Goal: Task Accomplishment & Management: Complete application form

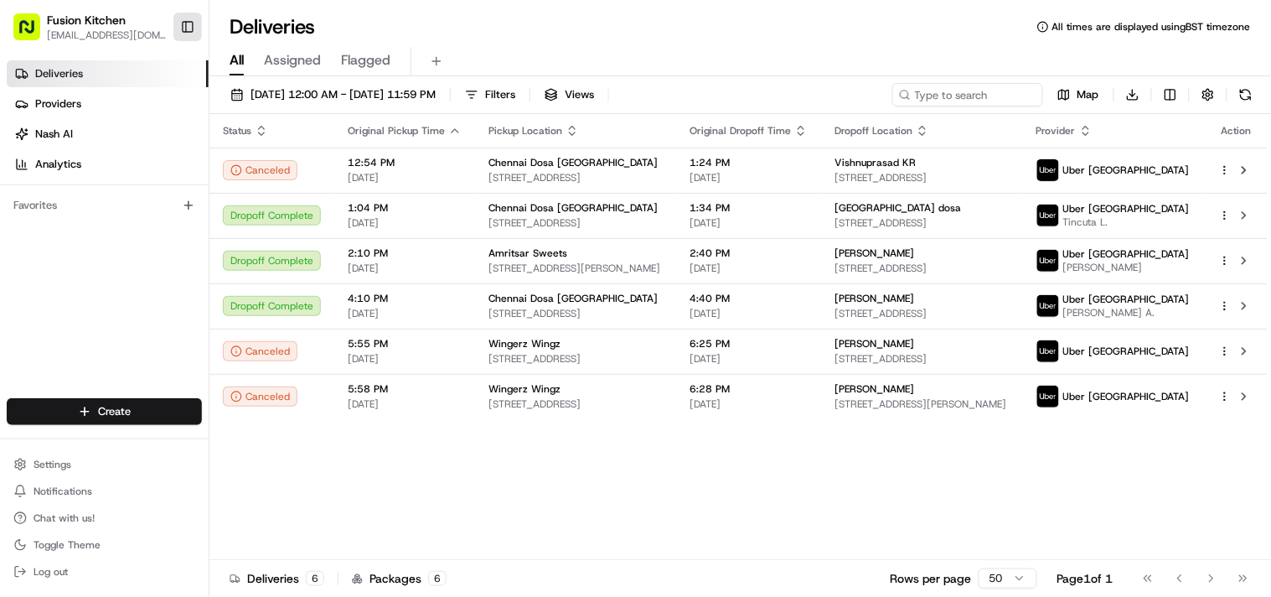
click at [183, 30] on button "Toggle Sidebar" at bounding box center [187, 27] width 28 height 28
click at [76, 406] on html "Fusion Kitchen hari@fusionpos.uk Toggle Sidebar Deliveries Providers Nash AI An…" at bounding box center [635, 298] width 1271 height 597
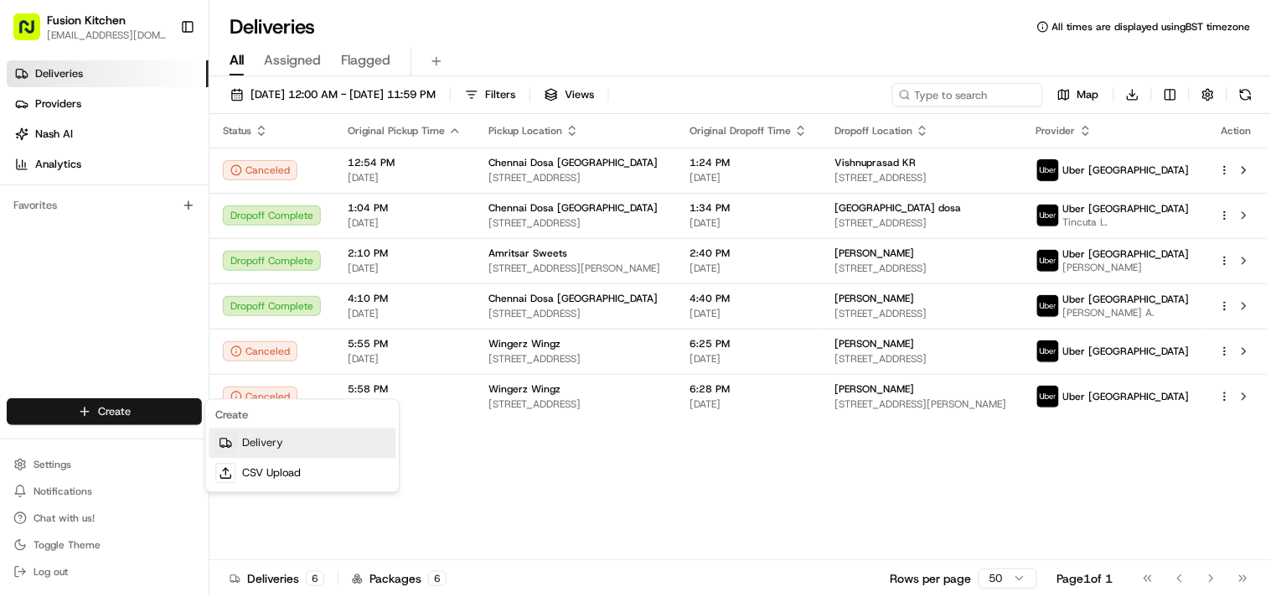
click at [263, 447] on link "Delivery" at bounding box center [302, 443] width 187 height 30
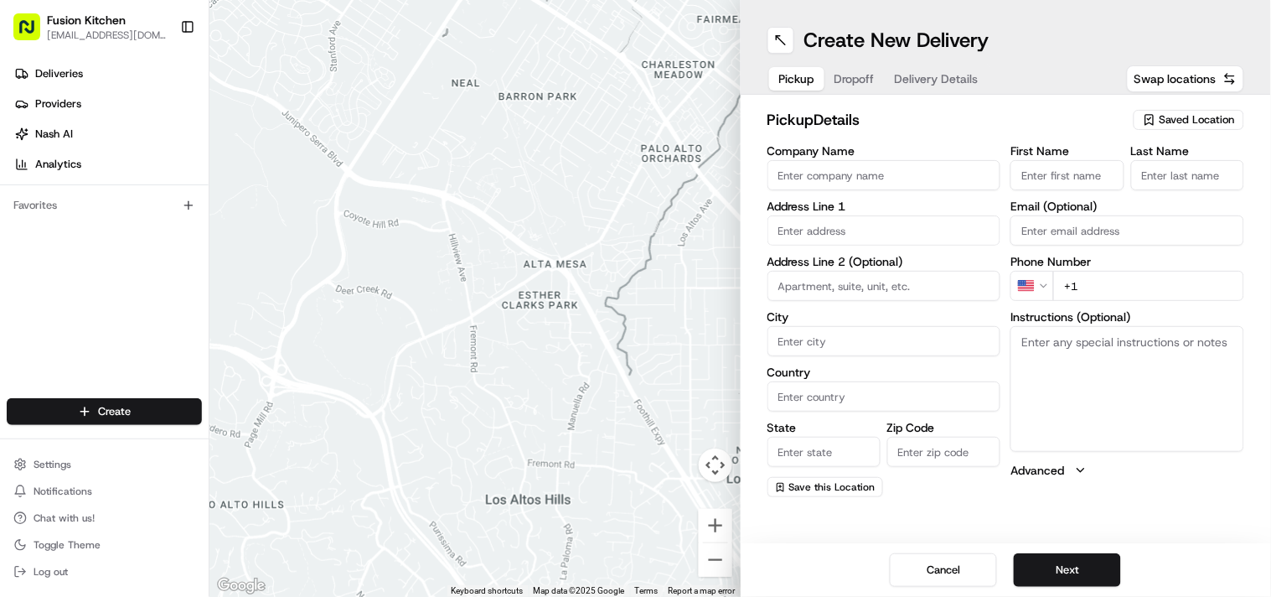
click at [856, 181] on input "Company Name" at bounding box center [885, 175] width 234 height 30
paste input "Wingerz Wingz"
type input "Wingerz Wingz"
click at [1112, 278] on input "+1" at bounding box center [1148, 286] width 191 height 30
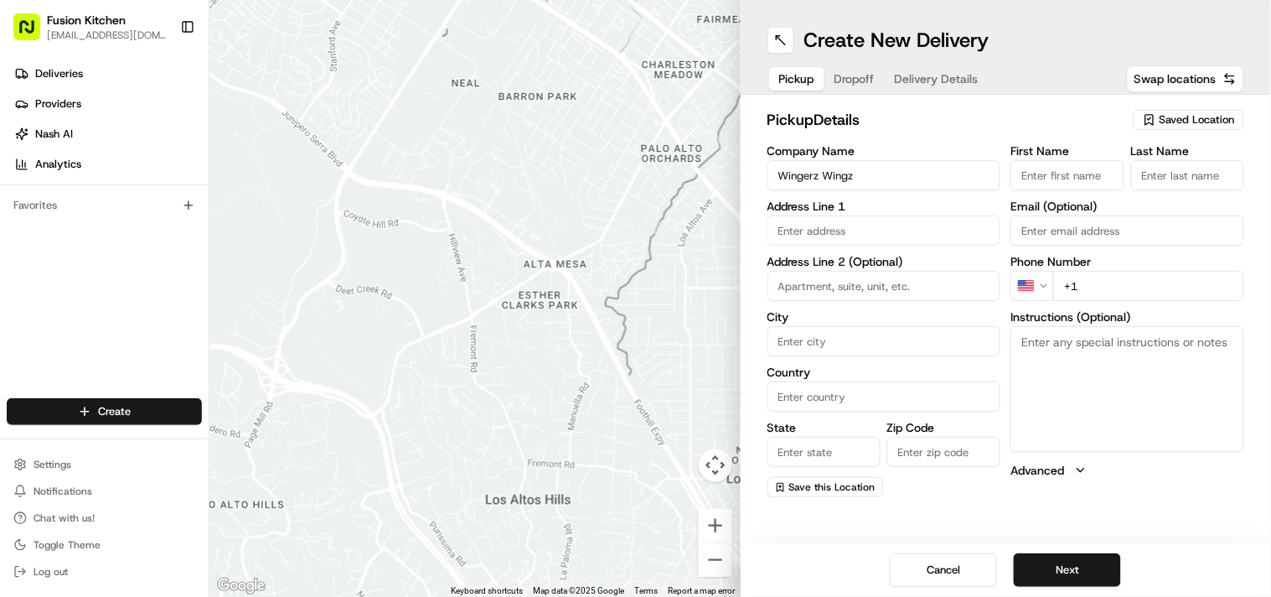
click at [1112, 278] on input "+1" at bounding box center [1148, 286] width 191 height 30
paste input "44 20 3488 593"
type input "+44 20 3488 5931"
click at [1046, 388] on textarea "Instructions (Optional)" at bounding box center [1128, 389] width 234 height 126
paste textarea "Rachel Yates. Love Lane, Tottenham, London, United Kingdom, N17 8HG"
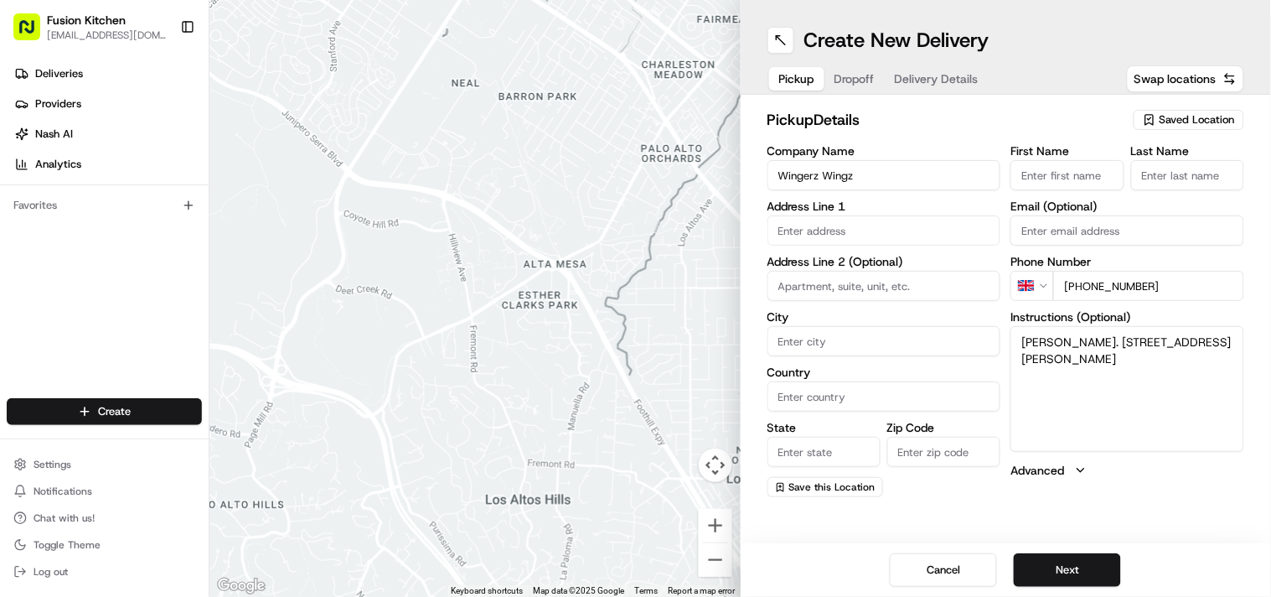
click at [1042, 341] on textarea "Rachel Yates. Love Lane, Tottenham, London, United Kingdom, N17 8HG" at bounding box center [1128, 389] width 234 height 126
drag, startPoint x: 1042, startPoint y: 341, endPoint x: 1092, endPoint y: 338, distance: 50.4
click at [1092, 338] on textarea "Rachel Yates. Love Lane, Tottenham, London, United Kingdom, N17 8HG" at bounding box center [1128, 389] width 234 height 126
type textarea "Love Lane, Tottenham, London, United Kingdom, N17 8HG"
click at [1050, 168] on input "First Name" at bounding box center [1067, 175] width 113 height 30
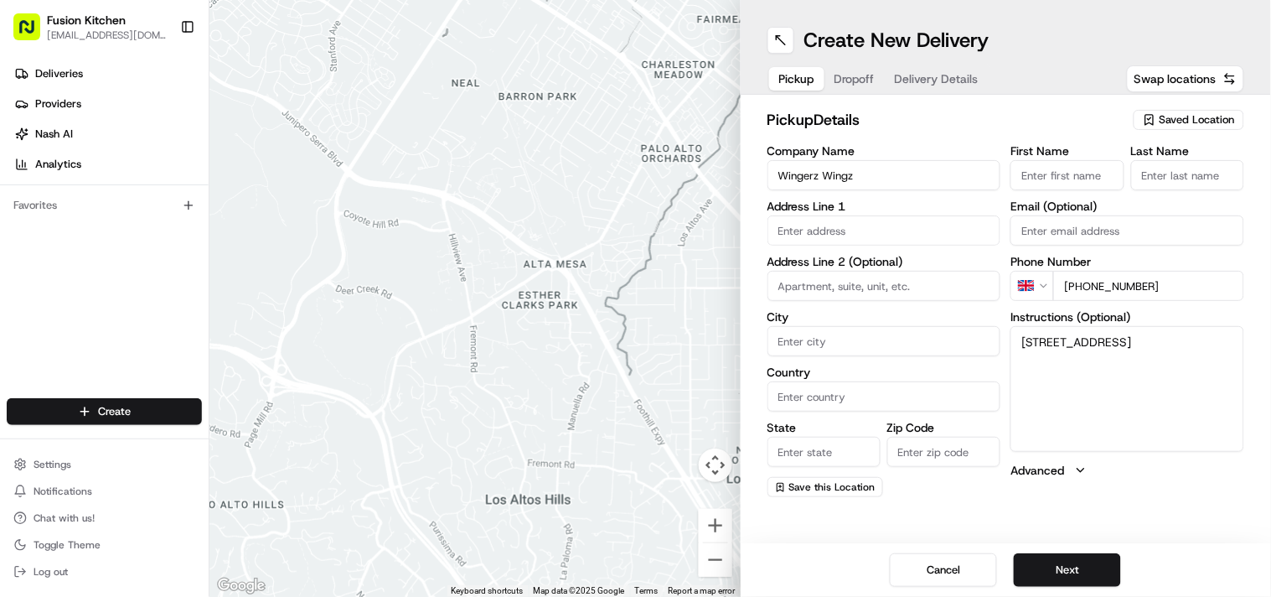
paste input "Rachel Yates."
click at [1067, 182] on input "Rachel Yates." at bounding box center [1067, 175] width 113 height 30
type input "Rachel ."
click at [1165, 169] on input "Last Name" at bounding box center [1187, 175] width 113 height 30
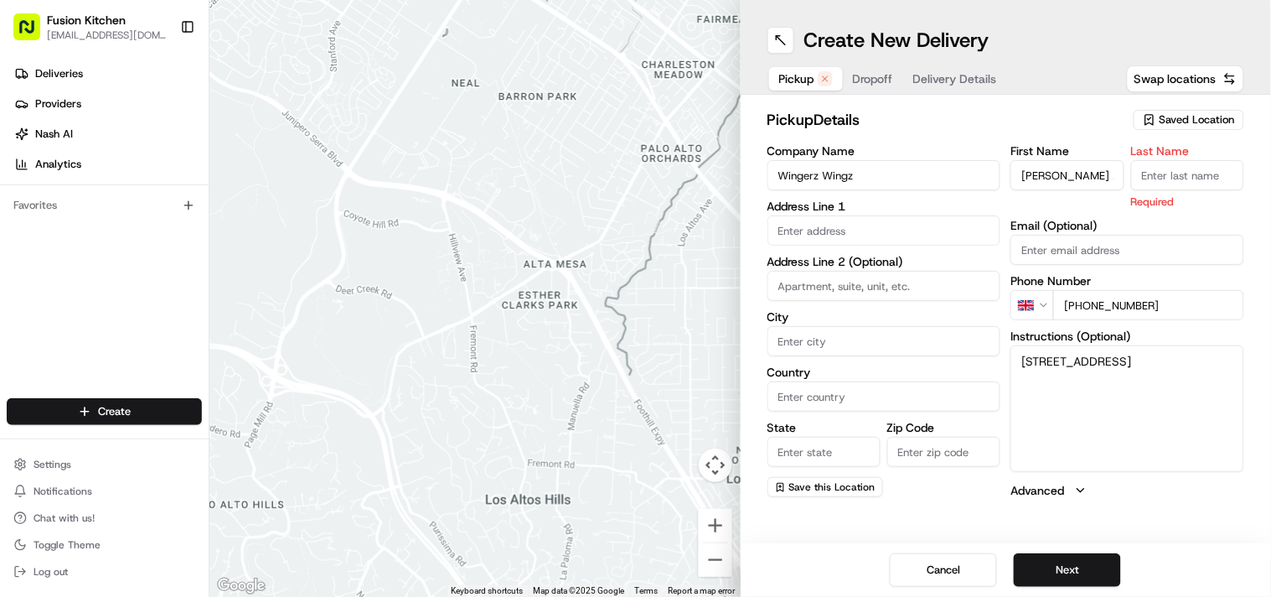
paste input "Yates"
type input "Yates"
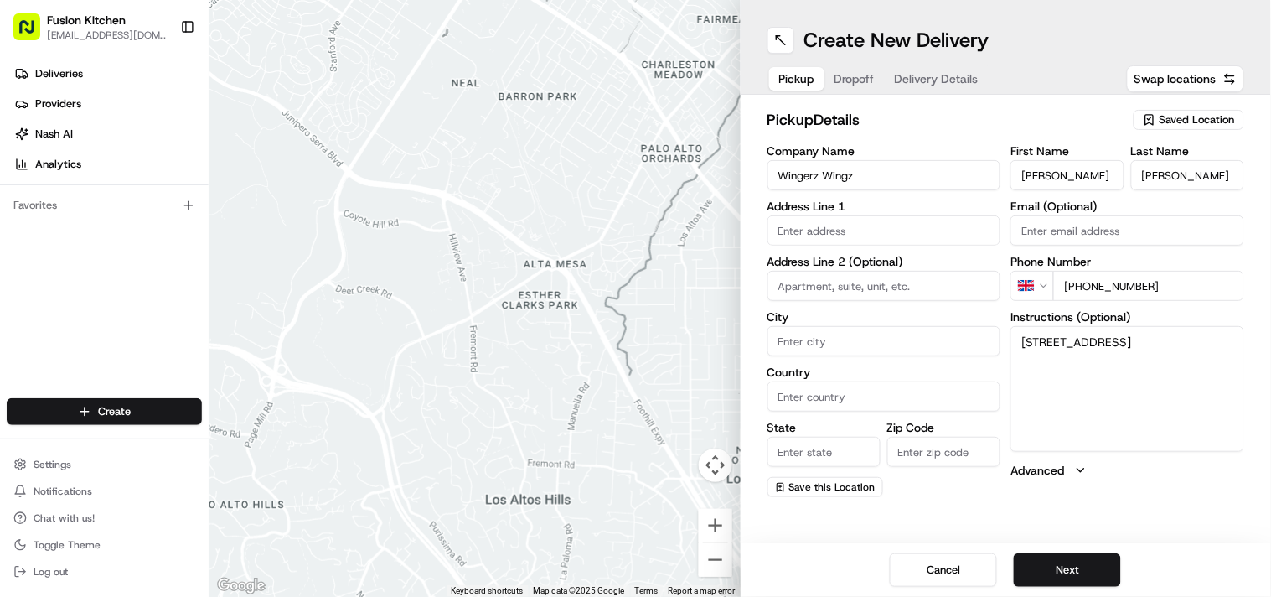
drag, startPoint x: 1057, startPoint y: 172, endPoint x: 1112, endPoint y: 186, distance: 57.1
click at [1112, 186] on input "Rachel ." at bounding box center [1067, 175] width 113 height 30
type input "Rachel"
click at [1036, 342] on textarea "Love Lane, Tottenham, London, United Kingdom, N17 8HG" at bounding box center [1128, 389] width 234 height 126
drag, startPoint x: 1036, startPoint y: 342, endPoint x: 1142, endPoint y: 359, distance: 107.7
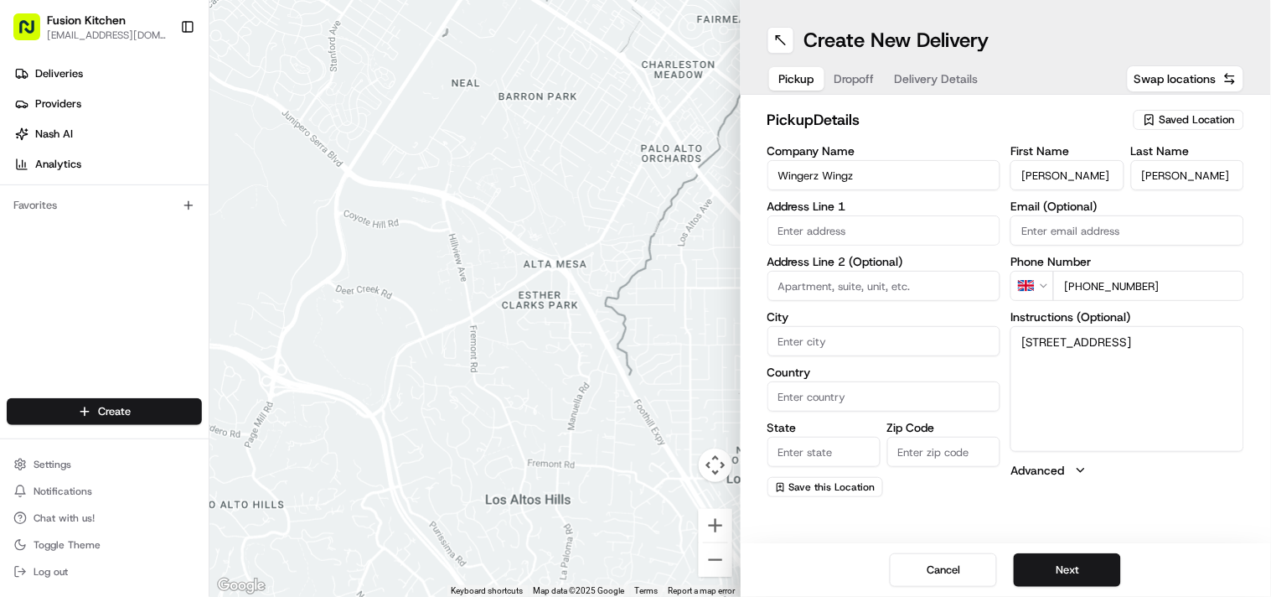
click at [1142, 359] on textarea "Love Lane, Tottenham, London, United Kingdom, N17 8HG" at bounding box center [1128, 389] width 234 height 126
click at [866, 225] on input "text" at bounding box center [885, 230] width 234 height 30
paste input "Love Lane, Tottenham, London, United Kingdom, N17 8HG"
type input "Love Lane, Tottenham, London, United Kingdom, N17 8HG"
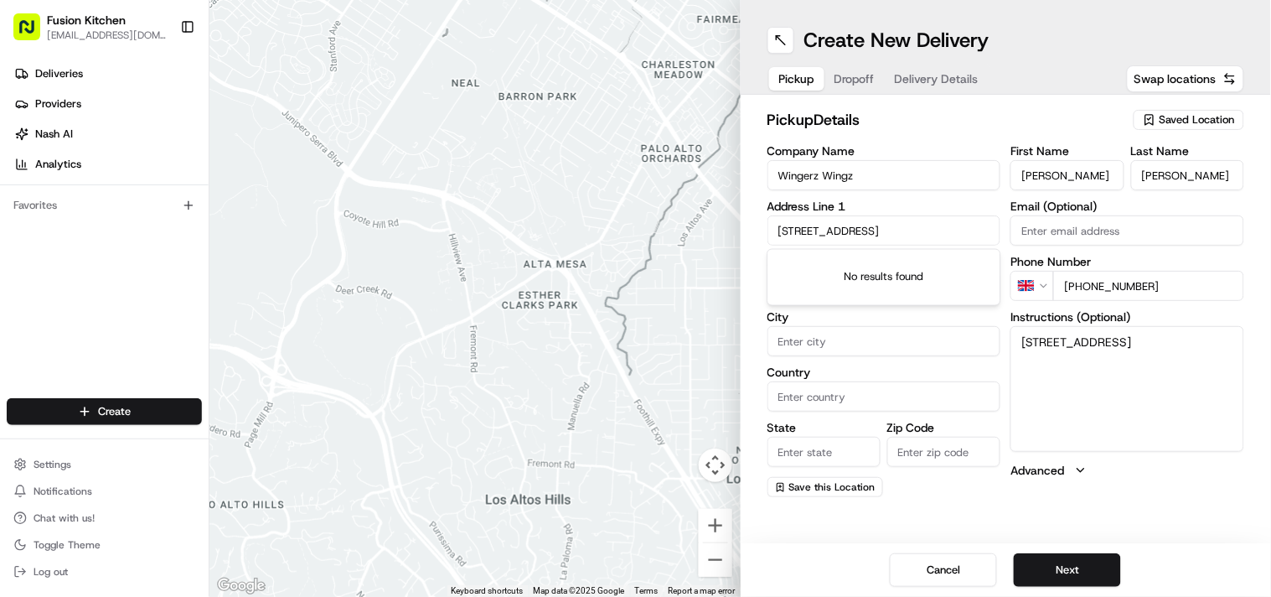
scroll to position [0, 0]
click at [902, 231] on input "Love Lane, Tottenham, London, United Kingdom, N17 8HG" at bounding box center [885, 230] width 234 height 30
click at [1152, 405] on textarea "Love Lane, Tottenham, London, United Kingdom, N17 8HG" at bounding box center [1128, 389] width 234 height 126
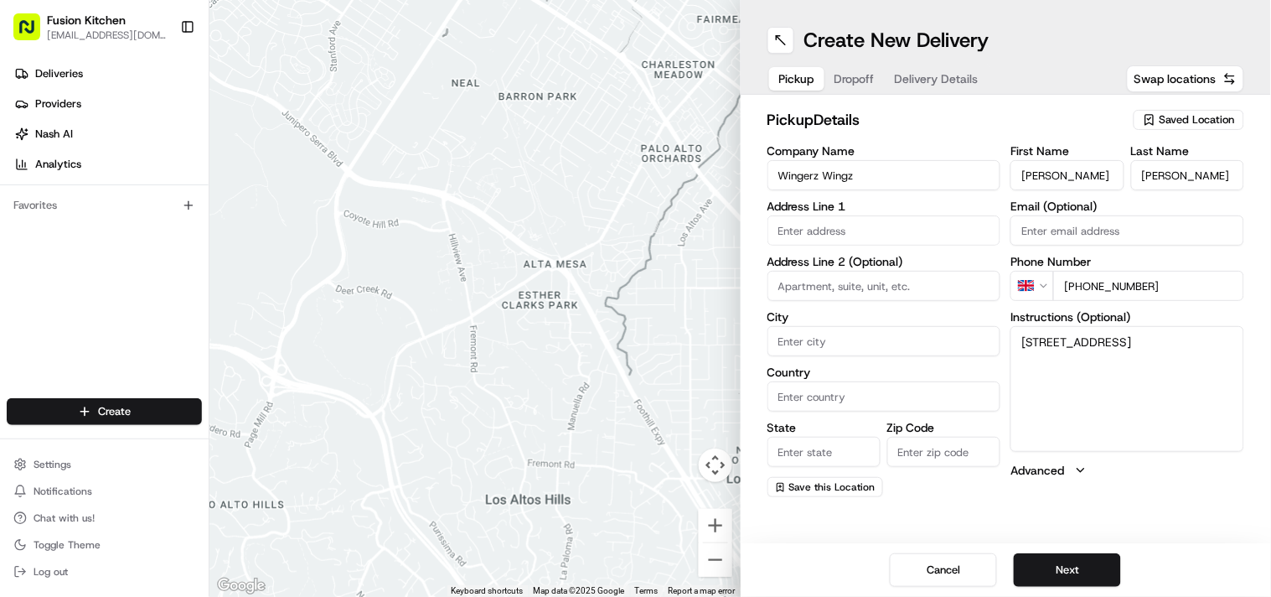
click at [1087, 360] on textarea "Love Lane, Tottenham, London, United Kingdom, N17 8HG" at bounding box center [1128, 389] width 234 height 126
drag, startPoint x: 1087, startPoint y: 360, endPoint x: 1118, endPoint y: 360, distance: 31.0
click at [1118, 360] on textarea "Love Lane, Tottenham, London, United Kingdom, N17 8HG" at bounding box center [1128, 389] width 234 height 126
click at [906, 454] on input "Zip Code" at bounding box center [943, 452] width 113 height 30
paste input "N17 8HG"
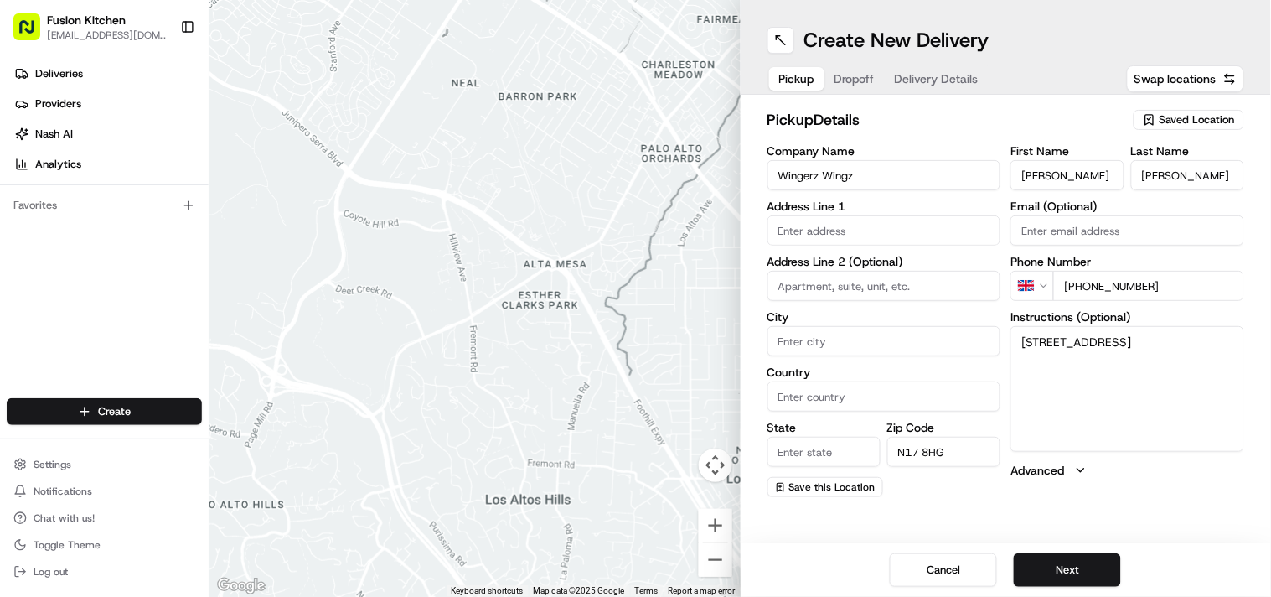
type input "N17 8HG"
click at [1202, 339] on textarea "Love Lane, Tottenham, London, United Kingdom, N17 8HG" at bounding box center [1128, 389] width 234 height 126
drag, startPoint x: 1202, startPoint y: 339, endPoint x: 1021, endPoint y: 359, distance: 182.8
click at [1021, 359] on textarea "Love Lane, Tottenham, London, United Kingdom, N17 8HG" at bounding box center [1128, 389] width 234 height 126
click at [853, 406] on input "Country" at bounding box center [885, 396] width 234 height 30
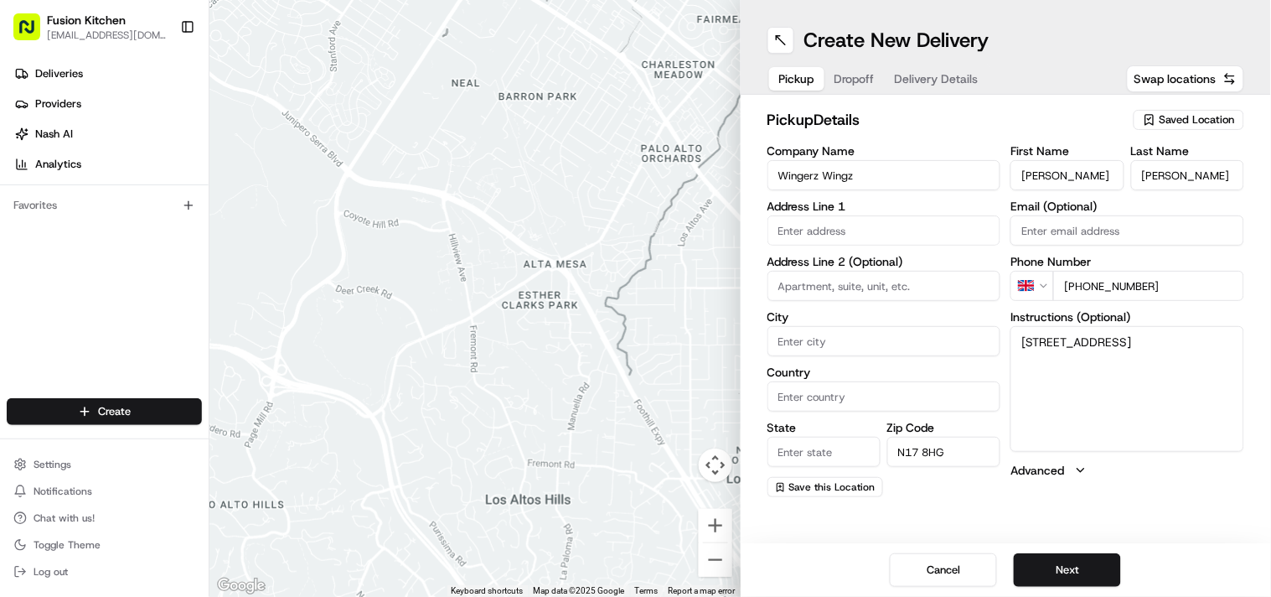
paste input "[GEOGRAPHIC_DATA]"
type input "[GEOGRAPHIC_DATA]"
click at [1166, 335] on textarea "Love Lane, Tottenham, London, United Kingdom, N17 8HG" at bounding box center [1128, 389] width 234 height 126
click at [809, 453] on input "State" at bounding box center [824, 452] width 113 height 30
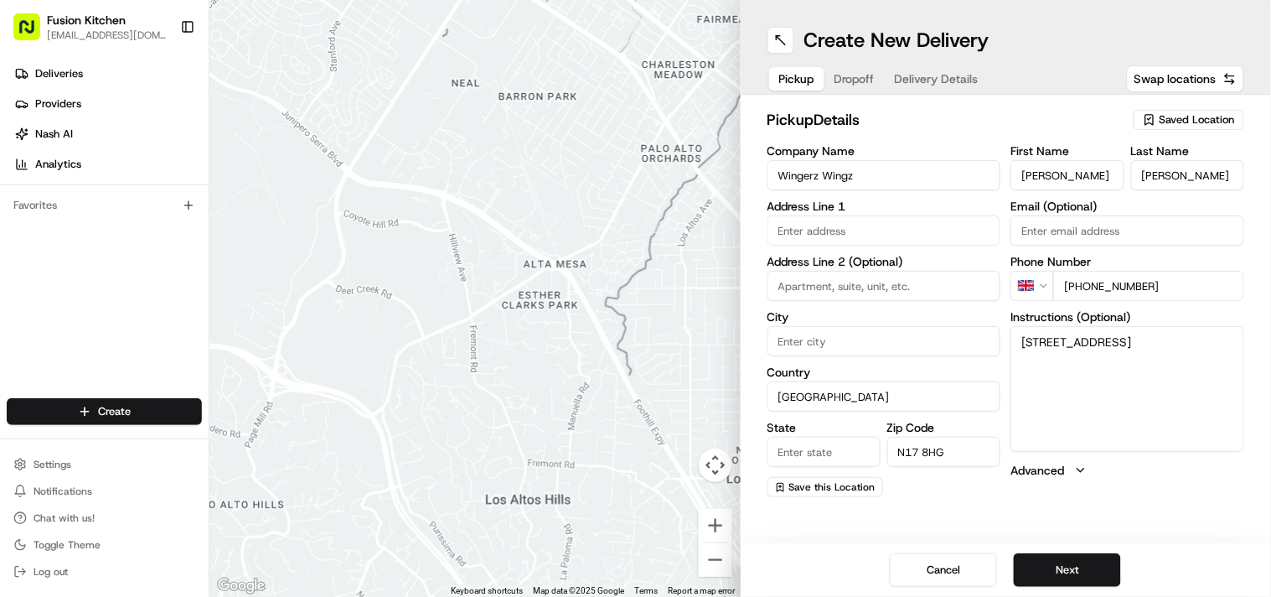
paste input "[GEOGRAPHIC_DATA]"
type input "[GEOGRAPHIC_DATA]"
click at [855, 79] on span "Dropoff" at bounding box center [855, 78] width 40 height 17
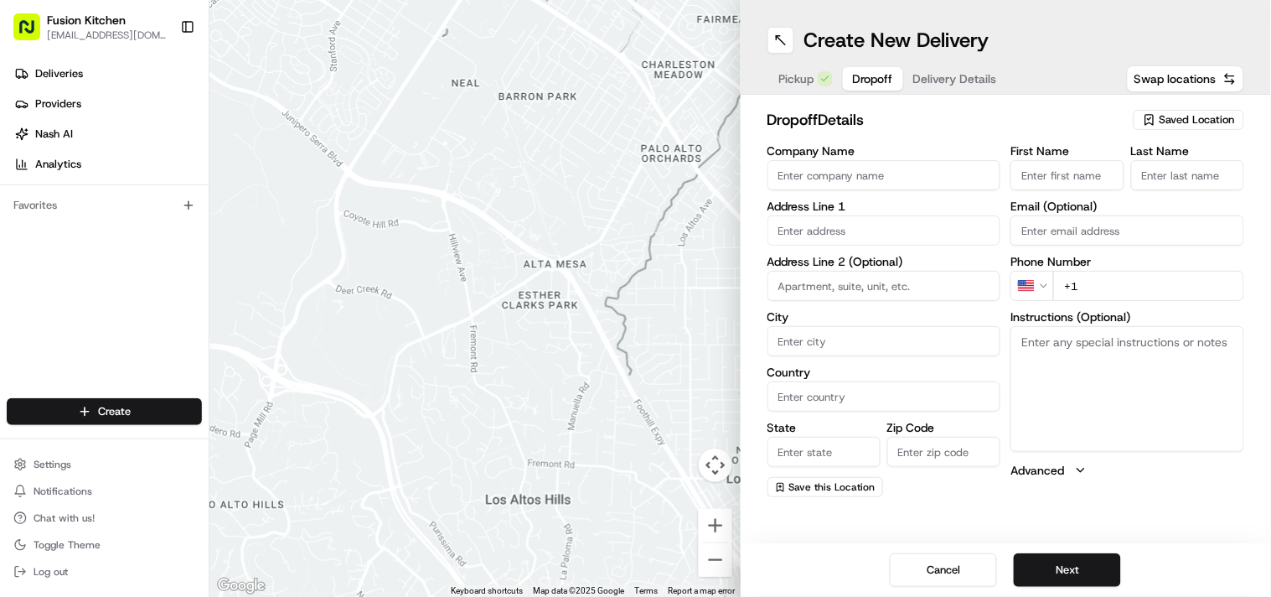
click at [1062, 394] on textarea "Instructions (Optional)" at bounding box center [1128, 389] width 234 height 126
paste textarea "Hamza Abdirashid | 07554951667 13, Morteyne Road, London, N17 7DD"
click at [1019, 333] on textarea "Hamza Abdirashid | 07554951667 13, Morteyne Road, London, N17 7DD" at bounding box center [1128, 389] width 234 height 126
drag, startPoint x: 1019, startPoint y: 333, endPoint x: 1079, endPoint y: 339, distance: 60.5
click at [1079, 339] on textarea "Hamza Abdirashid | 07554951667 13, Morteyne Road, London, N17 7DD" at bounding box center [1128, 389] width 234 height 126
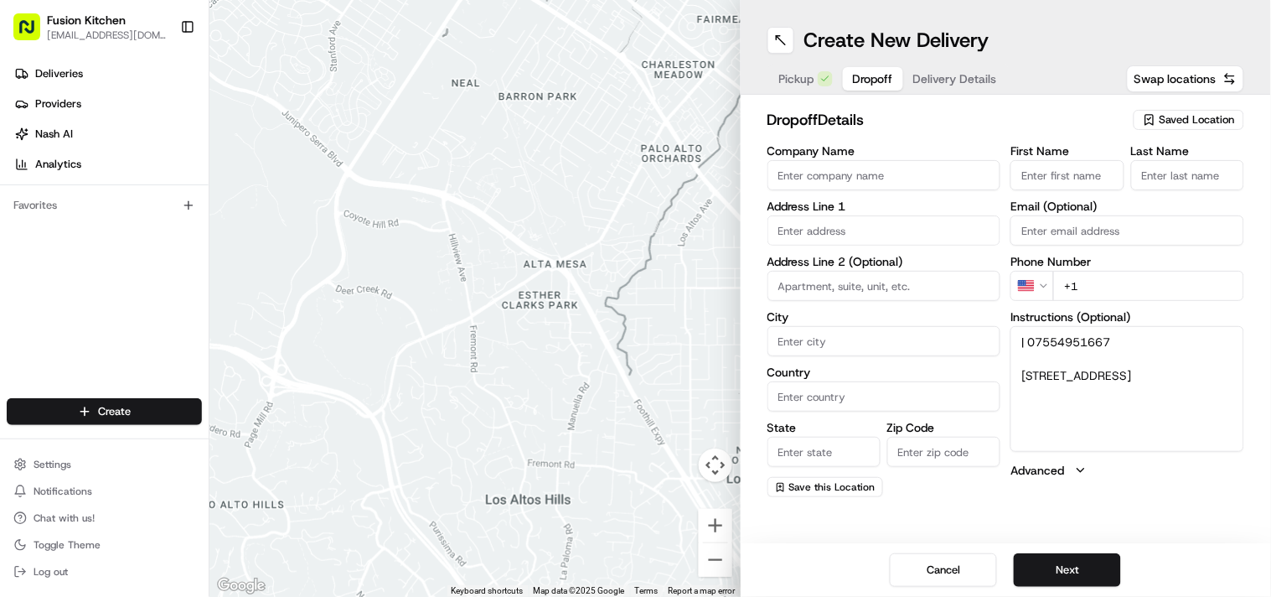
type textarea "| 07554951667 13, Morteyne Road, London, N17 7DD"
click at [1068, 160] on input "First Name" at bounding box center [1067, 175] width 113 height 30
paste input "[PERSON_NAME]"
type input "[PERSON_NAME]"
click at [1176, 190] on div "First Name Hamza Abdirashid Last Name Email (Optional) Phone Number US +1 Instr…" at bounding box center [1128, 321] width 234 height 352
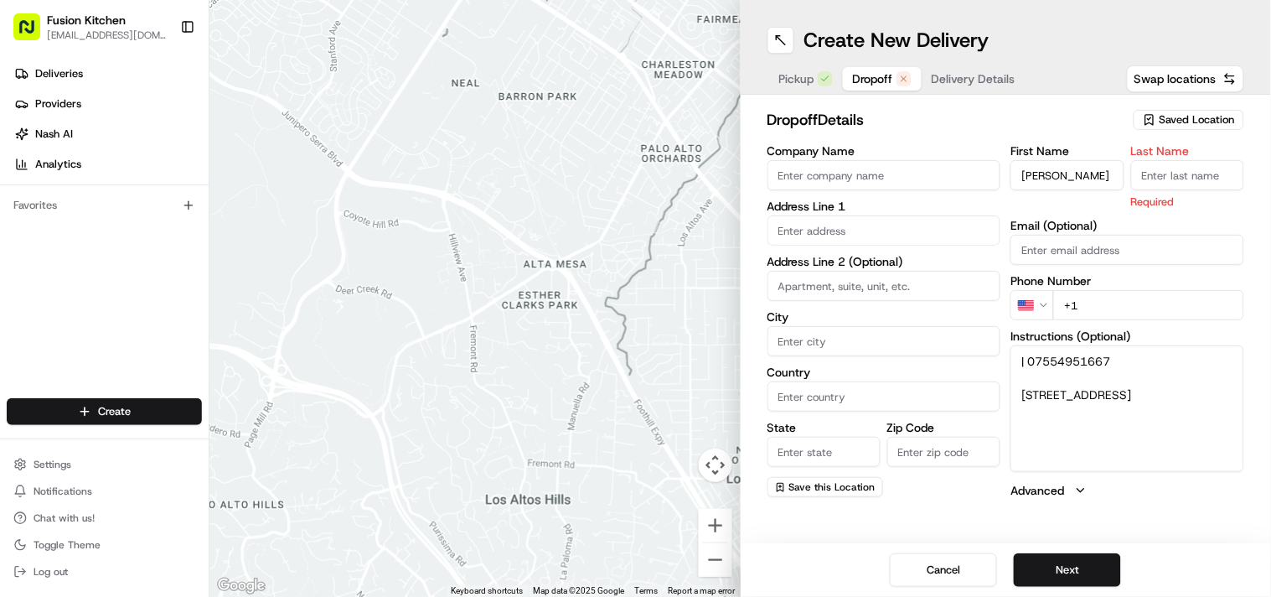
click at [1184, 173] on input "Last Name" at bounding box center [1187, 175] width 113 height 30
paste input "[PERSON_NAME]"
click at [1144, 173] on input "[PERSON_NAME]" at bounding box center [1187, 175] width 113 height 30
type input "Abdirashid"
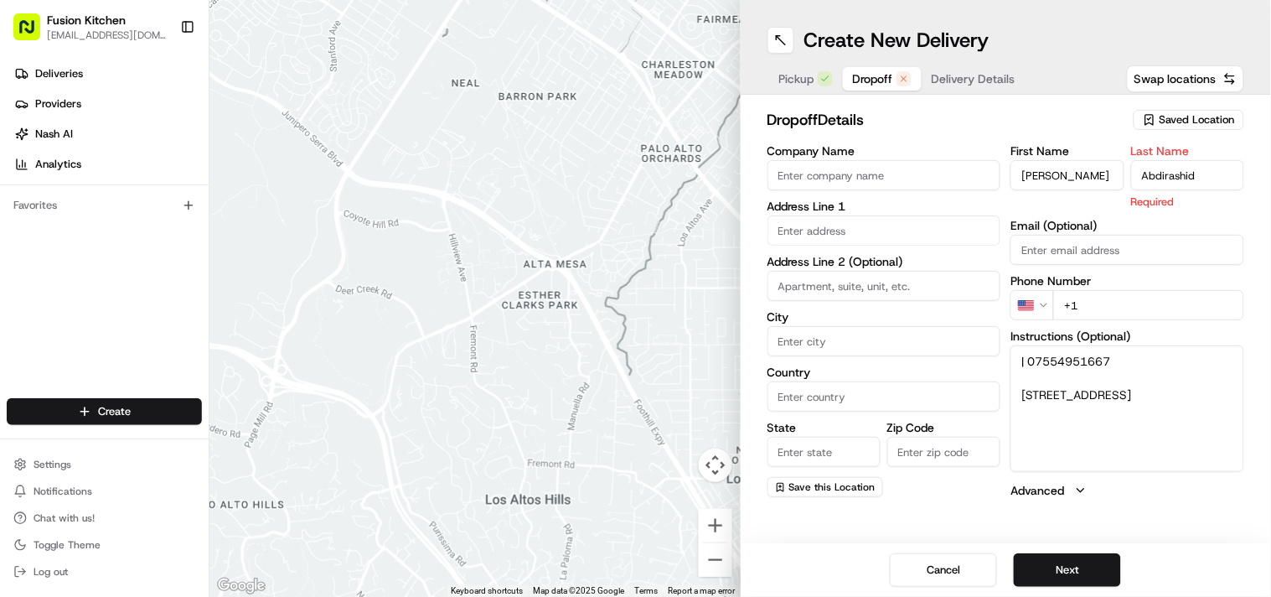
click at [1104, 177] on input "[PERSON_NAME]" at bounding box center [1067, 175] width 113 height 30
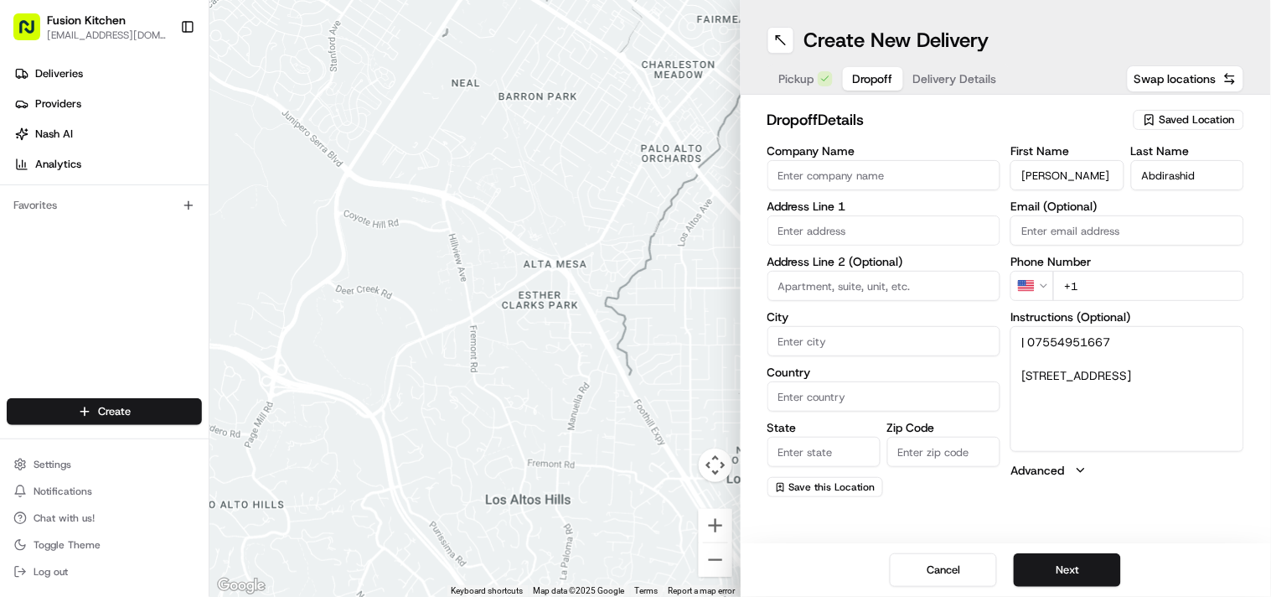
click at [1104, 177] on input "[PERSON_NAME]" at bounding box center [1067, 175] width 113 height 30
type input "Hamza"
click at [1062, 338] on textarea "| 07554951667 13, Morteyne Road, London, N17 7DD" at bounding box center [1128, 389] width 234 height 126
click at [1032, 266] on label "Phone Number" at bounding box center [1128, 262] width 234 height 12
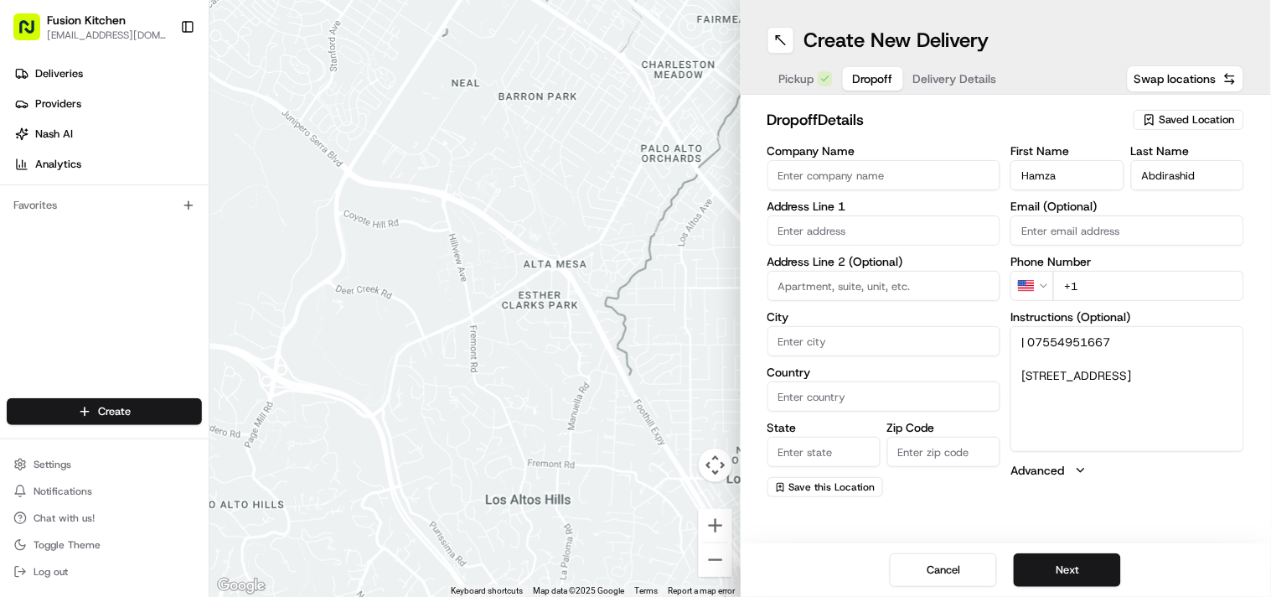
click at [1031, 287] on html "Fusion Kitchen hari@fusionpos.uk Toggle Sidebar Deliveries Providers Nash AI An…" at bounding box center [635, 298] width 1271 height 597
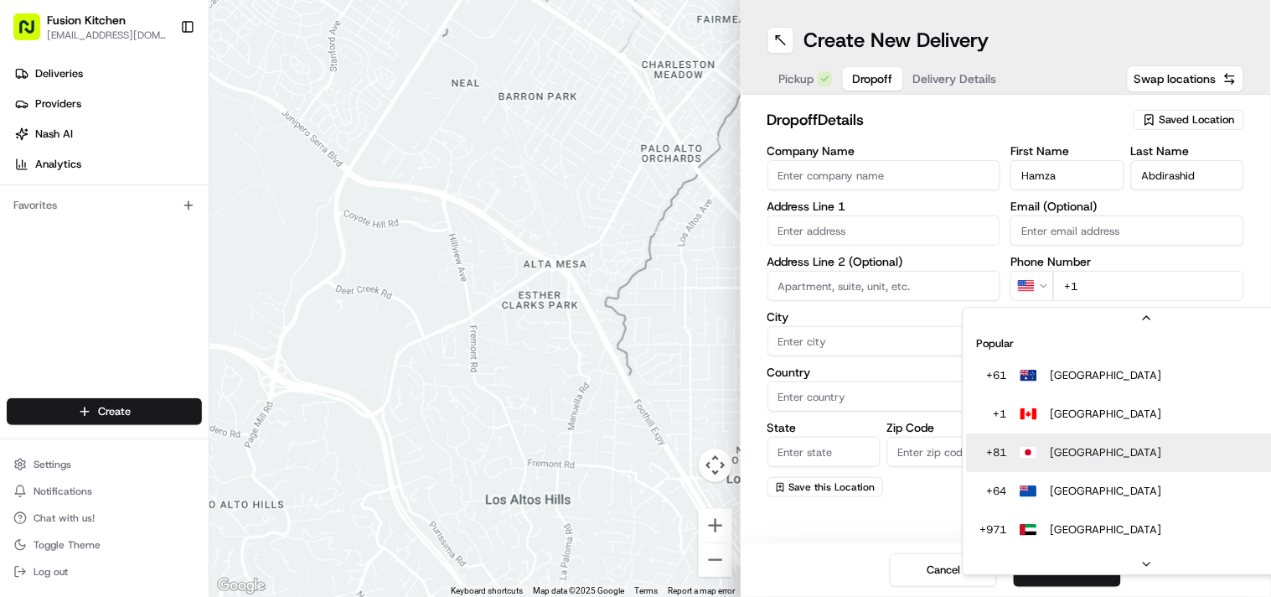
scroll to position [52, 0]
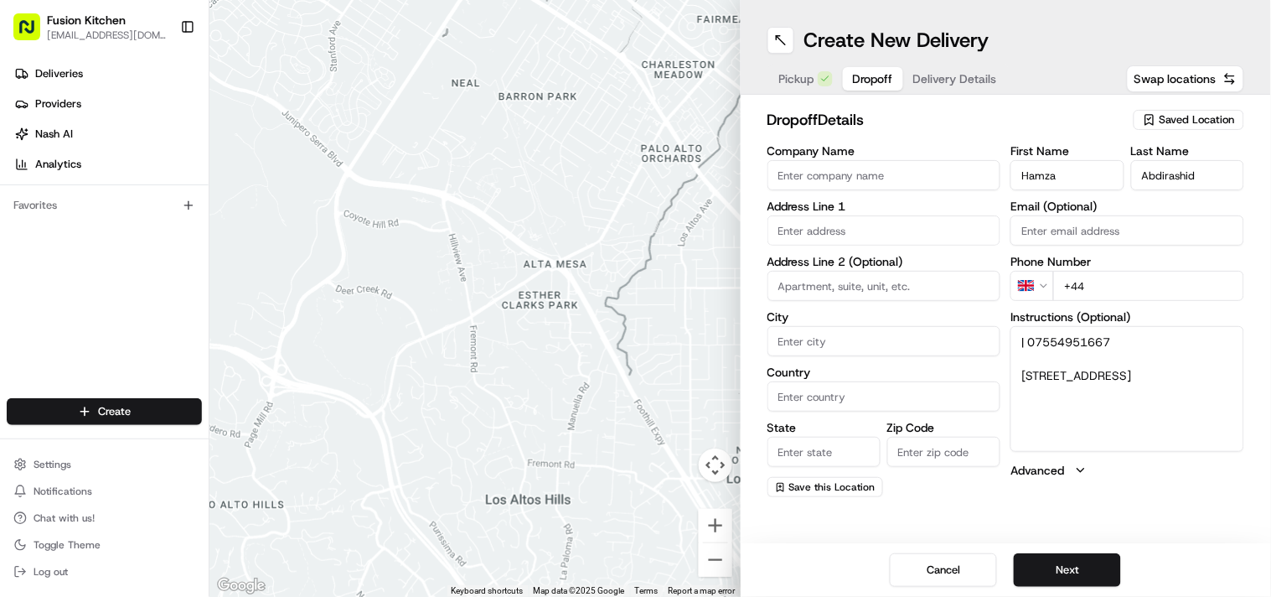
click at [1135, 282] on input "+44" at bounding box center [1148, 286] width 191 height 30
paste input "07554 951667"
type input "+44 07554 951667"
click at [1025, 375] on textarea "| 07554951667 13, Morteyne Road, London, N17 7DD" at bounding box center [1128, 389] width 234 height 126
drag, startPoint x: 1025, startPoint y: 375, endPoint x: 1115, endPoint y: 403, distance: 94.6
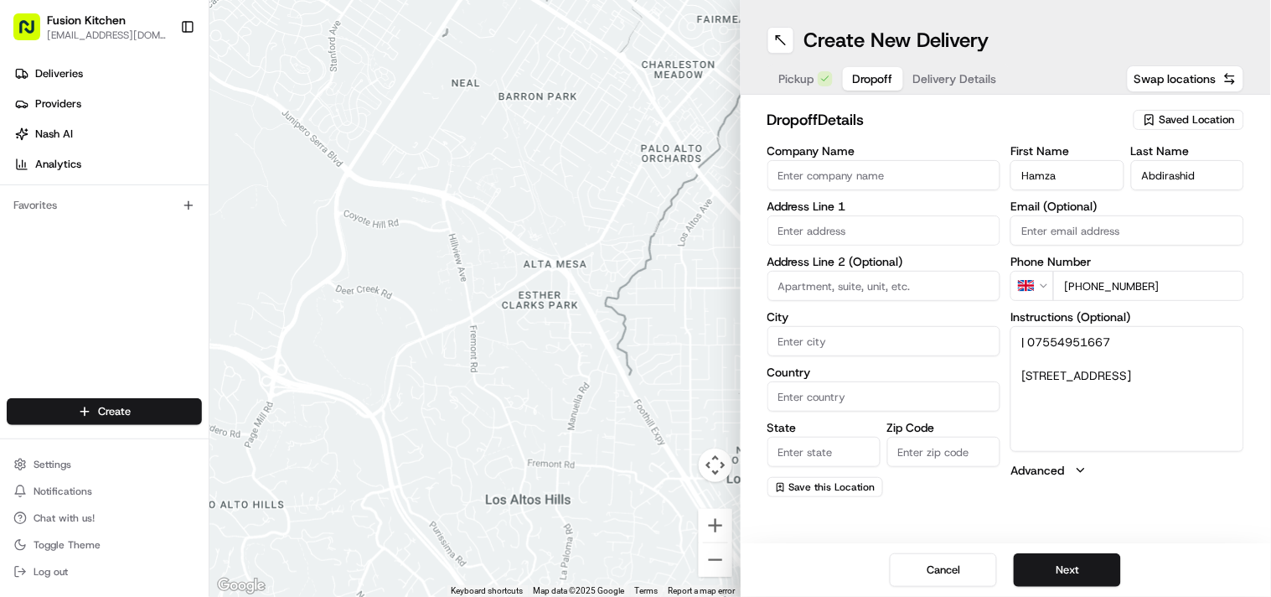
click at [1115, 403] on textarea "| 07554951667 13, Morteyne Road, London, N17 7DD" at bounding box center [1128, 389] width 234 height 126
click at [934, 245] on input "text" at bounding box center [885, 230] width 234 height 30
paste input "13, Morteyne Road, London, N17 7DD"
click at [912, 258] on div "13 Morteyne Road, London N17 7DD, UK" at bounding box center [884, 265] width 225 height 25
type input "[STREET_ADDRESS]"
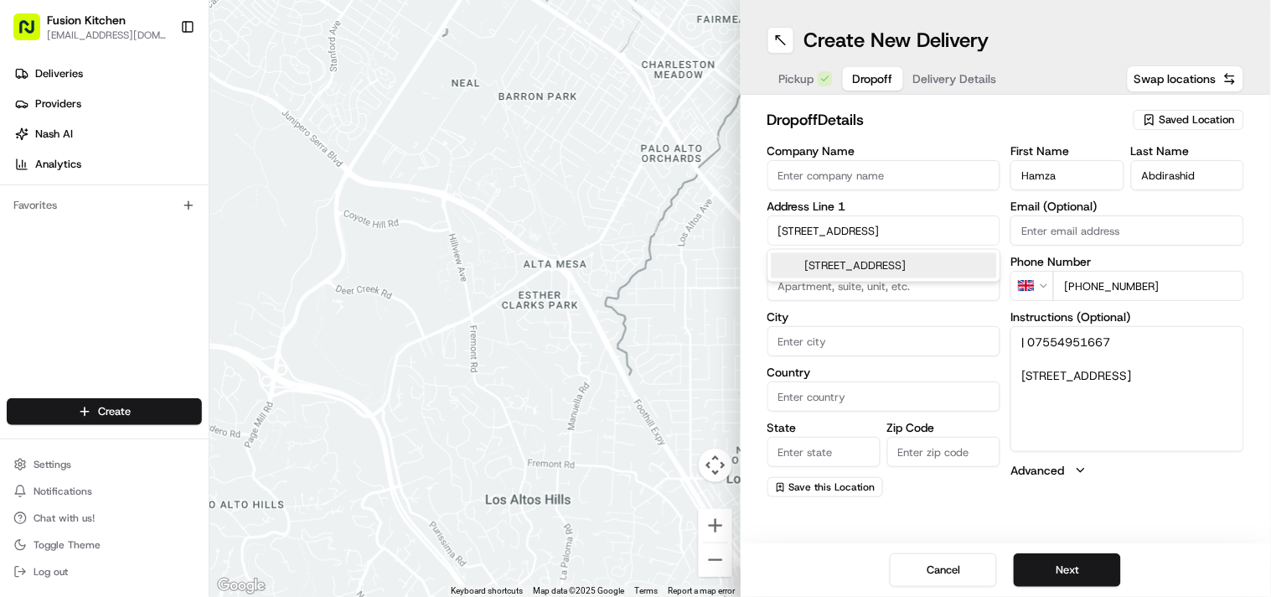
type input "[GEOGRAPHIC_DATA]"
type input "N17 7DD"
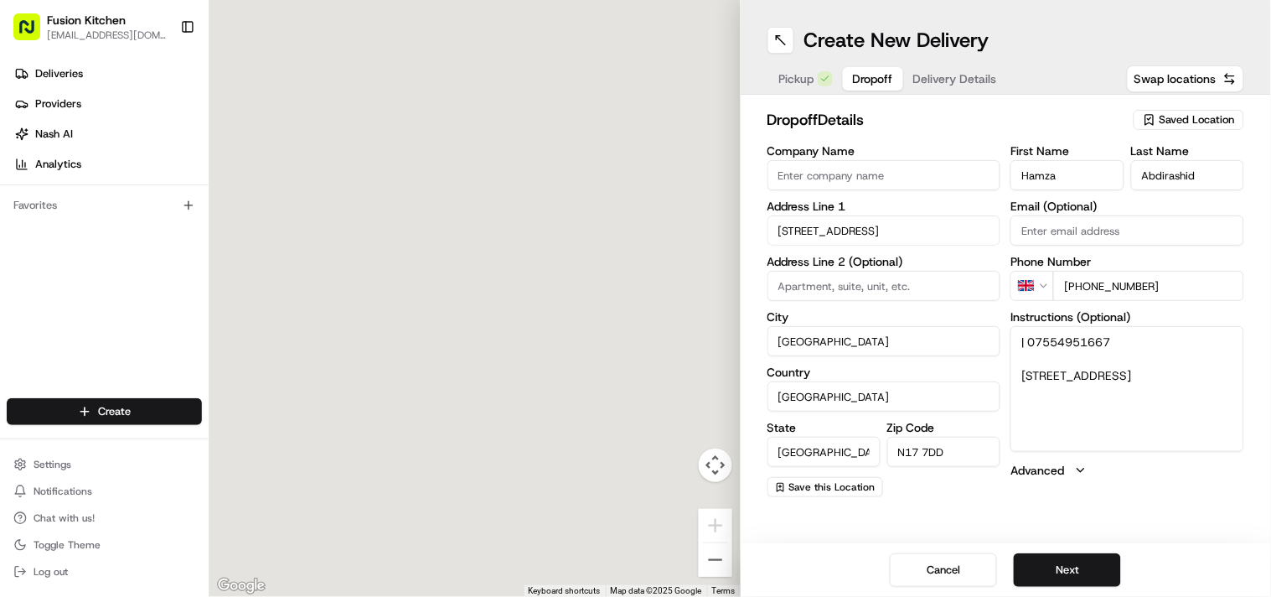
type input "13 Morteyne Road"
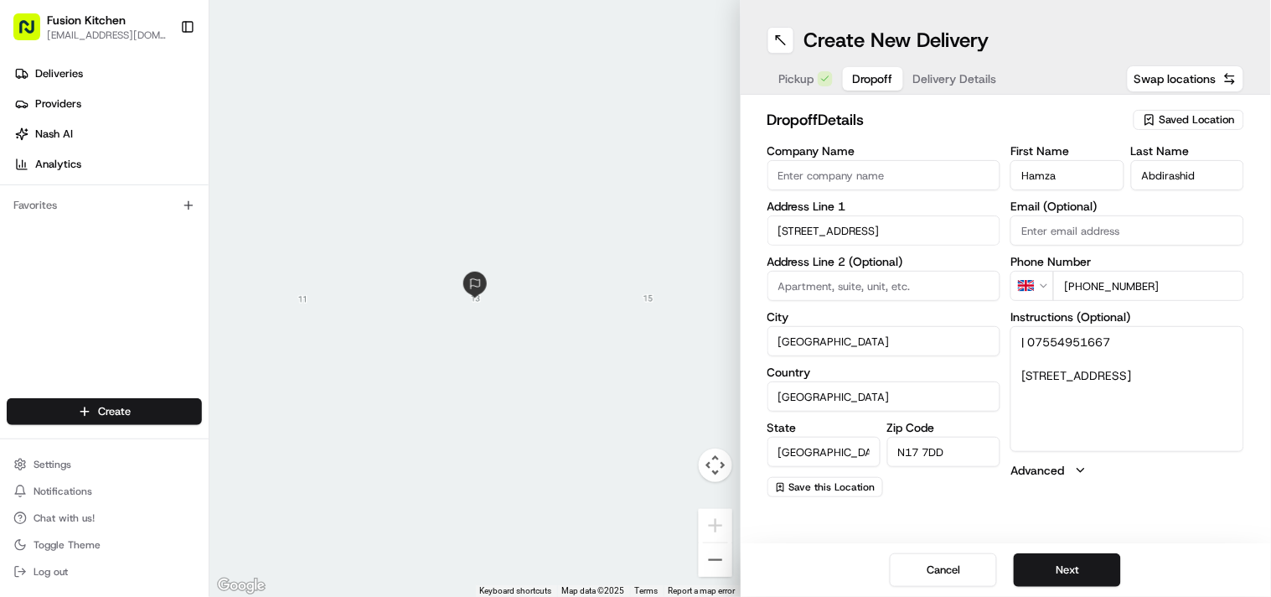
click at [793, 85] on span "Pickup" at bounding box center [796, 78] width 35 height 17
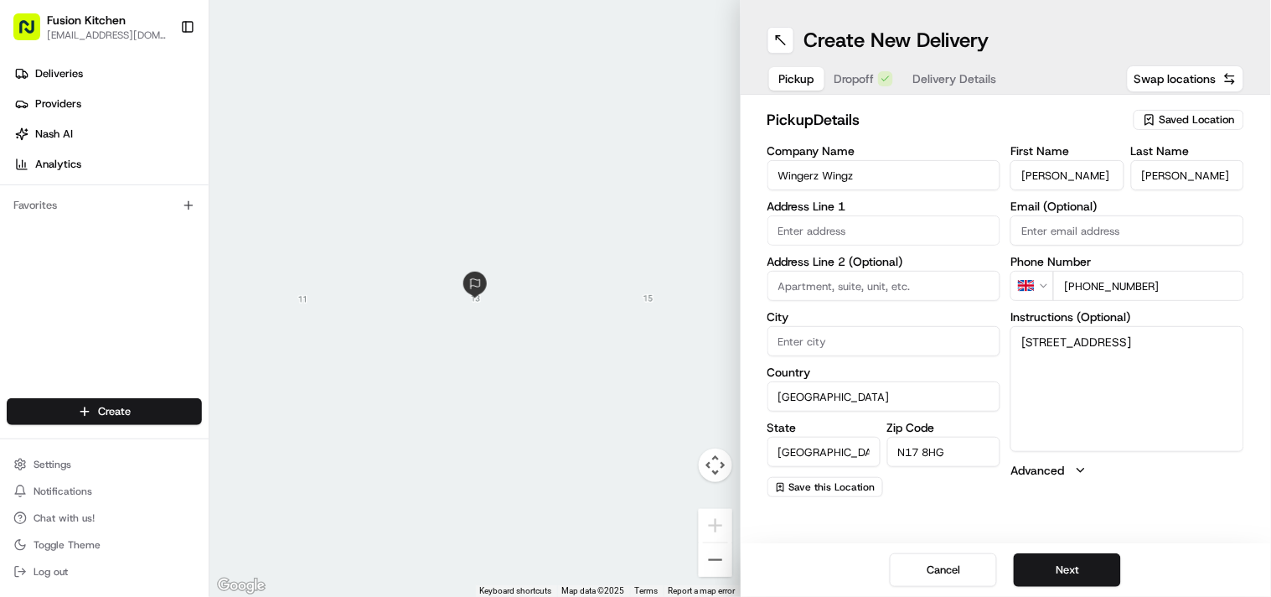
click at [788, 437] on input "[GEOGRAPHIC_DATA]" at bounding box center [824, 452] width 113 height 30
click at [819, 344] on input "City" at bounding box center [885, 341] width 234 height 30
paste input "[GEOGRAPHIC_DATA]"
type input "[GEOGRAPHIC_DATA]"
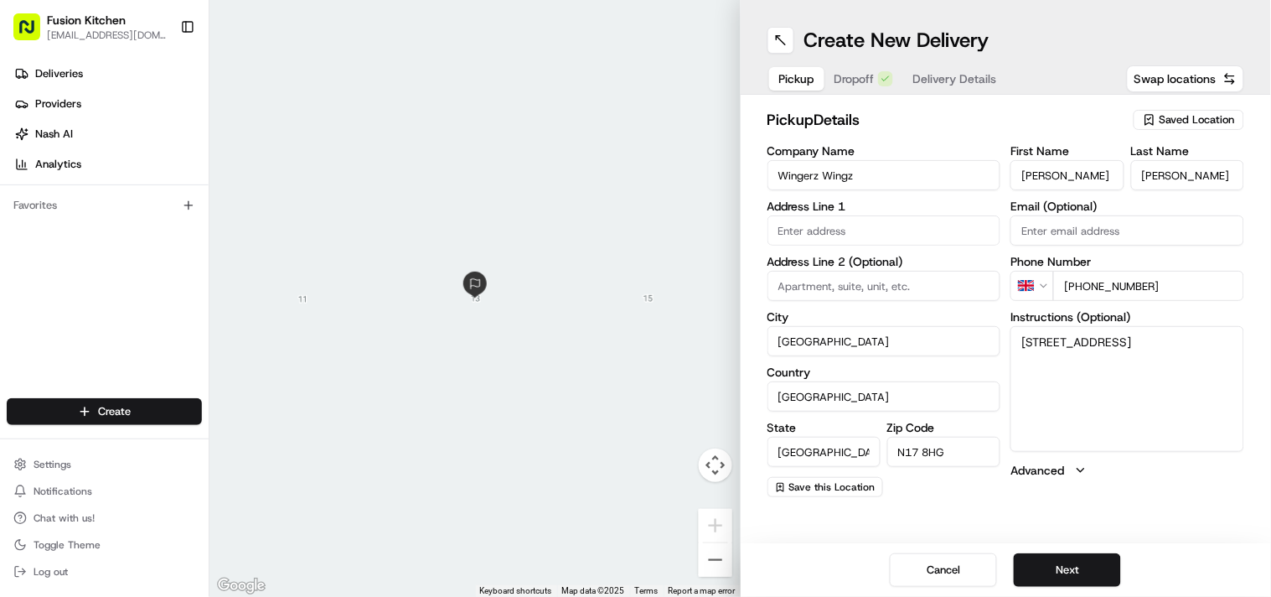
click at [856, 85] on span "Dropoff" at bounding box center [855, 78] width 40 height 17
click at [808, 457] on input "[GEOGRAPHIC_DATA]" at bounding box center [824, 452] width 113 height 30
click at [807, 458] on input "[GEOGRAPHIC_DATA]" at bounding box center [824, 452] width 113 height 30
click at [802, 77] on span "Pickup" at bounding box center [796, 78] width 35 height 17
click at [791, 461] on input "[GEOGRAPHIC_DATA]" at bounding box center [824, 452] width 113 height 30
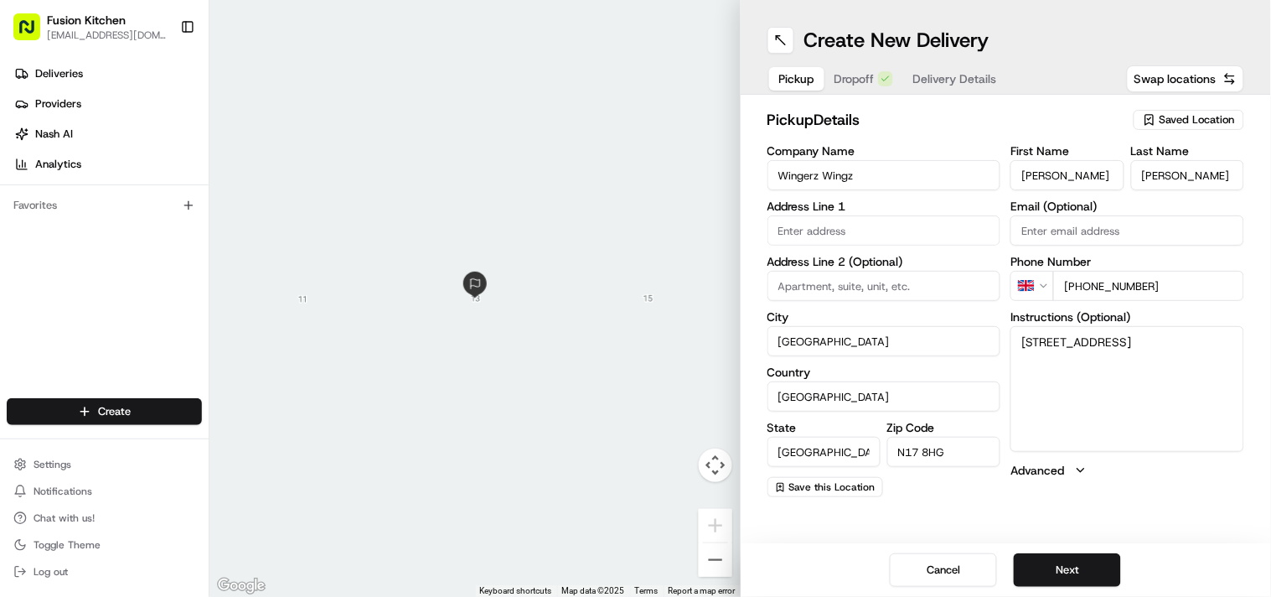
click at [791, 461] on input "[GEOGRAPHIC_DATA]" at bounding box center [824, 452] width 113 height 30
paste input "[GEOGRAPHIC_DATA]"
type input "[GEOGRAPHIC_DATA]"
click at [1037, 338] on textarea "Love Lane, Tottenham, London, United Kingdom, N17 8HG" at bounding box center [1128, 389] width 234 height 126
drag, startPoint x: 1037, startPoint y: 338, endPoint x: 1121, endPoint y: 342, distance: 83.9
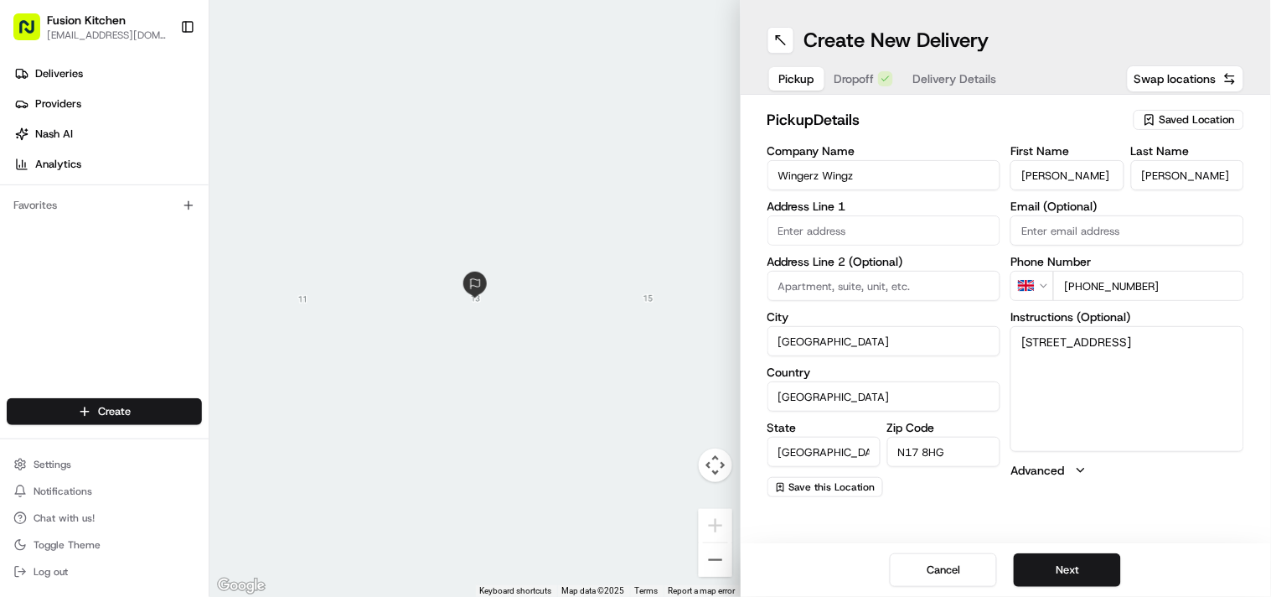
click at [1121, 342] on textarea "Love Lane, Tottenham, London, United Kingdom, N17 8HG" at bounding box center [1128, 389] width 234 height 126
click at [843, 214] on div "Address Line 1" at bounding box center [885, 222] width 234 height 45
click at [848, 237] on input "text" at bounding box center [885, 230] width 234 height 30
paste input "Love Lane, Tottenham"
type input "Love Lane, Tottenham"
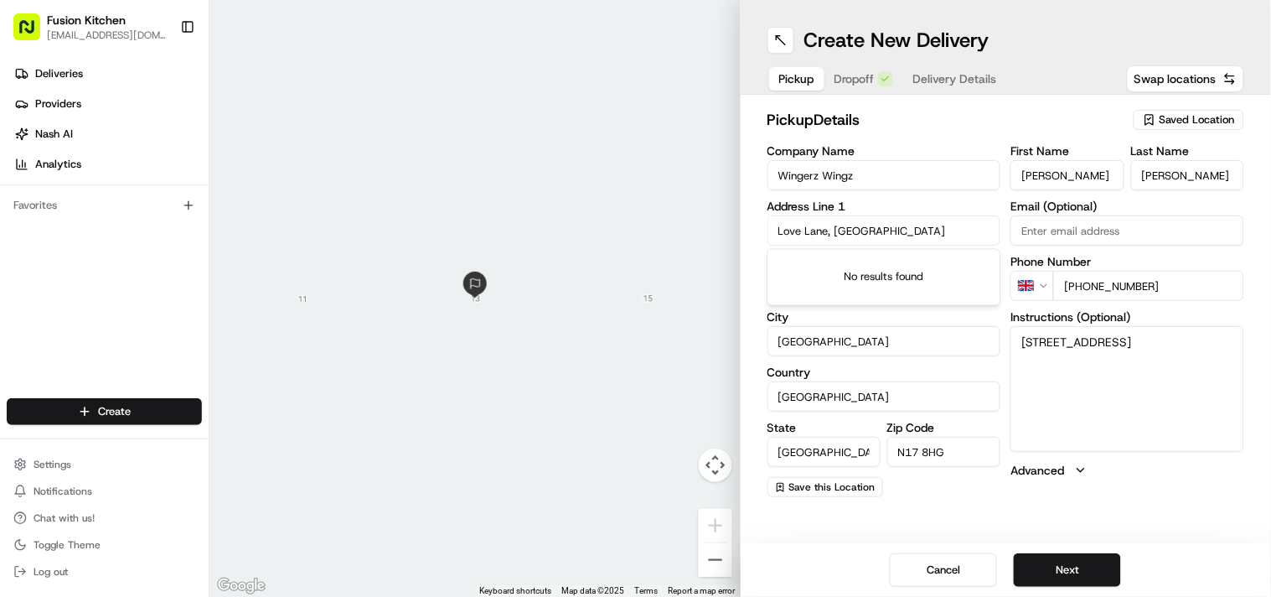
click at [1075, 408] on textarea "Love Lane, Tottenham, London, United Kingdom, N17 8HG" at bounding box center [1128, 389] width 234 height 126
click at [856, 88] on button "Dropoff" at bounding box center [864, 78] width 79 height 23
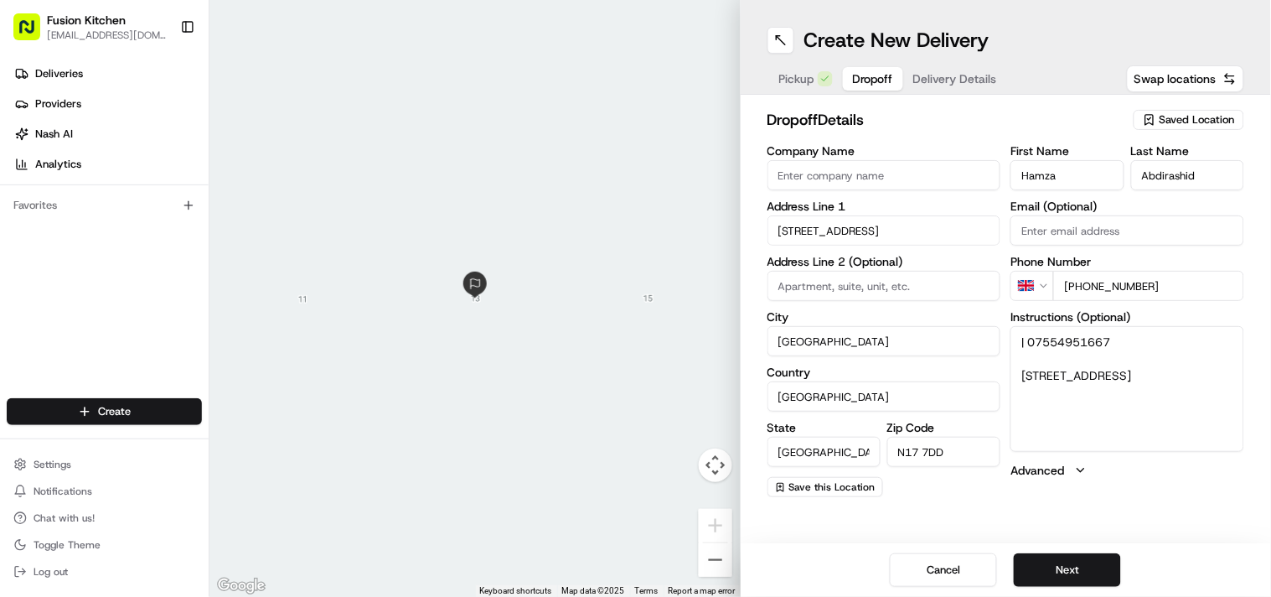
click at [809, 81] on span "Pickup" at bounding box center [796, 78] width 35 height 17
click at [866, 80] on span "Dropoff" at bounding box center [855, 78] width 40 height 17
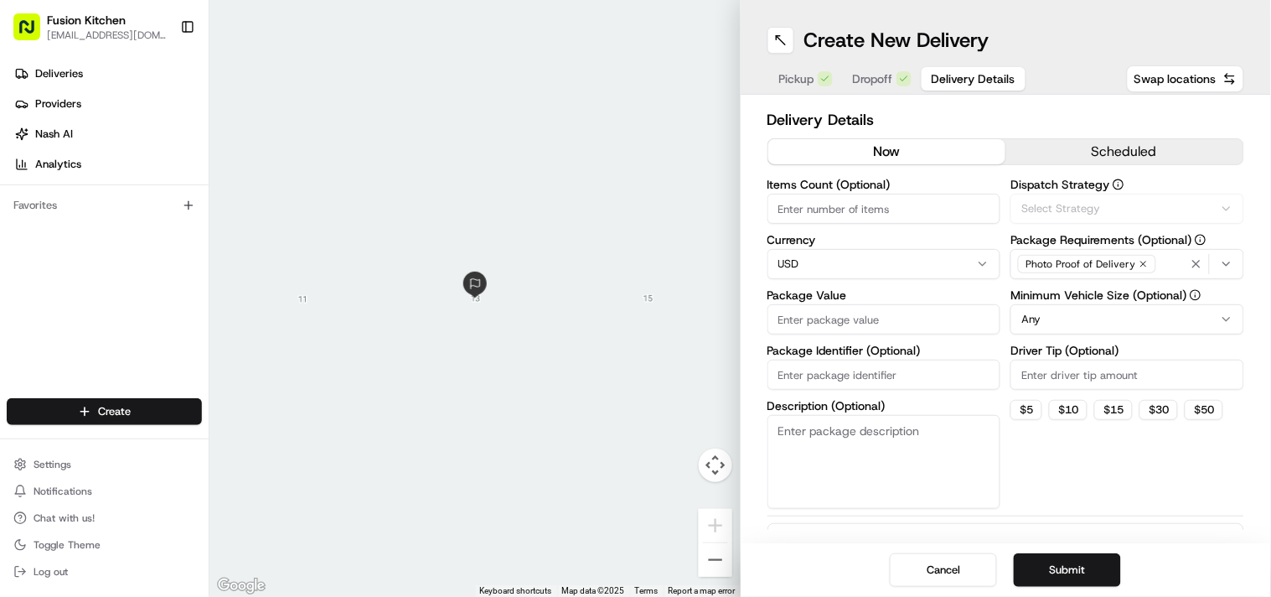
click at [939, 80] on span "Delivery Details" at bounding box center [974, 78] width 84 height 17
click at [822, 255] on html "Fusion Kitchen hari@fusionpos.uk Toggle Sidebar Deliveries Providers Nash AI An…" at bounding box center [635, 298] width 1271 height 597
click at [857, 305] on input "Package Value" at bounding box center [885, 319] width 234 height 30
paste input "40.04"
type input "40.04"
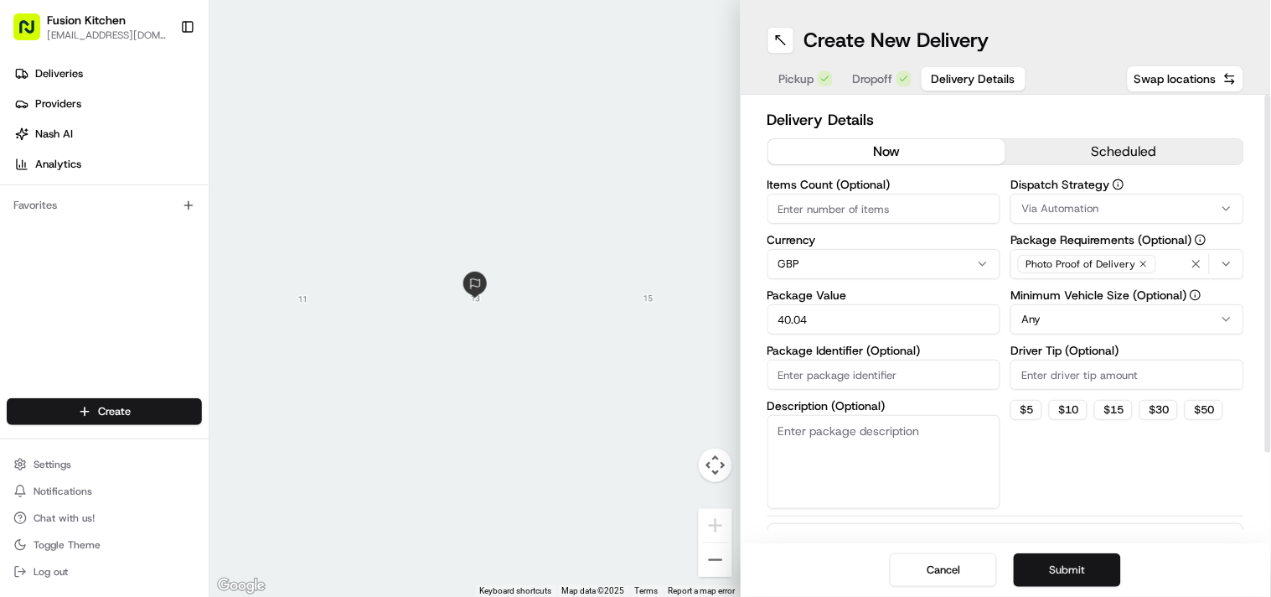
click at [1066, 583] on button "Submit" at bounding box center [1067, 570] width 107 height 34
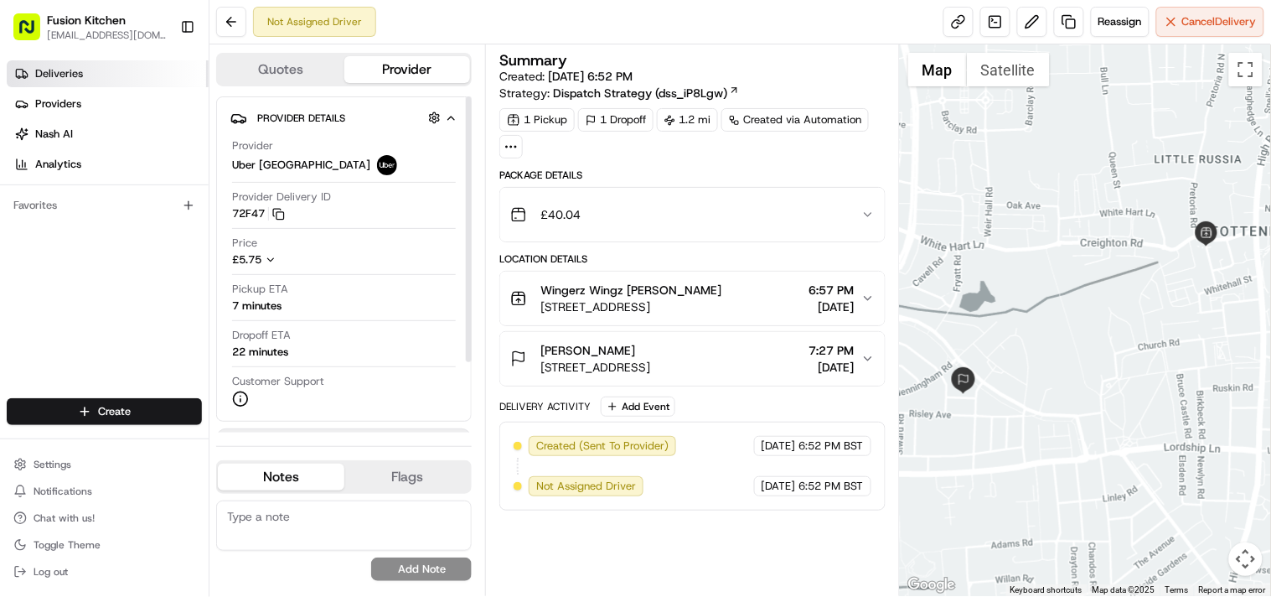
click at [85, 67] on link "Deliveries" at bounding box center [108, 73] width 202 height 27
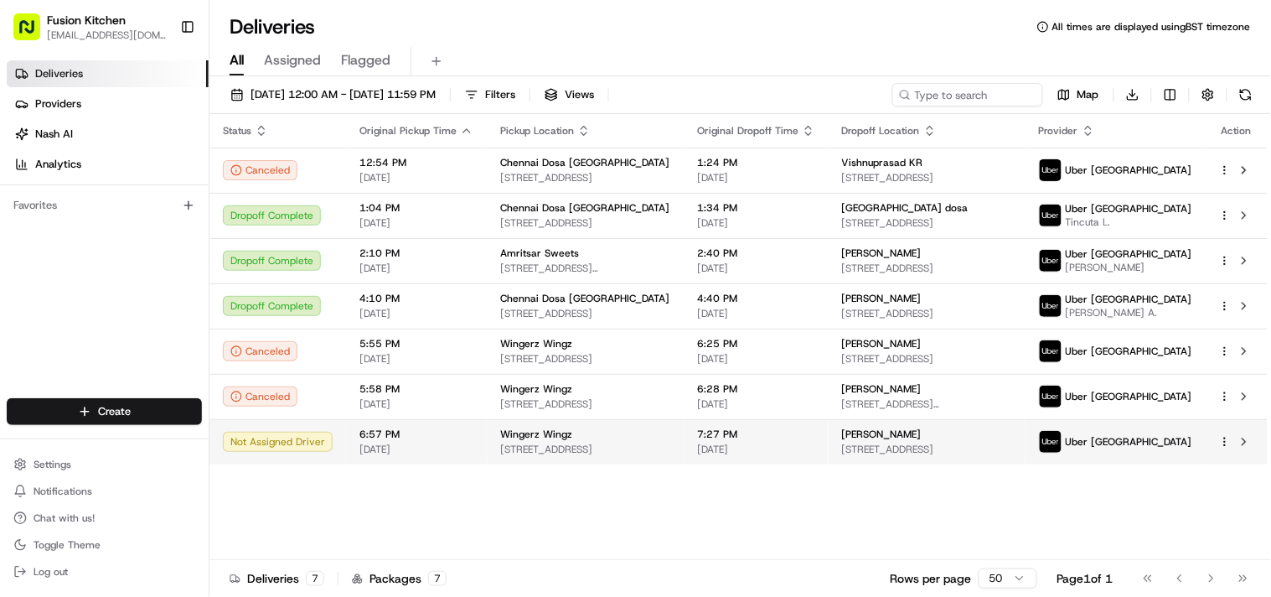
click at [561, 456] on span "[STREET_ADDRESS]" at bounding box center [585, 448] width 170 height 13
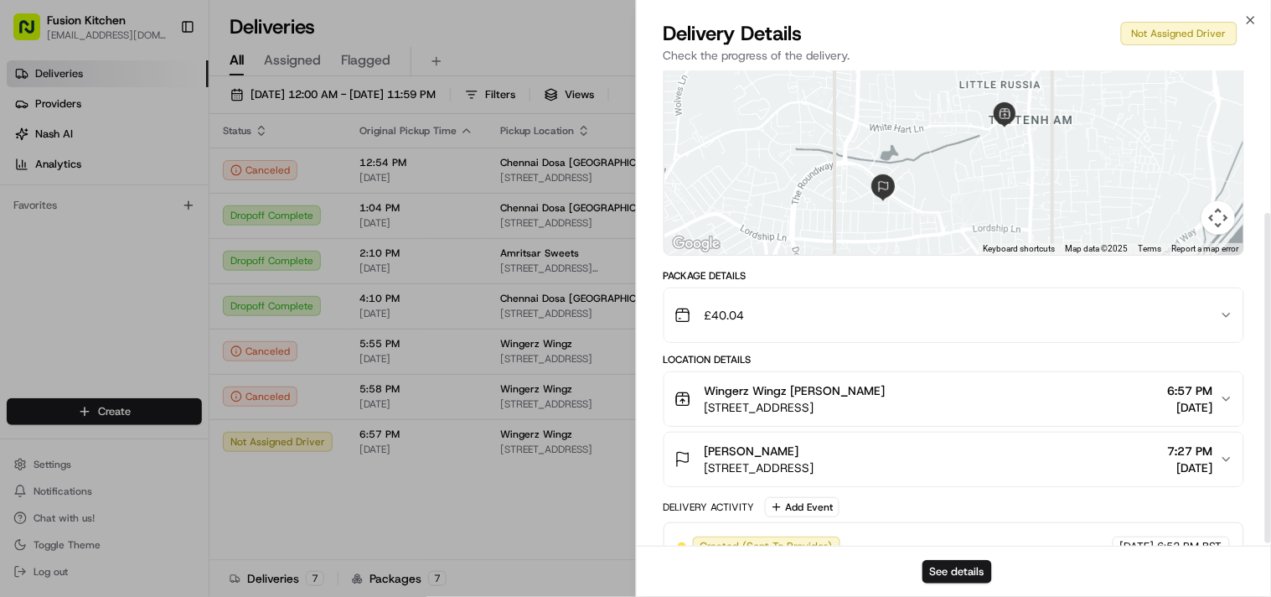
scroll to position [207, 0]
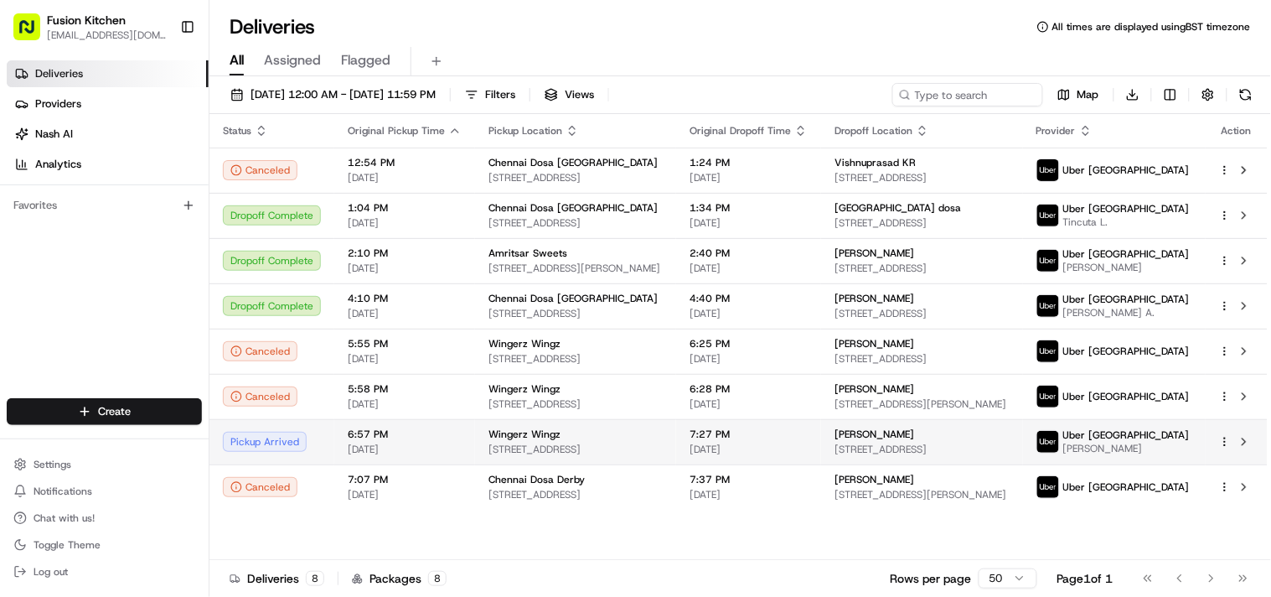
click at [568, 452] on span "[STREET_ADDRESS]" at bounding box center [576, 448] width 174 height 13
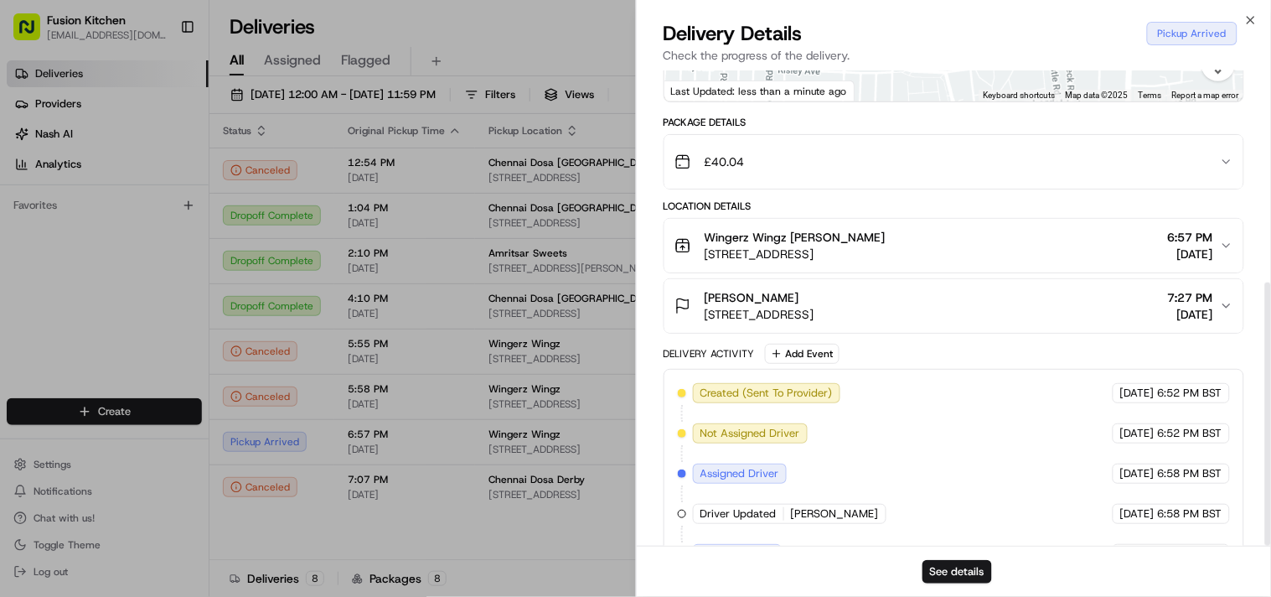
scroll to position [382, 0]
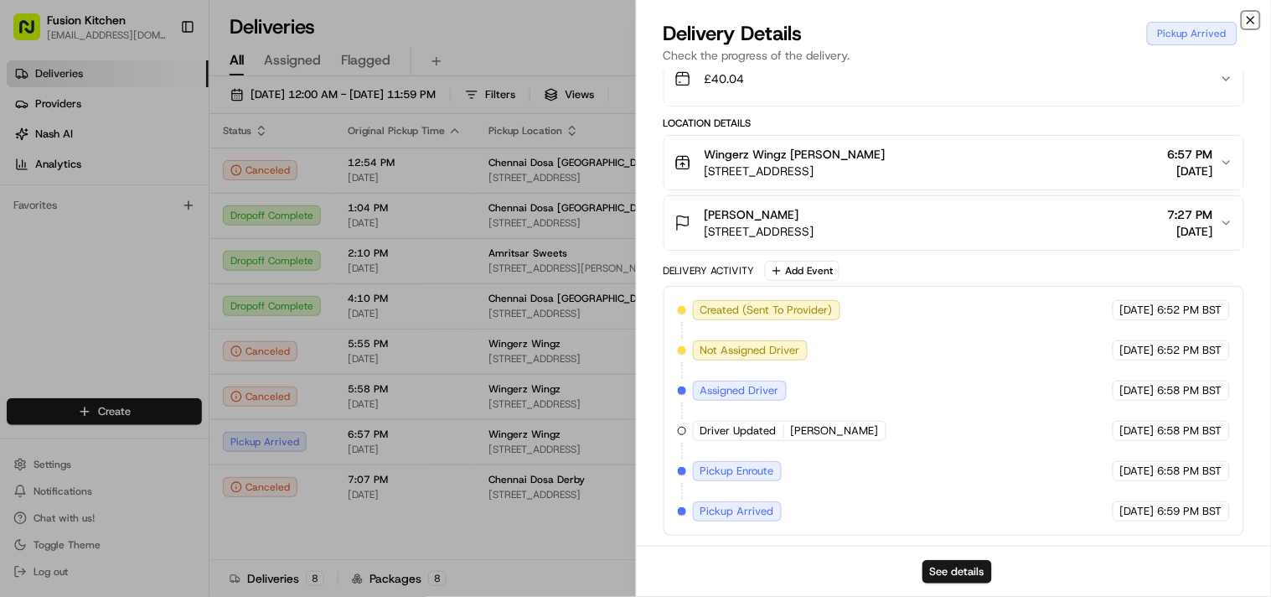
click at [1245, 19] on icon "button" at bounding box center [1250, 19] width 13 height 13
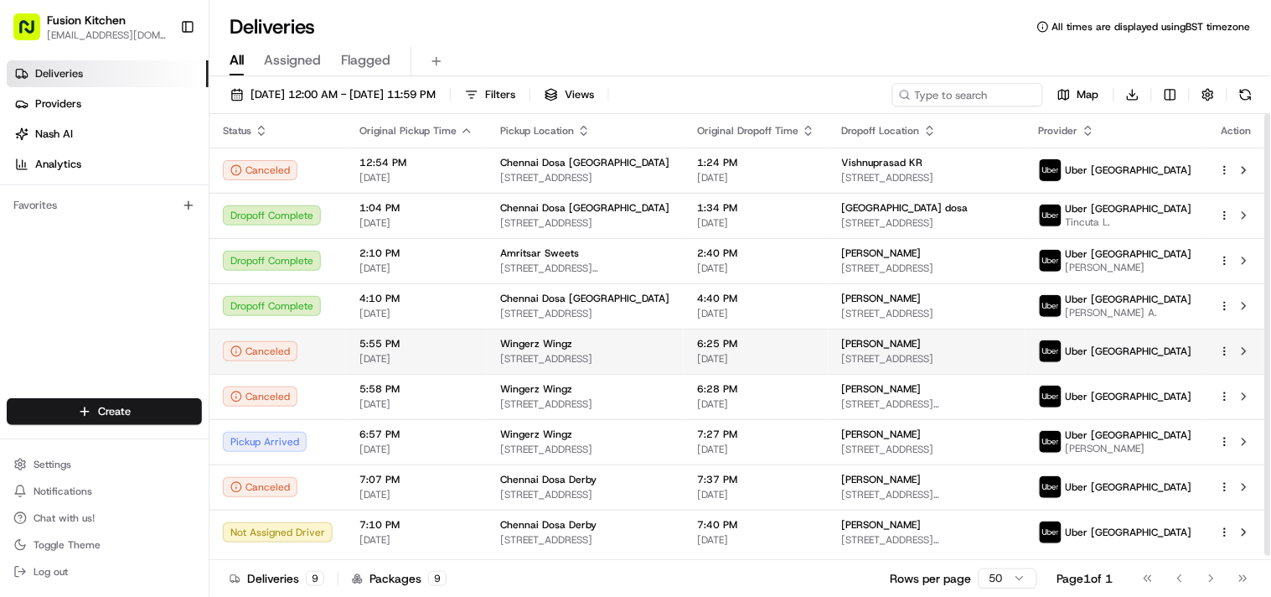
scroll to position [3, 0]
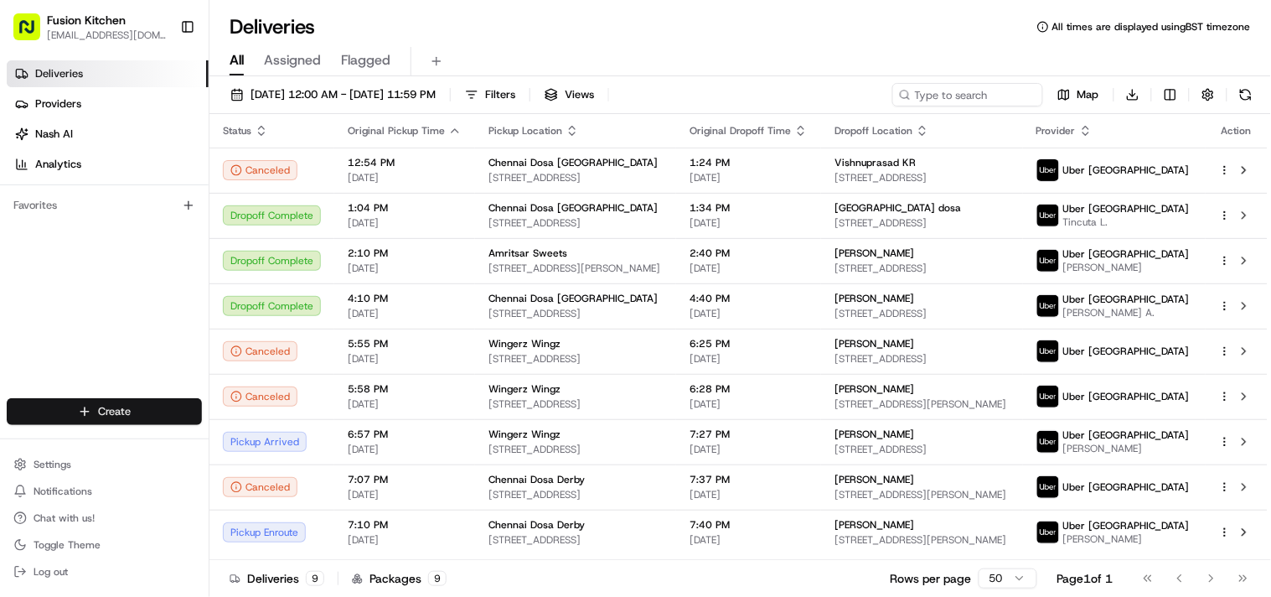
click at [111, 419] on html "Fusion Kitchen hari@fusionpos.uk Toggle Sidebar Deliveries Providers Nash AI An…" at bounding box center [635, 298] width 1271 height 597
click at [282, 446] on link "Delivery" at bounding box center [302, 443] width 187 height 30
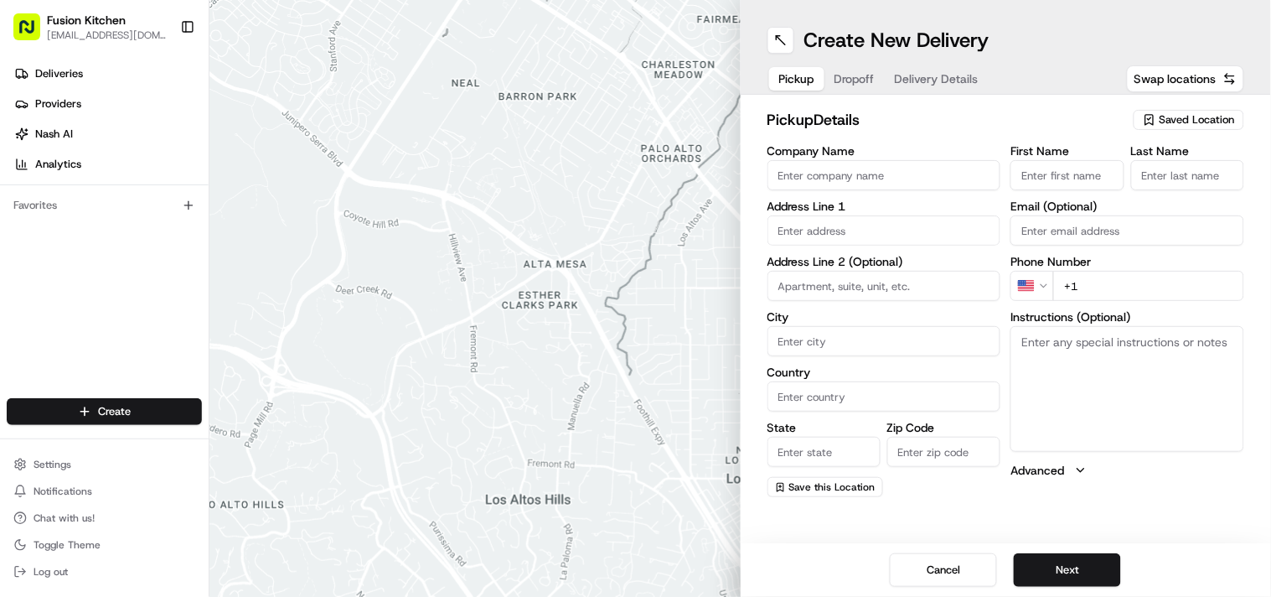
click at [826, 182] on input "Company Name" at bounding box center [885, 175] width 234 height 30
paste input "Chennai Dosa [GEOGRAPHIC_DATA]"
type input "Chennai Dosa [GEOGRAPHIC_DATA]"
click at [1101, 296] on input "+1" at bounding box center [1148, 286] width 191 height 30
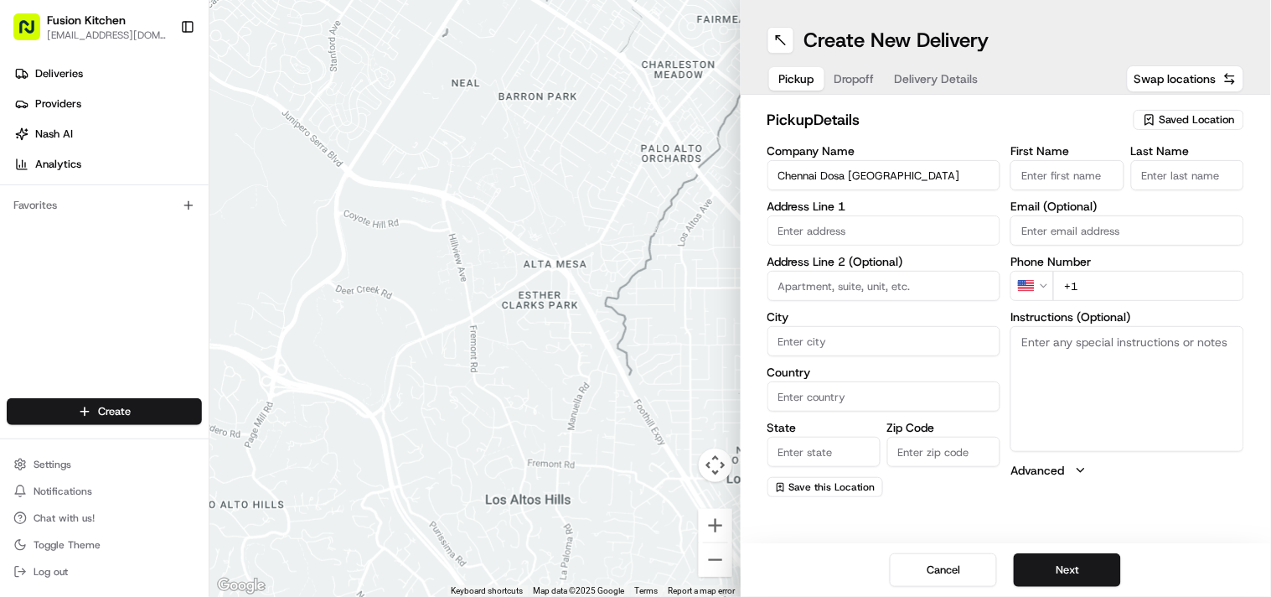
click at [1101, 296] on input "+1" at bounding box center [1148, 286] width 191 height 30
paste input "44 1902 423222"
type input "+44 1902 423222"
click at [59, 70] on span "Deliveries" at bounding box center [59, 73] width 48 height 15
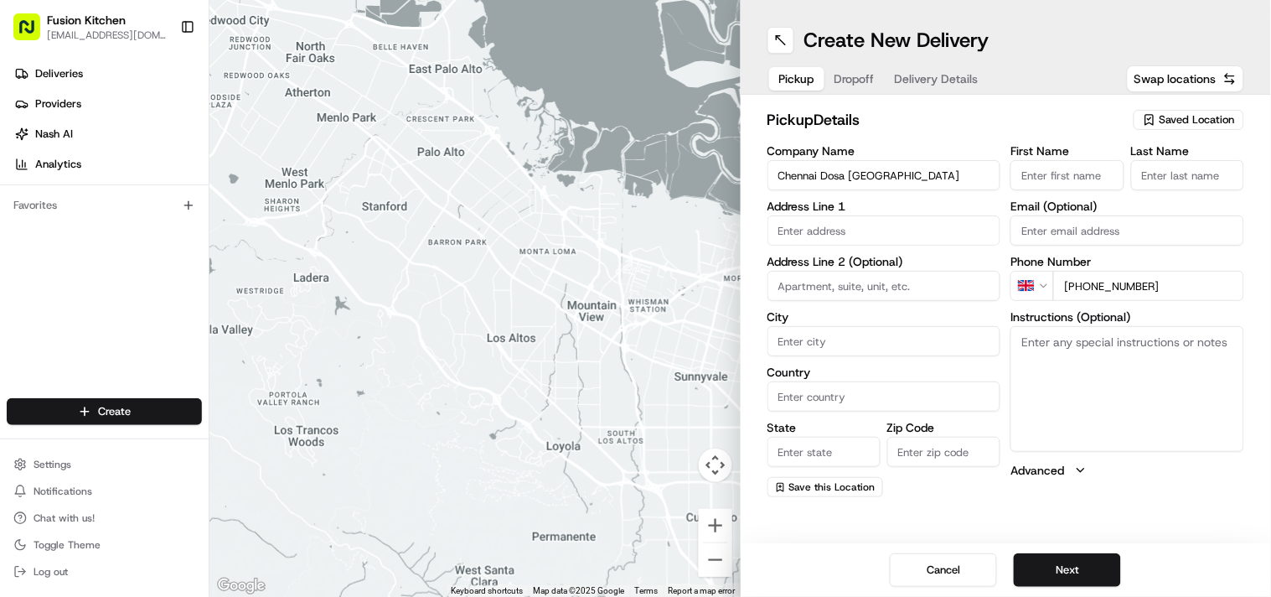
click at [1104, 390] on textarea "Instructions (Optional)" at bounding box center [1128, 389] width 234 height 126
click at [851, 84] on button "Dropoff" at bounding box center [855, 78] width 60 height 23
click at [1088, 360] on textarea "Instructions (Optional)" at bounding box center [1128, 389] width 234 height 126
paste textarea "Leonard Liu | 07881273869 124, Lynton Avenue, Wolverhampton, WV6 9NG"
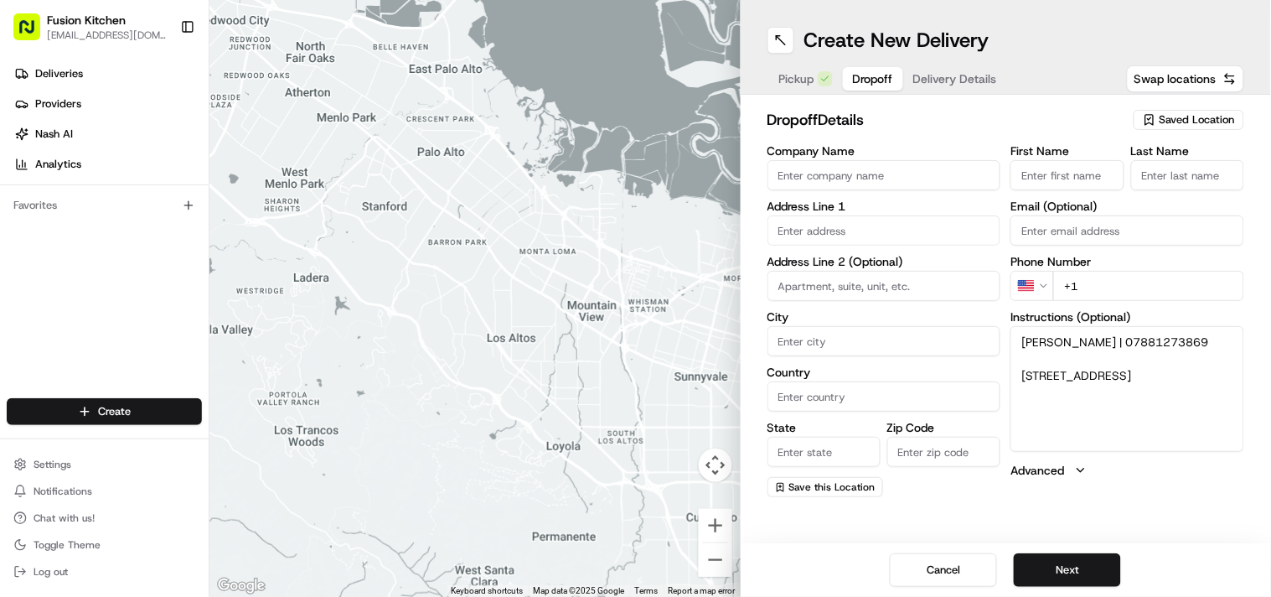
click at [1033, 344] on textarea "Leonard Liu | 07881273869 124, Lynton Avenue, Wolverhampton, WV6 9NG" at bounding box center [1128, 389] width 234 height 126
drag, startPoint x: 1033, startPoint y: 344, endPoint x: 1078, endPoint y: 349, distance: 44.7
click at [1078, 349] on textarea "Leonard Liu | 07881273869 124, Lynton Avenue, Wolverhampton, WV6 9NG" at bounding box center [1128, 389] width 234 height 126
type textarea "| 07881273869 124, Lynton Avenue, Wolverhampton, WV6 9NG"
click at [1068, 166] on input "First Name" at bounding box center [1067, 175] width 113 height 30
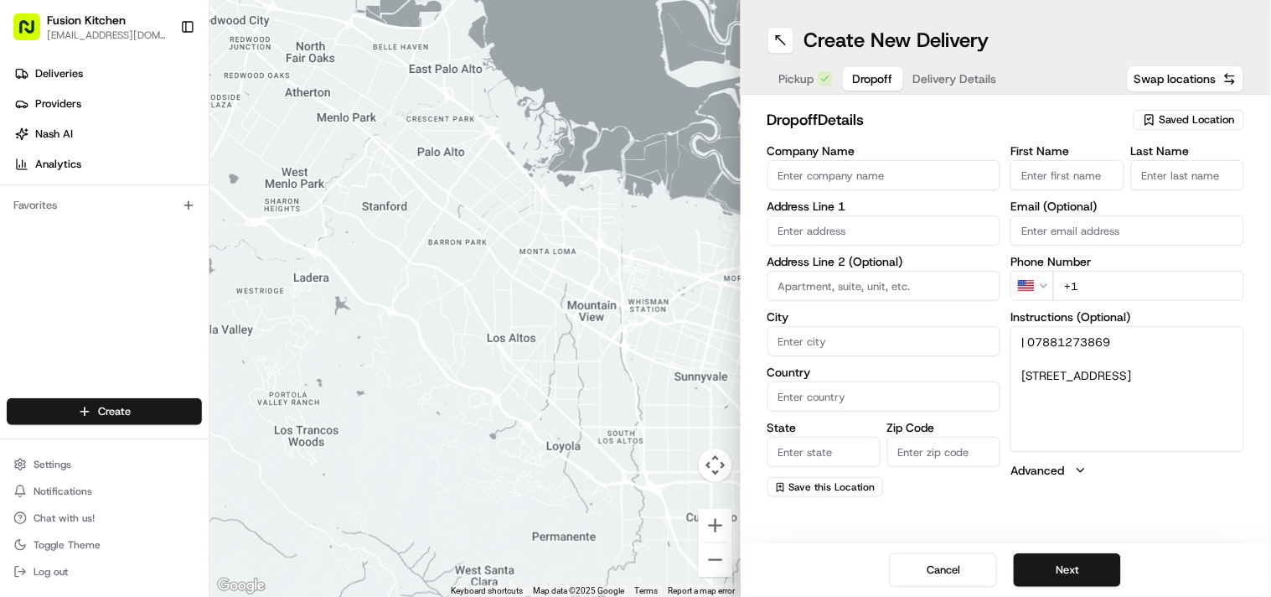
paste input "[PERSON_NAME]"
type input "[PERSON_NAME]"
paste input "[PERSON_NAME]"
click at [1177, 176] on input "[PERSON_NAME]" at bounding box center [1187, 175] width 113 height 30
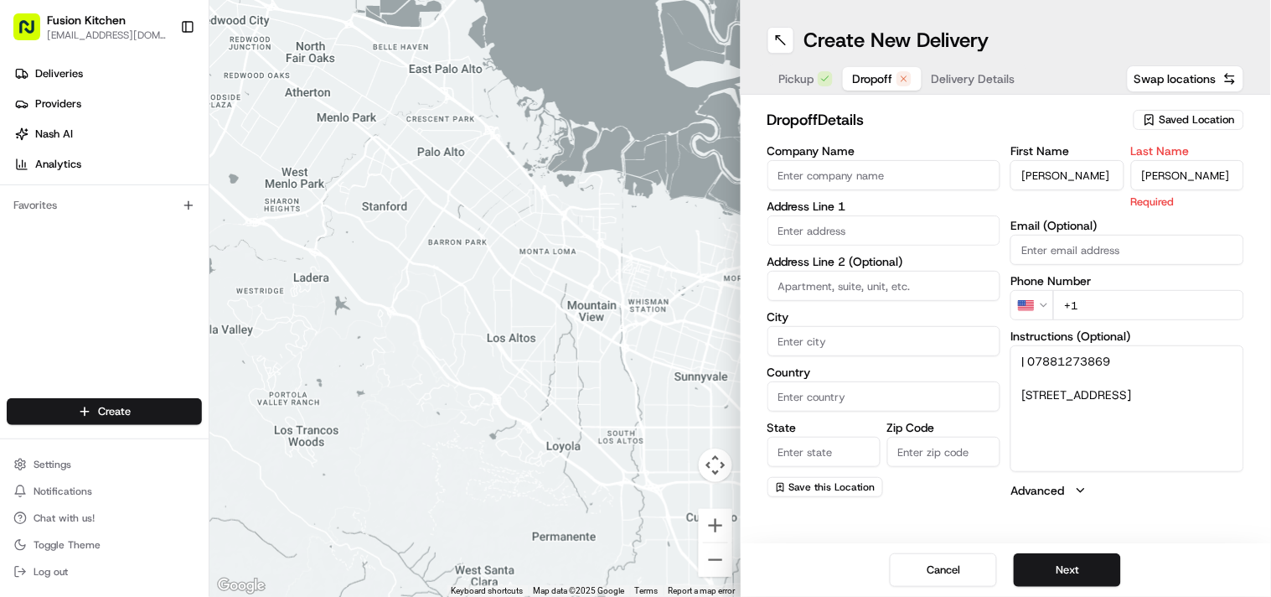
click at [1151, 166] on input "[PERSON_NAME]" at bounding box center [1187, 175] width 113 height 30
type input "Liu"
click at [1073, 174] on input "[PERSON_NAME]" at bounding box center [1067, 175] width 113 height 30
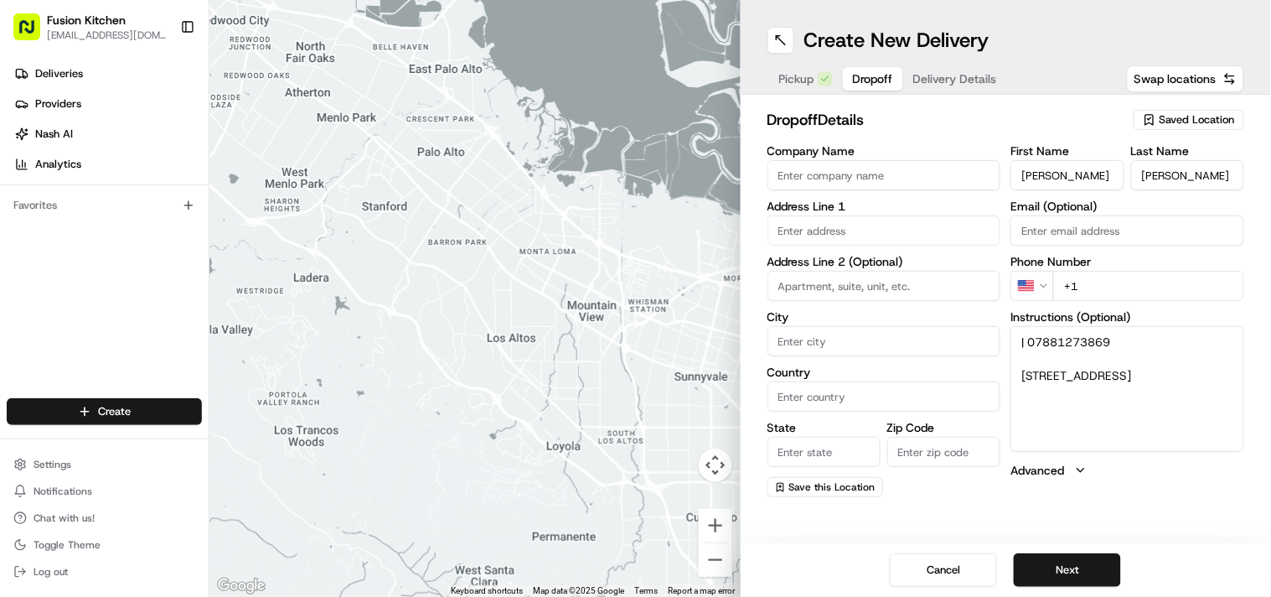
click at [1073, 174] on input "Leonard" at bounding box center [1067, 175] width 113 height 30
type input "Leonard"
click at [1054, 337] on textarea "| 07881273869 124, Lynton Avenue, Wolverhampton, WV6 9NG" at bounding box center [1128, 389] width 234 height 126
click at [1036, 287] on html "Fusion Kitchen hari@fusionpos.uk Toggle Sidebar Deliveries Providers Nash AI An…" at bounding box center [635, 298] width 1271 height 597
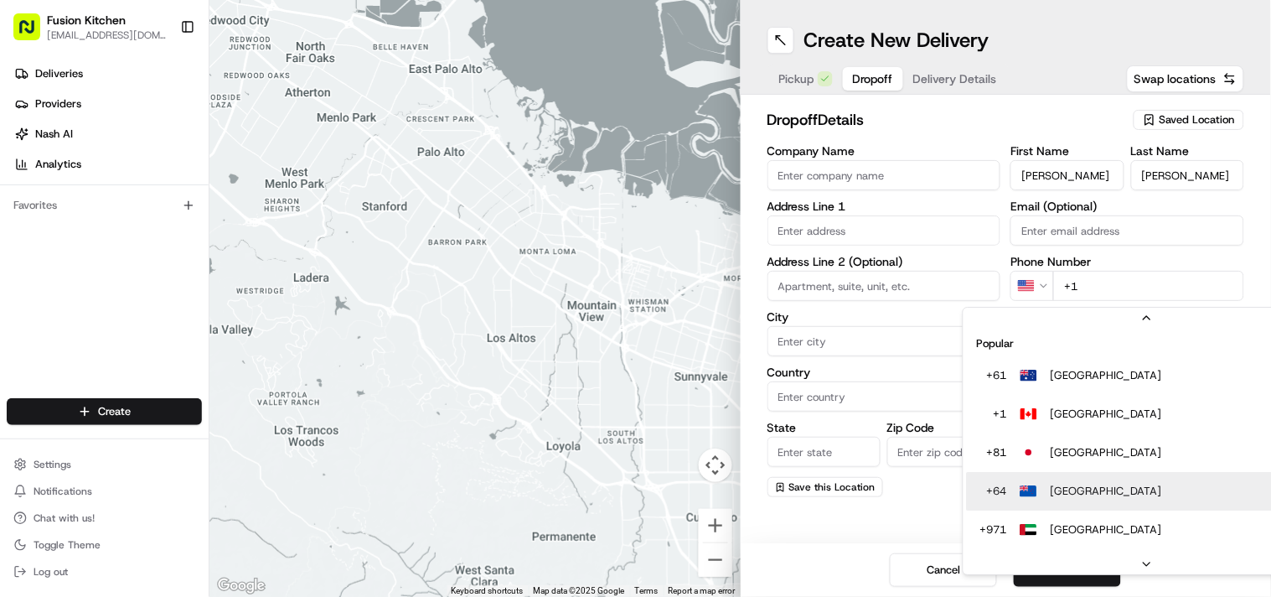
scroll to position [52, 0]
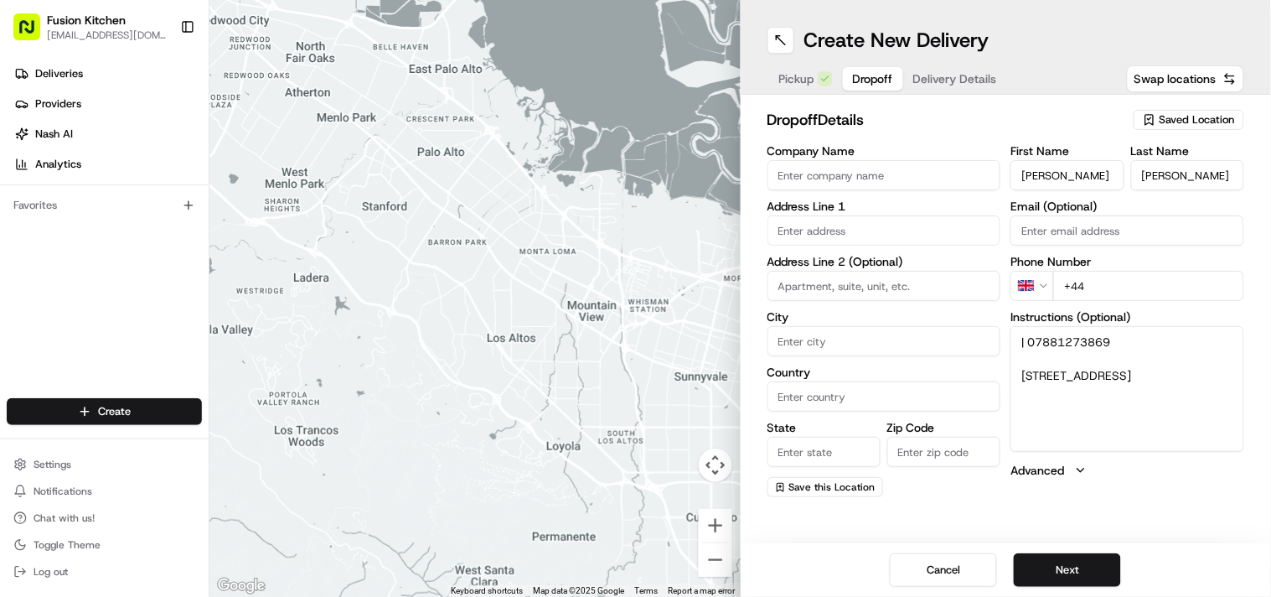
click at [1117, 278] on input "+44" at bounding box center [1148, 286] width 191 height 30
paste input "07881 273869"
type input "+44 07881 273869"
click at [1027, 374] on textarea "| 07881273869 124, Lynton Avenue, Wolverhampton, WV6 9NG" at bounding box center [1128, 389] width 234 height 126
drag, startPoint x: 1027, startPoint y: 374, endPoint x: 1158, endPoint y: 399, distance: 133.1
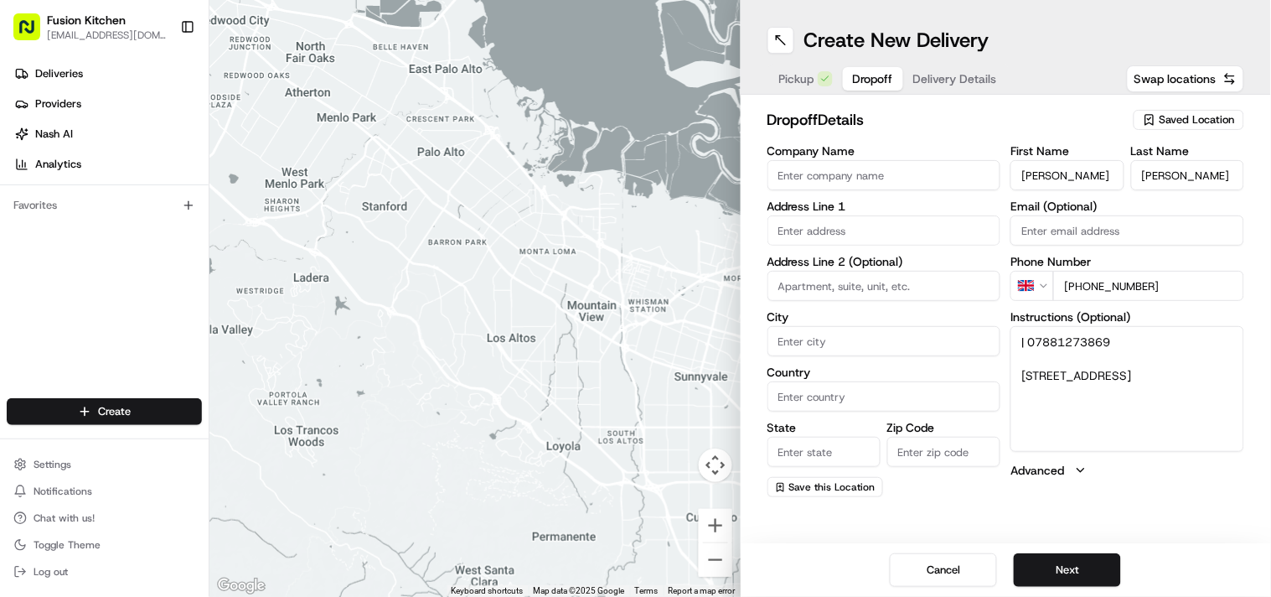
click at [1158, 399] on textarea "| 07881273869 124, Lynton Avenue, Wolverhampton, WV6 9NG" at bounding box center [1128, 389] width 234 height 126
click at [897, 222] on input "text" at bounding box center [885, 230] width 234 height 30
paste input "124, Lynton Avenue, Wolverhampton, WV6 9NG"
click at [845, 263] on div "124 Lynton Avenue, Tettenhall, Wolverhampton WV6 9NH, UK" at bounding box center [884, 265] width 225 height 25
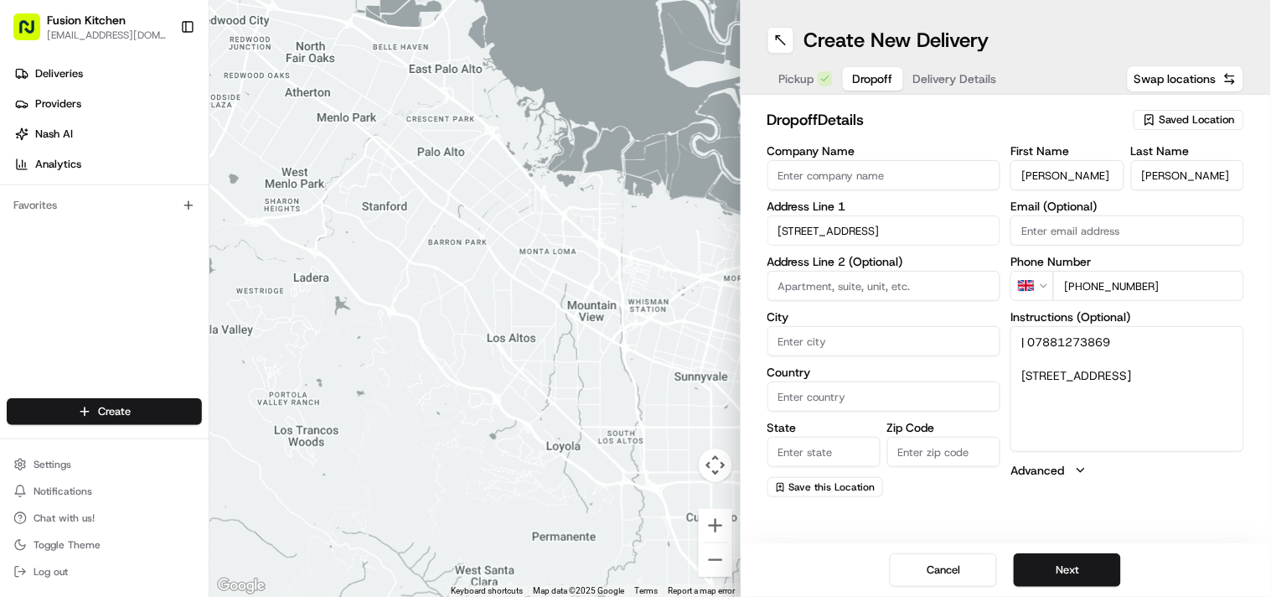
type input "[STREET_ADDRESS]"
type input "Tettenhall"
type input "[GEOGRAPHIC_DATA]"
type input "WV6 9NH"
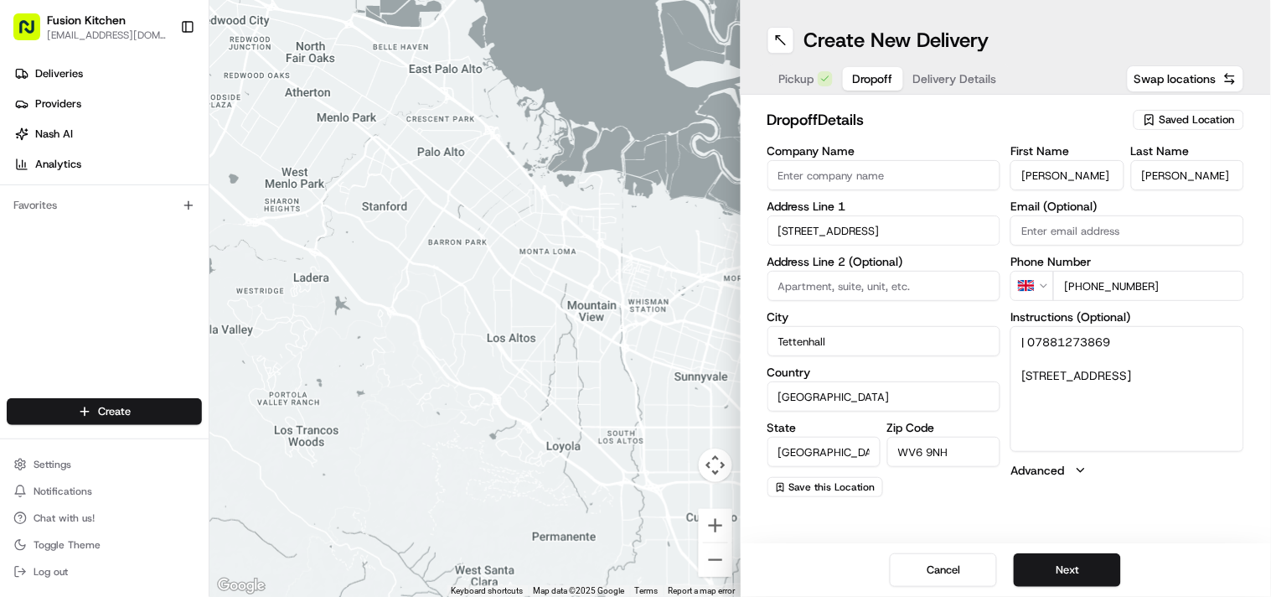
type input "124 Lynton Avenue"
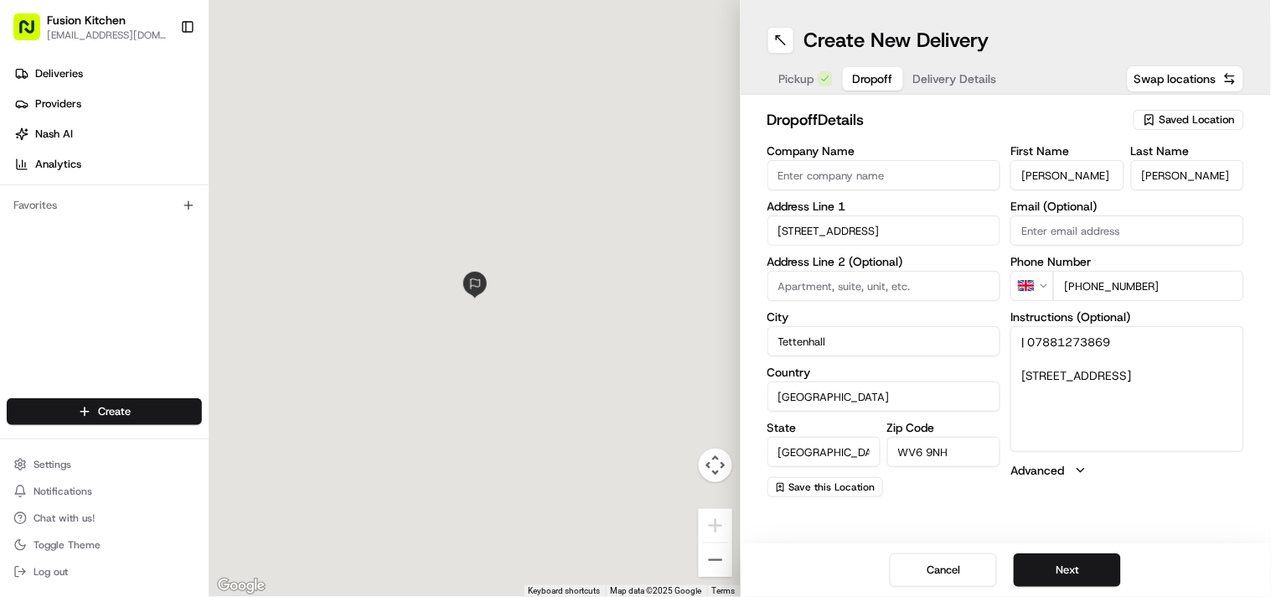
scroll to position [0, 0]
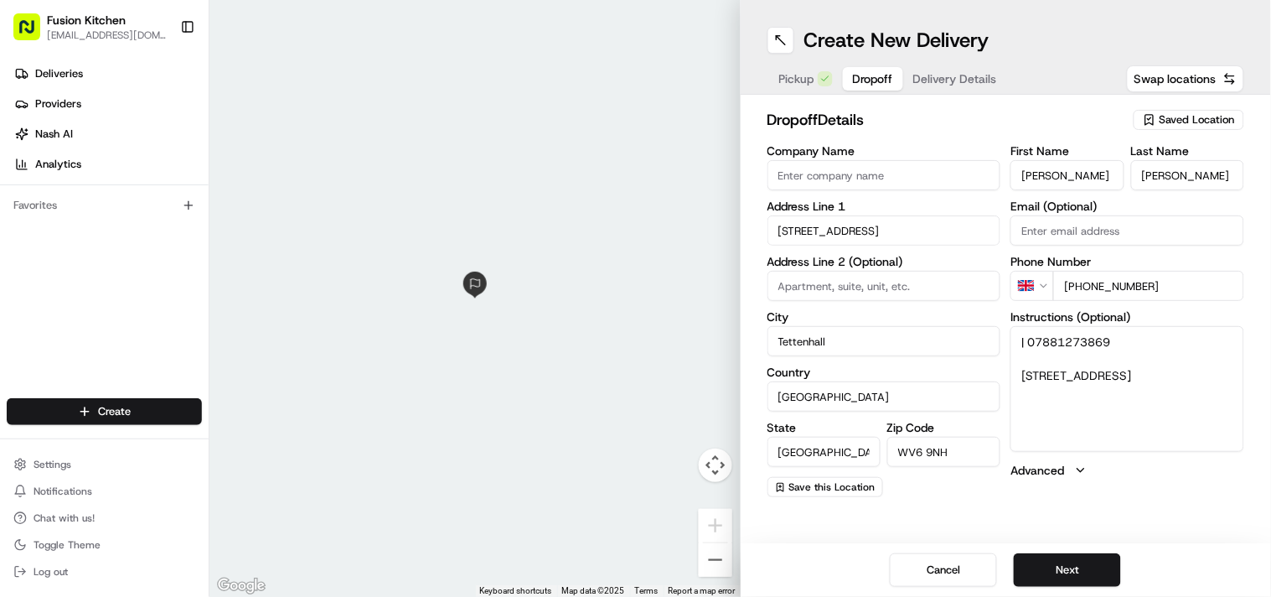
drag, startPoint x: 995, startPoint y: 339, endPoint x: 965, endPoint y: 340, distance: 30.2
click at [968, 340] on div "Company Name Address Line 1 124 Lynton Avenue Address Line 2 (Optional) City Te…" at bounding box center [1007, 321] width 478 height 352
type textarea "Please call | 07881273869 124, Lynton Avenue, Wolverhampton, WV6 9NG"
click at [805, 70] on span "Pickup" at bounding box center [796, 78] width 35 height 17
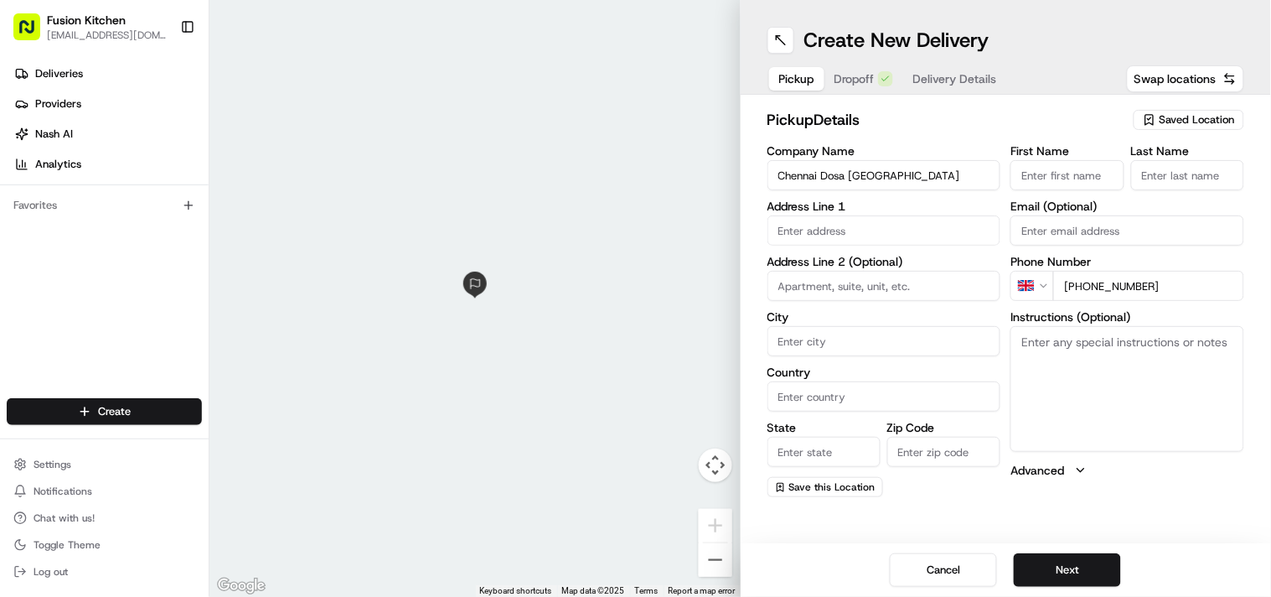
click at [1085, 416] on textarea "Instructions (Optional)" at bounding box center [1128, 389] width 234 height 126
paste textarea "Mohammed Sadiq. 33 Chapel Ash, Wolverhampton, West Midlands, WV3 0UF"
click at [1043, 339] on textarea "Mohammed Sadiq. 33 Chapel Ash, Wolverhampton, West Midlands, WV3 0UF" at bounding box center [1128, 389] width 234 height 126
drag, startPoint x: 1067, startPoint y: 342, endPoint x: 1098, endPoint y: 345, distance: 31.2
click at [1098, 345] on textarea "Mohammed Sadiq. 33 Chapel Ash, Wolverhampton, West Midlands, WV3 0UF" at bounding box center [1128, 389] width 234 height 126
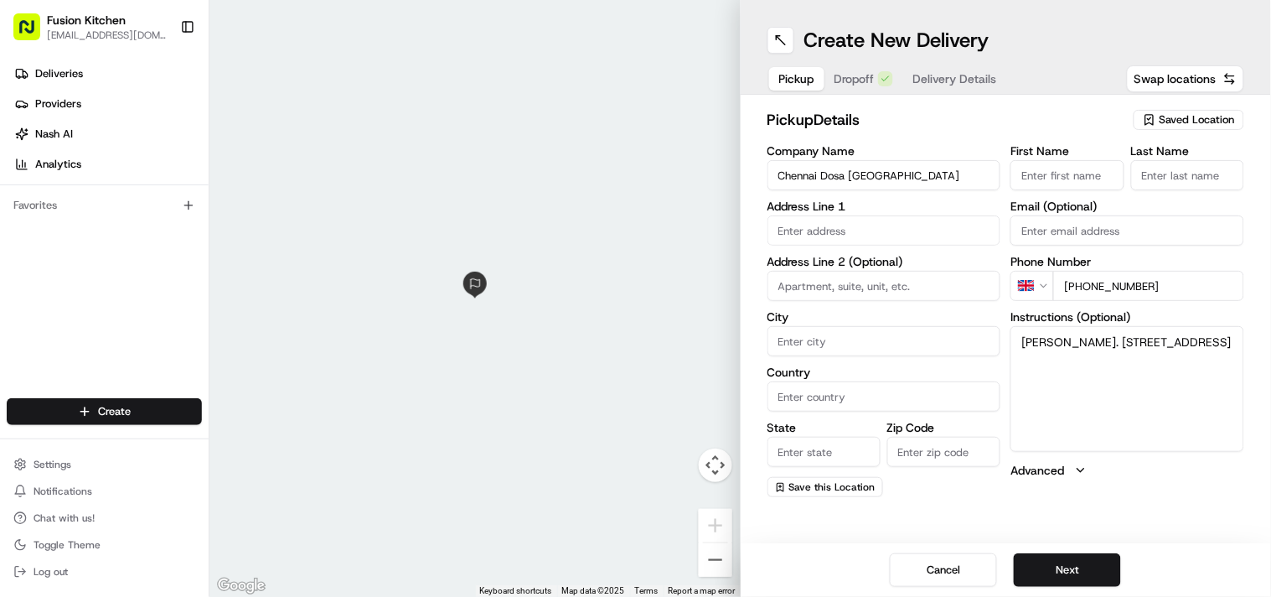
click at [1109, 345] on textarea "Mohammed Sadiq. 33 Chapel Ash, Wolverhampton, West Midlands, WV3 0UF" at bounding box center [1128, 389] width 234 height 126
drag, startPoint x: 1109, startPoint y: 345, endPoint x: 1036, endPoint y: 345, distance: 72.9
click at [1036, 345] on textarea "Mohammed Sadiq. 33 Chapel Ash, Wolverhampton, West Midlands, WV3 0UF" at bounding box center [1128, 389] width 234 height 126
type textarea ". 33 Chapel Ash, Wolverhampton, West Midlands, WV3 0UF"
click at [1034, 178] on input "First Name" at bounding box center [1067, 175] width 113 height 30
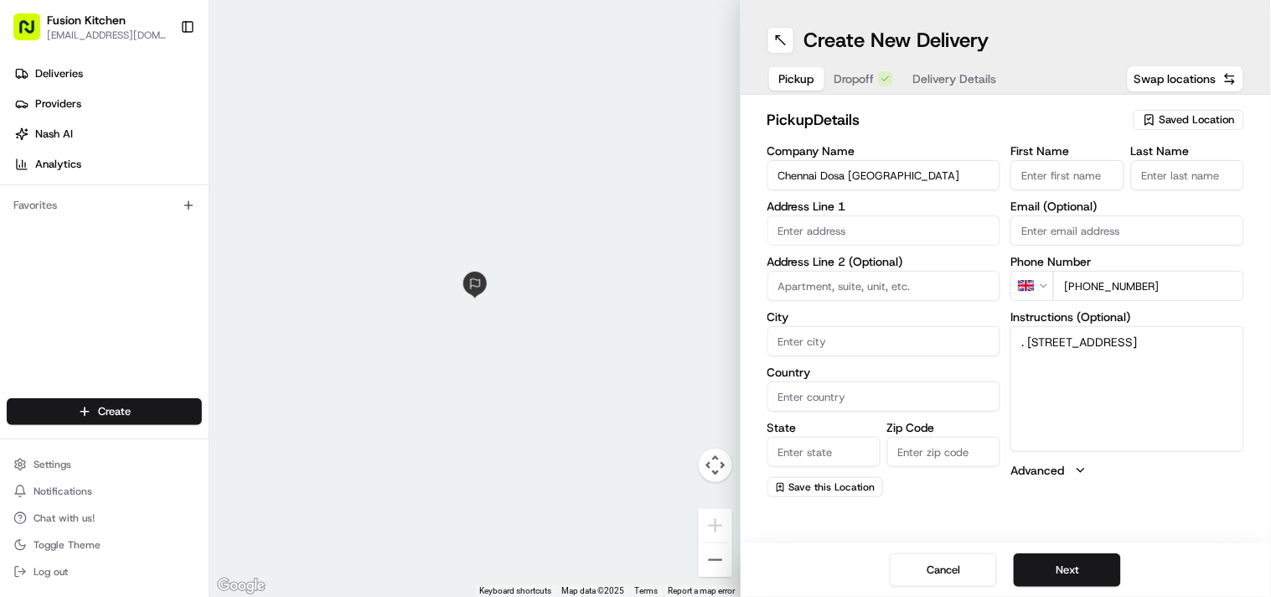
paste input "[PERSON_NAME]"
type input "[PERSON_NAME]"
click at [1232, 164] on input "Last Name" at bounding box center [1187, 175] width 113 height 30
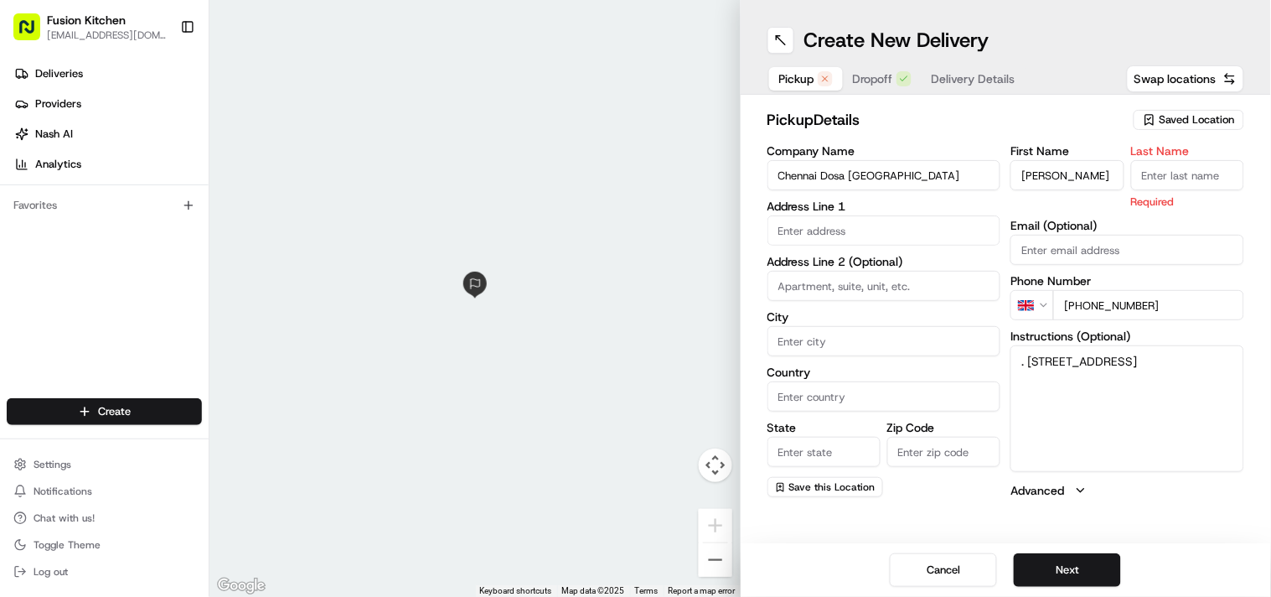
drag, startPoint x: 1170, startPoint y: 164, endPoint x: 1167, endPoint y: 189, distance: 25.3
click at [1169, 164] on input "Last Name" at bounding box center [1187, 175] width 113 height 30
paste input "[PERSON_NAME]"
click at [1153, 174] on input "[PERSON_NAME]" at bounding box center [1187, 175] width 113 height 30
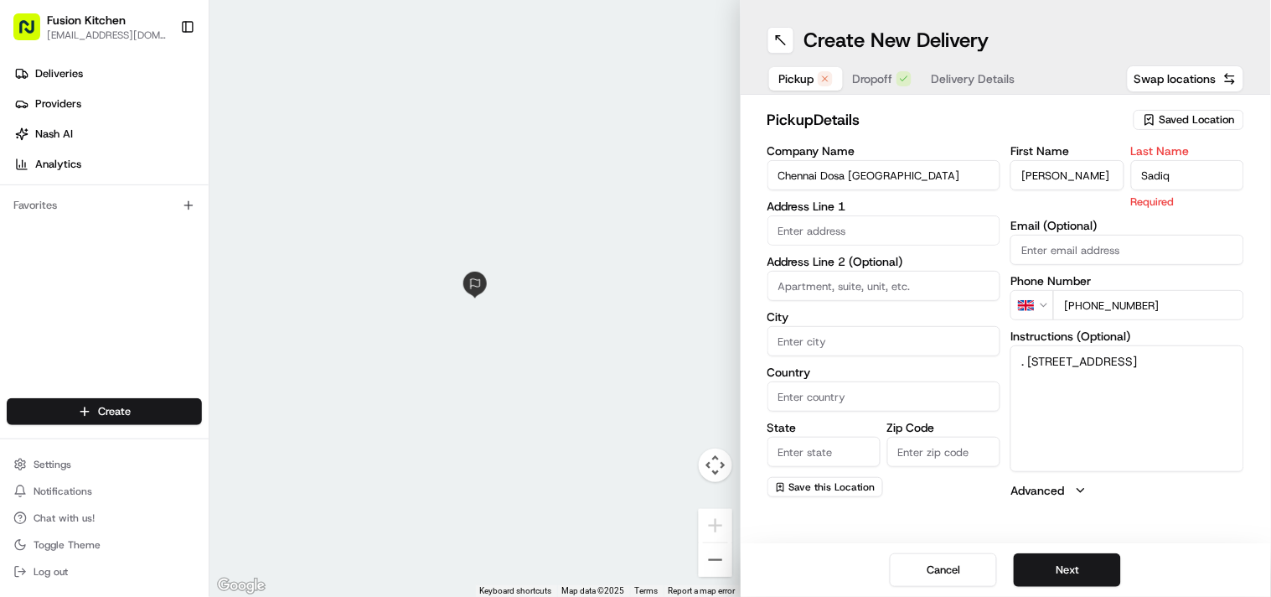
type input "Sadiq"
click at [1114, 169] on input "[PERSON_NAME]" at bounding box center [1067, 175] width 113 height 30
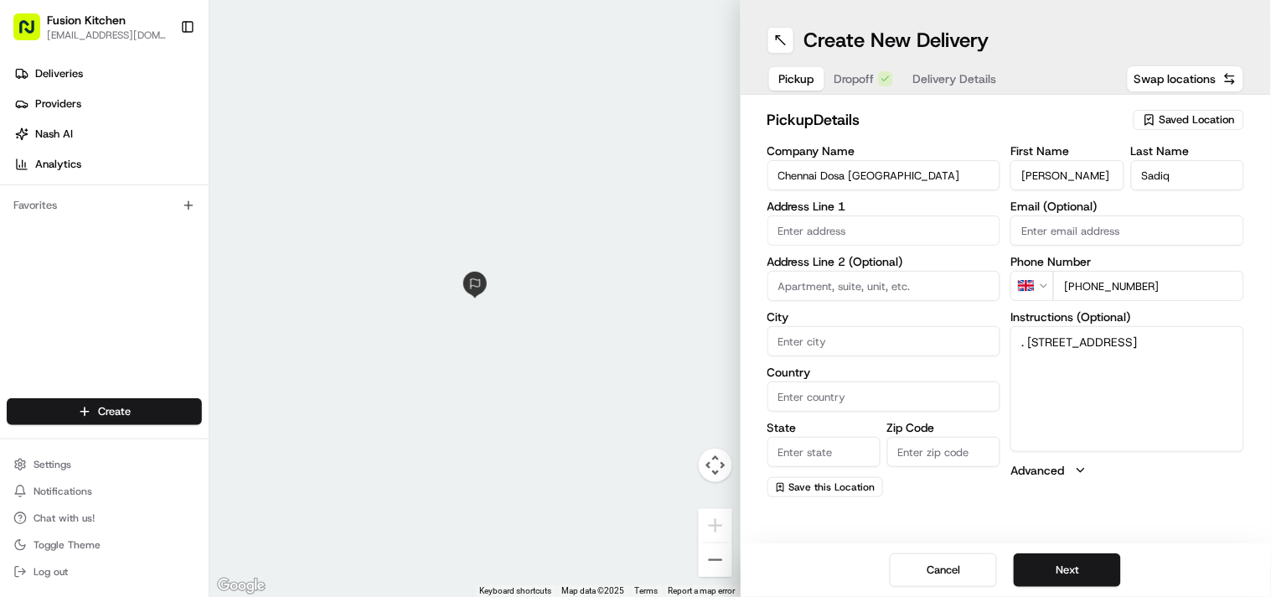
click at [1114, 169] on input "[PERSON_NAME]" at bounding box center [1067, 175] width 113 height 30
type input "Mohammed"
click at [1040, 333] on textarea ". 33 Chapel Ash, Wolverhampton, West Midlands, WV3 0UF" at bounding box center [1128, 389] width 234 height 126
drag, startPoint x: 1040, startPoint y: 333, endPoint x: 1202, endPoint y: 361, distance: 164.1
click at [1202, 361] on textarea ". 33 Chapel Ash, Wolverhampton, West Midlands, WV3 0UF" at bounding box center [1128, 389] width 234 height 126
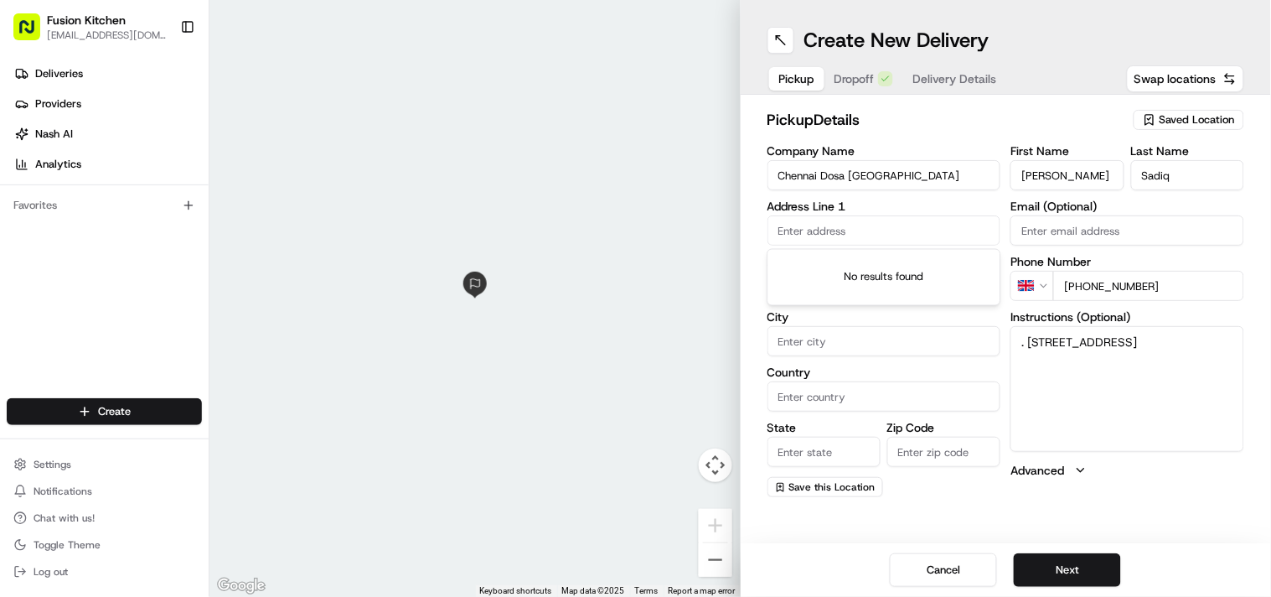
click at [941, 225] on input "text" at bounding box center [885, 230] width 234 height 30
paste input "33 Chapel Ash, Wolverhampton, West Midlands, WV3 0UF"
click at [892, 253] on div "33 Chapel Ash, Wolverhampton, West Midlands WV3 0UF, UK" at bounding box center [884, 265] width 225 height 25
type input "33 Chapel Ash, Wolverhampton WV3 0UF, UK"
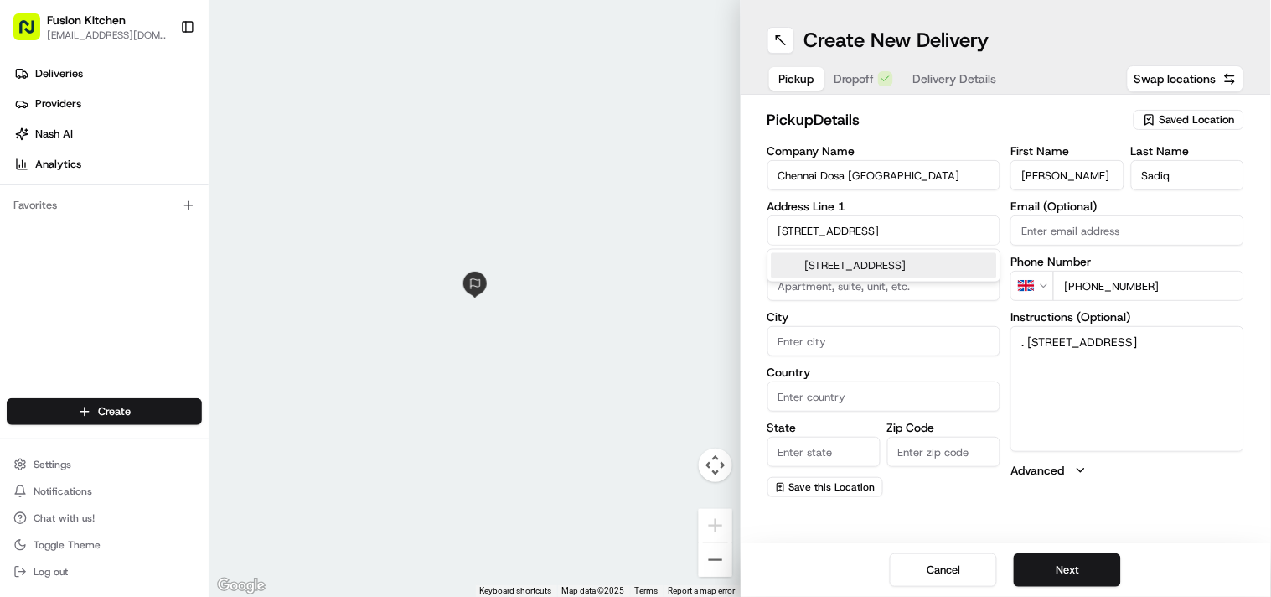
type input "Wolverhampton"
type input "[GEOGRAPHIC_DATA]"
type input "WV3 0UF"
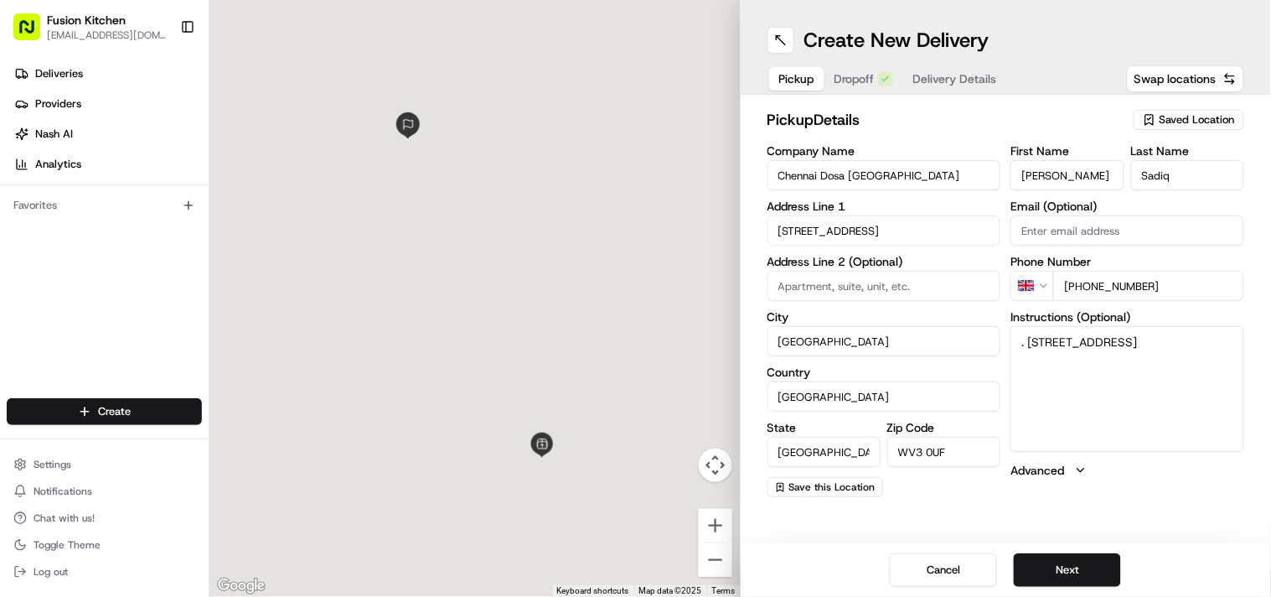
type input "33 Chapel Ash"
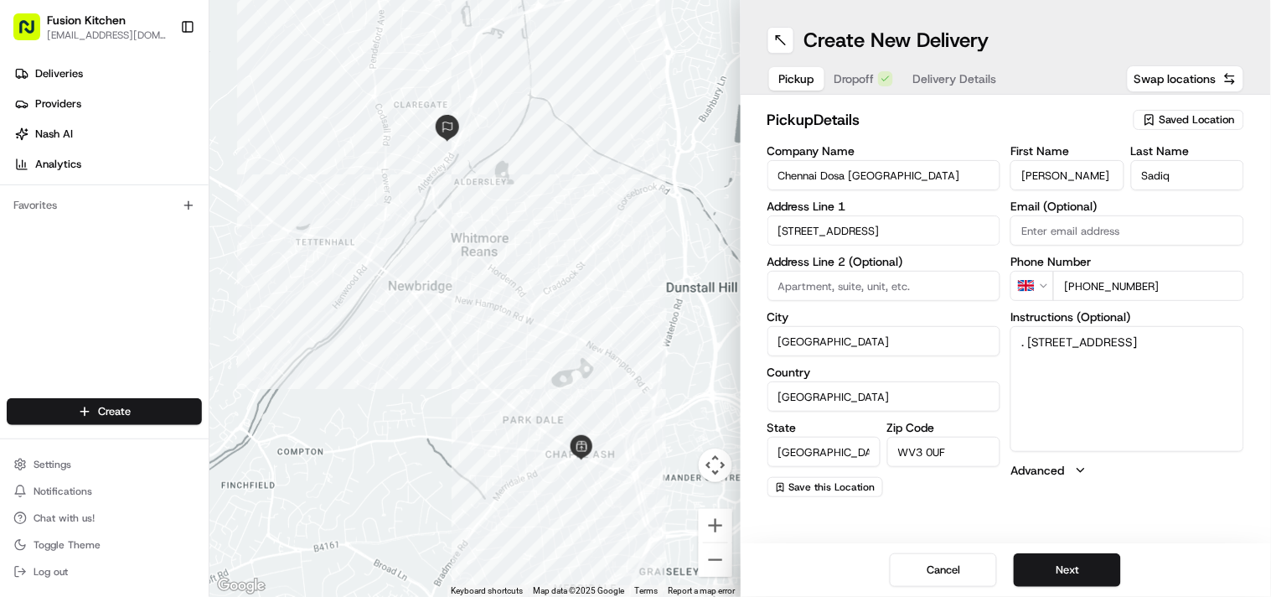
click at [944, 74] on span "Delivery Details" at bounding box center [955, 78] width 84 height 17
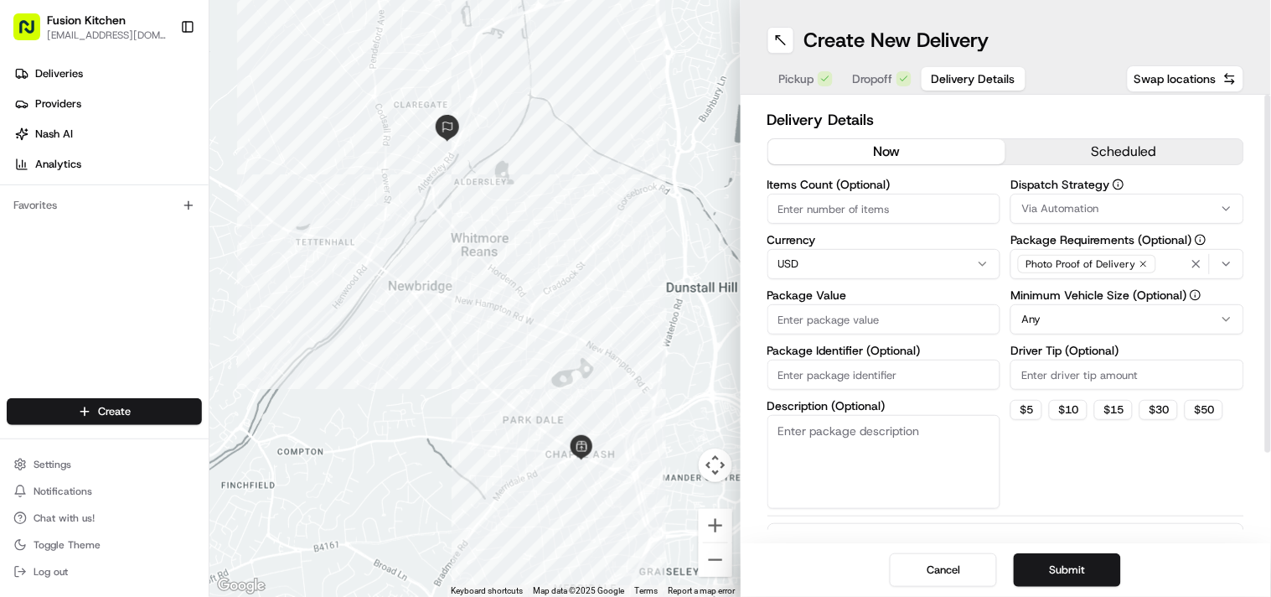
click at [825, 268] on html "Fusion Kitchen hari@fusionpos.uk Toggle Sidebar Deliveries Providers Nash AI An…" at bounding box center [635, 298] width 1271 height 597
click at [824, 248] on html "Fusion Kitchen hari@fusionpos.uk Toggle Sidebar Deliveries Providers Nash AI An…" at bounding box center [635, 298] width 1271 height 597
click at [830, 308] on input "Package Value" at bounding box center [885, 319] width 234 height 30
paste input "24.73"
type input "24.73"
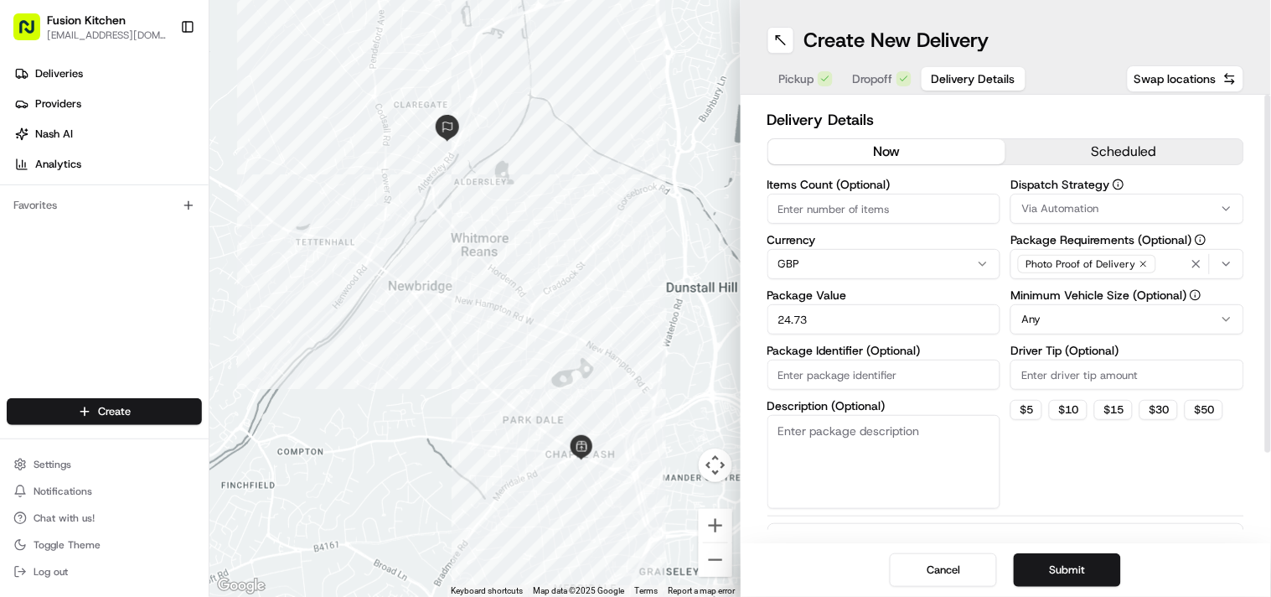
click at [1081, 589] on div "Cancel Submit" at bounding box center [1006, 570] width 531 height 54
click at [1077, 573] on button "Submit" at bounding box center [1067, 570] width 107 height 34
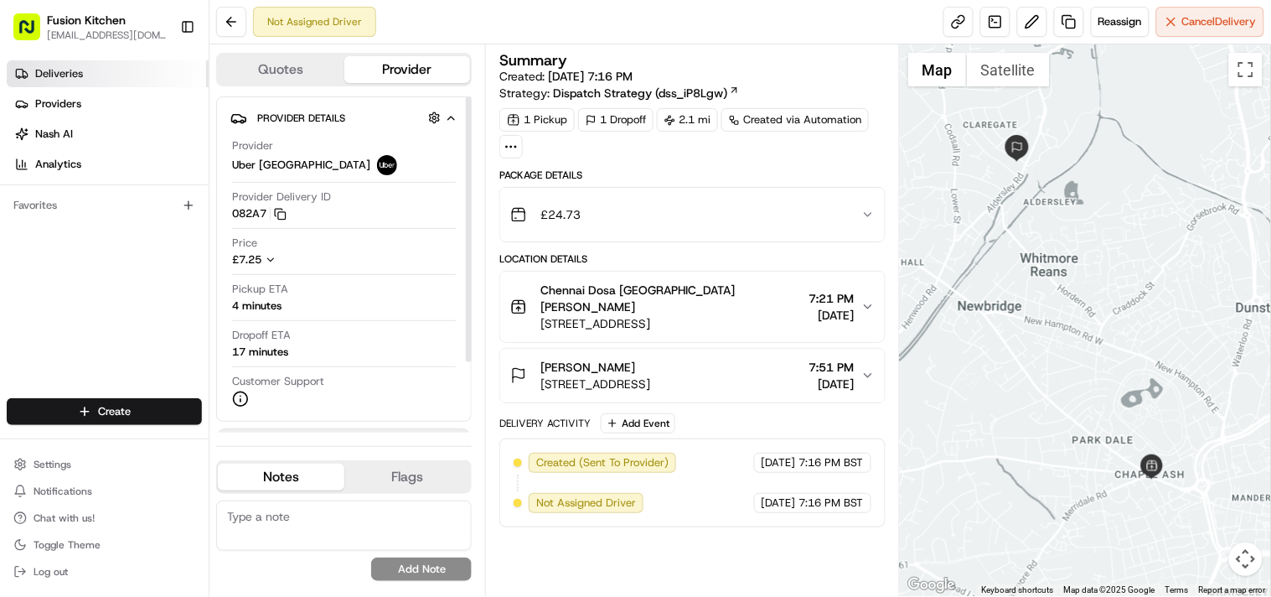
click at [80, 69] on span "Deliveries" at bounding box center [59, 73] width 48 height 15
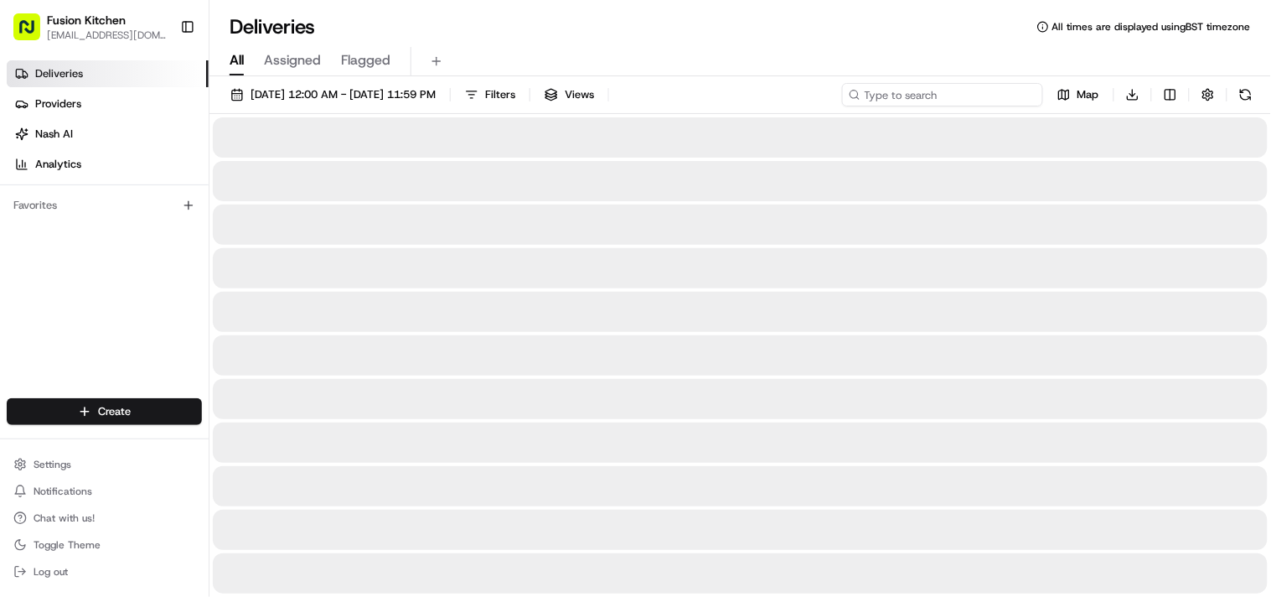
click at [966, 99] on input at bounding box center [942, 94] width 201 height 23
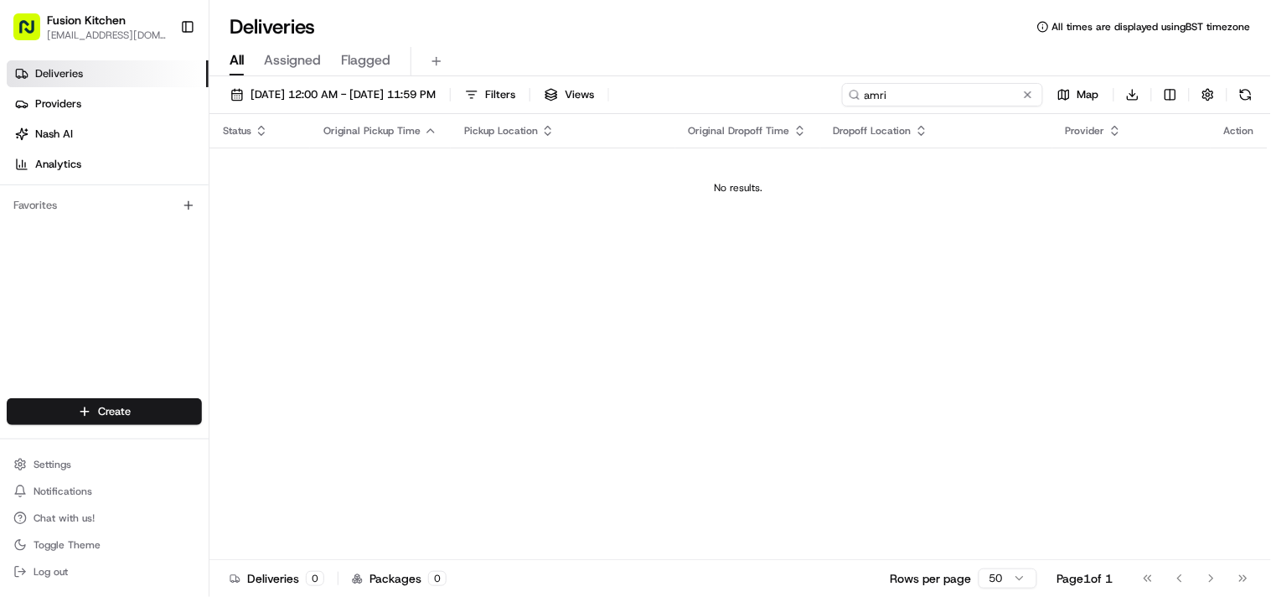
type input "amr"
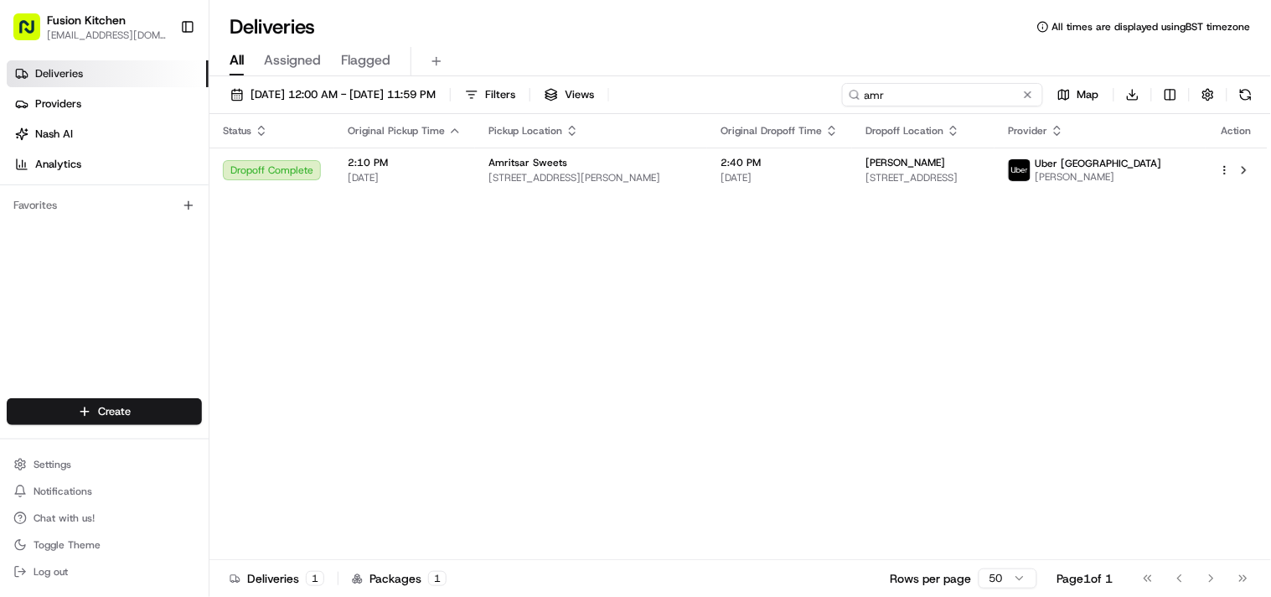
click at [888, 94] on input "amr" at bounding box center [942, 94] width 201 height 23
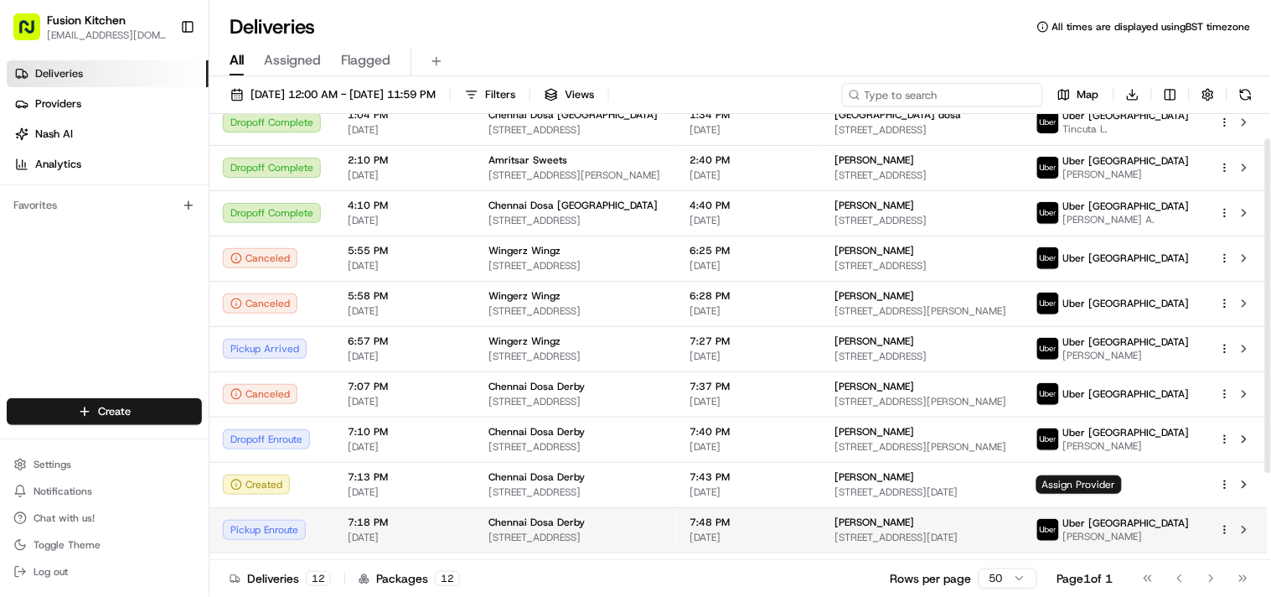
scroll to position [147, 0]
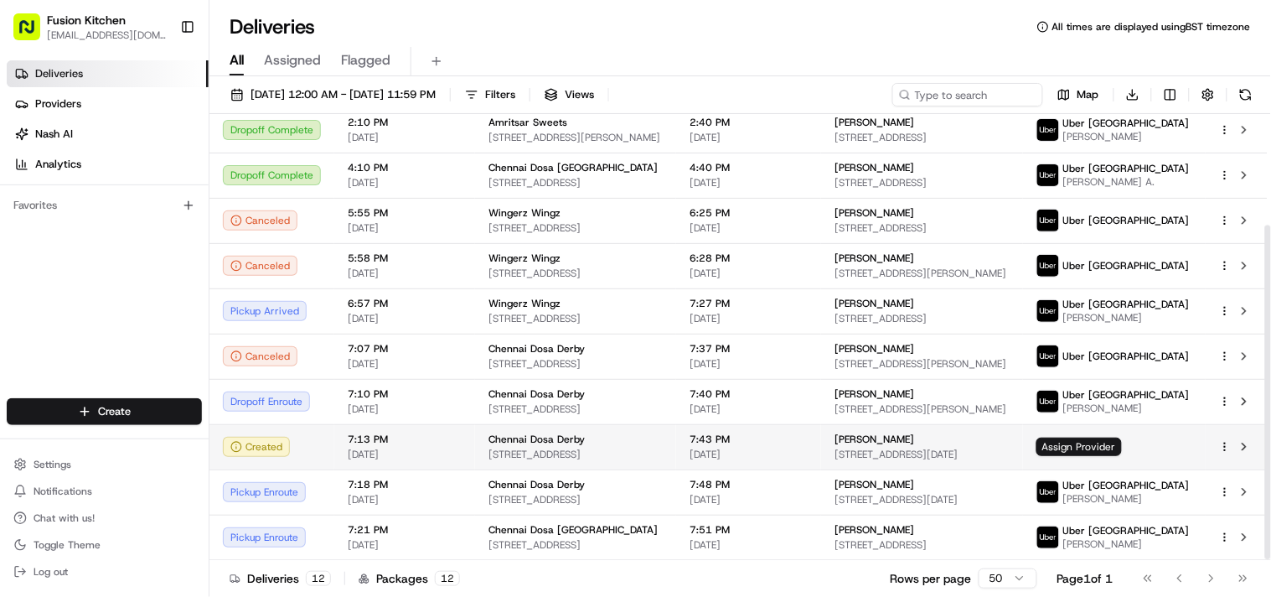
click at [1228, 430] on html "Fusion Kitchen [EMAIL_ADDRESS][DOMAIN_NAME] Toggle Sidebar Deliveries Providers…" at bounding box center [635, 298] width 1271 height 597
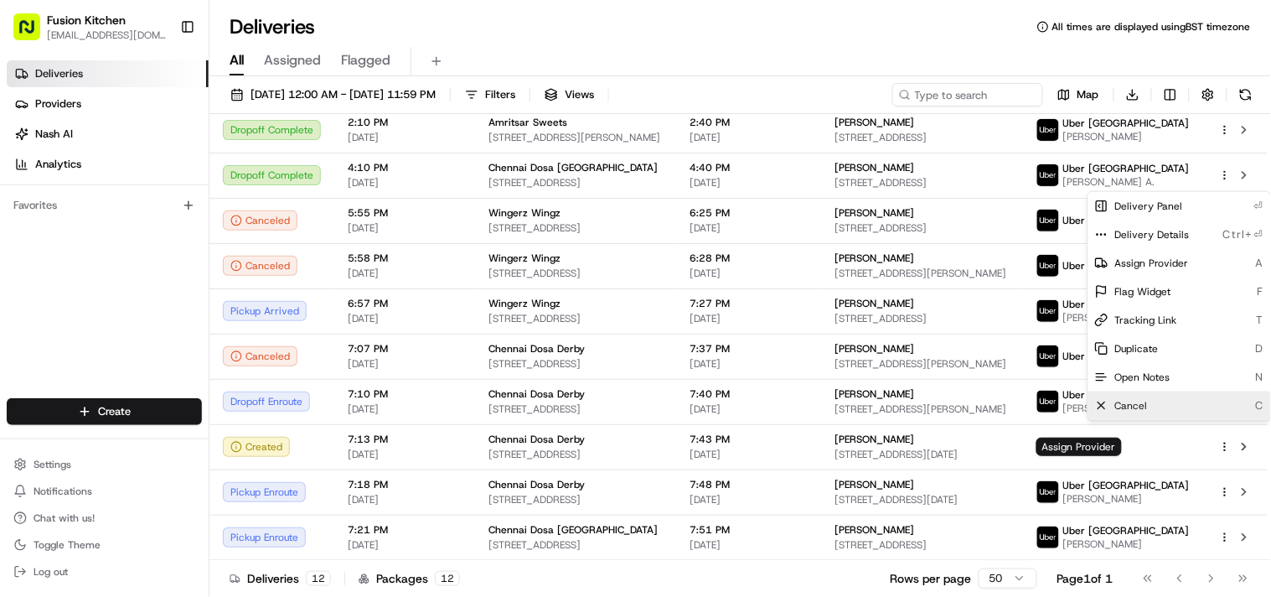
click at [1157, 396] on div "Cancel C" at bounding box center [1179, 405] width 183 height 28
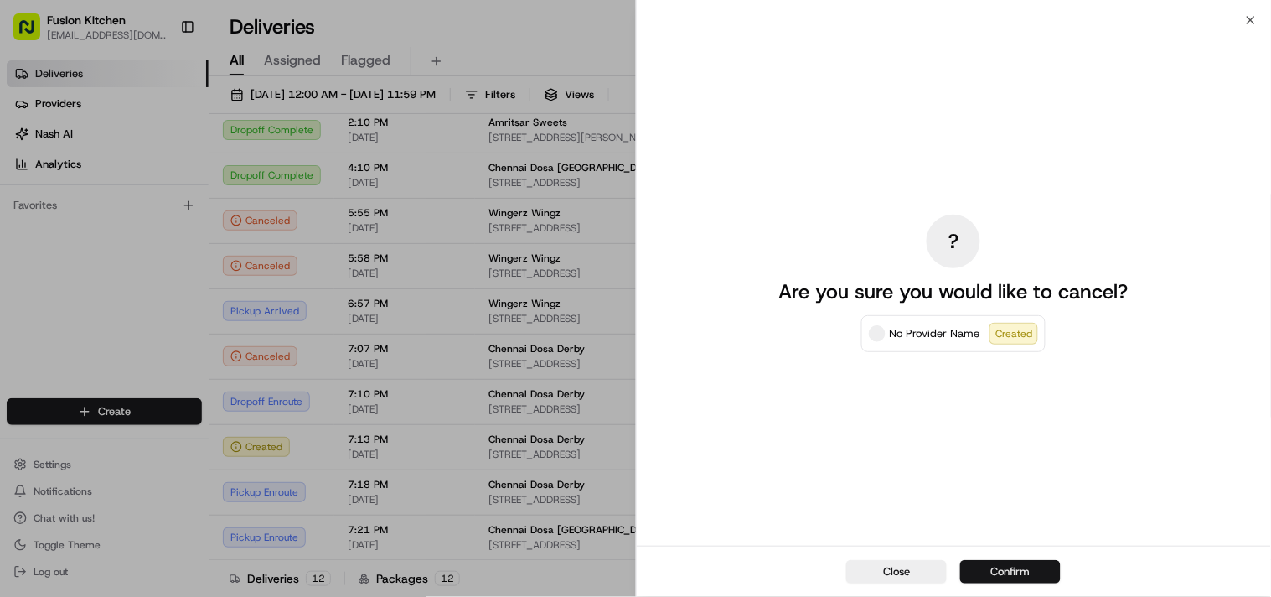
click at [1006, 575] on button "Confirm" at bounding box center [1010, 571] width 101 height 23
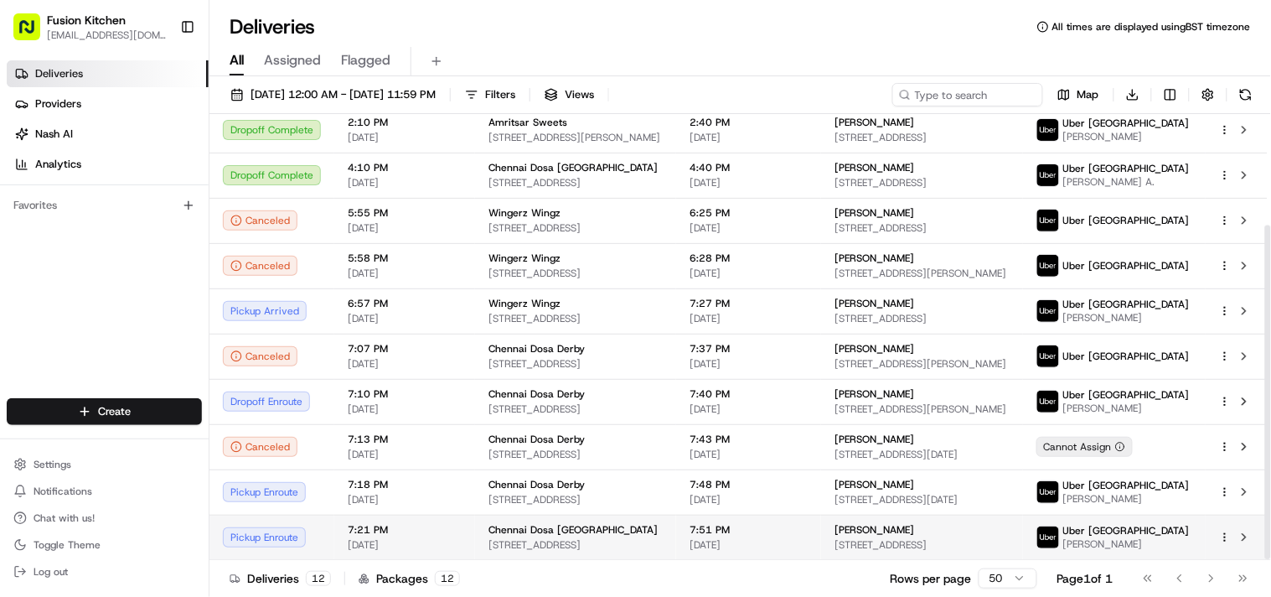
click at [592, 533] on div "Chennai Dosa Wolverhampton 33 Chapel Ash, Wolverhampton WV1 4EP, UK" at bounding box center [576, 537] width 174 height 28
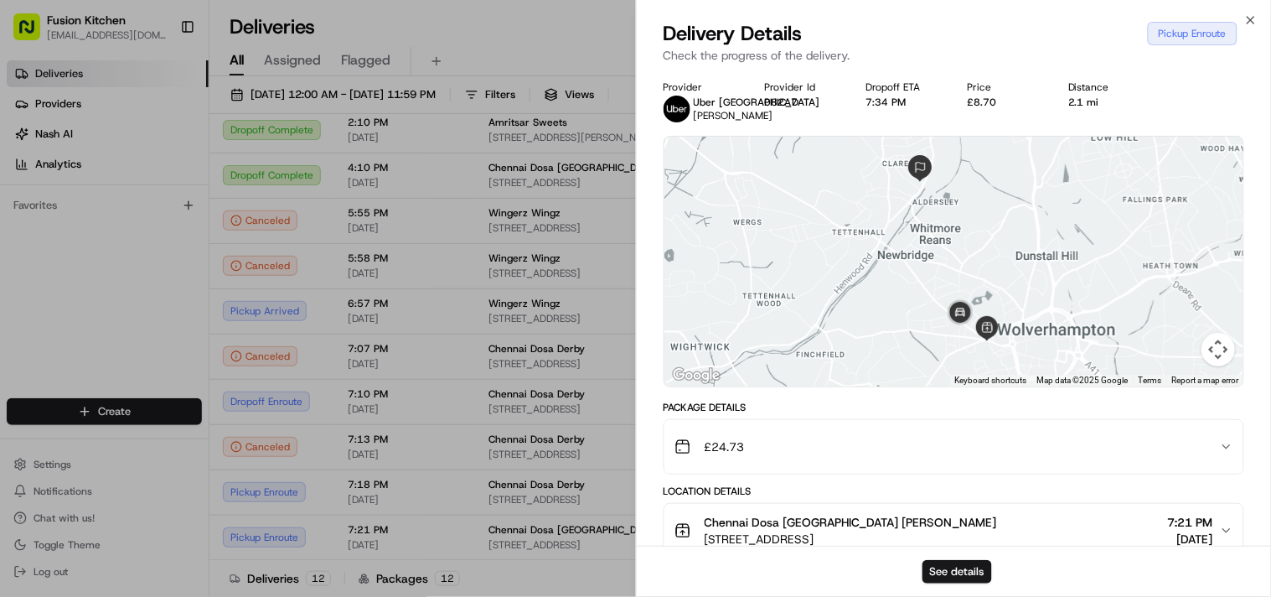
scroll to position [302, 0]
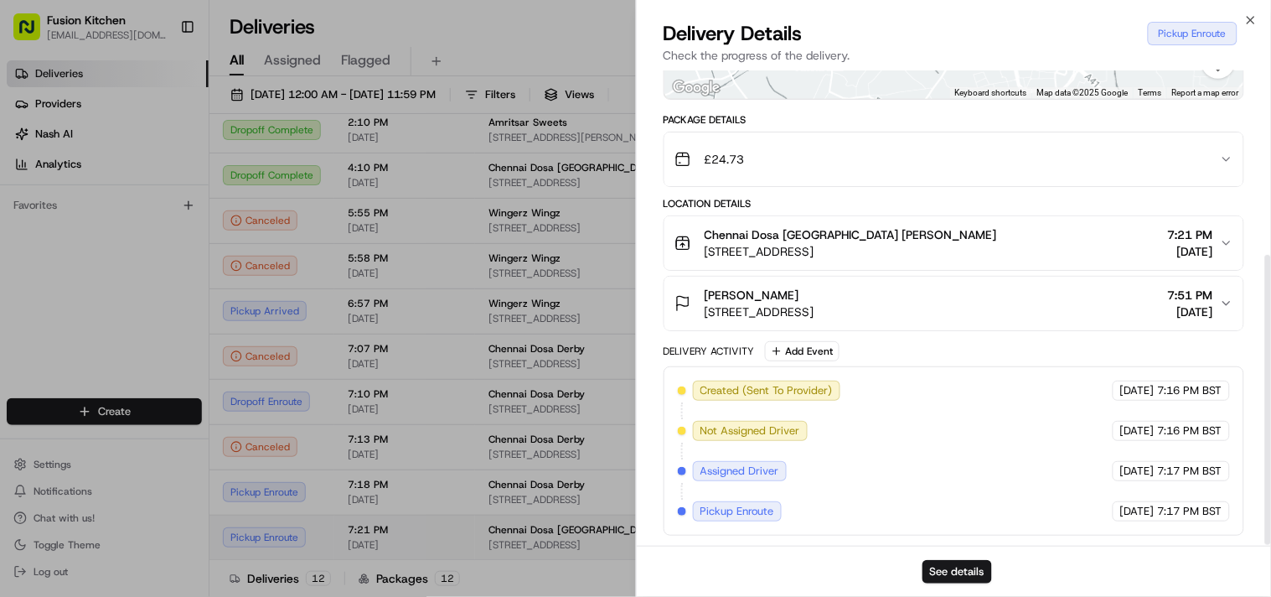
drag, startPoint x: 513, startPoint y: 514, endPoint x: 574, endPoint y: 549, distance: 70.6
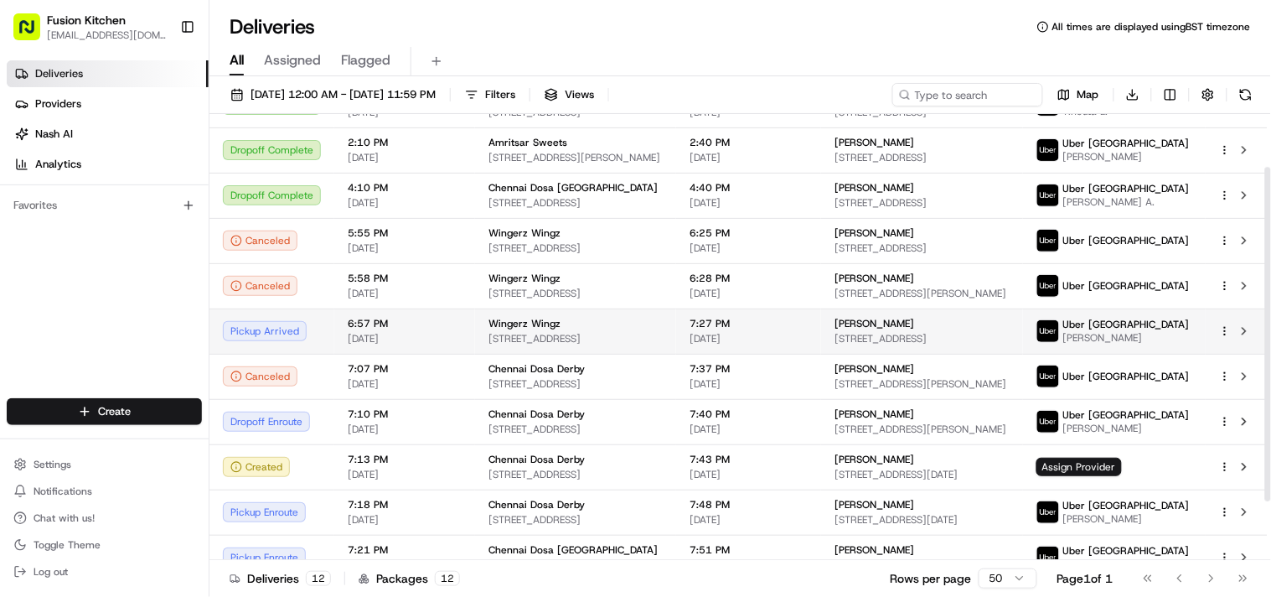
scroll to position [147, 0]
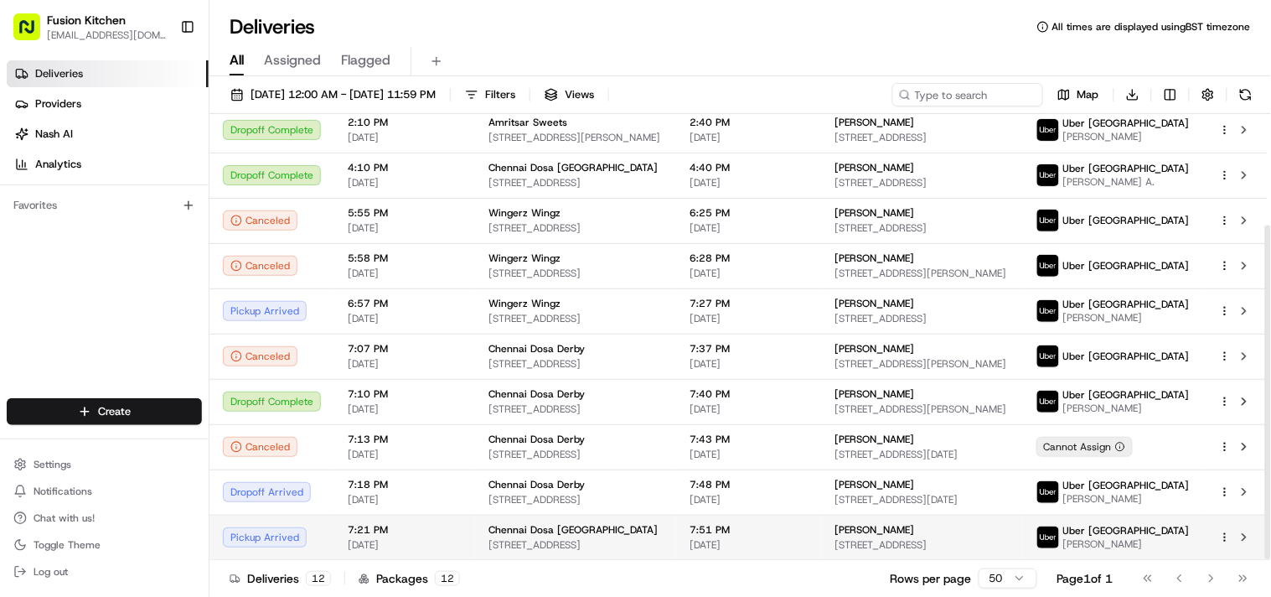
click at [559, 538] on span "[STREET_ADDRESS]" at bounding box center [576, 544] width 174 height 13
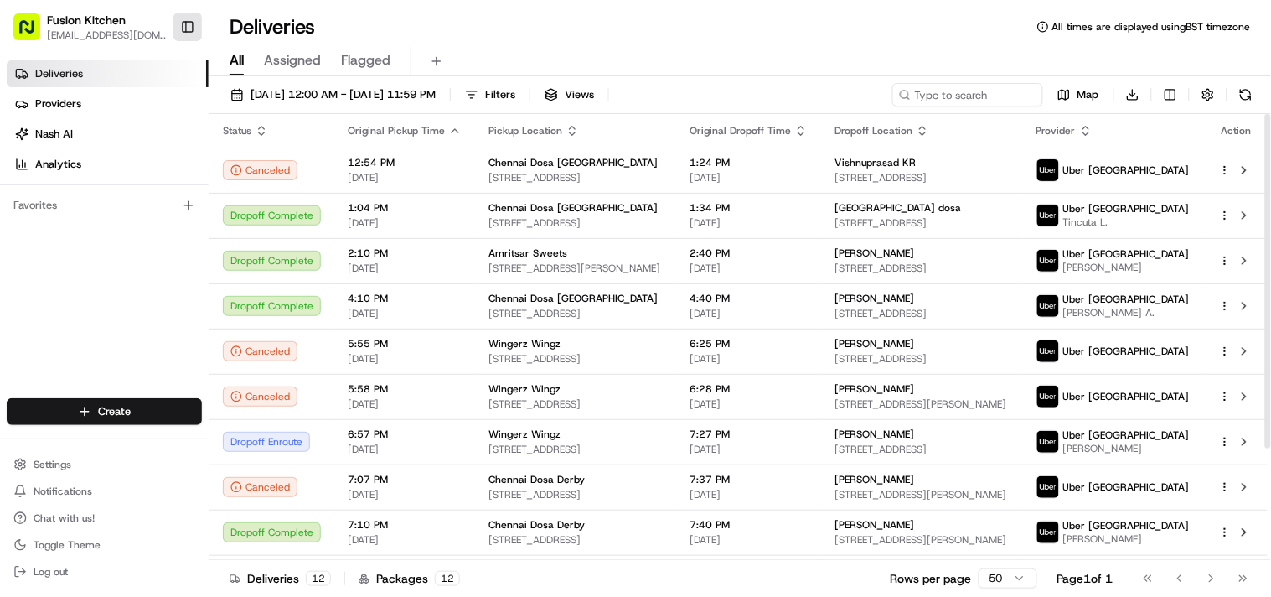
click at [191, 34] on button "Toggle Sidebar" at bounding box center [187, 27] width 28 height 28
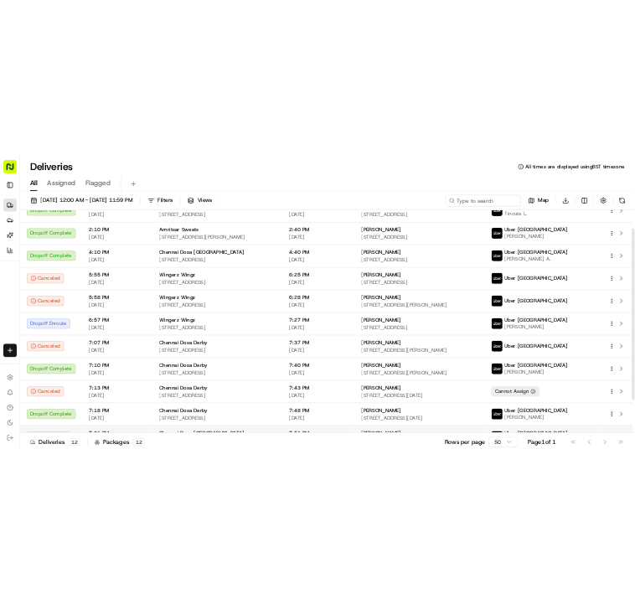
scroll to position [130, 0]
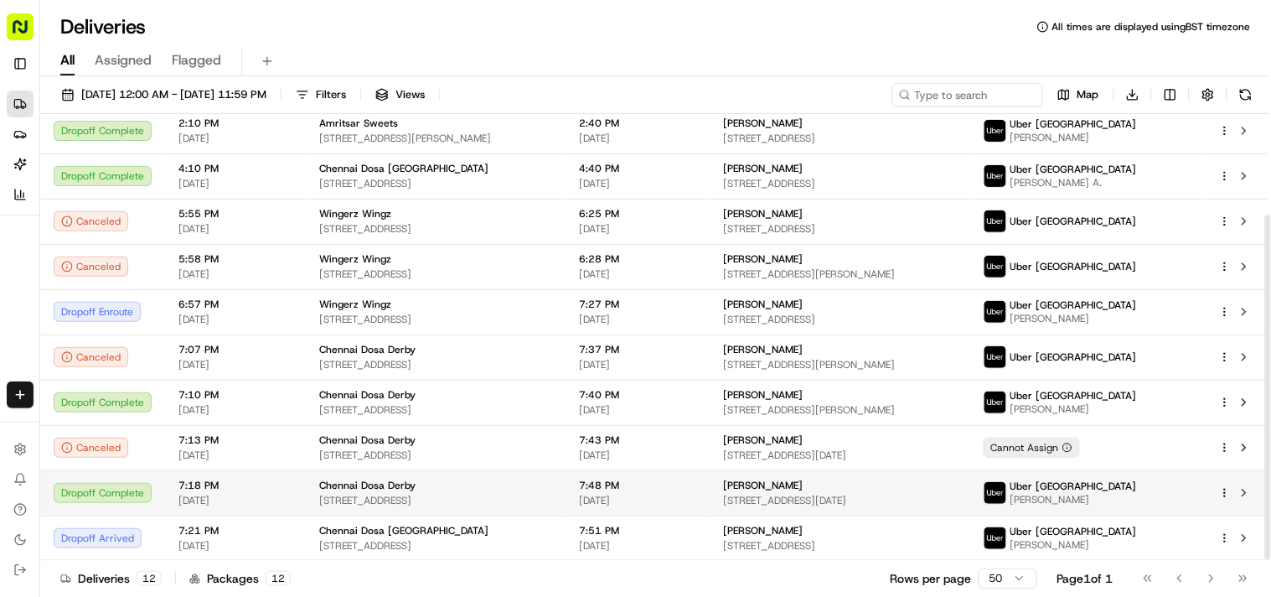
click at [436, 499] on span "[STREET_ADDRESS]" at bounding box center [435, 500] width 233 height 13
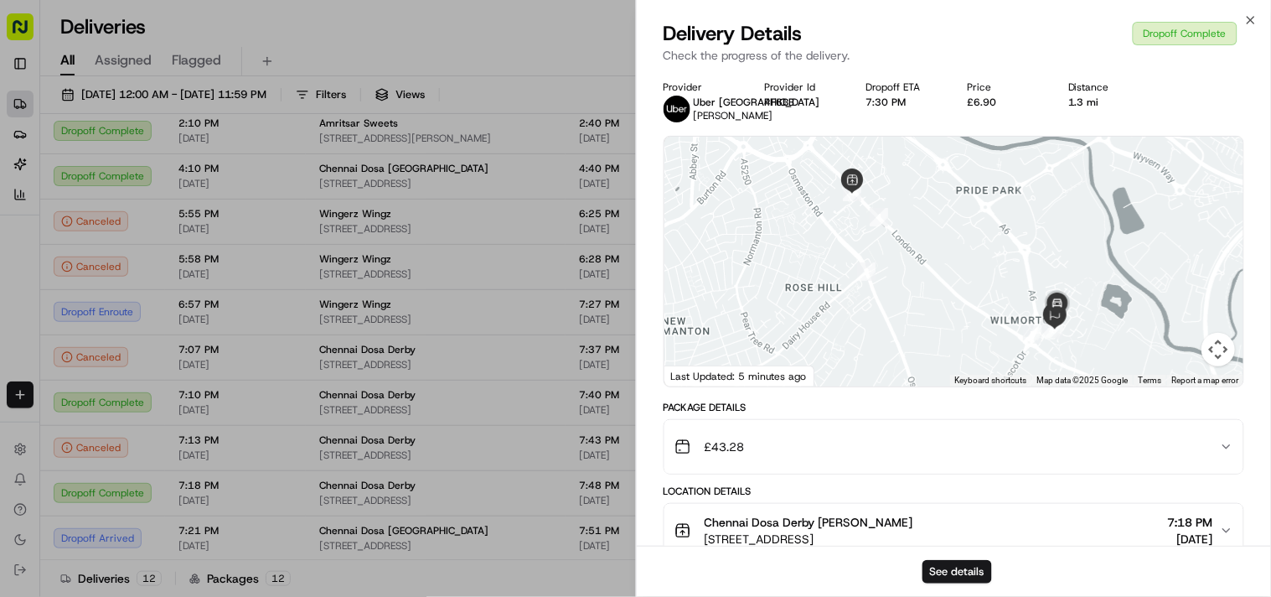
click at [1202, 463] on div "£43.28" at bounding box center [948, 447] width 546 height 34
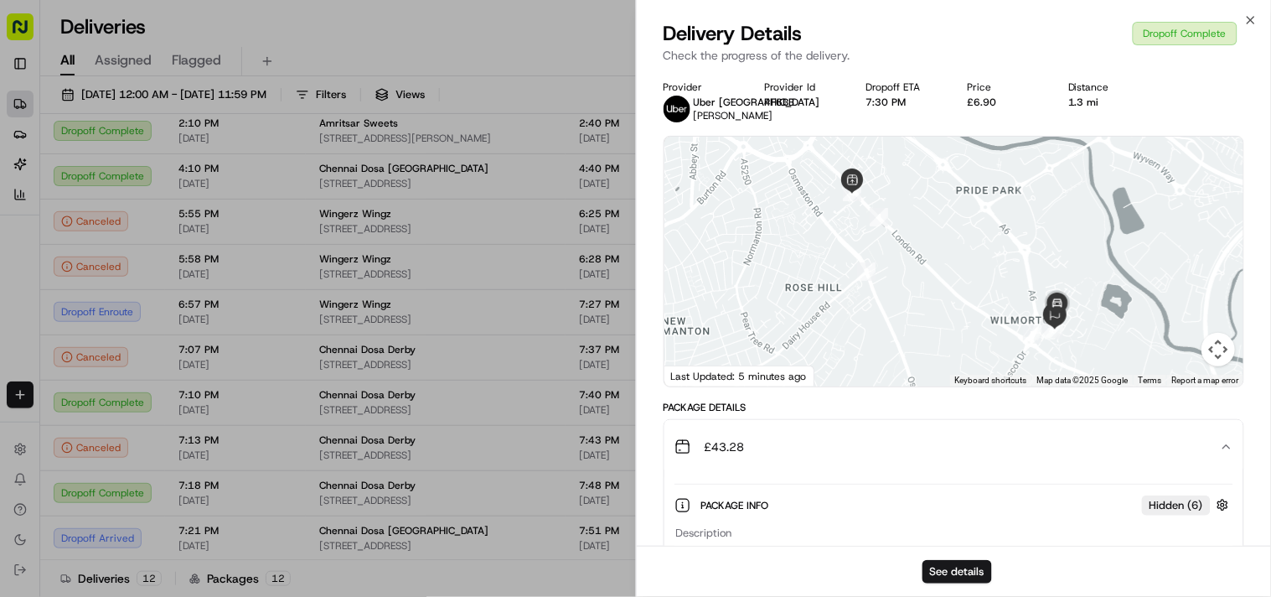
click at [1217, 461] on div "£43.28" at bounding box center [948, 447] width 546 height 34
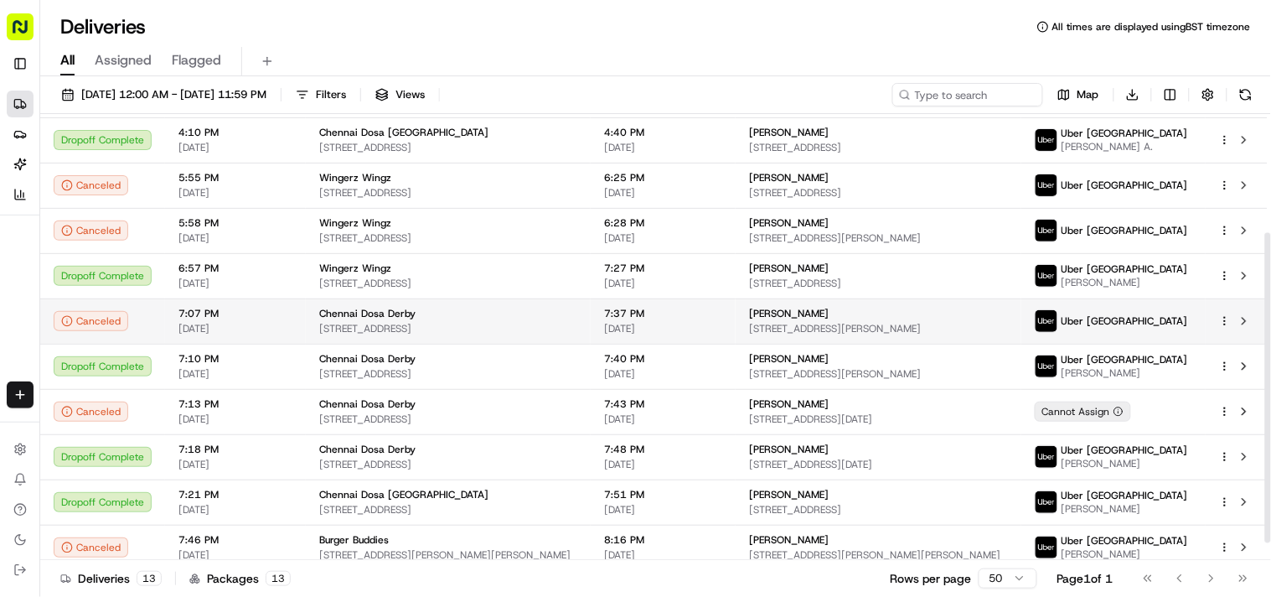
scroll to position [194, 0]
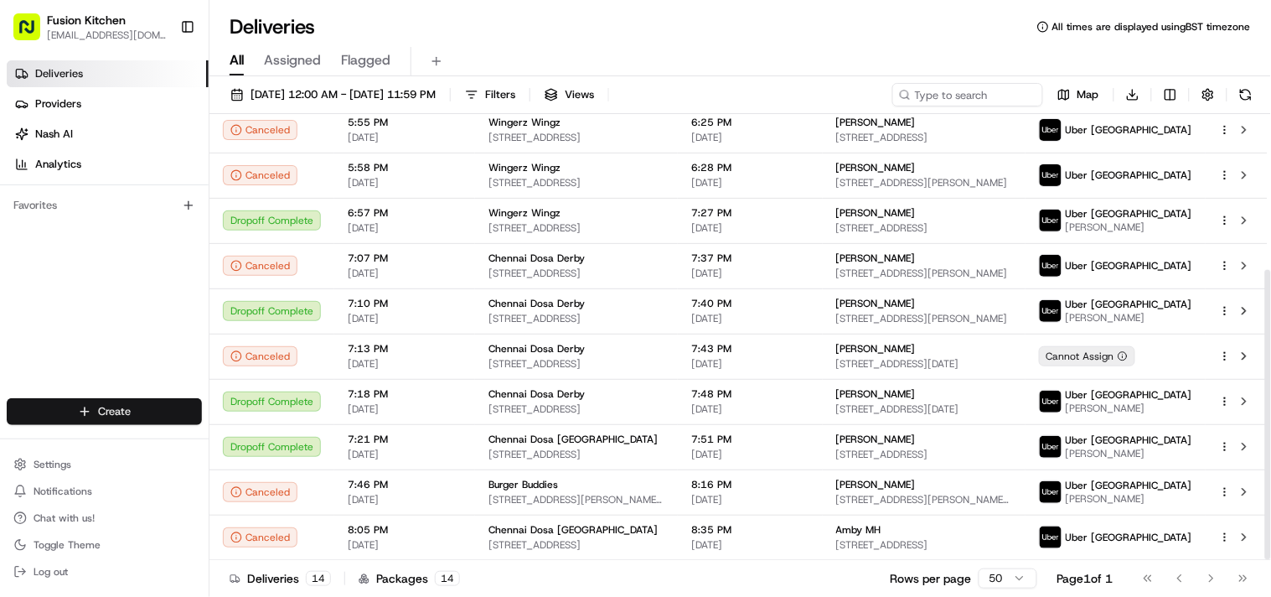
click at [141, 409] on html "Fusion Kitchen [EMAIL_ADDRESS][DOMAIN_NAME] Toggle Sidebar Deliveries Providers…" at bounding box center [635, 298] width 1271 height 597
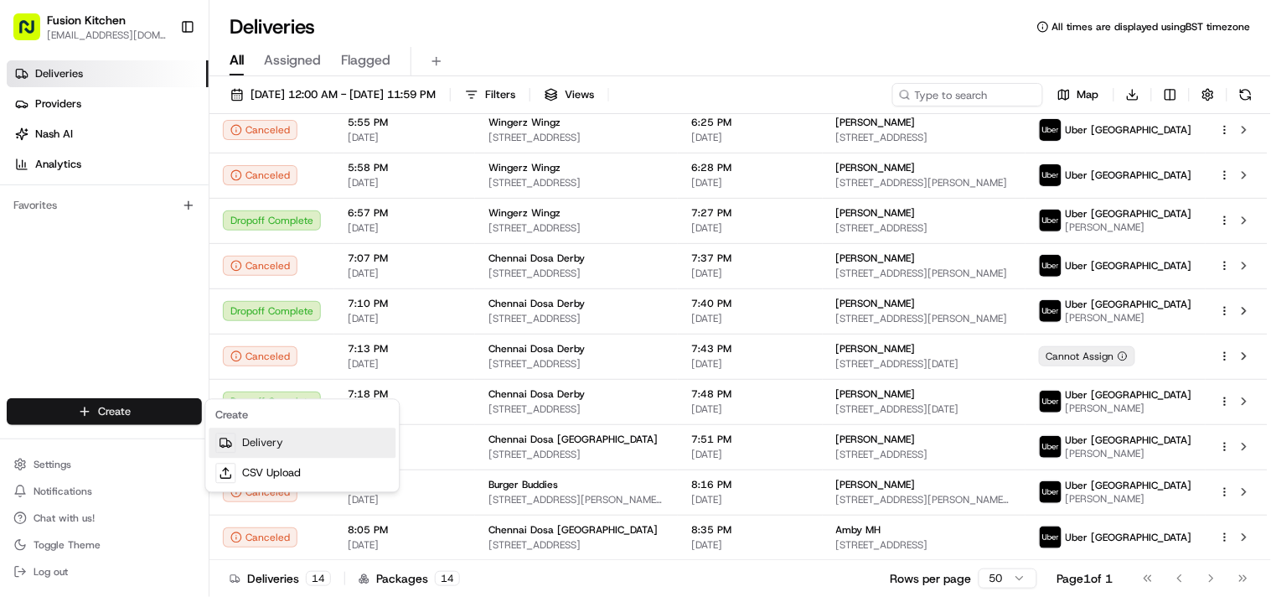
click at [264, 439] on link "Delivery" at bounding box center [302, 443] width 187 height 30
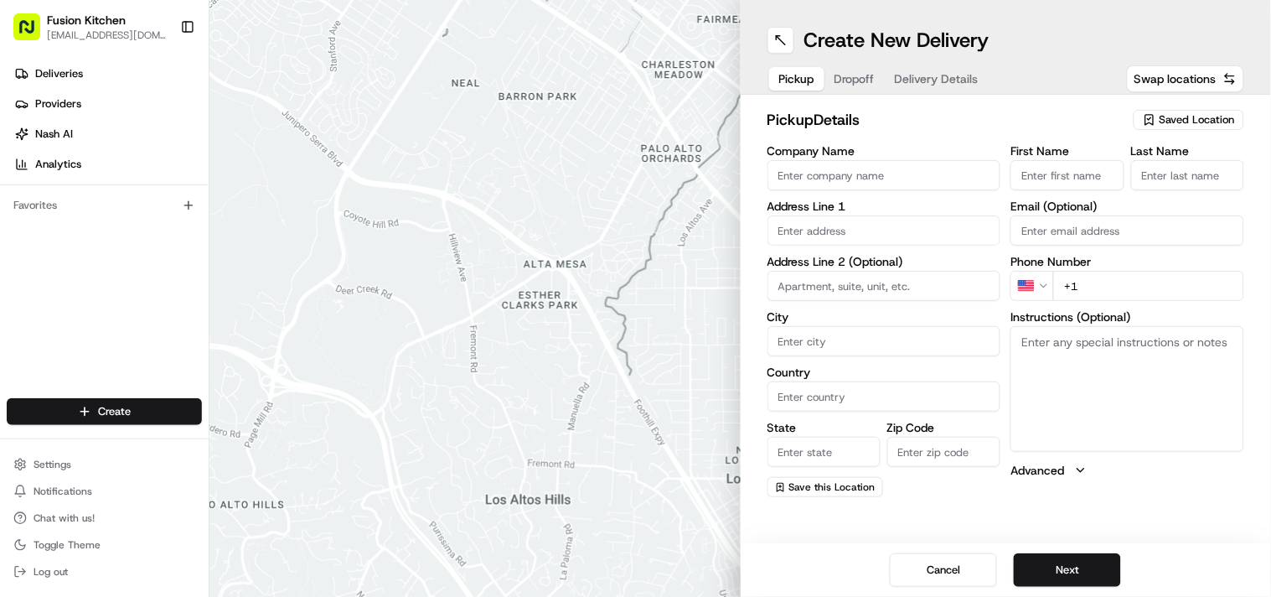
click at [914, 193] on div "Company Name Address Line 1 Address Line 2 (Optional) City Country State Zip Co…" at bounding box center [885, 321] width 234 height 352
click at [914, 173] on input "Company Name" at bounding box center [885, 175] width 234 height 30
paste input "Chennai Dosa [GEOGRAPHIC_DATA]"
type input "Chennai Dosa [GEOGRAPHIC_DATA]"
click at [1088, 396] on textarea "Instructions (Optional)" at bounding box center [1128, 389] width 234 height 126
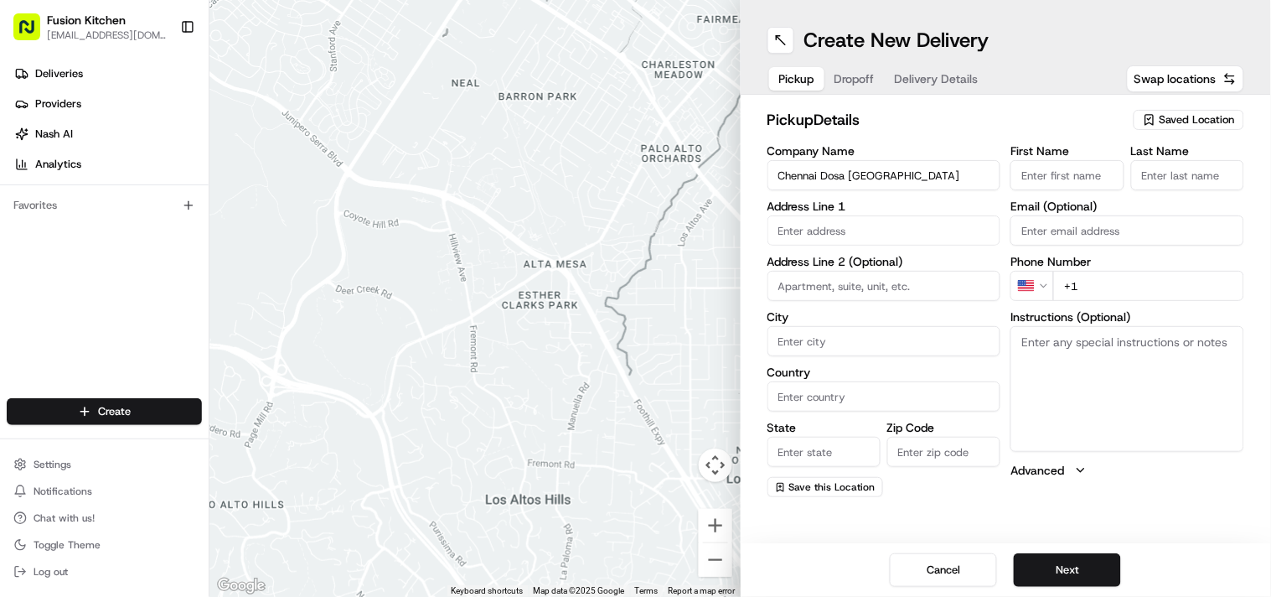
paste textarea "Mohammed Sadiq. 33 Chapel Ash, Wolverhampton, West Midlands, WV3 0UF"
click at [1052, 339] on textarea "Mohammed Sadiq. 33 Chapel Ash, Wolverhampton, West Midlands, WV3 0UF" at bounding box center [1128, 389] width 234 height 126
drag, startPoint x: 1052, startPoint y: 339, endPoint x: 1099, endPoint y: 341, distance: 46.1
click at [1099, 341] on textarea "Mohammed Sadiq. 33 Chapel Ash, Wolverhampton, West Midlands, WV3 0UF" at bounding box center [1128, 389] width 234 height 126
type textarea ". 33 Chapel Ash, Wolverhampton, West Midlands, WV3 0UF"
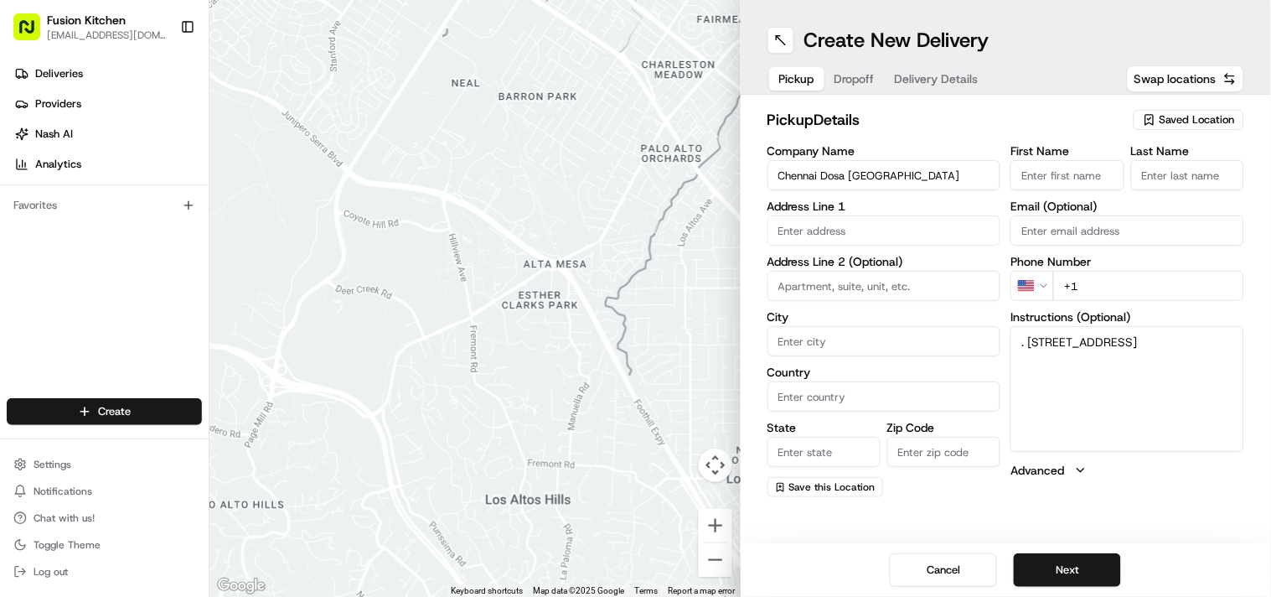
click at [1083, 180] on input "First Name" at bounding box center [1067, 175] width 113 height 30
paste input "[PERSON_NAME]"
type input "Mohammed SadiqMohammed Sadiq"
click at [1176, 182] on input "Last Name" at bounding box center [1187, 175] width 113 height 30
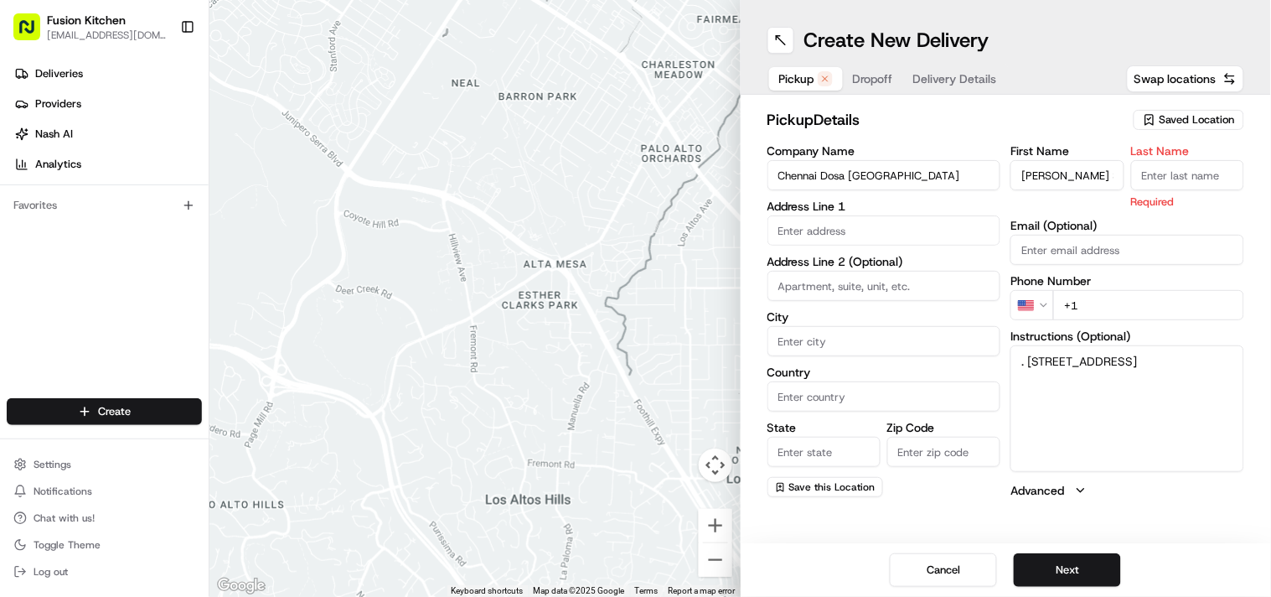
click at [1176, 182] on input "Last Name" at bounding box center [1187, 175] width 113 height 30
paste input "[PERSON_NAME]"
click at [1161, 171] on input "[PERSON_NAME]" at bounding box center [1187, 175] width 113 height 30
type input "Sadiq"
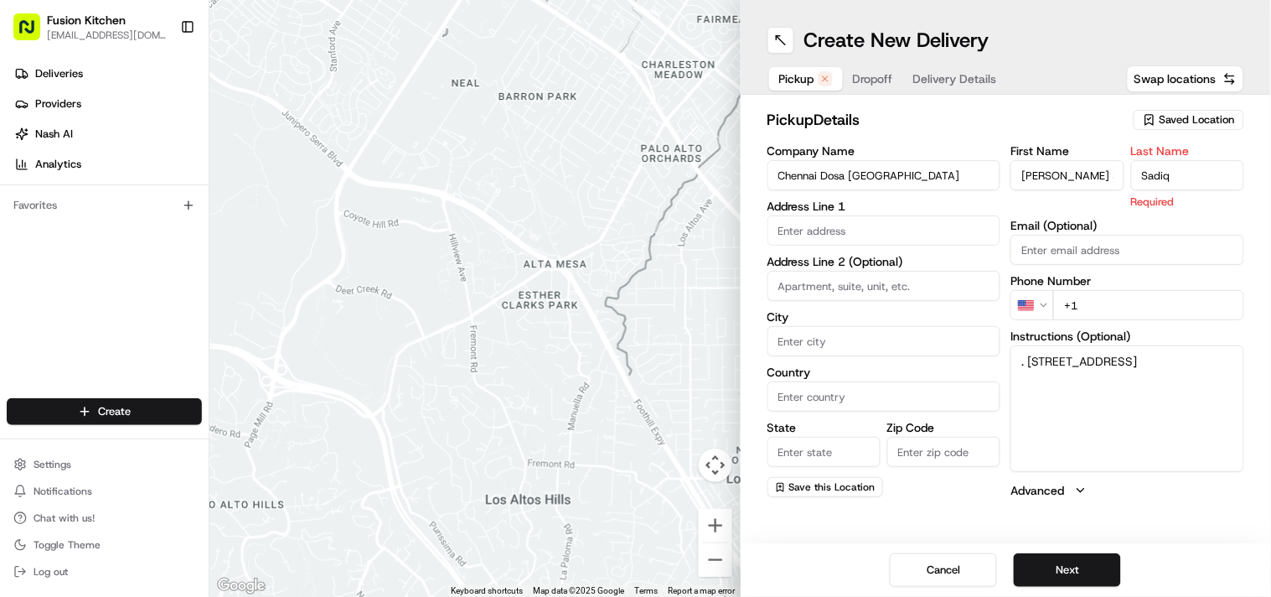
click at [1079, 181] on input "Mohammed SadiqMohammed Sadiq" at bounding box center [1067, 175] width 113 height 30
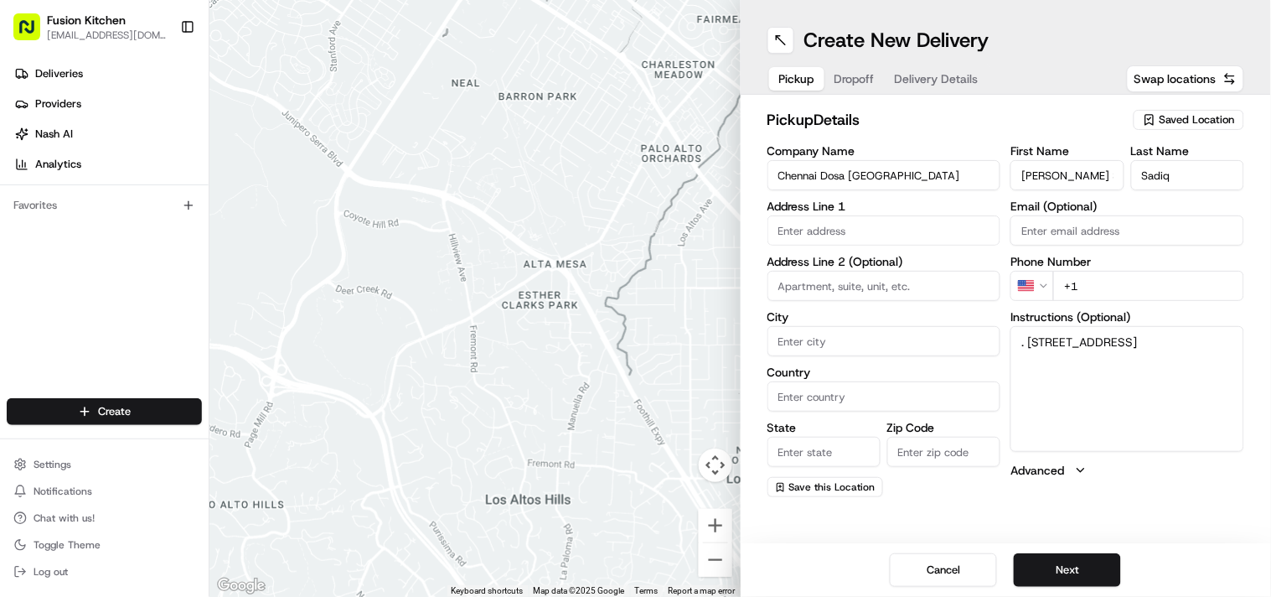
click at [1079, 181] on input "Mohammed SadiqMohammed Sadiq" at bounding box center [1067, 175] width 113 height 30
click at [1104, 178] on input "Mohammed SadiqMohammed Sadiq" at bounding box center [1067, 175] width 113 height 30
type input "Mohammed Sadiq"
click at [1039, 339] on textarea ". 33 Chapel Ash, Wolverhampton, West Midlands, WV3 0UF" at bounding box center [1128, 389] width 234 height 126
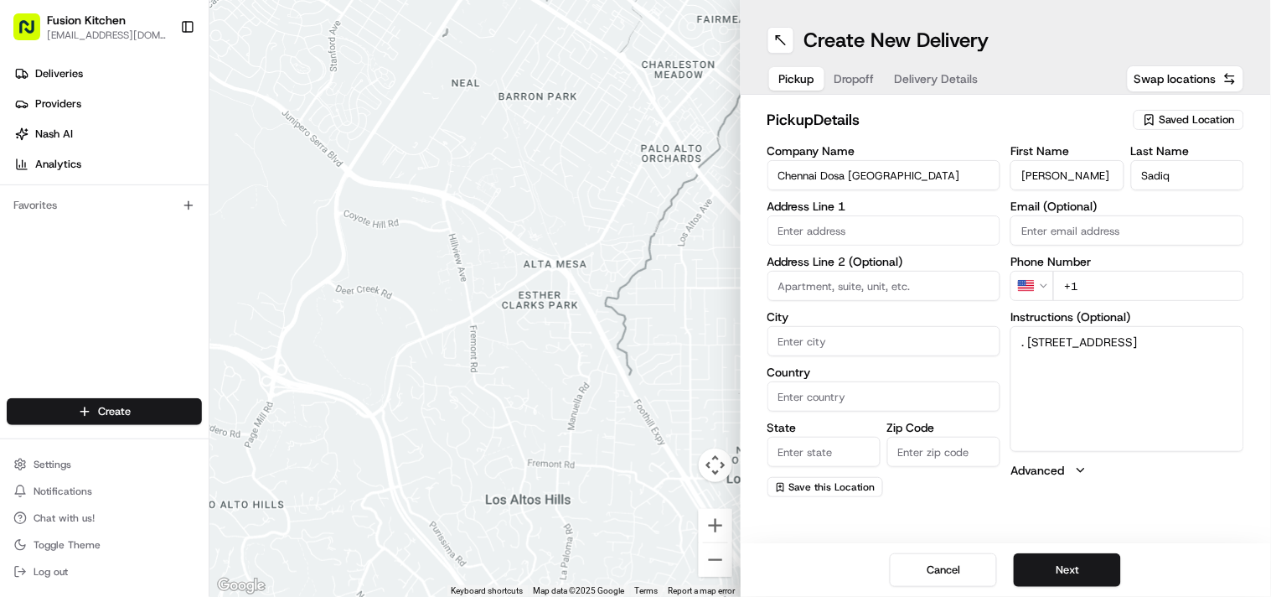
drag, startPoint x: 1039, startPoint y: 339, endPoint x: 1150, endPoint y: 377, distance: 117.1
click at [1150, 377] on textarea ". 33 Chapel Ash, Wolverhampton, West Midlands, WV3 0UF" at bounding box center [1128, 389] width 234 height 126
click at [810, 212] on label "Address Line 1" at bounding box center [885, 206] width 234 height 12
click at [819, 232] on input "text" at bounding box center [885, 230] width 234 height 30
paste input "33 Chapel Ash, Wolverhampton, West Midlands, WV3 0UF"
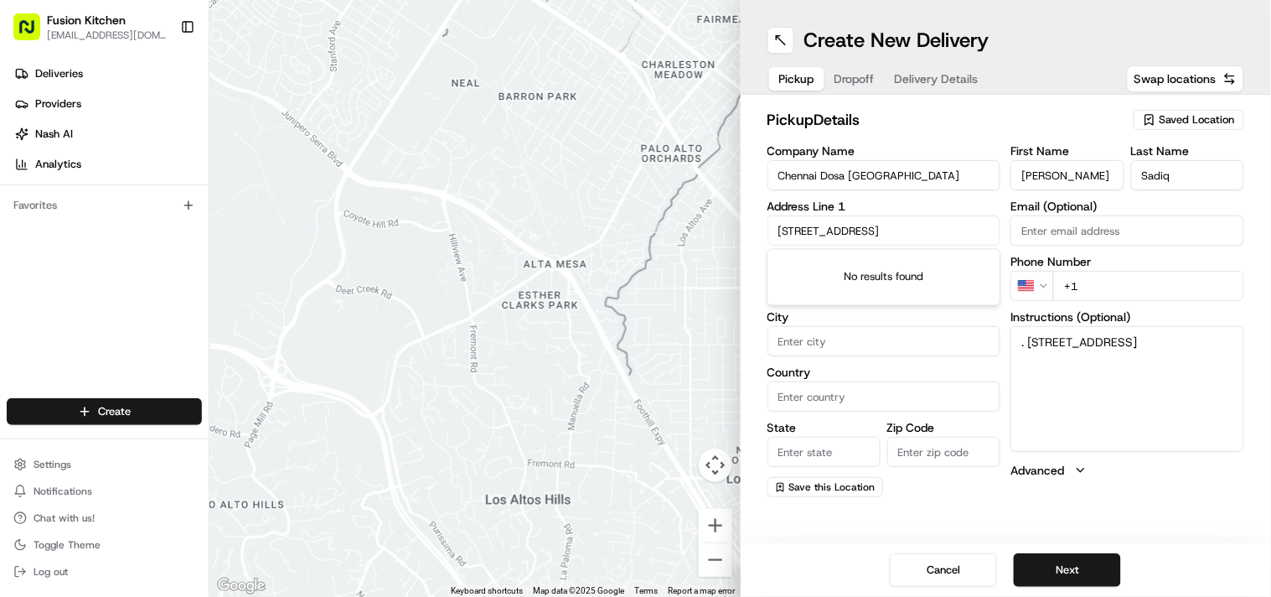
scroll to position [0, 80]
click at [866, 270] on div "33 Chapel Ash, Wolverhampton, West Midlands WV3 0UF, UK" at bounding box center [884, 265] width 225 height 25
type input "33 Chapel Ash, Wolverhampton WV3 0UF, UK"
type input "Wolverhampton"
type input "[GEOGRAPHIC_DATA]"
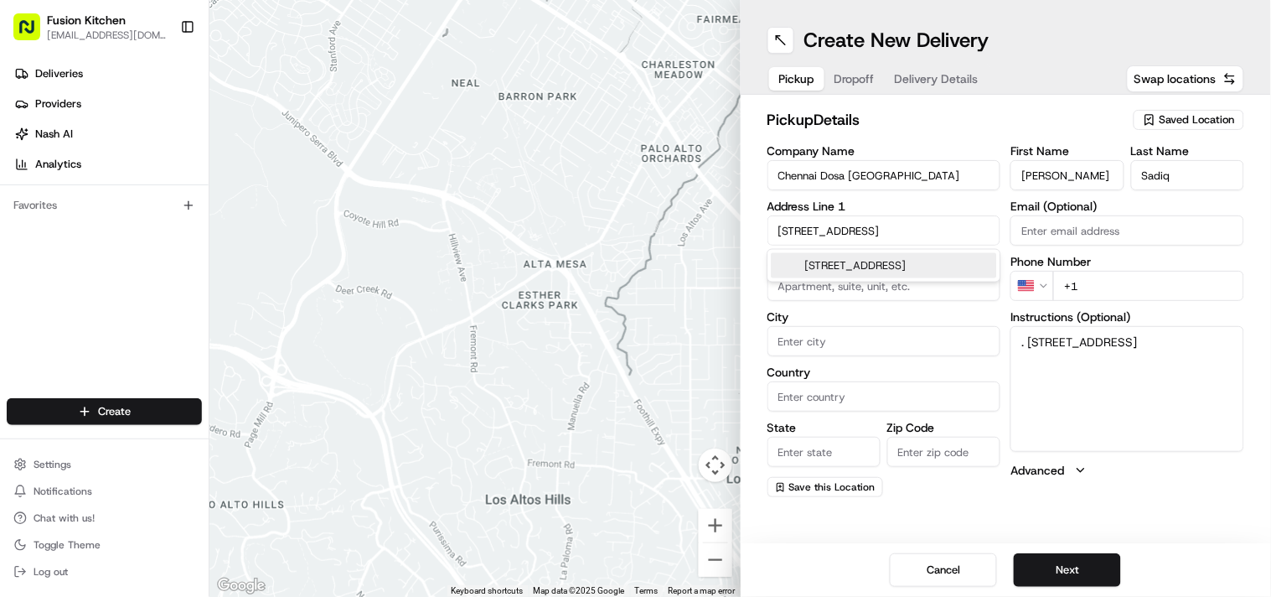
type input "[GEOGRAPHIC_DATA]"
type input "WV3 0UF"
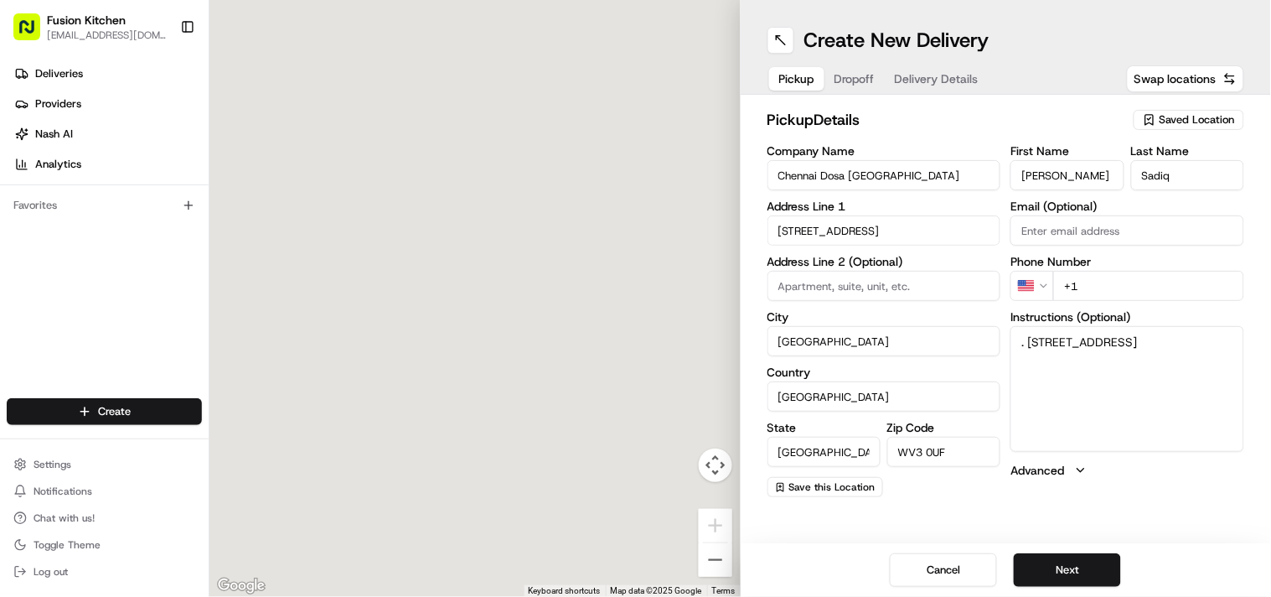
type input "33 Chapel Ash"
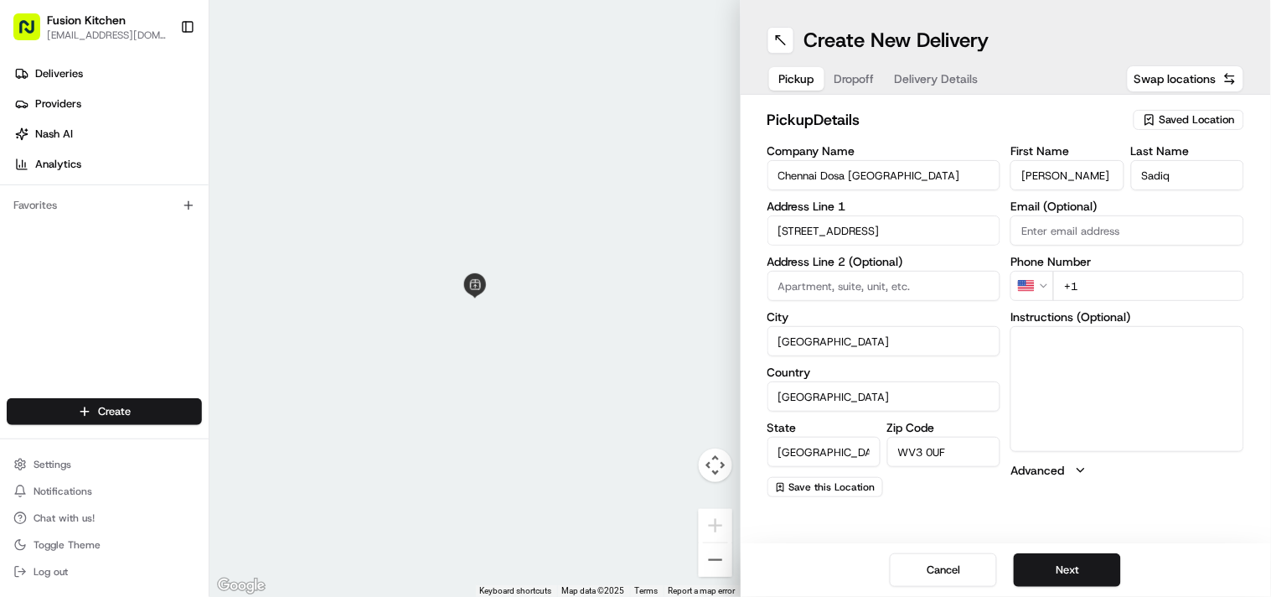
drag, startPoint x: 1023, startPoint y: 338, endPoint x: 1129, endPoint y: 369, distance: 110.0
click at [1136, 278] on input "+1" at bounding box center [1148, 286] width 191 height 30
paste input "44 1902 423222"
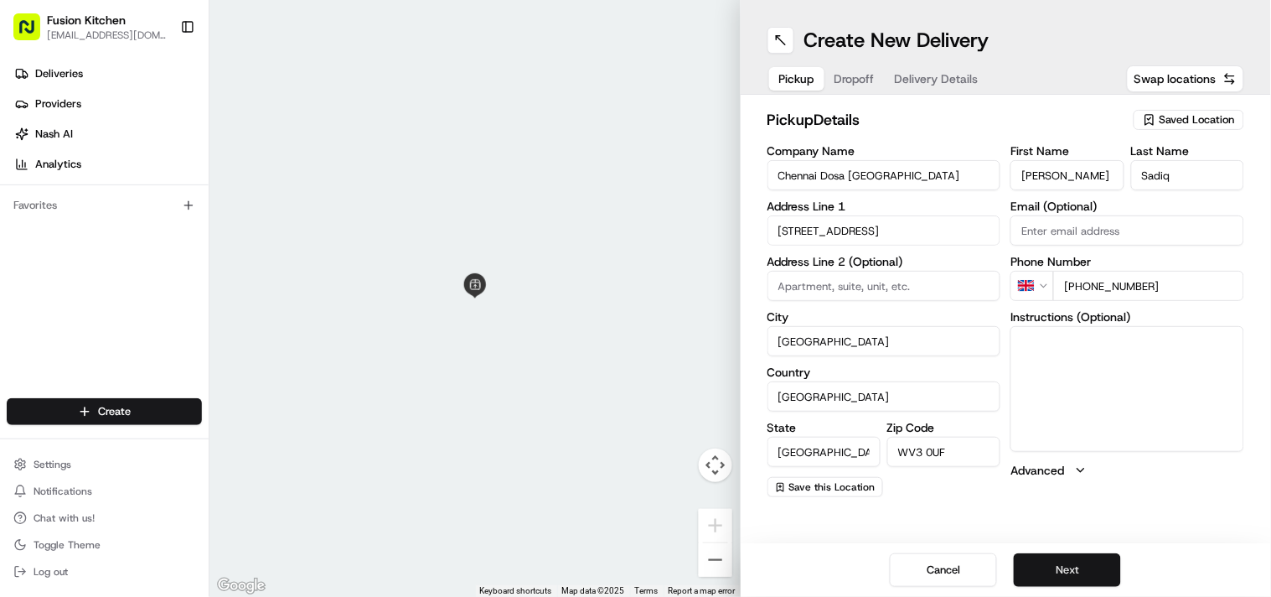
type input "+44 1902 423222"
click at [1081, 564] on button "Next" at bounding box center [1067, 570] width 107 height 34
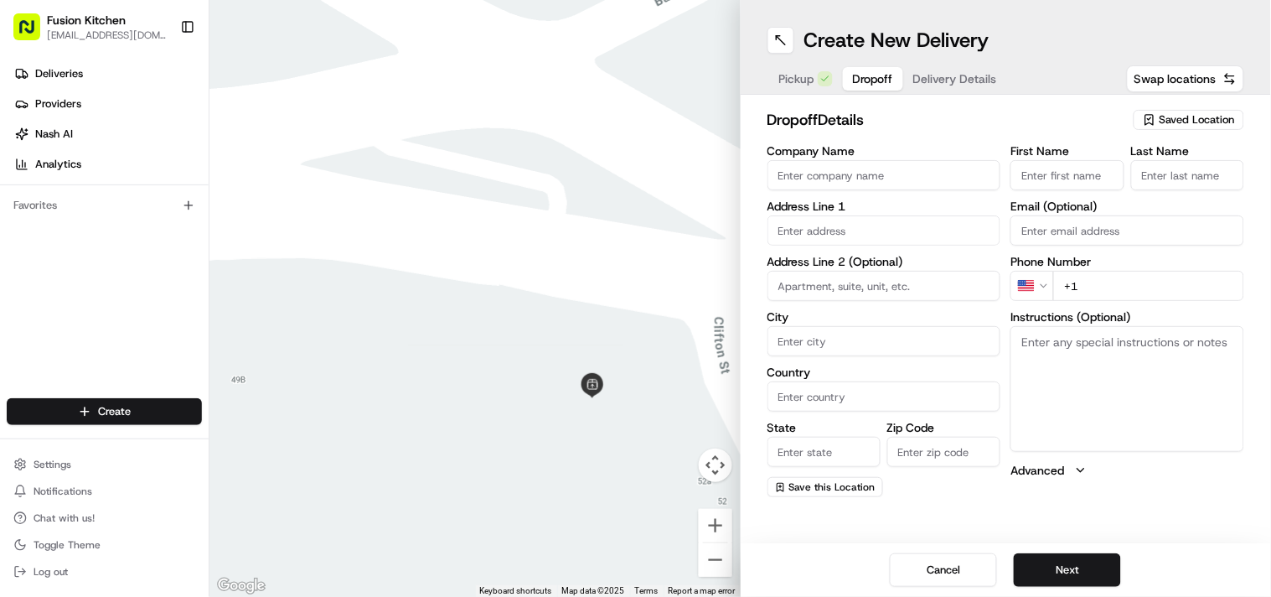
click at [804, 80] on span "Pickup" at bounding box center [796, 78] width 35 height 17
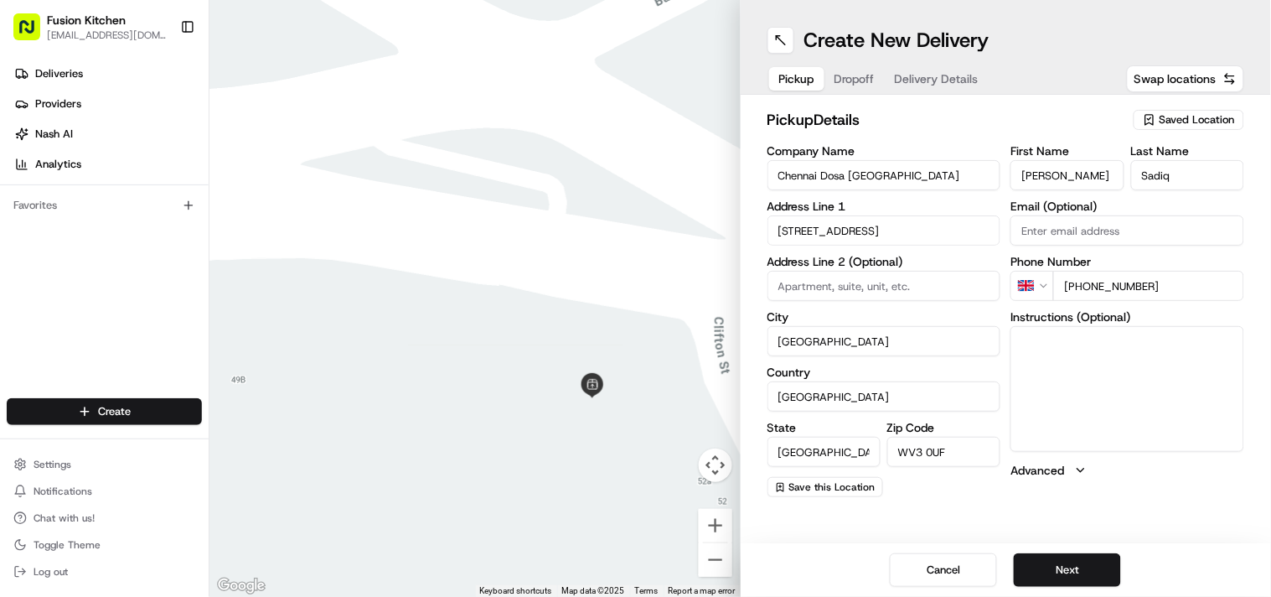
click at [840, 169] on input "Chennai Dosa [GEOGRAPHIC_DATA]" at bounding box center [885, 175] width 234 height 30
paste input "Ipswich"
type input "Chennai Dosa [GEOGRAPHIC_DATA]"
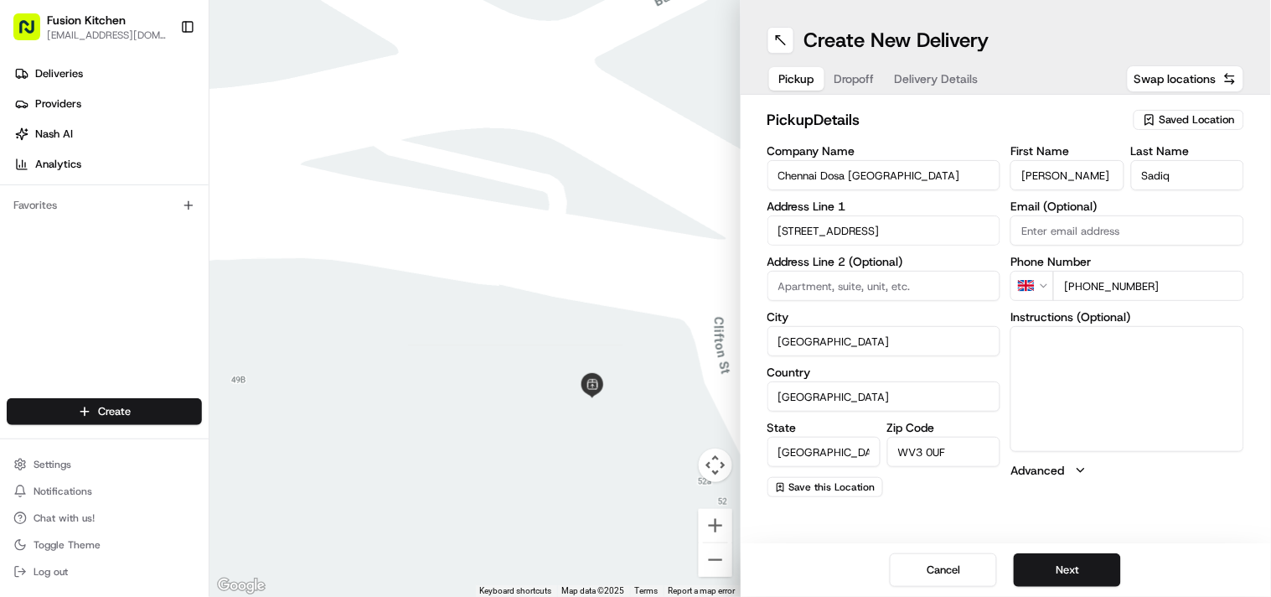
click at [1129, 263] on label "Phone Number" at bounding box center [1128, 262] width 234 height 12
click at [1129, 283] on input "+44 1902 423222" at bounding box center [1148, 286] width 191 height 30
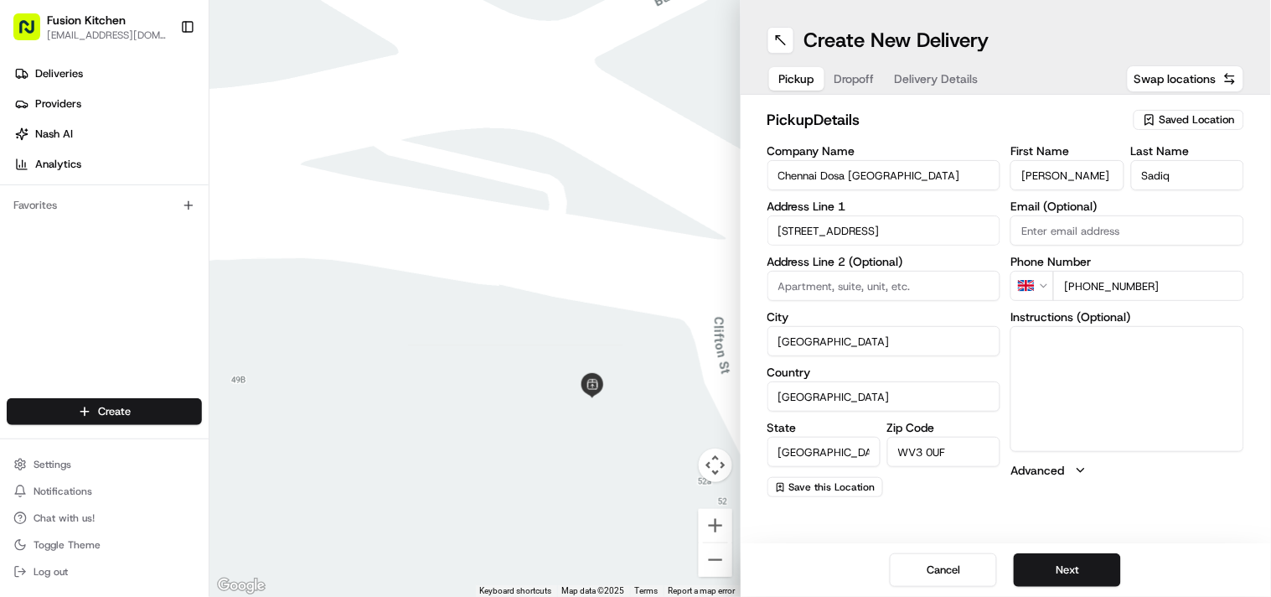
paste input "473 288599"
type input "[PHONE_NUMBER]"
click at [1108, 396] on textarea "Instructions (Optional)" at bounding box center [1128, 389] width 234 height 126
paste textarea "Ganesan Selvakumar. 24 St Helens St, Ipswich, United Kingdom, IP4 1HJ"
click at [1057, 340] on textarea "Ganesan Selvakumar. 24 St Helens St, Ipswich, United Kingdom, IP4 1HJ" at bounding box center [1128, 389] width 234 height 126
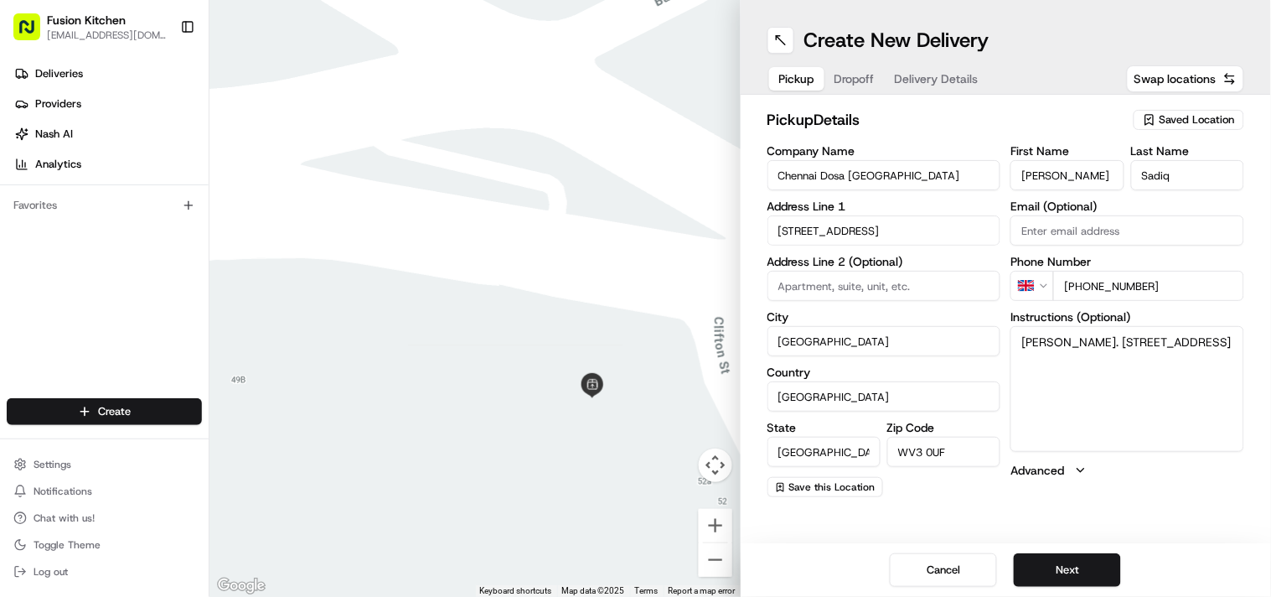
drag, startPoint x: 1057, startPoint y: 340, endPoint x: 1102, endPoint y: 349, distance: 46.0
click at [1102, 349] on textarea "Ganesan Selvakumar. 24 St Helens St, Ipswich, United Kingdom, IP4 1HJ" at bounding box center [1128, 389] width 234 height 126
type textarea ". 24 St Helens St, Ipswich, United Kingdom, IP4 1HJ"
click at [1041, 185] on input "Mohammed Sadiq" at bounding box center [1067, 175] width 113 height 30
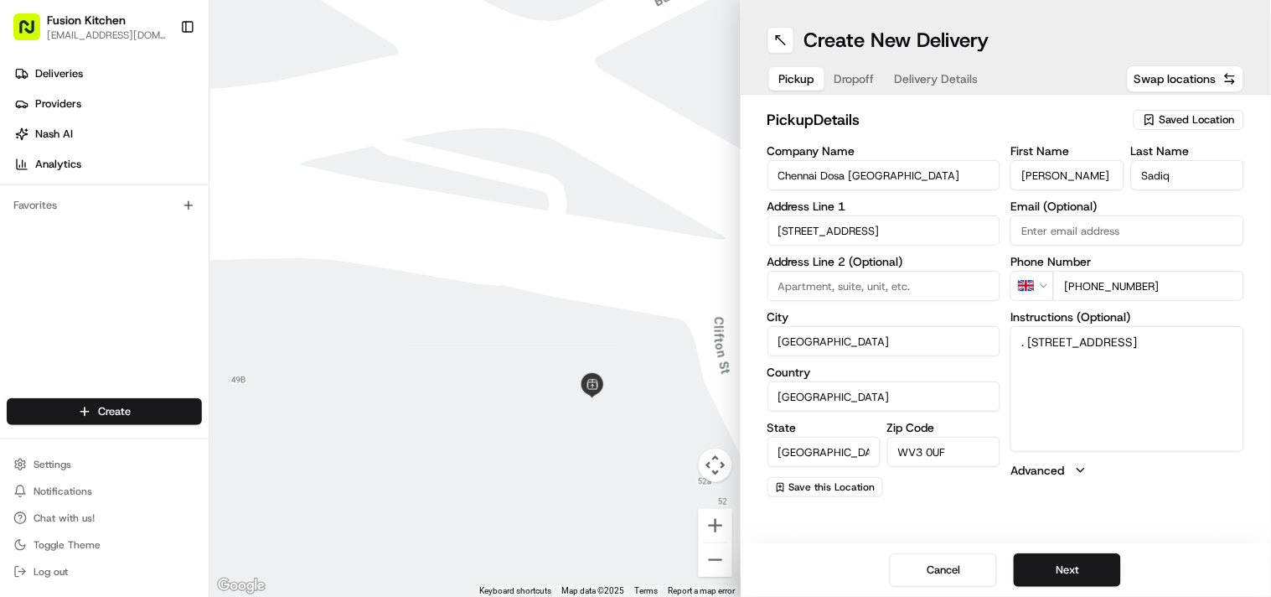
click at [1041, 185] on input "Mohammed Sadiq" at bounding box center [1067, 175] width 113 height 30
paste input "[PERSON_NAME]"
type input "[PERSON_NAME]"
click at [1192, 173] on input "Sadiq" at bounding box center [1187, 175] width 113 height 30
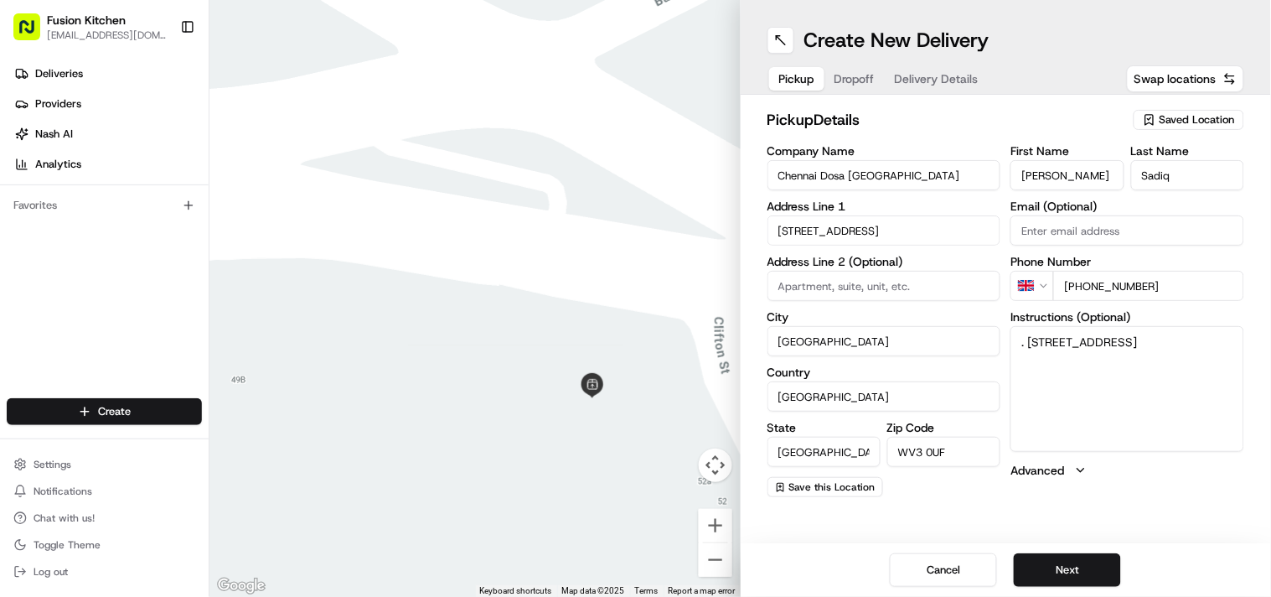
scroll to position [0, 0]
click at [1192, 173] on input "Sadiq" at bounding box center [1187, 175] width 113 height 30
paste input "[PERSON_NAME]"
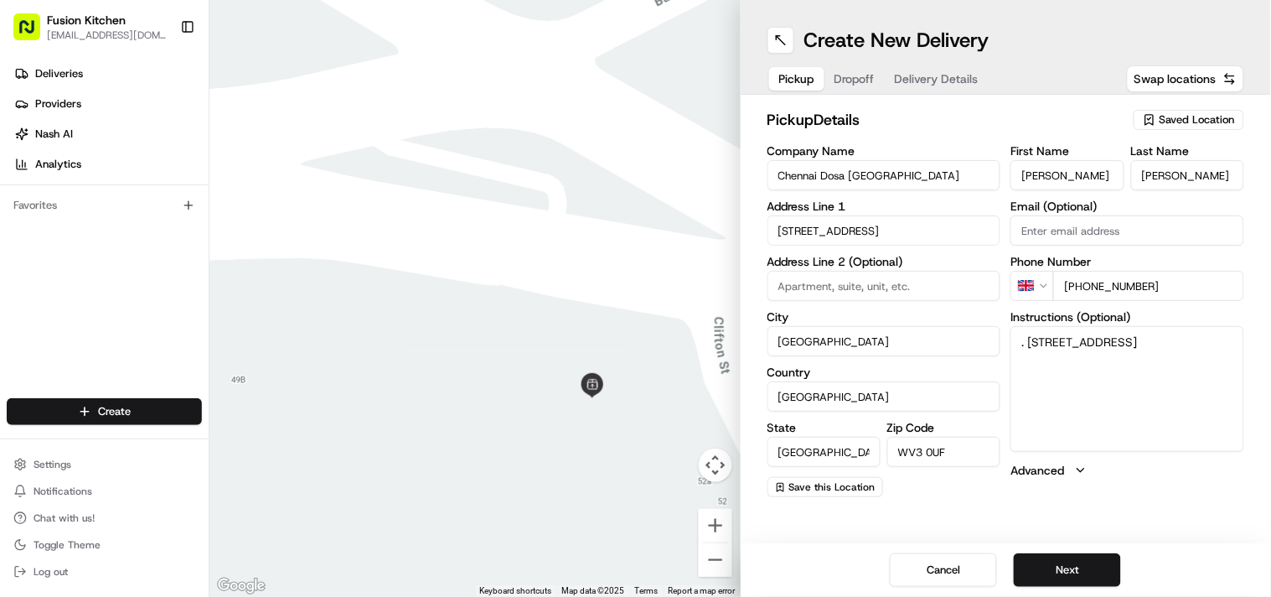
click at [1161, 177] on input "[PERSON_NAME]" at bounding box center [1187, 175] width 113 height 30
type input "Selvakumar"
click at [1060, 181] on input "[PERSON_NAME]" at bounding box center [1067, 175] width 113 height 30
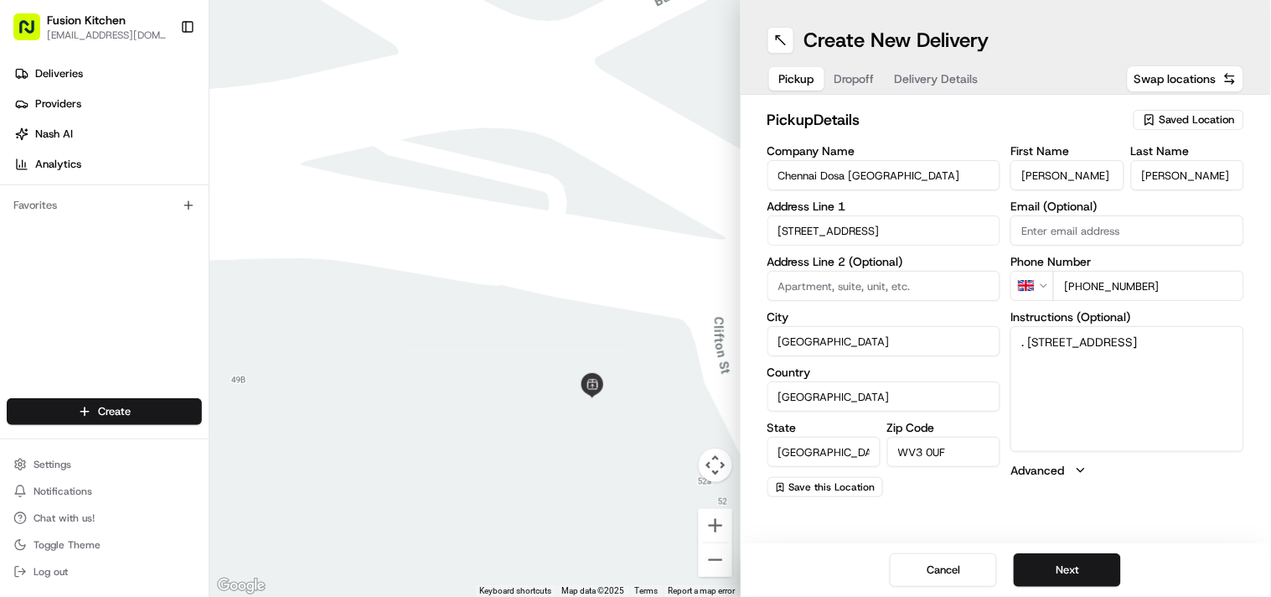
click at [1093, 168] on input "[PERSON_NAME]" at bounding box center [1067, 175] width 113 height 30
type input "Ganesan"
click at [1041, 336] on textarea ". 24 St Helens St, Ipswich, United Kingdom, IP4 1HJ" at bounding box center [1128, 389] width 234 height 126
drag, startPoint x: 1041, startPoint y: 336, endPoint x: 1124, endPoint y: 363, distance: 87.2
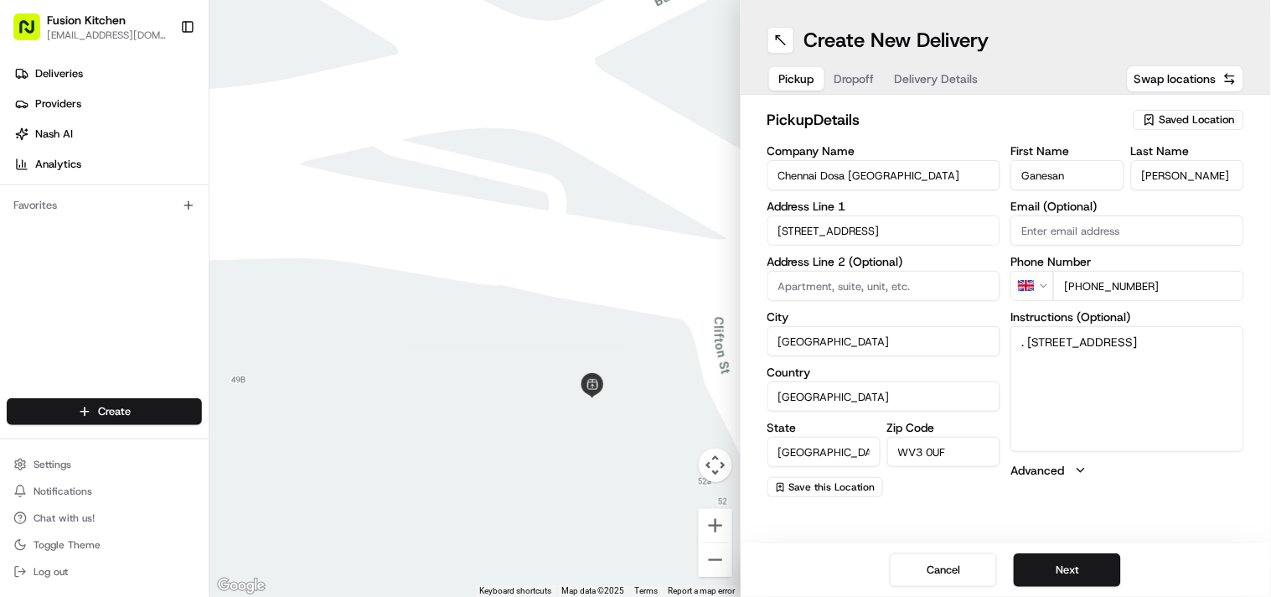
click at [1124, 363] on textarea ". 24 St Helens St, Ipswich, United Kingdom, IP4 1HJ" at bounding box center [1128, 389] width 234 height 126
click at [876, 232] on input "33 Chapel Ash" at bounding box center [885, 230] width 234 height 30
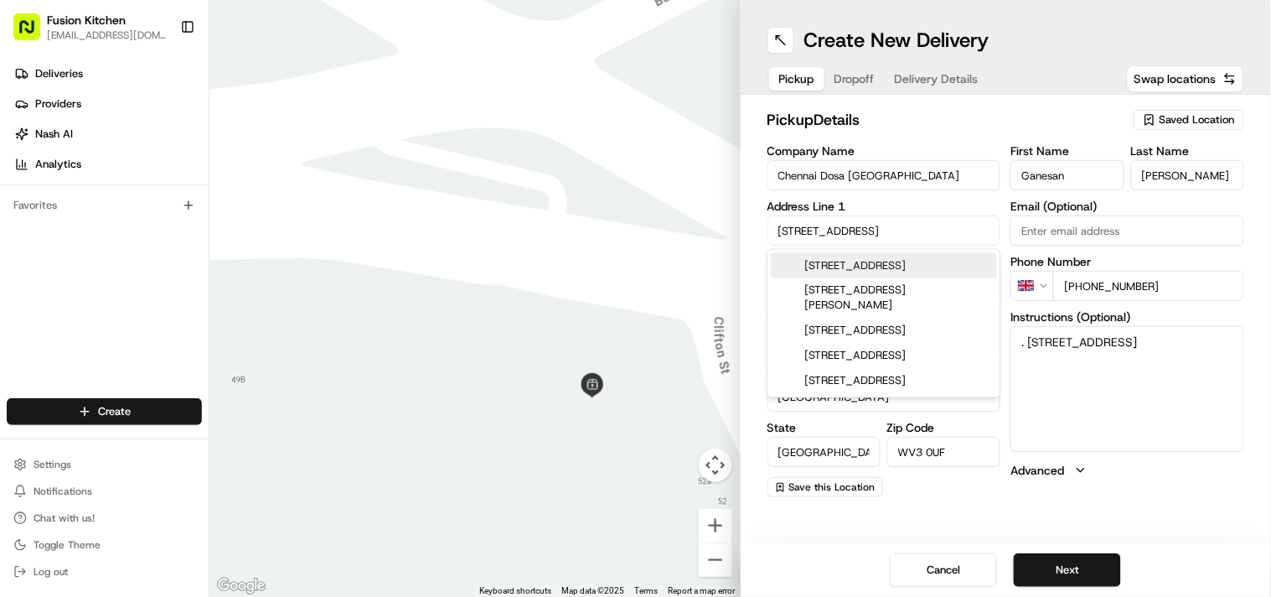
click at [876, 232] on input "33 Chapel Ash" at bounding box center [885, 230] width 234 height 30
paste input "[STREET_ADDRESS]"
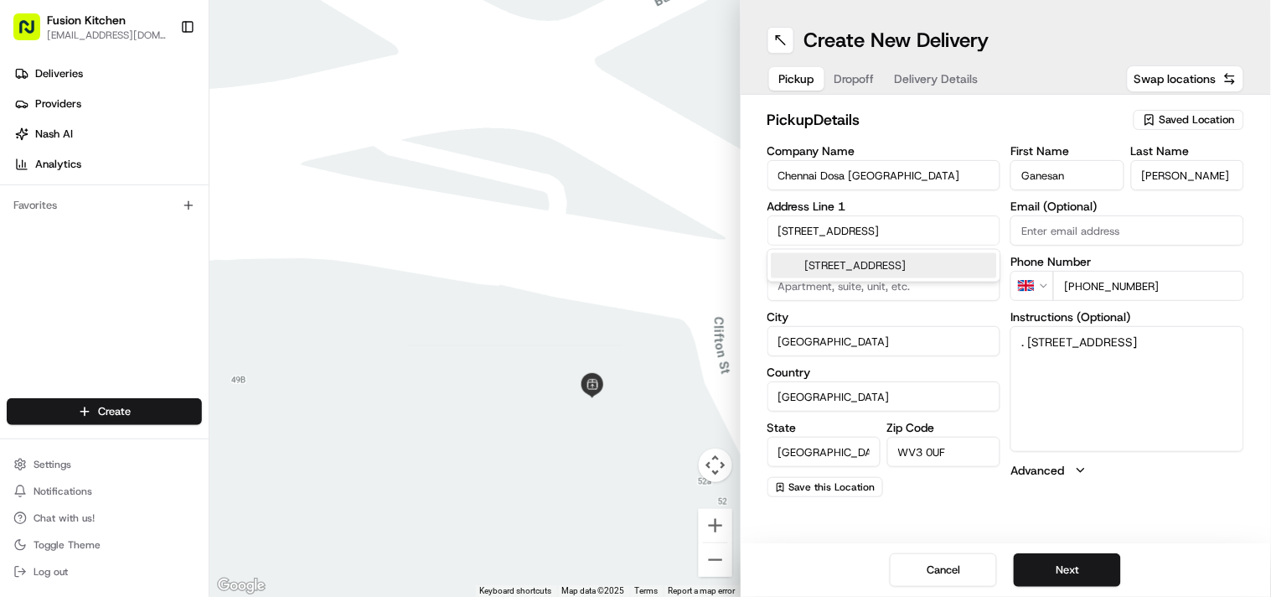
click at [881, 275] on div "24 Saint Helen's Street, Ipswich, UK" at bounding box center [884, 265] width 225 height 25
type input "[STREET_ADDRESS]"
type input "Ipswich"
type input "IP4 1HJ"
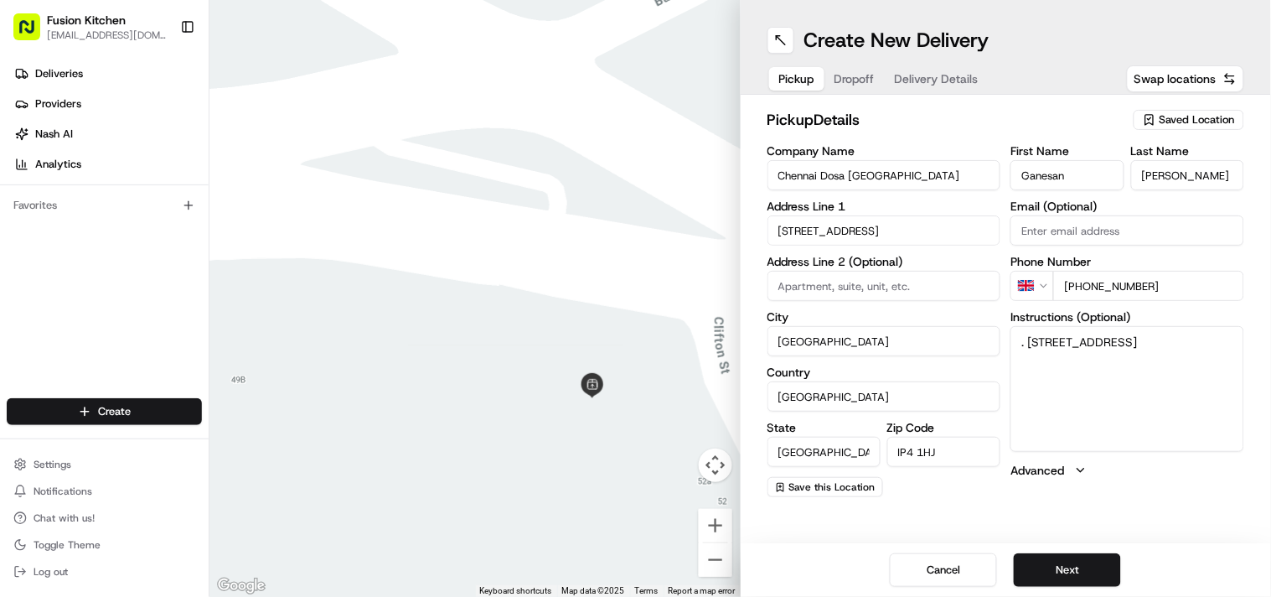
type input "24 Saint Helen's Street"
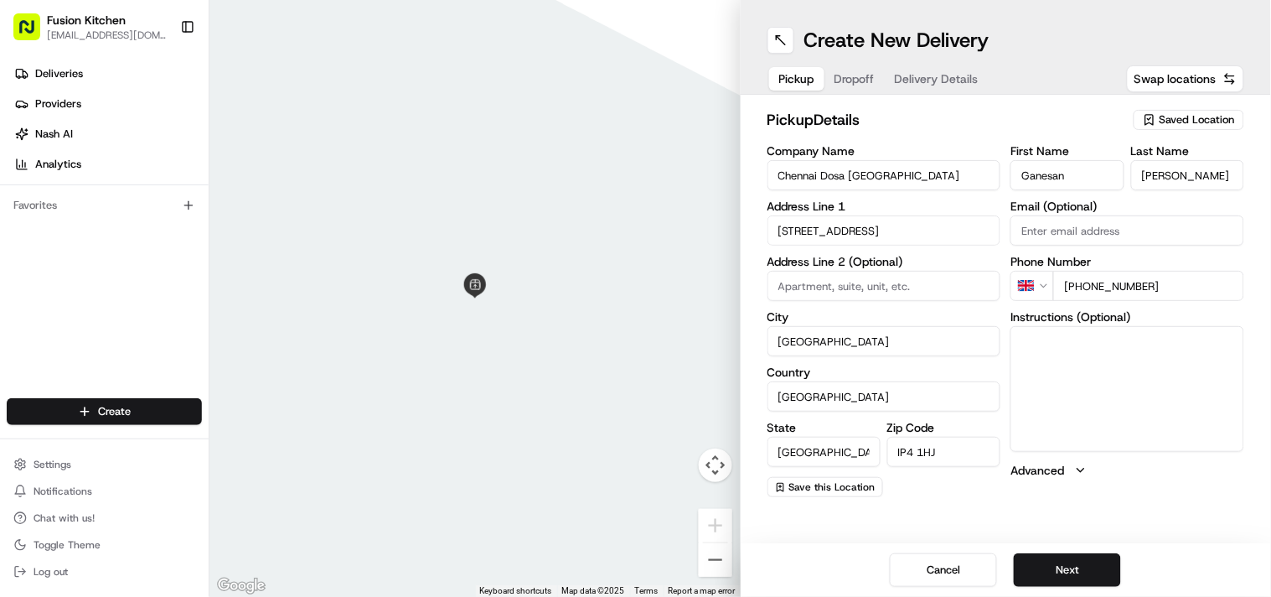
drag, startPoint x: 1021, startPoint y: 333, endPoint x: 1161, endPoint y: 372, distance: 145.1
click at [1073, 546] on div "Cancel Next" at bounding box center [1006, 570] width 531 height 54
drag, startPoint x: 1069, startPoint y: 566, endPoint x: 496, endPoint y: 54, distance: 768.5
click at [1068, 566] on button "Next" at bounding box center [1067, 570] width 107 height 34
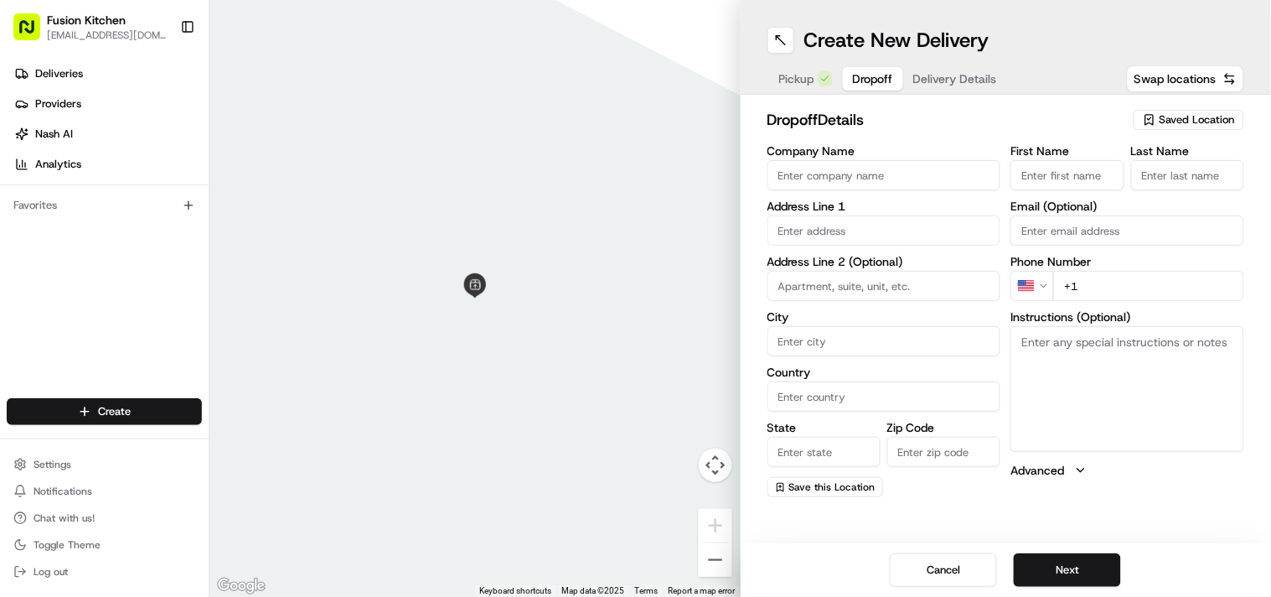
click at [1135, 416] on textarea "Instructions (Optional)" at bounding box center [1128, 389] width 234 height 126
paste textarea "Amby MH | 07940987325 1,, Ellisons Crescent, Ipswich, IP4 2GG"
click at [1037, 339] on textarea "Amby MH | 07940987325 1,, Ellisons Crescent, Ipswich, IP4 2GG" at bounding box center [1128, 389] width 234 height 126
drag, startPoint x: 1037, startPoint y: 339, endPoint x: 1062, endPoint y: 340, distance: 24.4
click at [1062, 340] on textarea "Amby MH | 07940987325 1,, Ellisons Crescent, Ipswich, IP4 2GG" at bounding box center [1128, 389] width 234 height 126
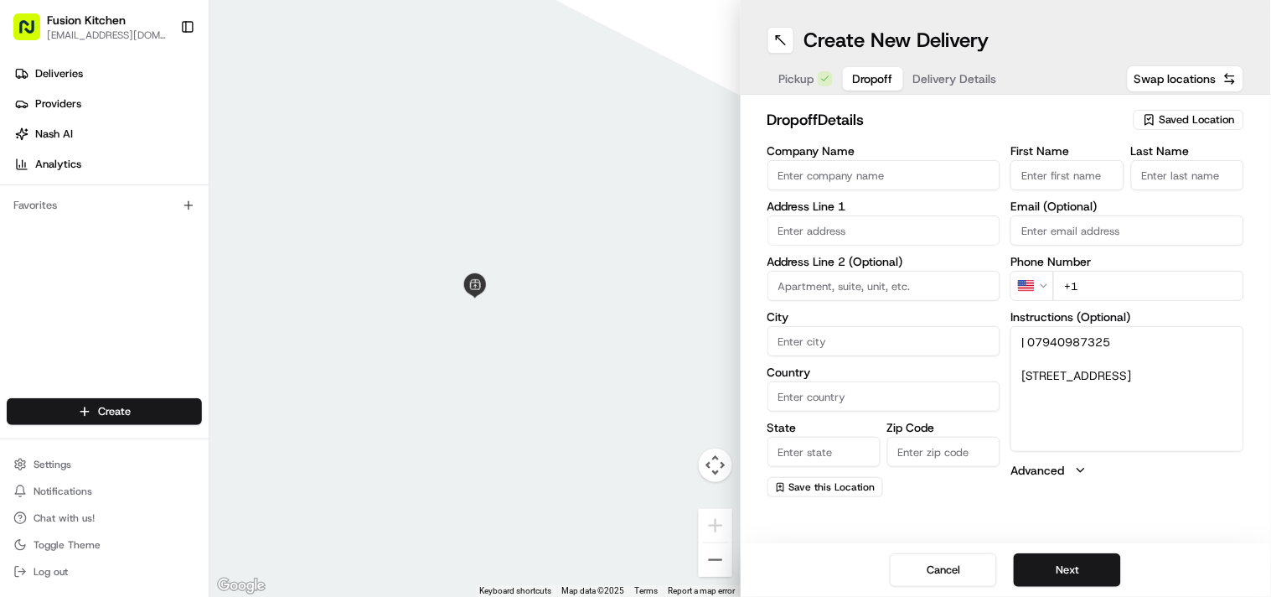
type textarea "| 07940987325 1,, Ellisons Crescent, Ipswich, IP4 2GG"
click at [1050, 166] on input "First Name" at bounding box center [1067, 175] width 113 height 30
paste input "Amby MH"
type input "Amby MH"
click at [1176, 173] on input "Last Name" at bounding box center [1187, 175] width 113 height 30
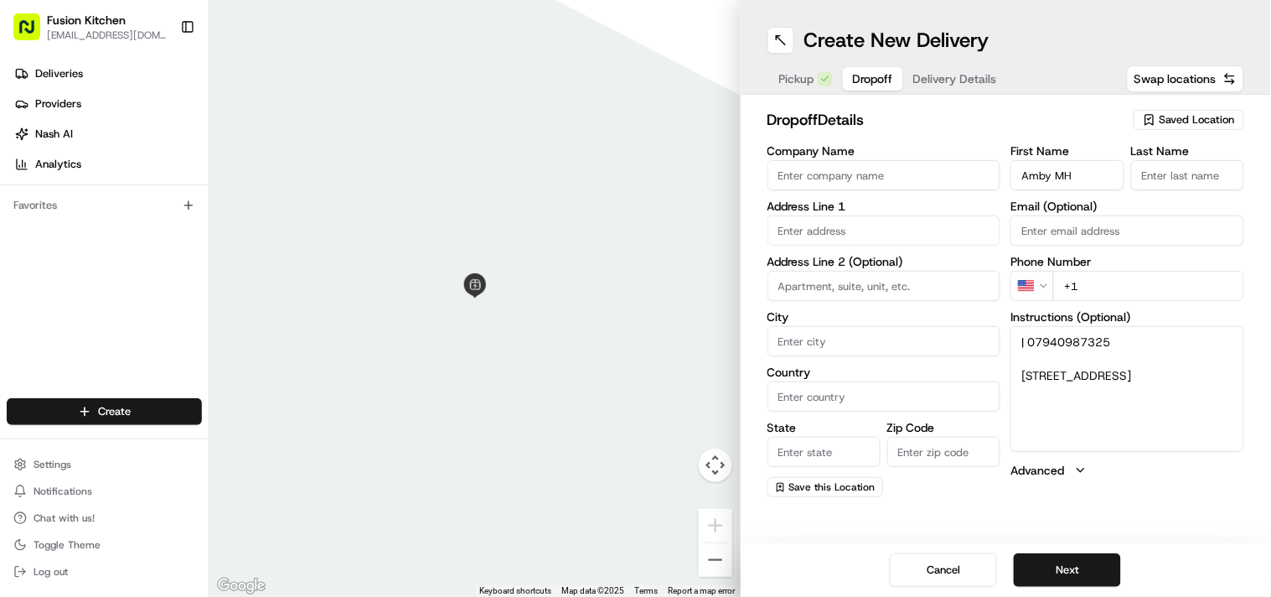
paste input "Amby MH"
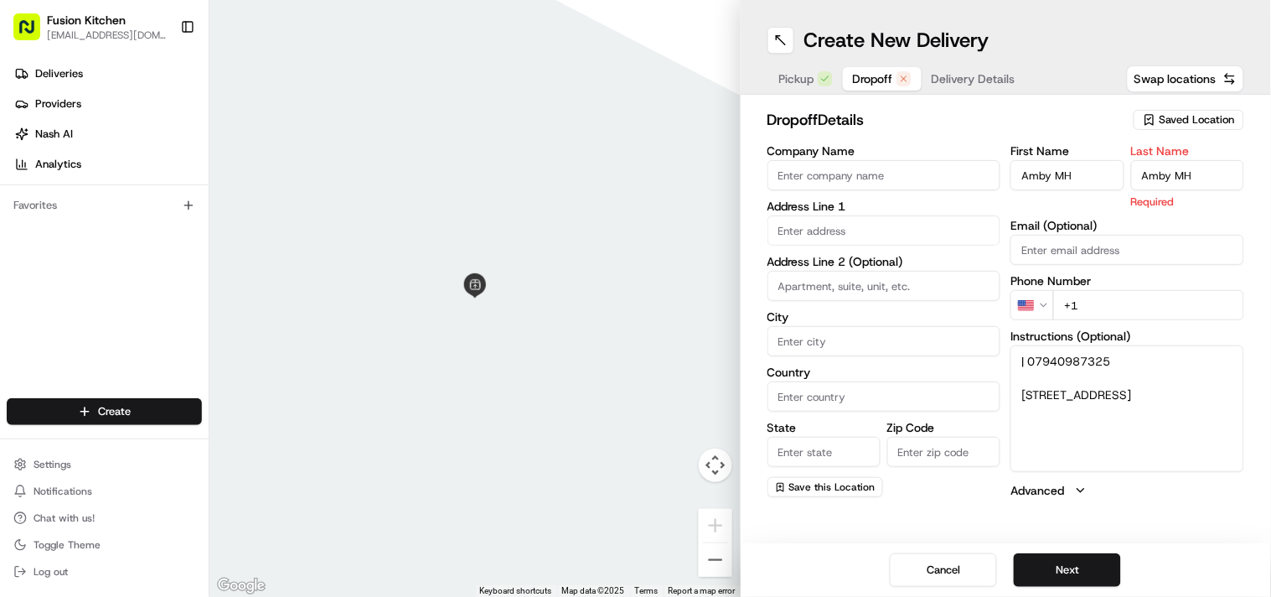
click at [1151, 172] on input "Amby MH" at bounding box center [1187, 175] width 113 height 30
type input "MH"
click at [1050, 169] on input "Amby MH" at bounding box center [1067, 175] width 113 height 30
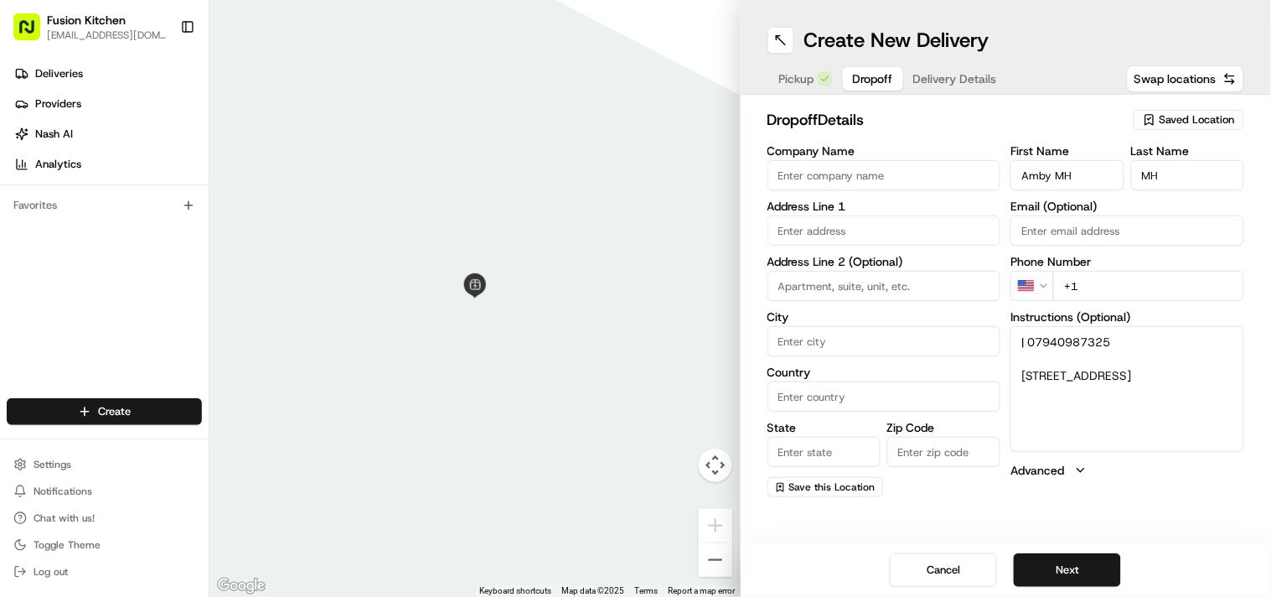
click at [1050, 169] on input "Amby MH" at bounding box center [1067, 175] width 113 height 30
click at [1053, 169] on input "Amby MH" at bounding box center [1067, 175] width 113 height 30
type input "Amby"
click at [1042, 350] on textarea "| 07940987325 1,, Ellisons Crescent, Ipswich, IP4 2GG" at bounding box center [1128, 389] width 234 height 126
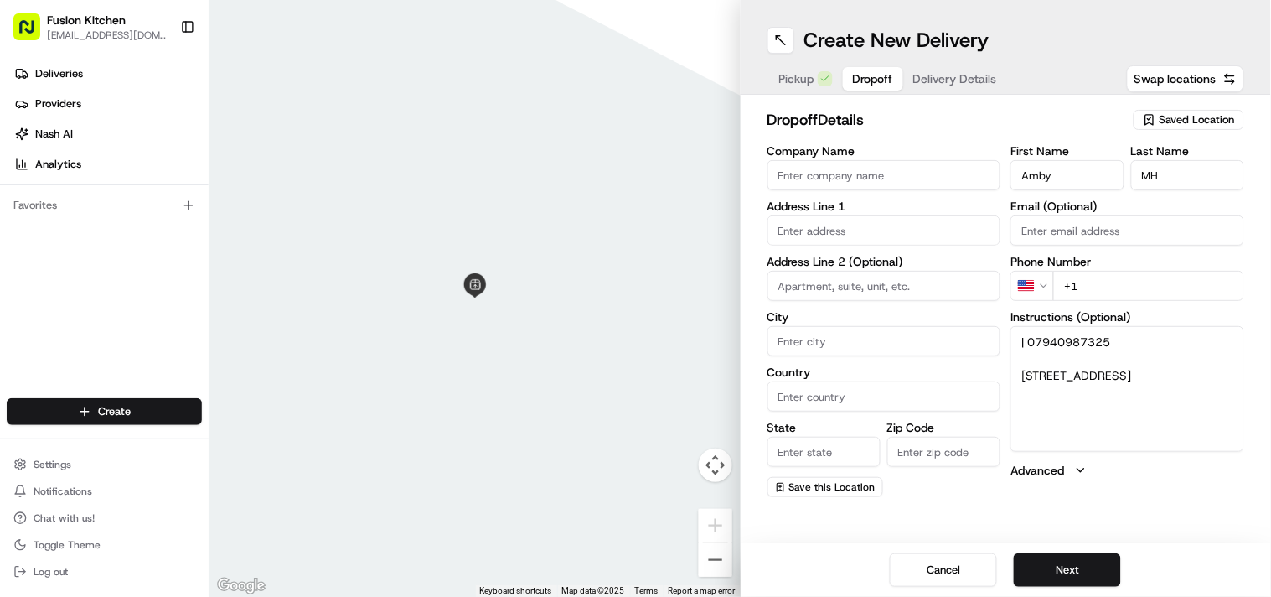
click at [1042, 350] on textarea "| 07940987325 1,, Ellisons Crescent, Ipswich, IP4 2GG" at bounding box center [1128, 389] width 234 height 126
click at [1057, 338] on textarea "| 07940987325 1,, Ellisons Crescent, Ipswich, IP4 2GG" at bounding box center [1128, 389] width 234 height 126
click at [1018, 277] on html "Fusion Kitchen hari@fusionpos.uk Toggle Sidebar Deliveries Providers Nash AI An…" at bounding box center [635, 298] width 1271 height 597
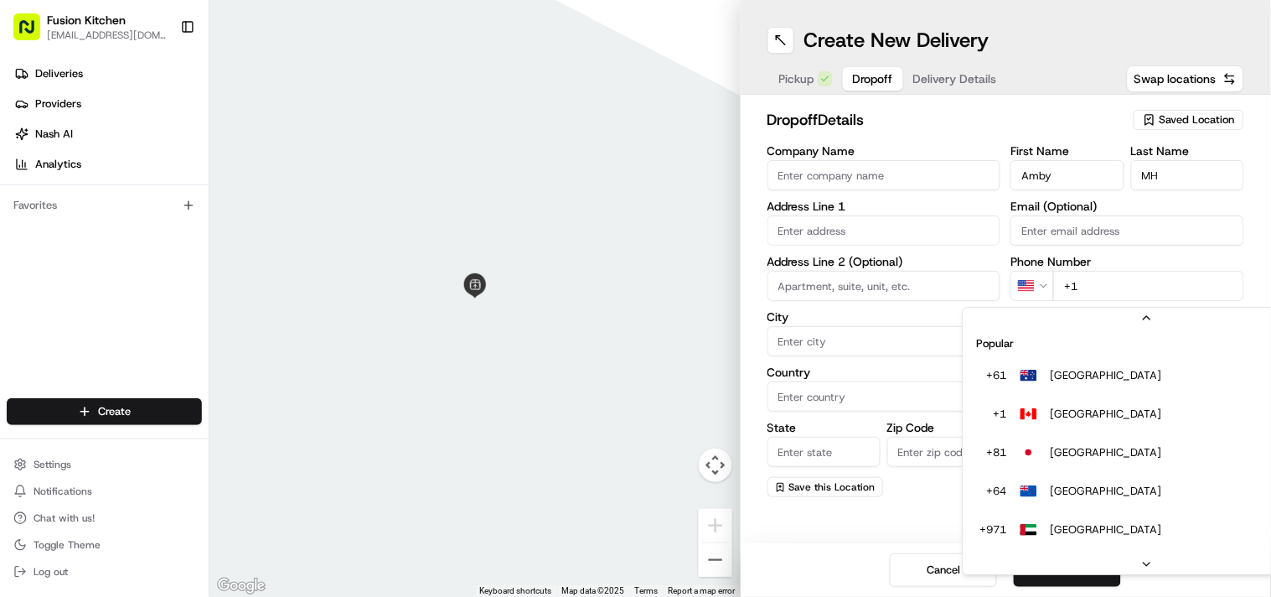
scroll to position [52, 0]
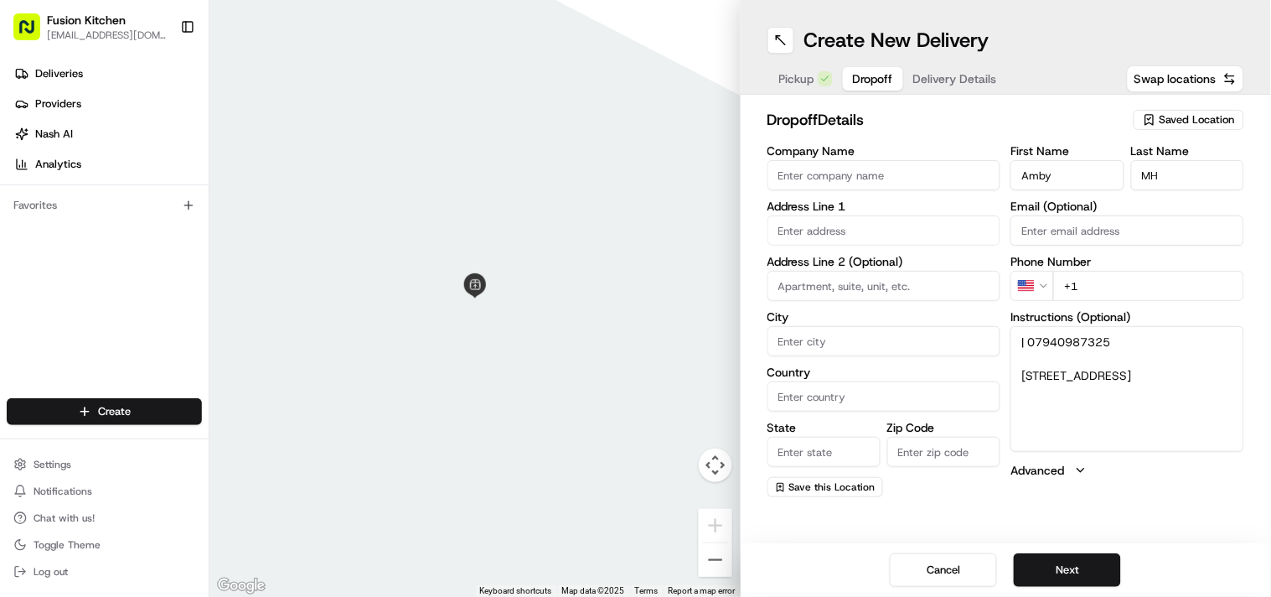
click at [1027, 283] on html "Fusion Kitchen hari@fusionpos.uk Toggle Sidebar Deliveries Providers Nash AI An…" at bounding box center [635, 298] width 1271 height 597
click at [1107, 291] on input "+44" at bounding box center [1148, 286] width 191 height 30
paste input "07940 987325"
type input "+44 07940 987325"
drag, startPoint x: 1023, startPoint y: 370, endPoint x: 1128, endPoint y: 394, distance: 107.5
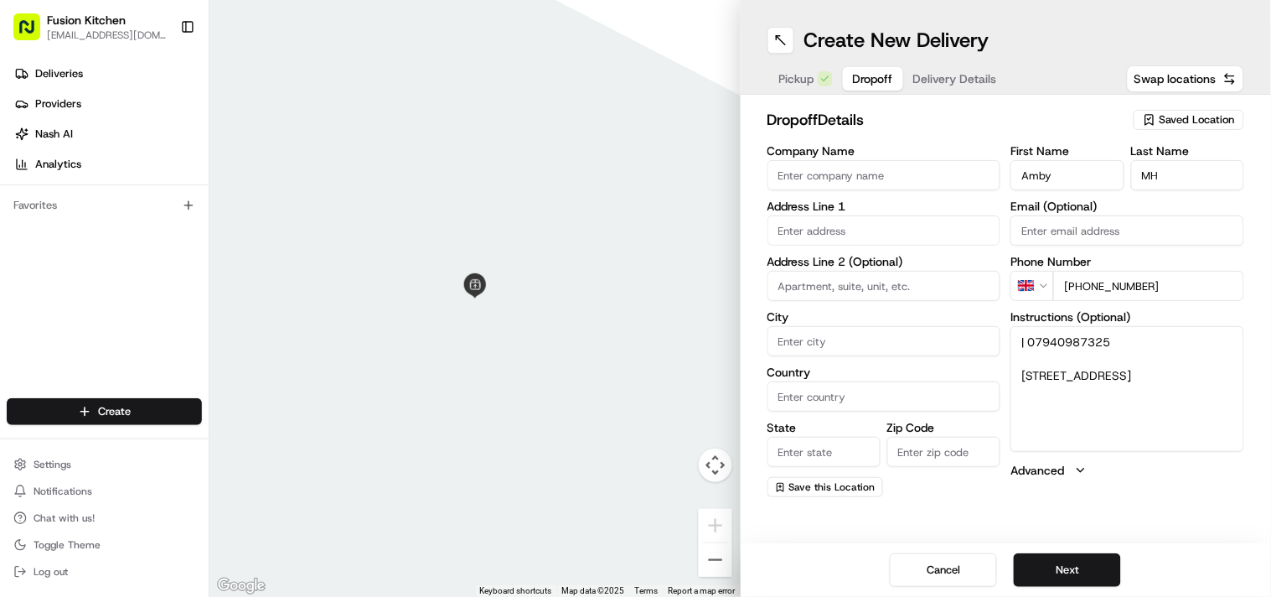
click at [1128, 394] on textarea "| 07940987325 1,, Ellisons Crescent, Ipswich, IP4 2GG" at bounding box center [1128, 389] width 234 height 126
click at [905, 229] on input "text" at bounding box center [885, 230] width 234 height 30
paste input "1,, Ellisons Crescent, Ipswich, IP4 2GG"
click at [839, 261] on div "1 Ellisons Crescent, Ipswich IP4 2HN, UK" at bounding box center [884, 265] width 225 height 25
type input "[STREET_ADDRESS]"
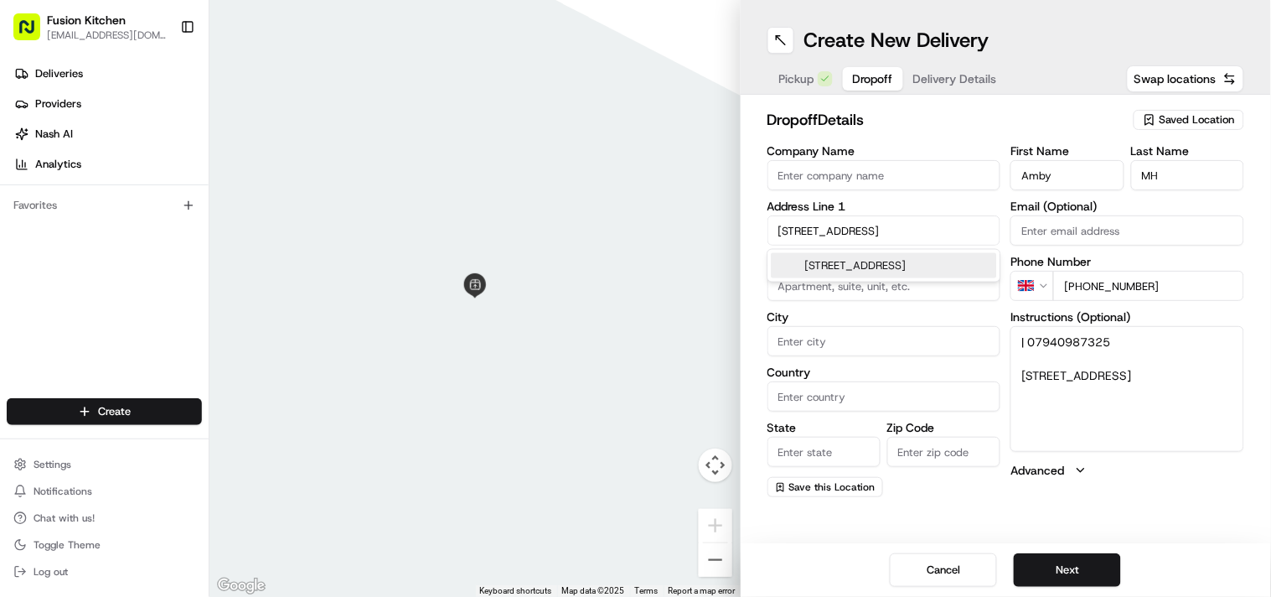
type input "Ipswich"
type input "[GEOGRAPHIC_DATA]"
type input "IP4 2HN"
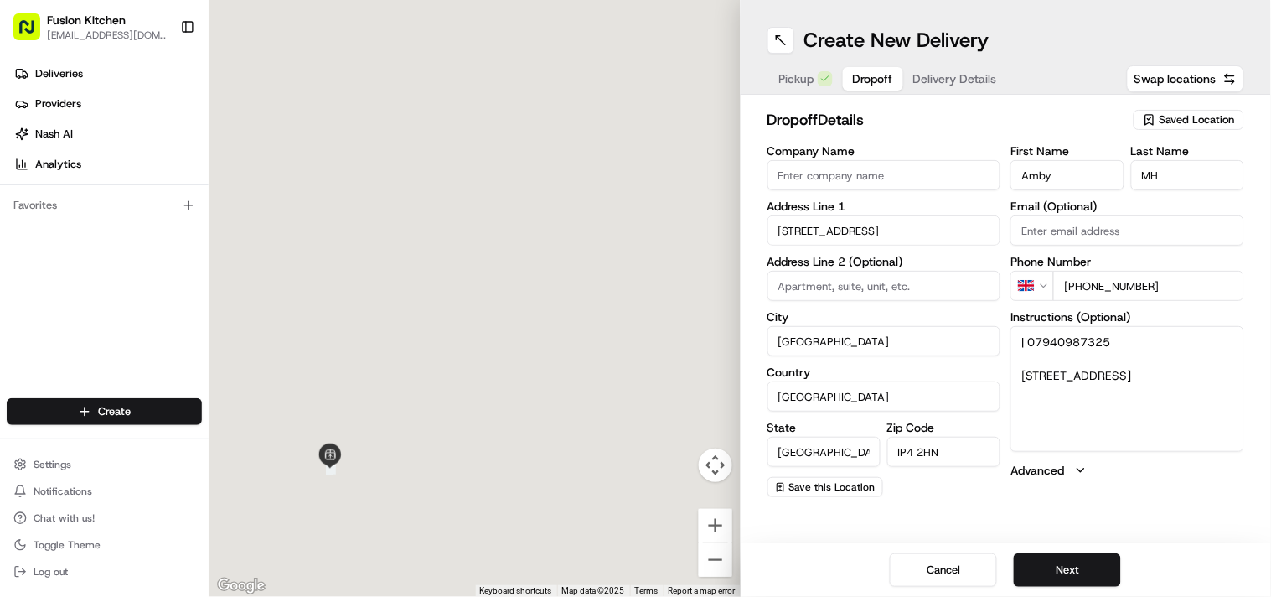
type input "1 Ellisons Crescent"
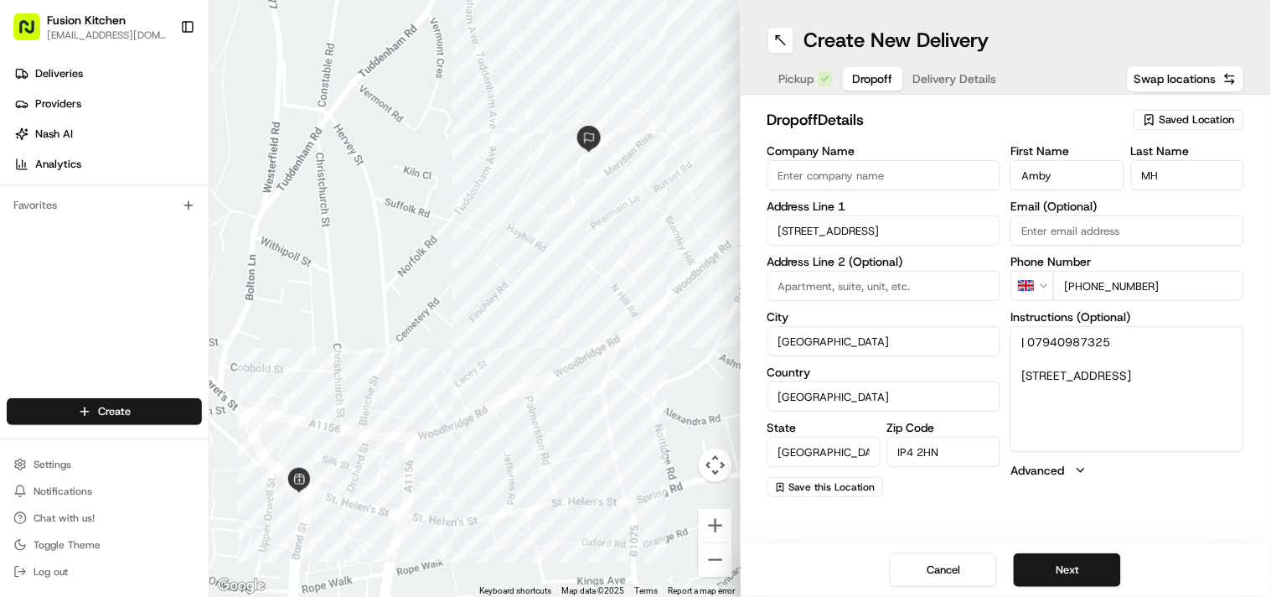
drag, startPoint x: 1031, startPoint y: 335, endPoint x: 986, endPoint y: 339, distance: 45.4
click at [986, 339] on div "Company Name Address Line 1 1 Ellisons Crescent Address Line 2 (Optional) City …" at bounding box center [1007, 321] width 478 height 352
click at [1077, 394] on textarea "| 07940987325 1,, Ellisons Crescent, Ipswich, IP4 2GG" at bounding box center [1128, 389] width 234 height 126
drag, startPoint x: 1077, startPoint y: 394, endPoint x: 1114, endPoint y: 390, distance: 37.9
click at [1114, 390] on textarea "| 07940987325 1,, Ellisons Crescent, Ipswich, IP4 2GG" at bounding box center [1128, 389] width 234 height 126
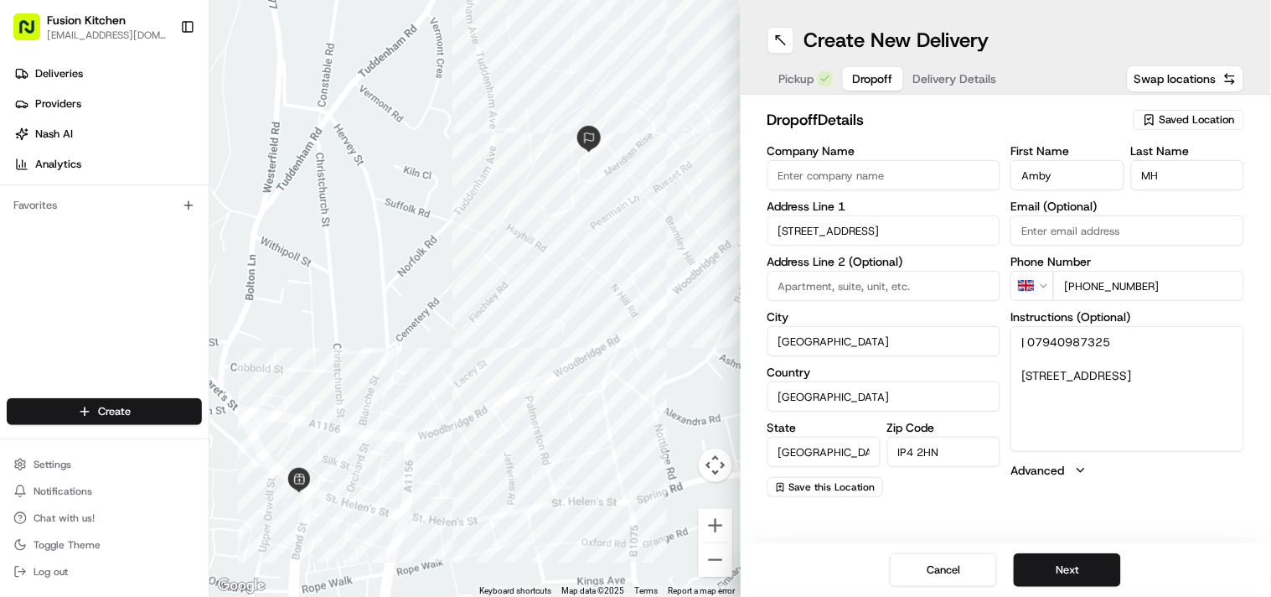
click at [939, 447] on input "IP4 2HN" at bounding box center [943, 452] width 113 height 30
paste input "GG"
type input "IP4 2GG"
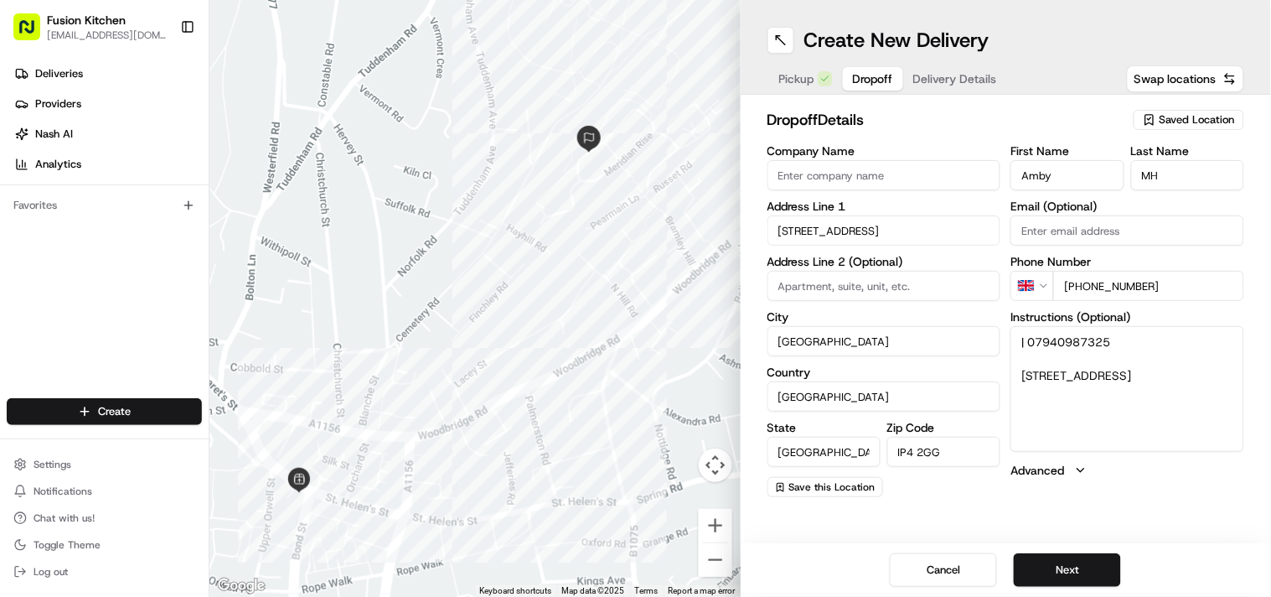
click at [1017, 339] on textarea "| 07940987325 1,, Ellisons Crescent, Ipswich, IP4 2GG" at bounding box center [1128, 389] width 234 height 126
type textarea "Please call | 07940987325. 1,, Ellisons Crescent, Ipswich, IP4 2GG"
click at [1057, 566] on button "Next" at bounding box center [1067, 570] width 107 height 34
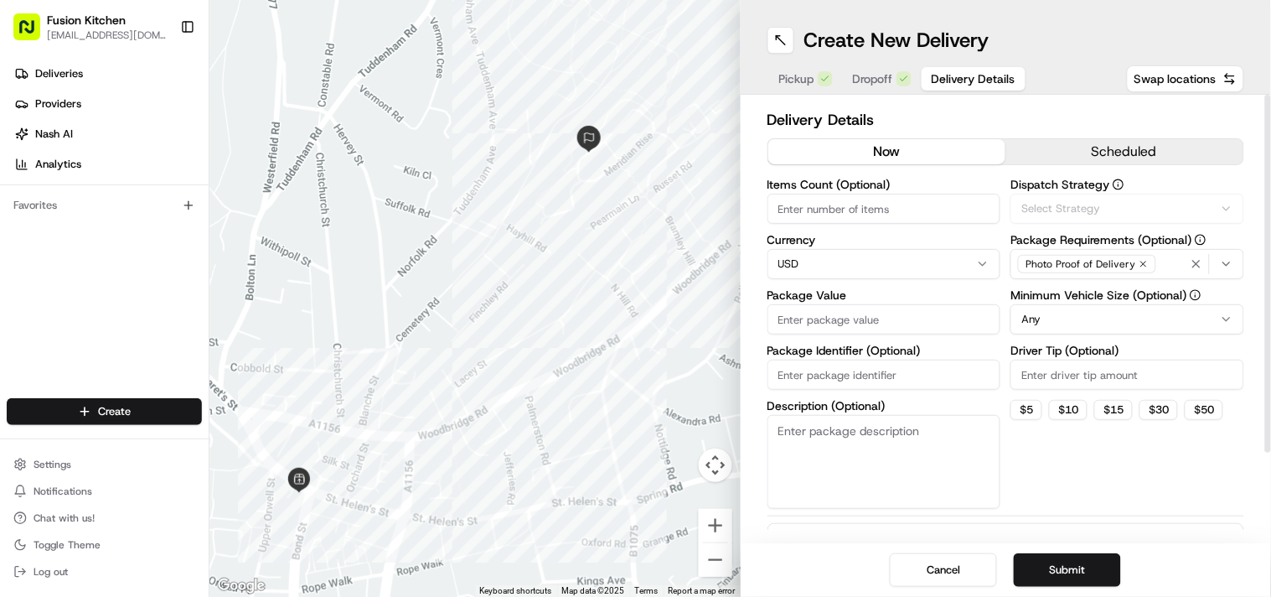
click at [833, 255] on html "Fusion Kitchen hari@fusionpos.uk Toggle Sidebar Deliveries Providers Nash AI An…" at bounding box center [635, 298] width 1271 height 597
click at [861, 323] on input "Package Value" at bounding box center [885, 319] width 234 height 30
paste input "21.07"
type input "21.07"
click at [1039, 575] on button "Submit" at bounding box center [1067, 570] width 107 height 34
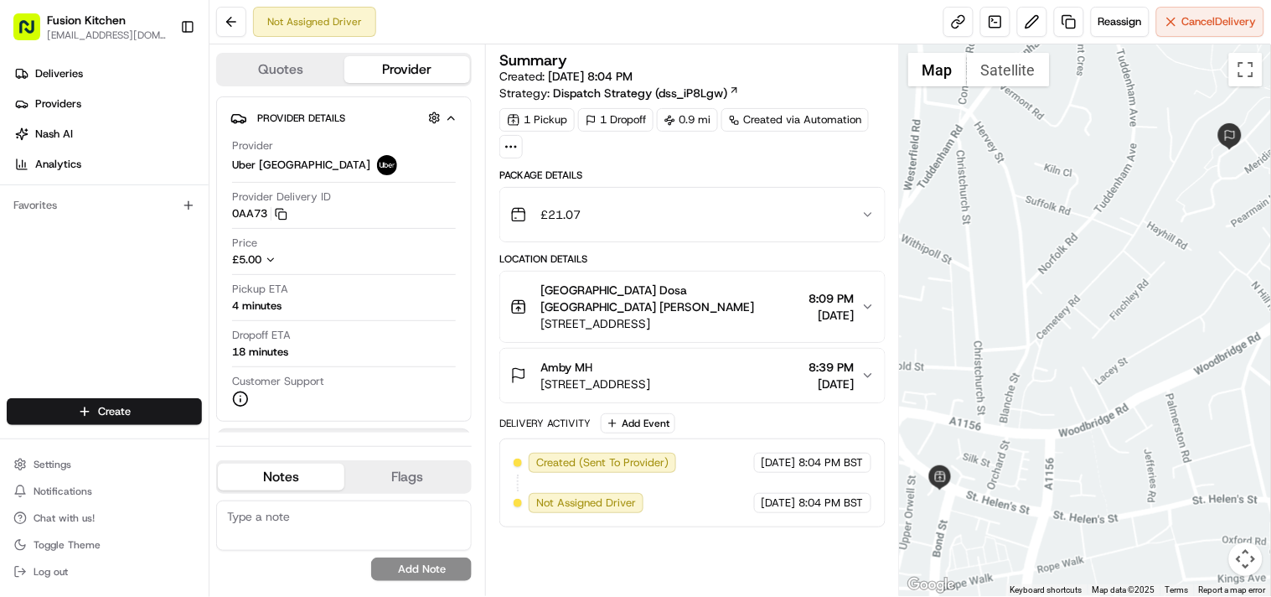
click at [710, 378] on button "Amby MH 1 Ellisons Cres, Ipswich IP4 2HN, UK 8:39 PM 08/22/2025" at bounding box center [692, 376] width 384 height 54
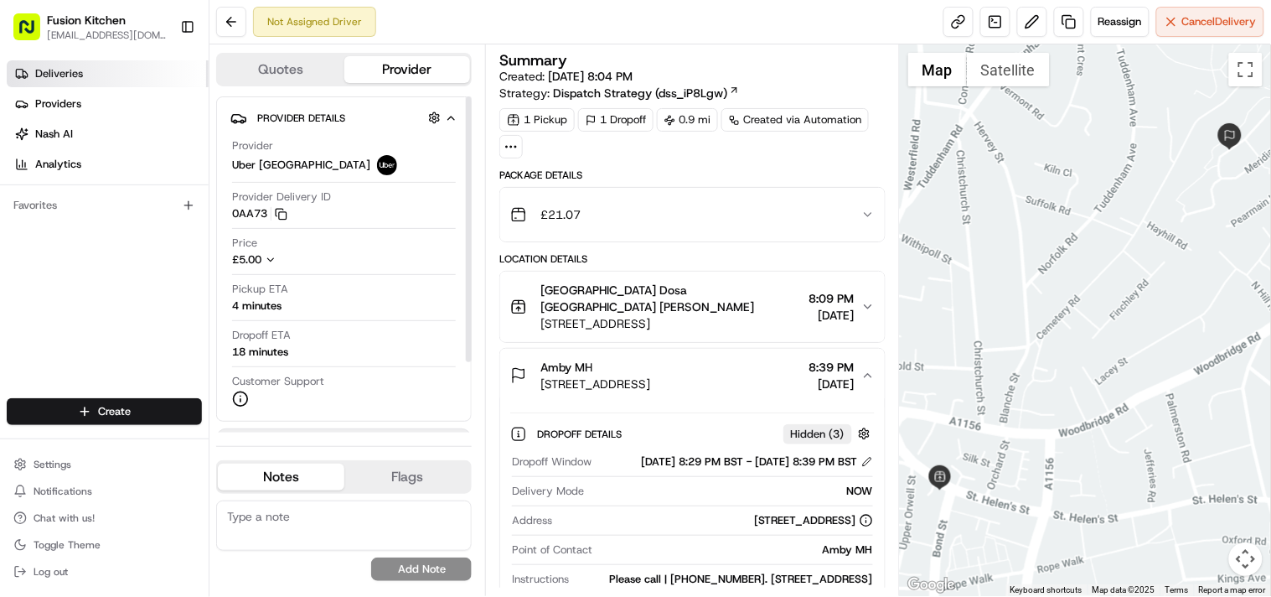
click at [101, 62] on link "Deliveries" at bounding box center [108, 73] width 202 height 27
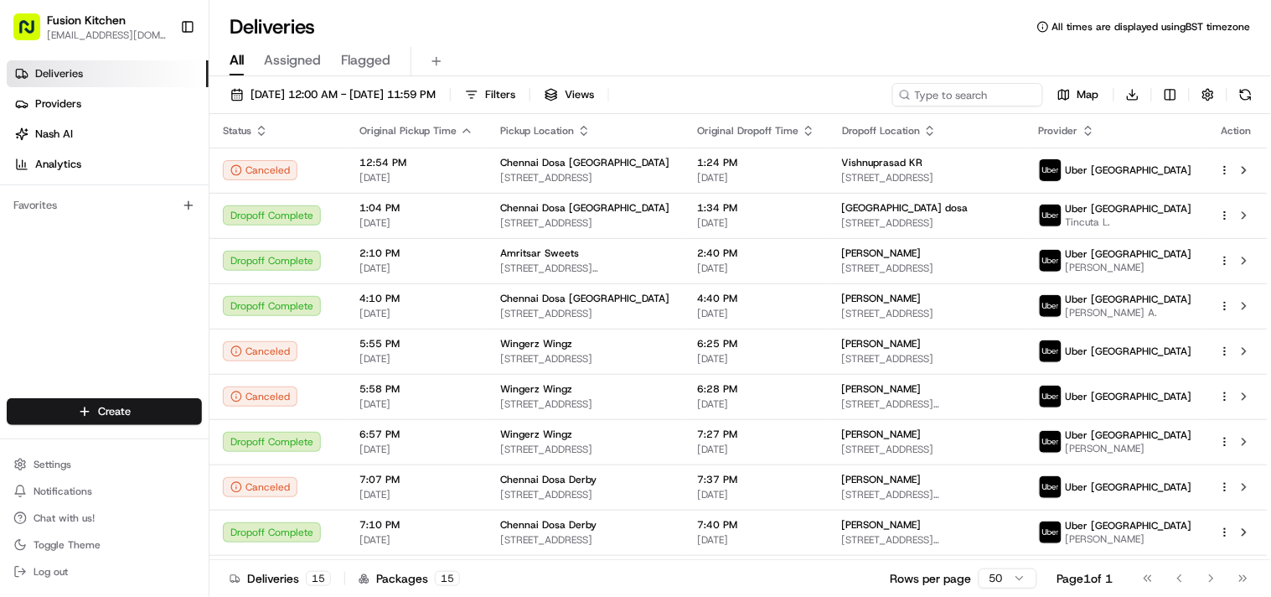
scroll to position [283, 0]
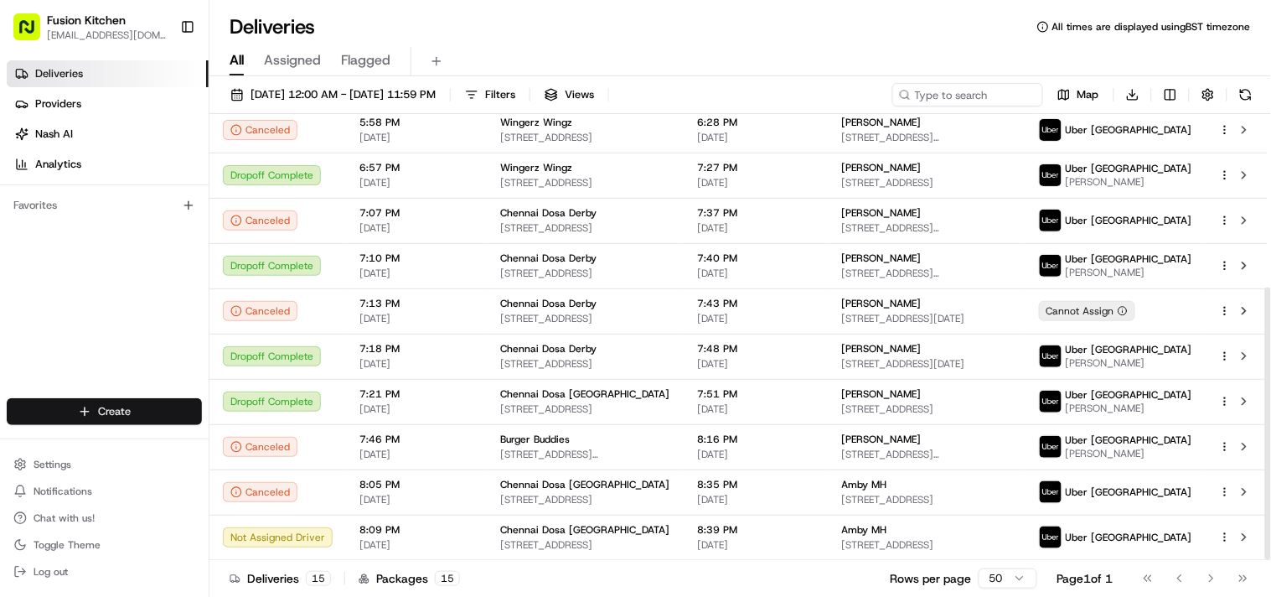
click at [49, 423] on html "Fusion Kitchen [EMAIL_ADDRESS][DOMAIN_NAME] Toggle Sidebar Deliveries Providers…" at bounding box center [635, 298] width 1271 height 597
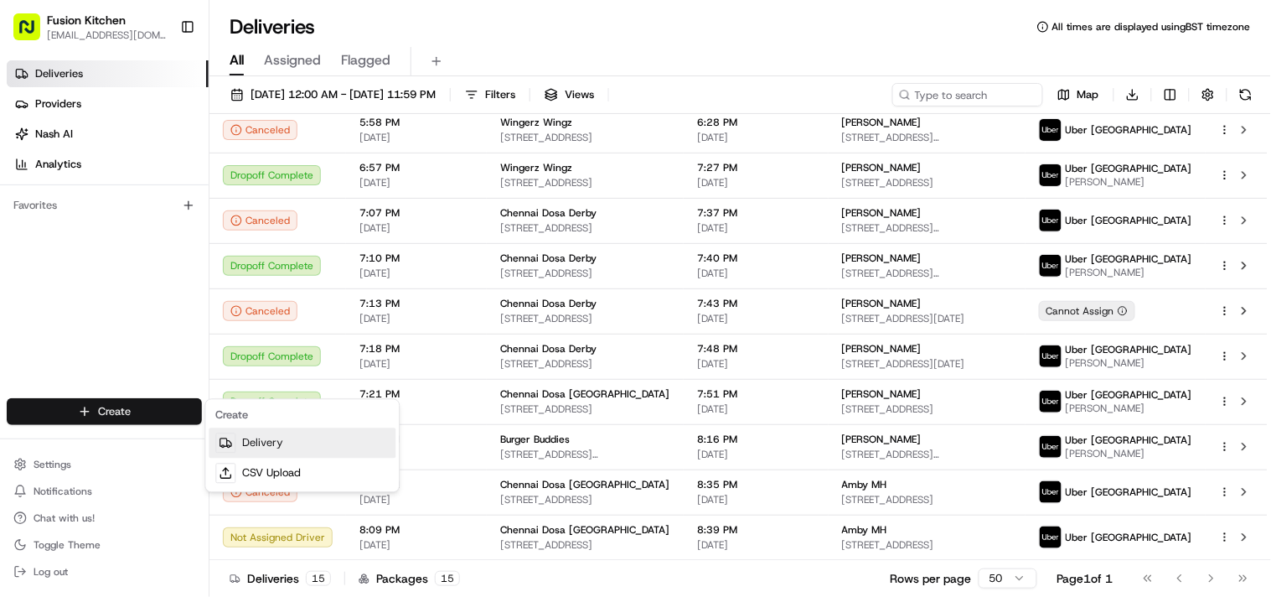
click at [272, 445] on link "Delivery" at bounding box center [302, 443] width 187 height 30
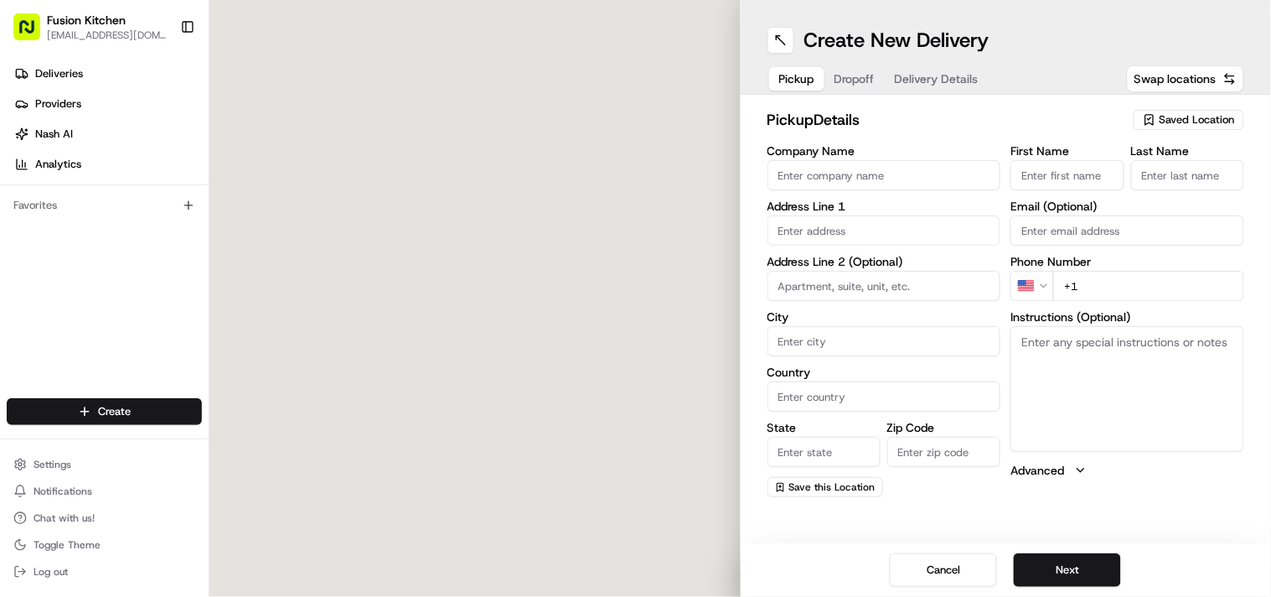
click at [883, 160] on input "Company Name" at bounding box center [885, 175] width 234 height 30
paste input "Chennai Dosa Derby"
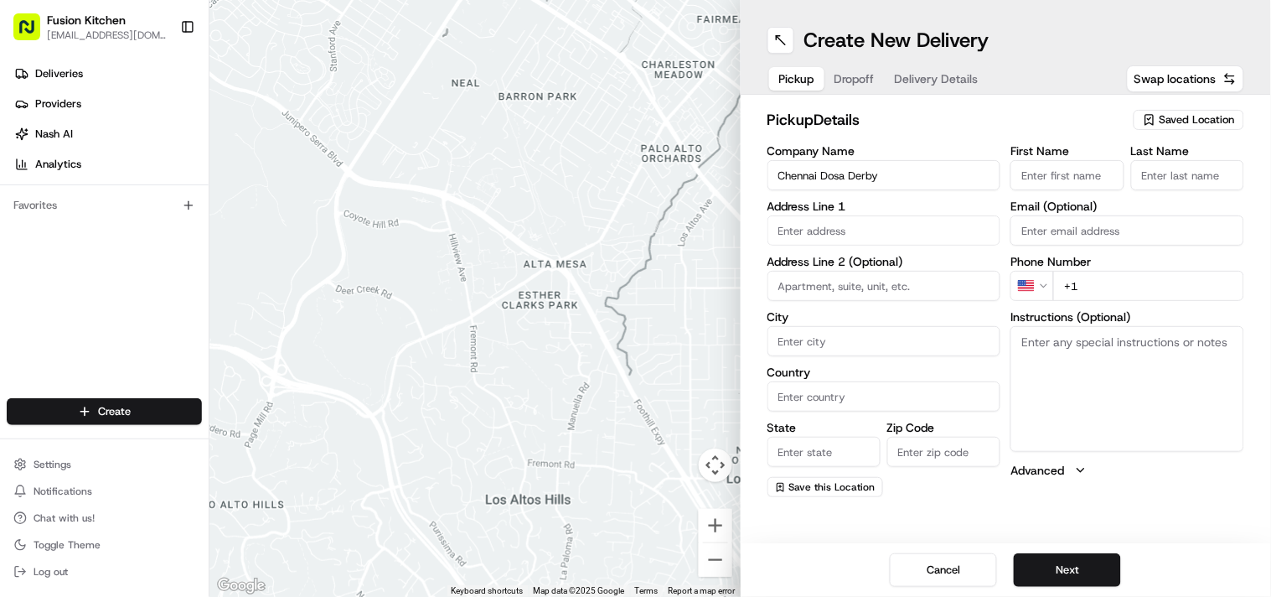
type input "Chennai Dosa Derby"
click at [1074, 364] on textarea "Instructions (Optional)" at bounding box center [1128, 389] width 234 height 126
paste textarea "Mohammed Sadiq. 128 London Road, Derby, London, DE1 2SR."
click at [1061, 332] on textarea "Mohammed Sadiq. 128 London Road, Derby, London, DE1 2SR." at bounding box center [1128, 389] width 234 height 126
drag, startPoint x: 1061, startPoint y: 332, endPoint x: 1112, endPoint y: 338, distance: 51.4
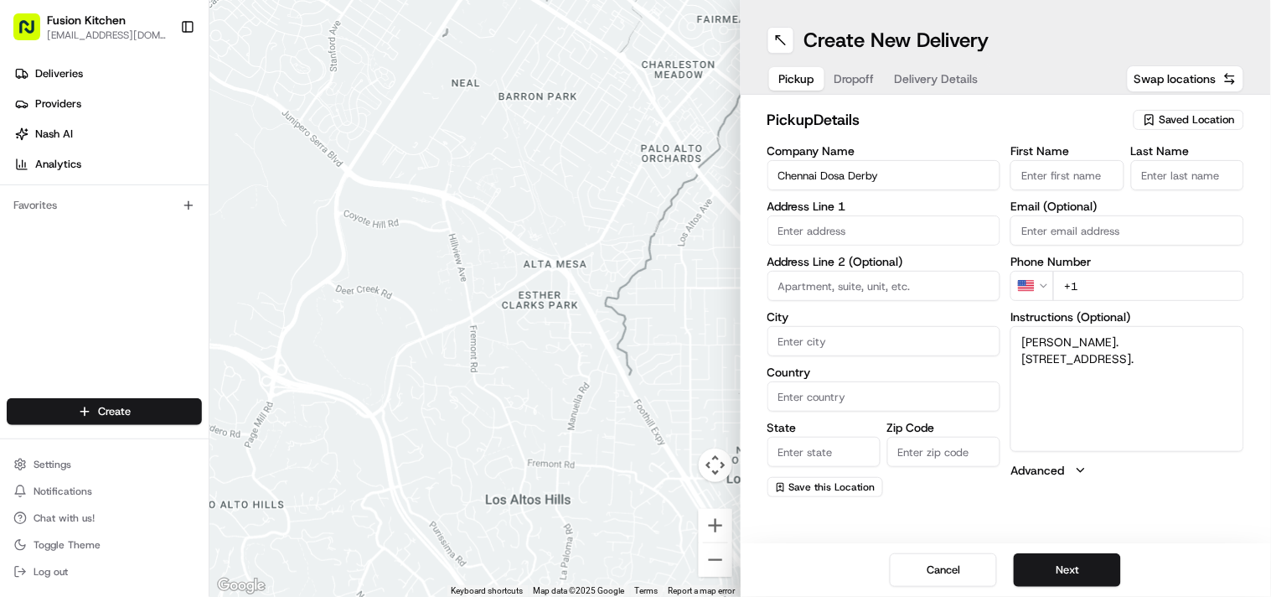
click at [1112, 338] on textarea "Mohammed Sadiq. 128 London Road, Derby, London, DE1 2SR." at bounding box center [1128, 389] width 234 height 126
type textarea ". 128 London Road, Derby, London, DE1 2SR."
click at [1069, 200] on label "Email (Optional)" at bounding box center [1128, 206] width 234 height 12
click at [1069, 215] on input "Email (Optional)" at bounding box center [1128, 230] width 234 height 30
click at [1068, 169] on input "First Name" at bounding box center [1067, 175] width 113 height 30
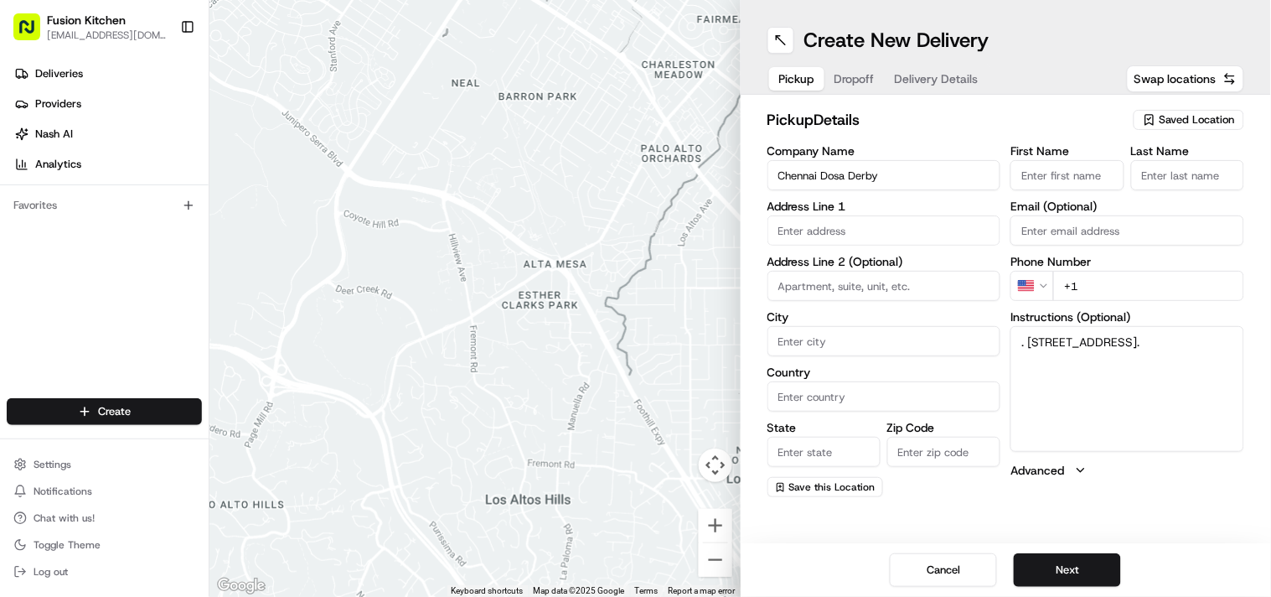
paste input "[PERSON_NAME]"
type input "[PERSON_NAME]"
click at [1183, 166] on input "Last Name" at bounding box center [1187, 175] width 113 height 30
paste input "[PERSON_NAME]"
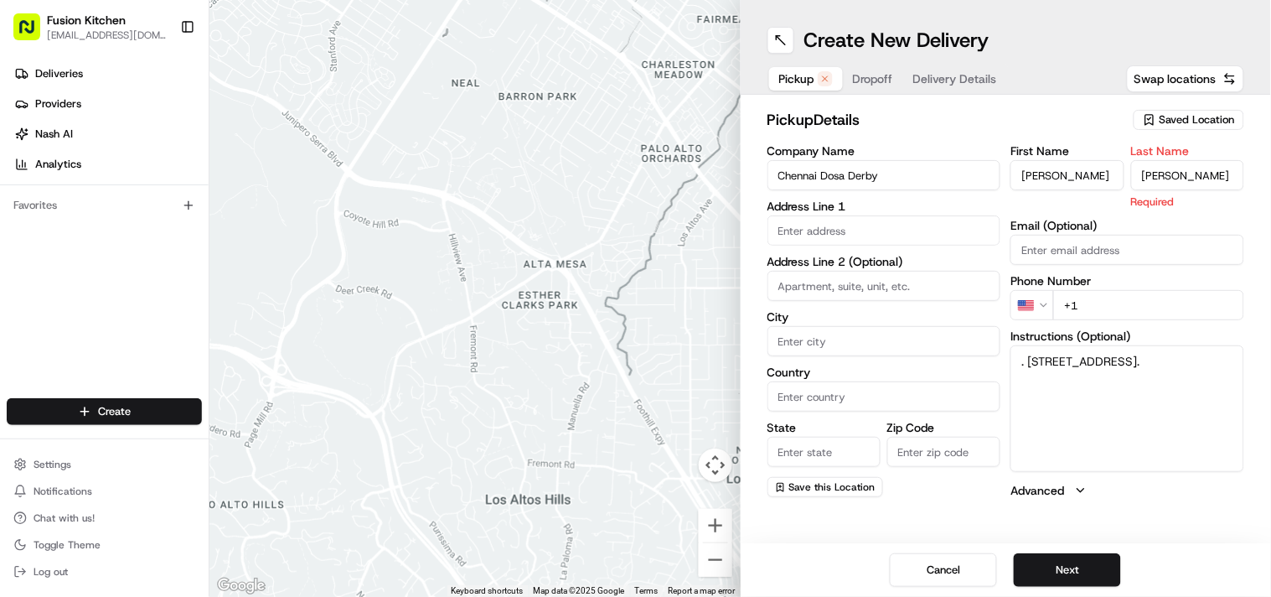
click at [1166, 165] on input "[PERSON_NAME]" at bounding box center [1187, 175] width 113 height 30
type input "Sadiq"
click at [1085, 172] on input "[PERSON_NAME]" at bounding box center [1067, 175] width 113 height 30
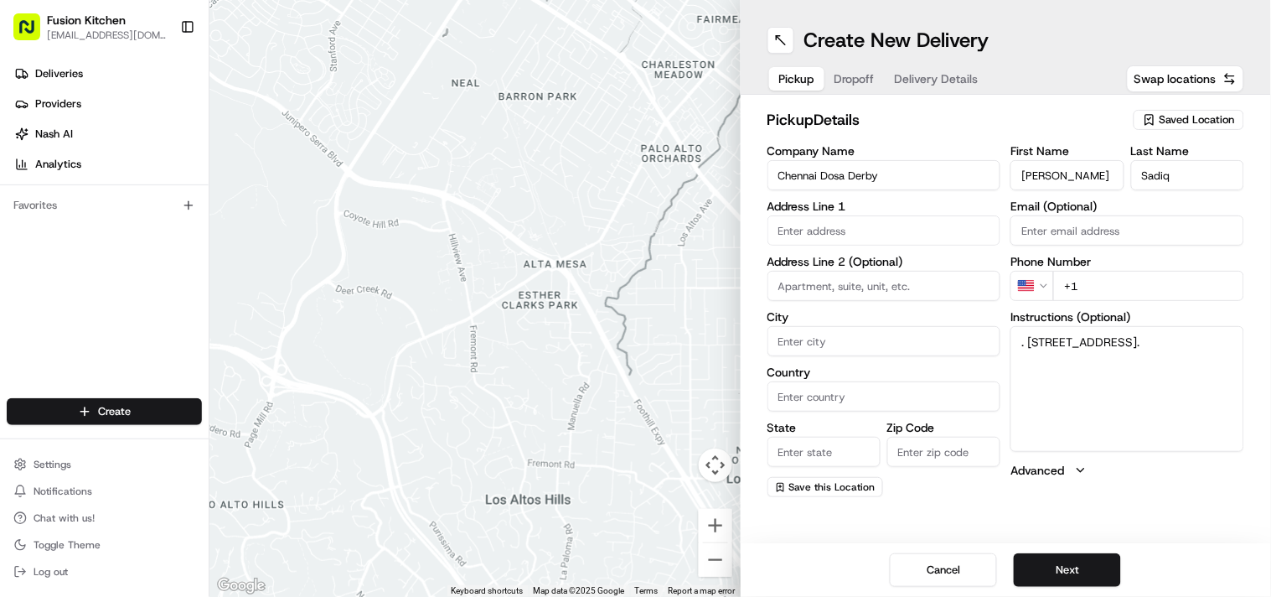
click at [1085, 172] on input "[PERSON_NAME]" at bounding box center [1067, 175] width 113 height 30
type input "Mohammed"
click at [1029, 339] on textarea ". 128 London Road, Derby, London, DE1 2SR." at bounding box center [1128, 389] width 234 height 126
drag, startPoint x: 1029, startPoint y: 339, endPoint x: 1078, endPoint y: 353, distance: 51.2
click at [1078, 353] on textarea ". 128 London Road, Derby, London, DE1 2SR." at bounding box center [1128, 389] width 234 height 126
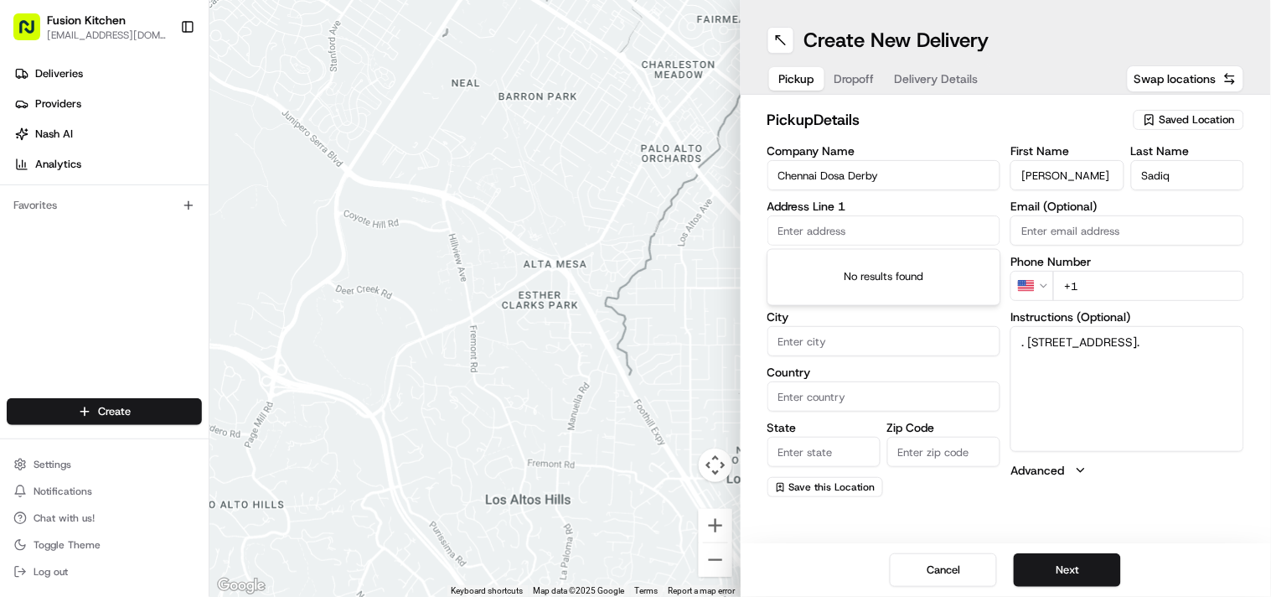
click at [878, 218] on input "text" at bounding box center [885, 230] width 234 height 30
paste input "128 London Road, Derby, London, DE1 2SR."
click at [860, 278] on div "128 London Road, Derby DE1 2SR, UK" at bounding box center [884, 265] width 225 height 25
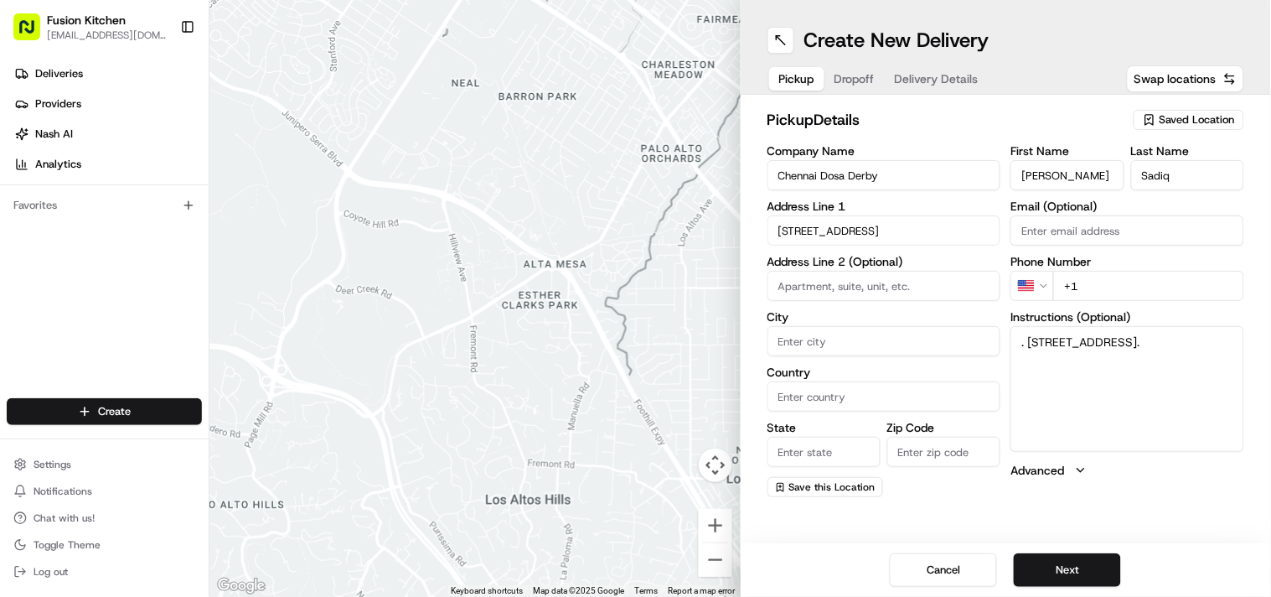
type input "[STREET_ADDRESS]"
type input "Derby"
type input "[GEOGRAPHIC_DATA]"
type input "DE1 2SR"
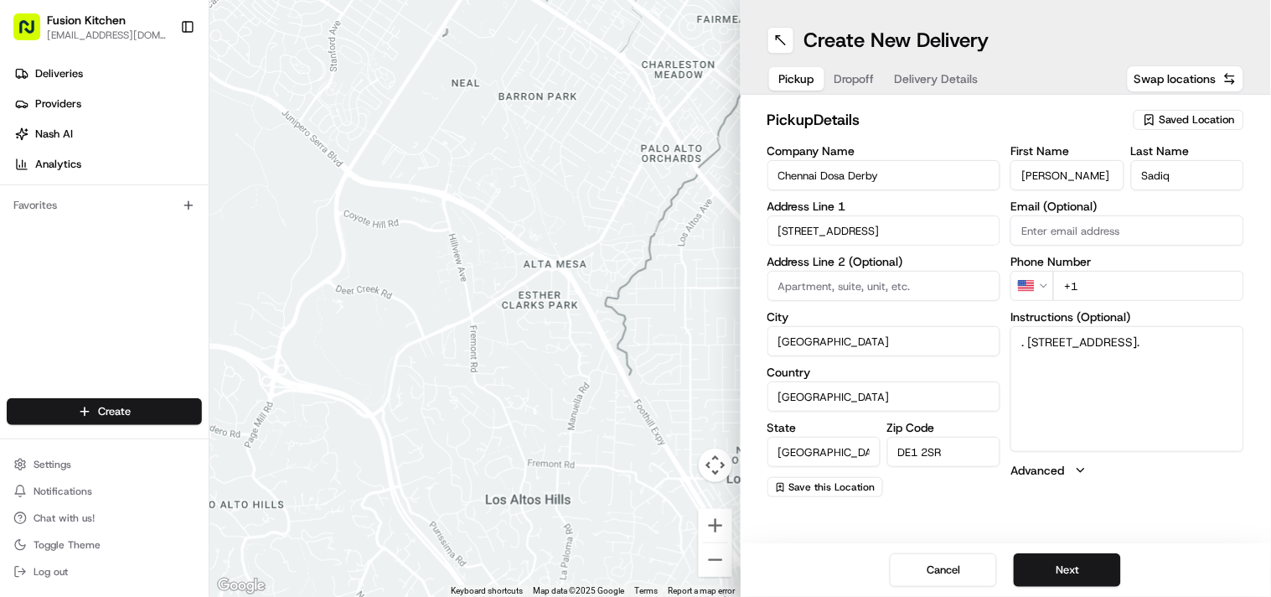
type input "128 London Road"
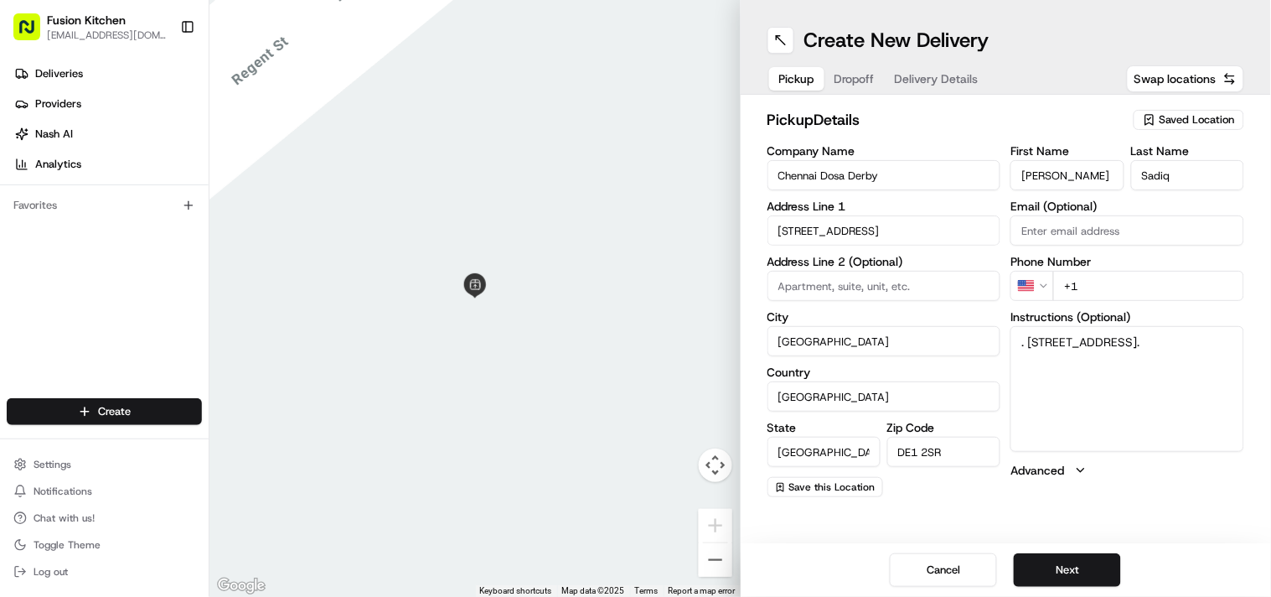
drag, startPoint x: 1012, startPoint y: 341, endPoint x: 1130, endPoint y: 372, distance: 121.3
click at [1130, 372] on textarea ". 128 London Road, Derby, London, DE1 2SR." at bounding box center [1128, 389] width 234 height 126
click at [1133, 290] on input "+1" at bounding box center [1148, 286] width 191 height 30
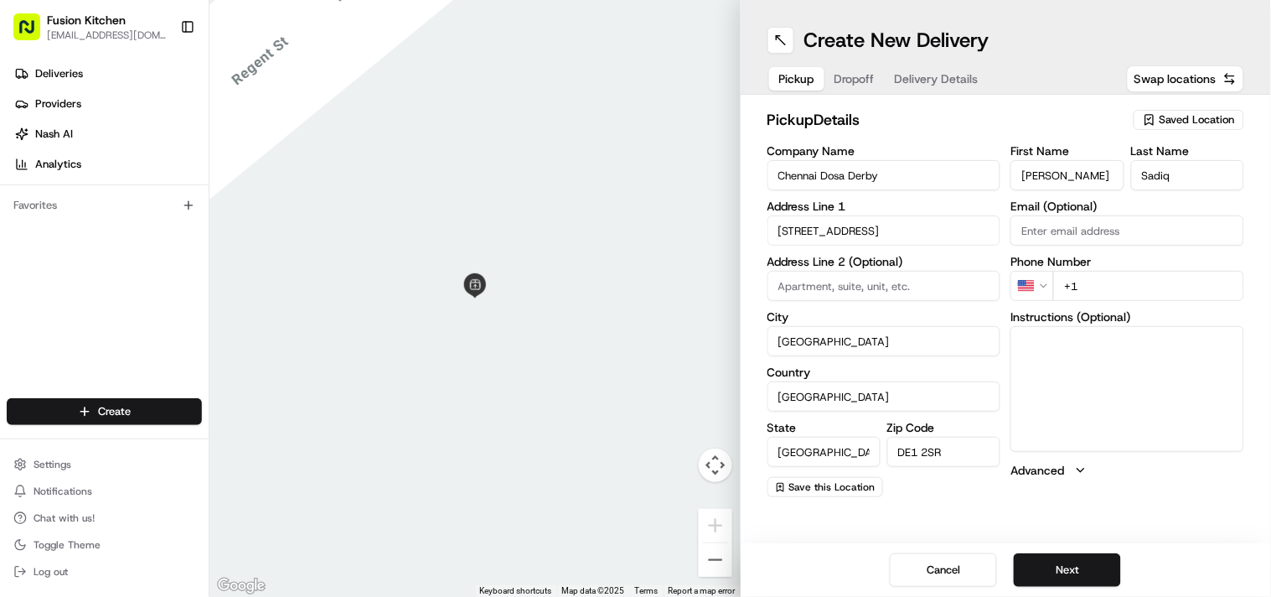
paste input "44 1332 292222"
type input "[PHONE_NUMBER]"
click at [1090, 571] on button "Next" at bounding box center [1067, 570] width 107 height 34
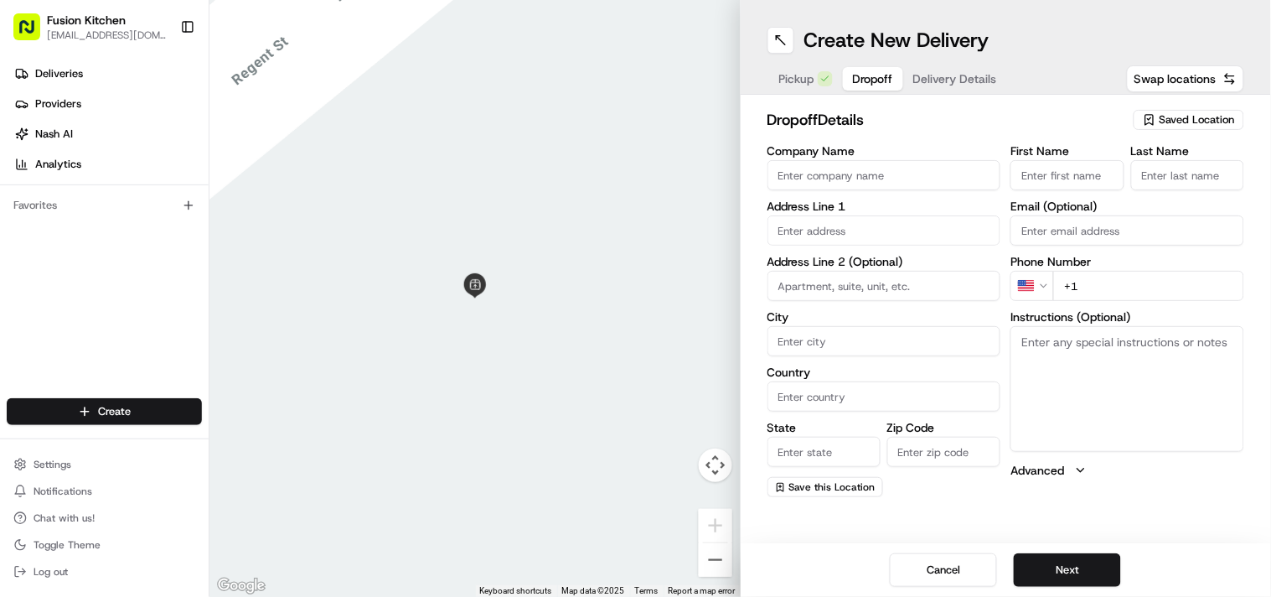
drag, startPoint x: 1056, startPoint y: 370, endPoint x: 1066, endPoint y: 370, distance: 10.1
click at [1057, 370] on textarea "Instructions (Optional)" at bounding box center [1128, 389] width 234 height 126
paste textarea "Gururaja Pan | 07823612748 06, Keepers Green, Derby, DE23 8NG"
click at [1054, 347] on textarea "Gururaja Pan | 07823612748 06, Keepers Green, Derby, DE23 8NG" at bounding box center [1128, 389] width 234 height 126
drag, startPoint x: 1054, startPoint y: 347, endPoint x: 1088, endPoint y: 349, distance: 33.6
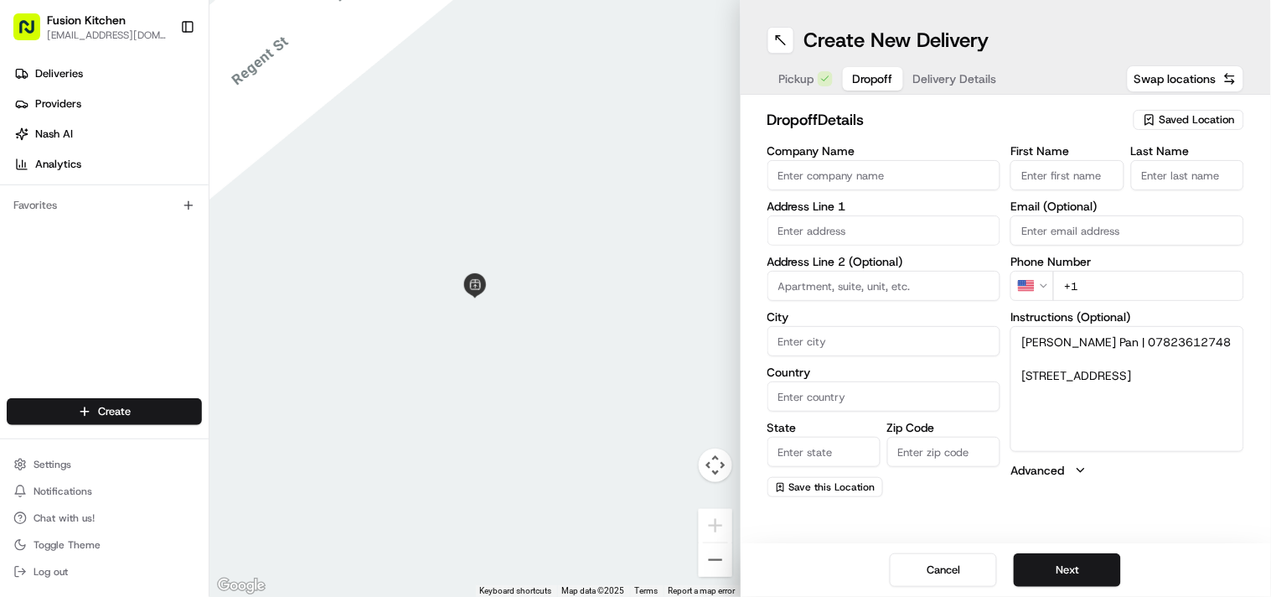
click at [1088, 349] on textarea "Gururaja Pan | 07823612748 06, Keepers Green, Derby, DE23 8NG" at bounding box center [1128, 389] width 234 height 126
type textarea "| 07823612748 06, Keepers Green, Derby, DE23 8NG"
click at [1074, 168] on input "First Name" at bounding box center [1067, 175] width 113 height 30
paste input "Gururaja Pan"
type input "Gururaja Pan"
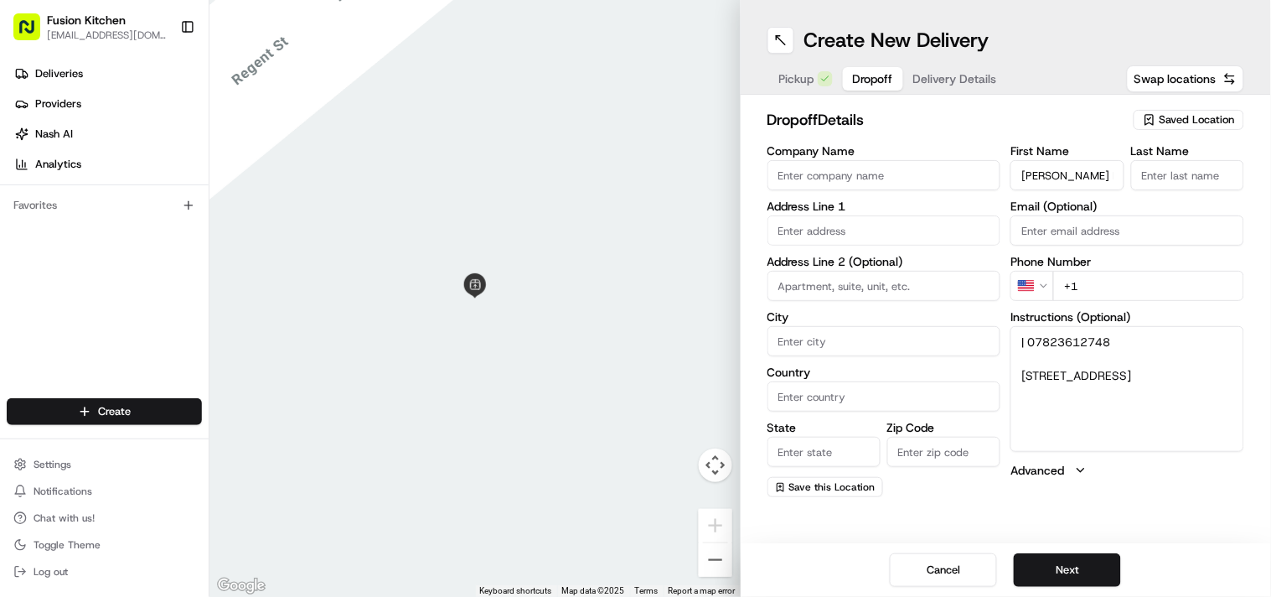
click at [1186, 177] on input "Last Name" at bounding box center [1187, 175] width 113 height 30
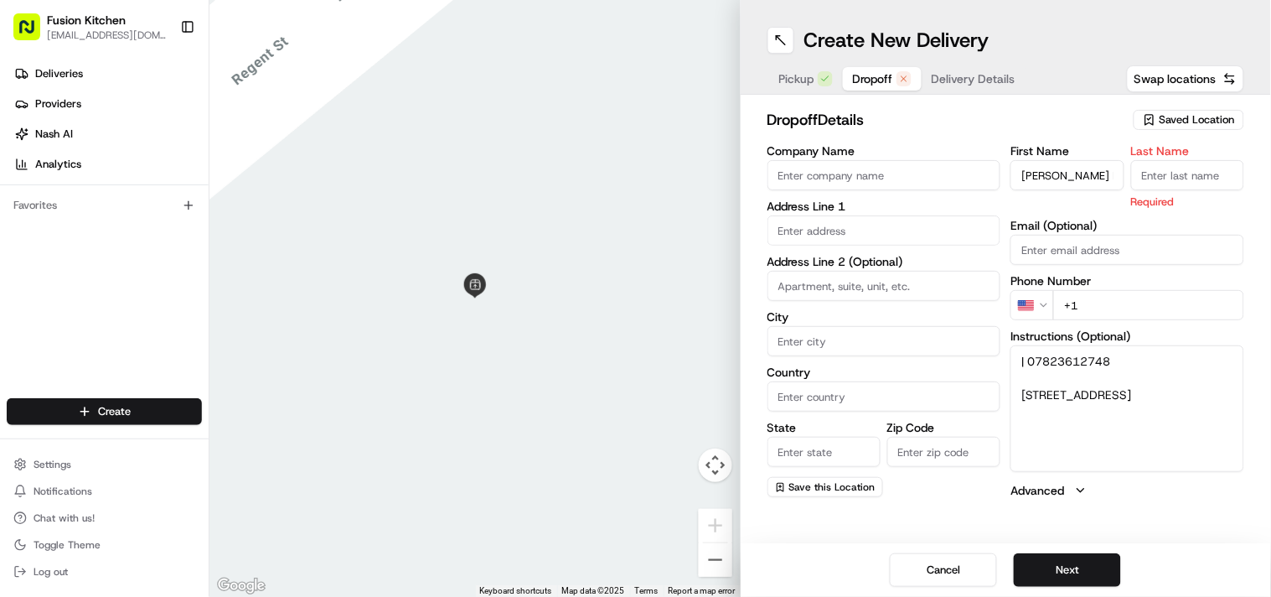
paste input "Gururaja Pan"
click at [1167, 183] on input "Gururaja Pan" at bounding box center [1187, 175] width 113 height 30
click at [1167, 182] on input "Gururaja Pan" at bounding box center [1187, 175] width 113 height 30
type input "Guru aja Pan"
click at [1088, 166] on input "Gururaja Pan" at bounding box center [1067, 175] width 113 height 30
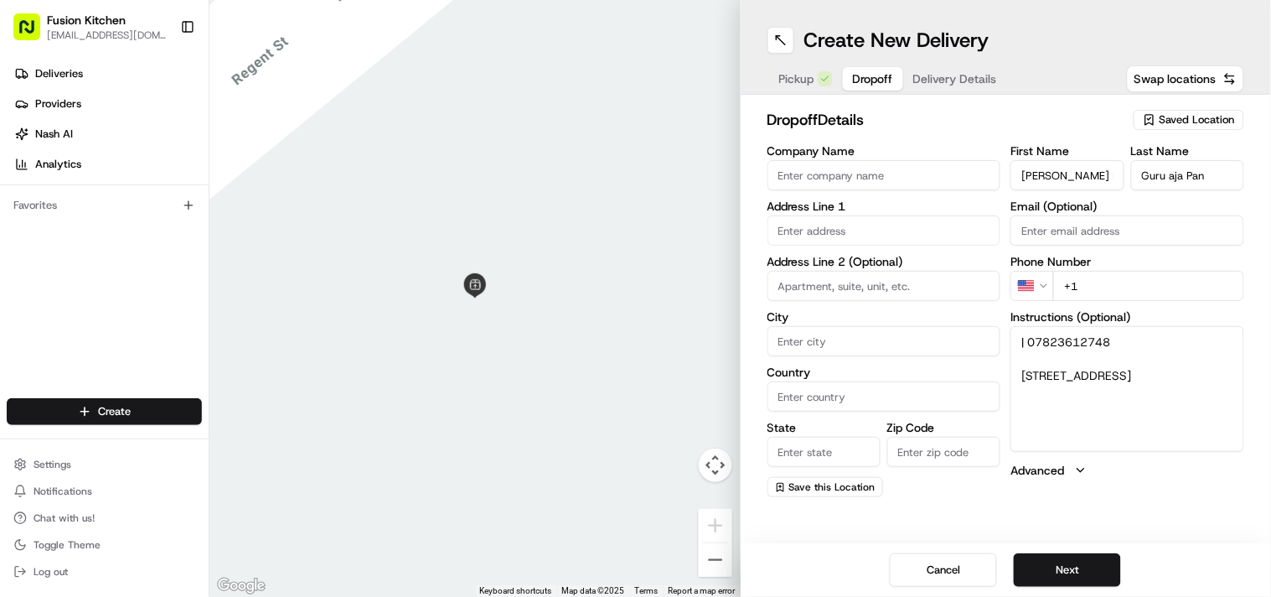
click at [1087, 166] on input "Gururaja Pan" at bounding box center [1067, 175] width 113 height 30
click at [1078, 173] on input "Gururaja Pan" at bounding box center [1067, 175] width 113 height 30
type input "Gururaja"
click at [1064, 336] on textarea "| 07823612748 06, Keepers Green, Derby, DE23 8NG" at bounding box center [1128, 389] width 234 height 126
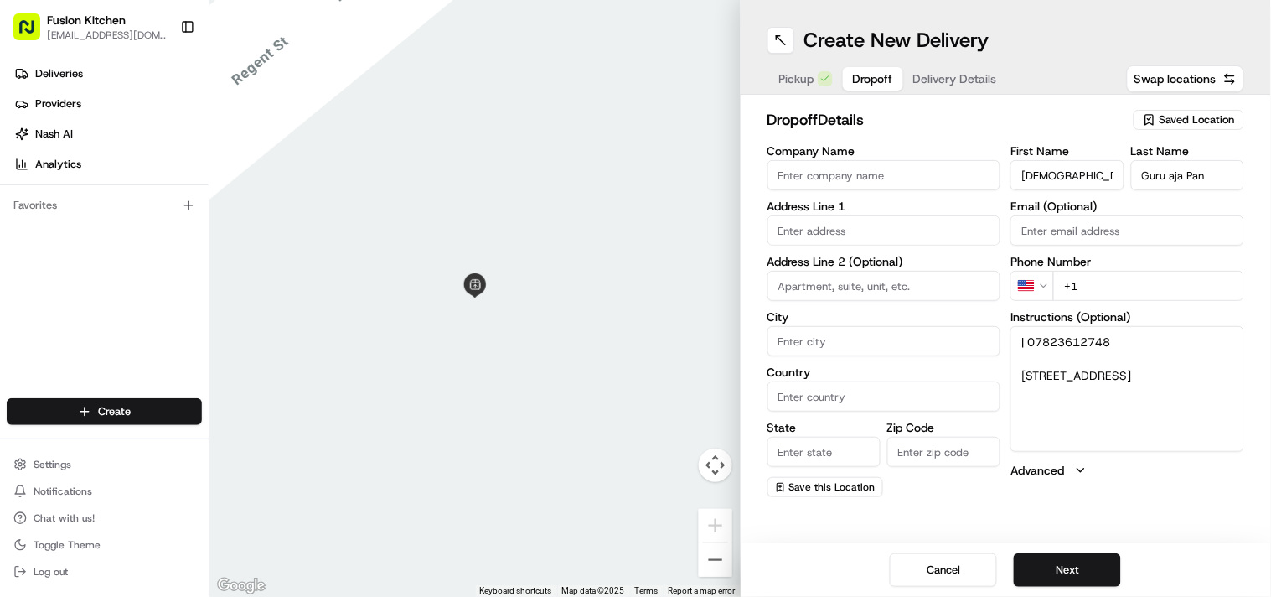
click at [1064, 336] on textarea "| 07823612748 06, Keepers Green, Derby, DE23 8NG" at bounding box center [1128, 389] width 234 height 126
click at [1026, 283] on html "Fusion Kitchen hari@fusionpos.uk Toggle Sidebar Deliveries Providers Nash AI An…" at bounding box center [635, 298] width 1271 height 597
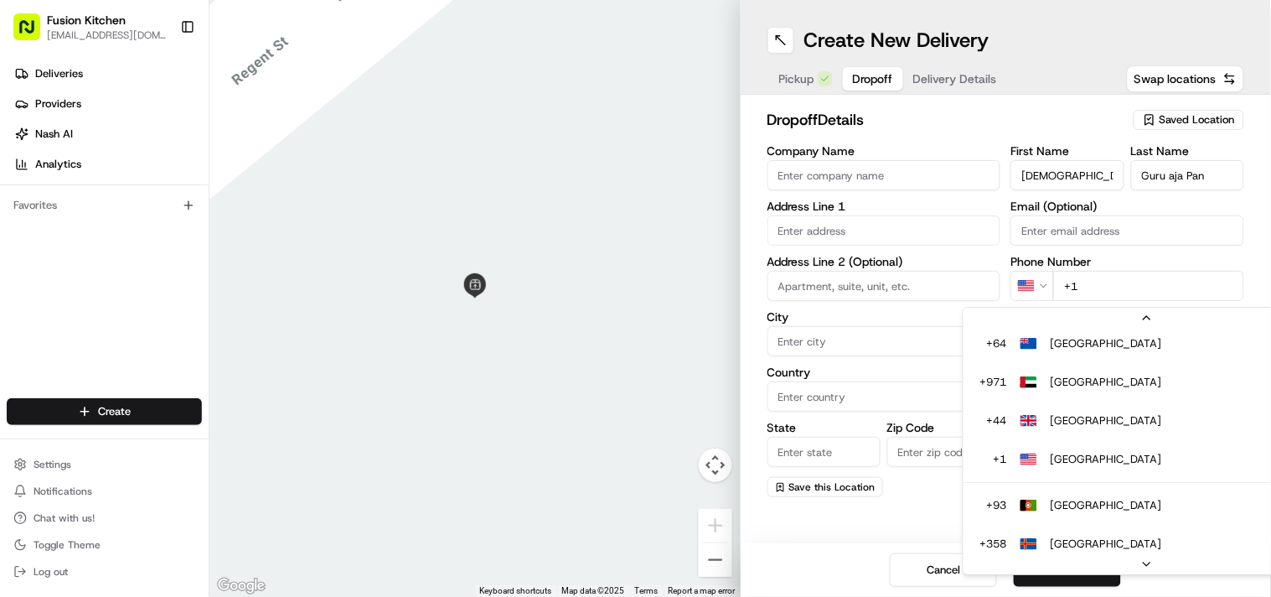
scroll to position [186, 0]
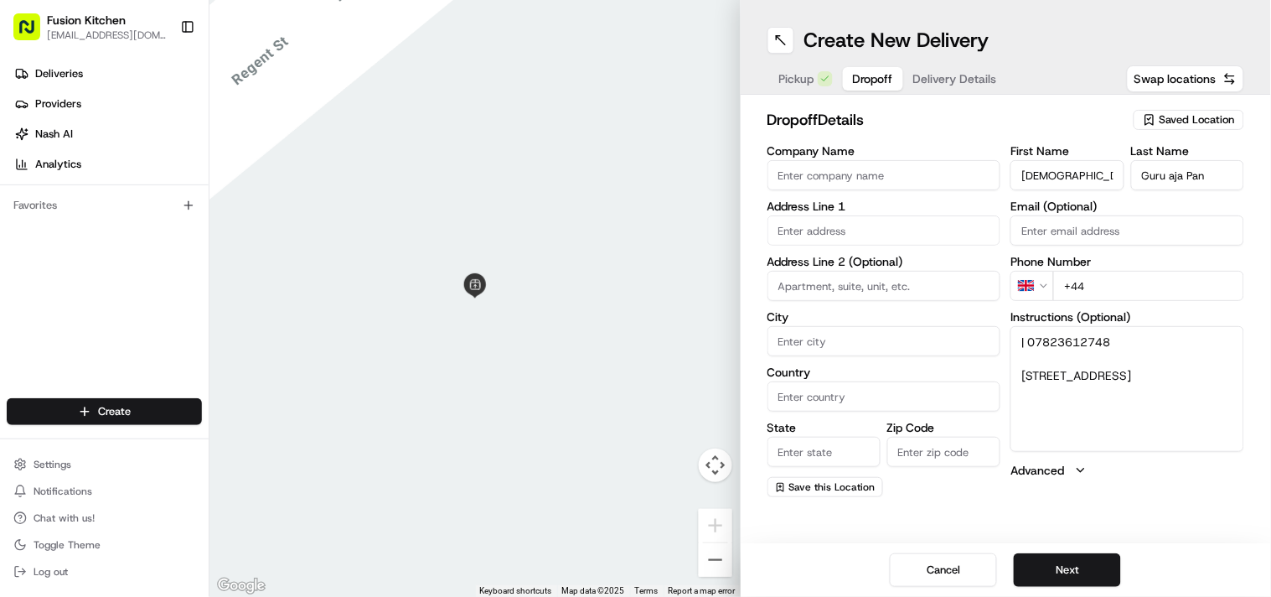
click at [1109, 292] on input "+44" at bounding box center [1148, 286] width 191 height 30
paste input "07823 612748"
type input "+44 07823 612748"
click at [1026, 371] on textarea "| 07823612748 06, Keepers Green, Derby, DE23 8NG" at bounding box center [1128, 389] width 234 height 126
drag, startPoint x: 1026, startPoint y: 371, endPoint x: 1151, endPoint y: 398, distance: 127.7
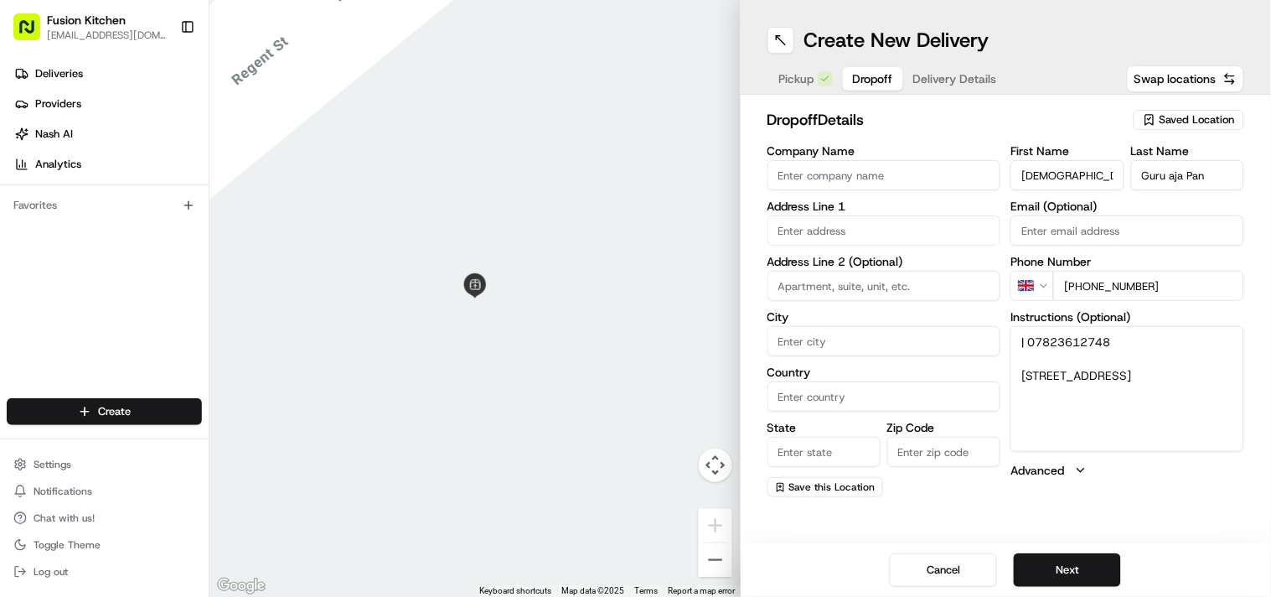
click at [1151, 398] on textarea "| 07823612748 06, Keepers Green, Derby, DE23 8NG" at bounding box center [1128, 389] width 234 height 126
click at [867, 189] on input "Company Name" at bounding box center [885, 175] width 234 height 30
click at [876, 239] on input "text" at bounding box center [885, 230] width 234 height 30
paste input "06, Keepers Green, Derby, DE23 8NG"
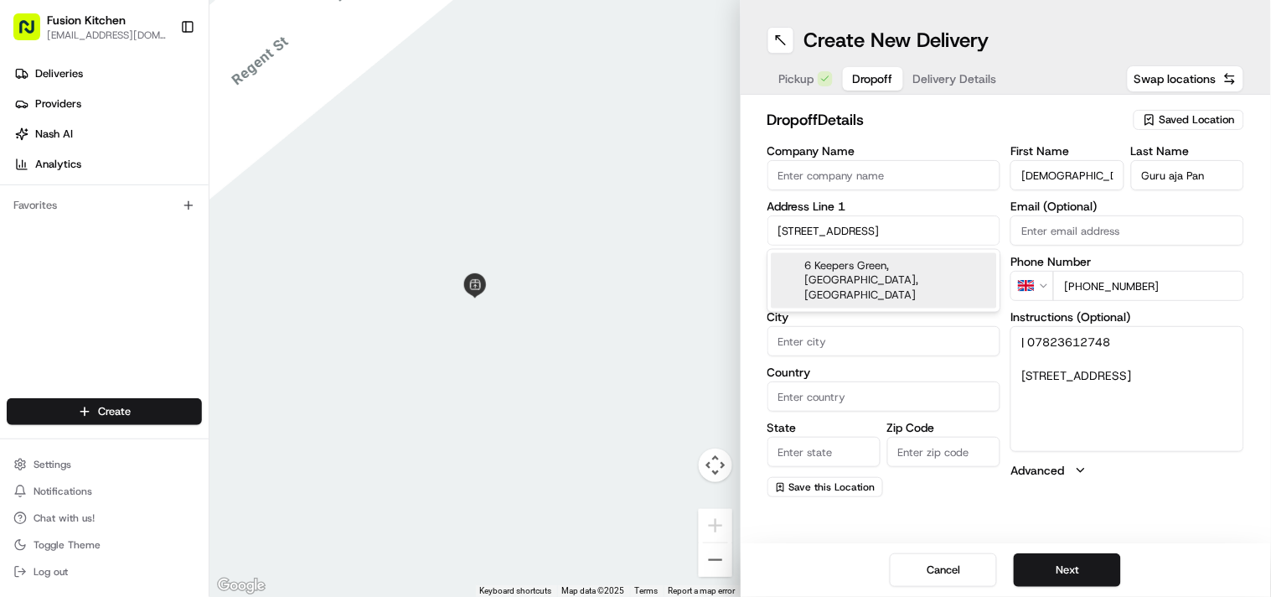
drag, startPoint x: 861, startPoint y: 261, endPoint x: 851, endPoint y: 272, distance: 14.8
click at [851, 272] on div "6 Keepers Green, Derby, UK" at bounding box center [884, 280] width 225 height 55
type input "[STREET_ADDRESS]"
type input "Derby"
type input "[GEOGRAPHIC_DATA]"
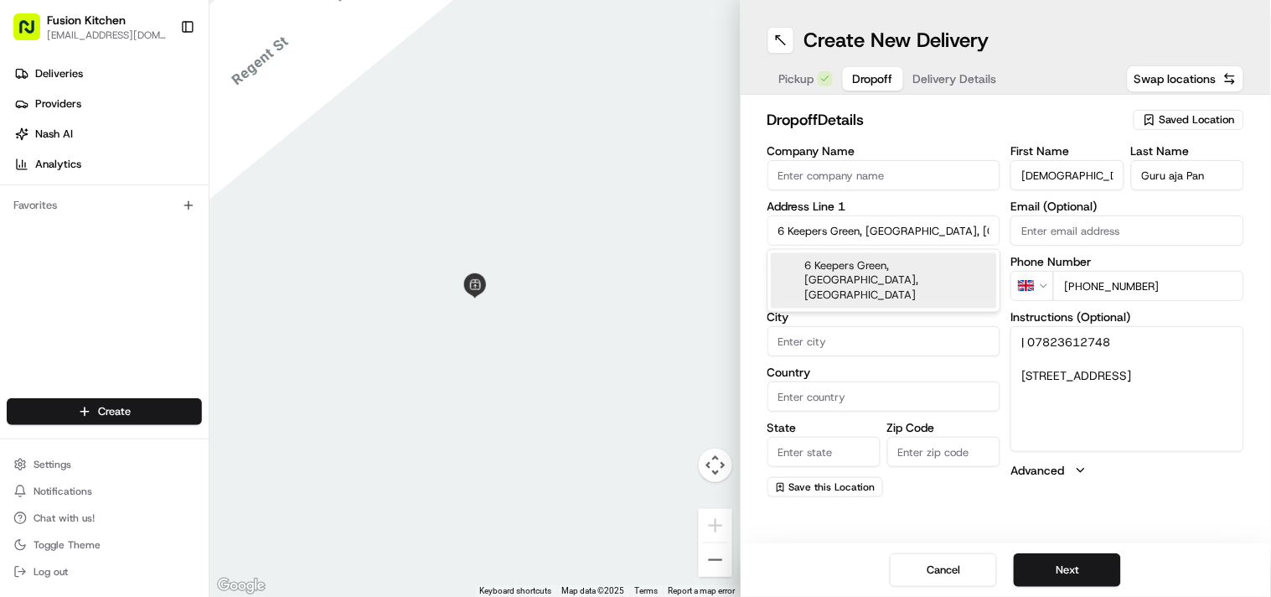
type input "[GEOGRAPHIC_DATA]"
type input "DE23 8NG"
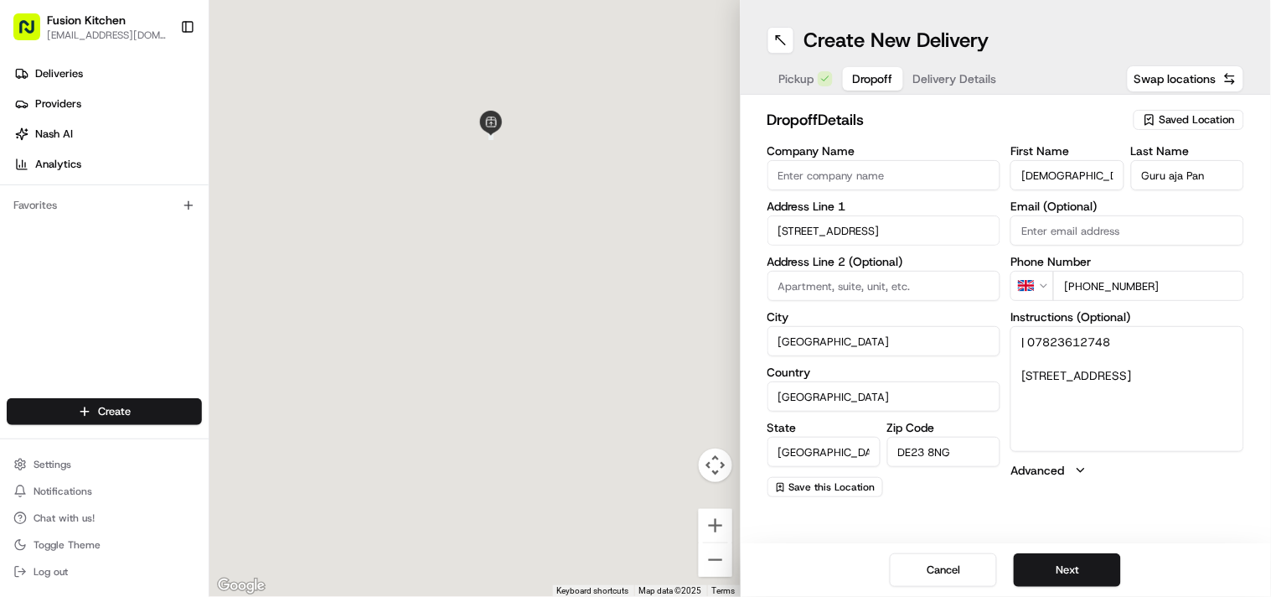
type input "6 Keepers Green"
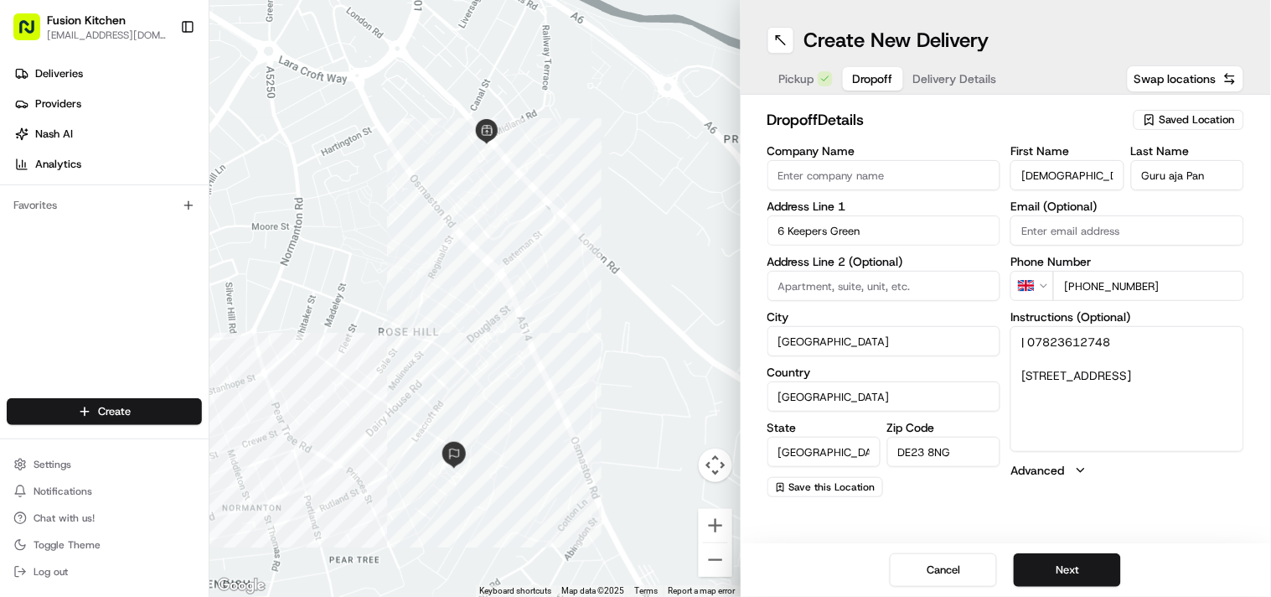
click at [1016, 340] on textarea "| 07823612748 06, Keepers Green, Derby, DE23 8NG" at bounding box center [1128, 389] width 234 height 126
click at [1068, 560] on button "Next" at bounding box center [1067, 570] width 107 height 34
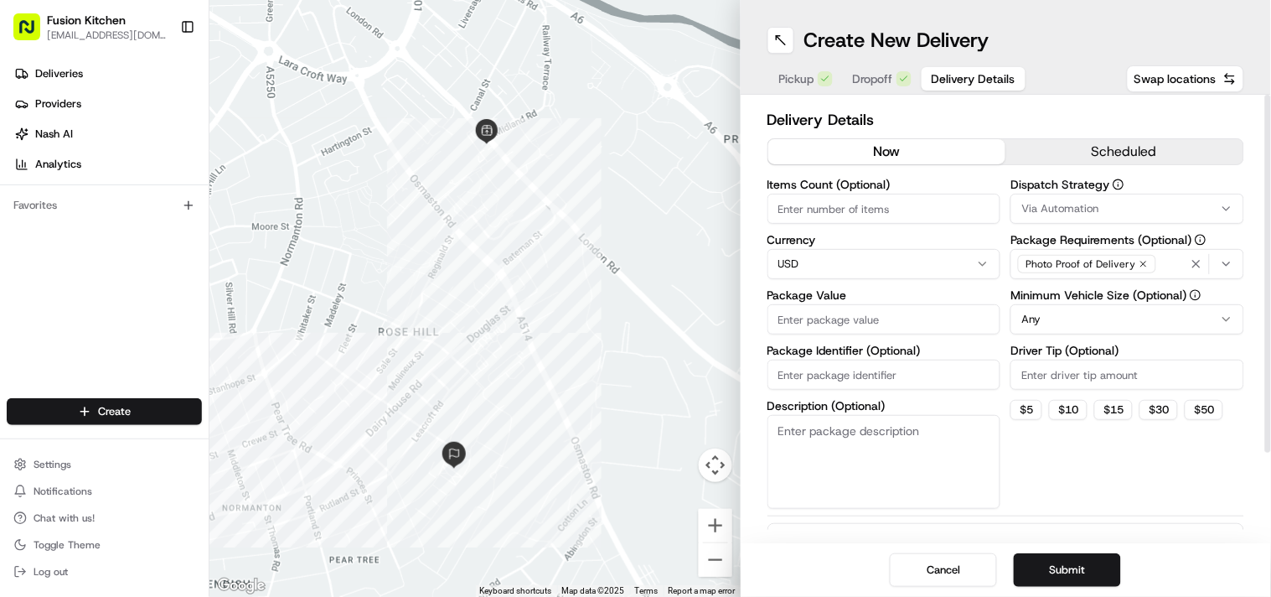
click at [814, 253] on html "Fusion Kitchen hari@fusionpos.uk Toggle Sidebar Deliveries Providers Nash AI An…" at bounding box center [635, 298] width 1271 height 597
click at [821, 310] on input "Package Value" at bounding box center [885, 319] width 234 height 30
paste input "38.53"
type input "38.53"
click at [1042, 562] on button "Submit" at bounding box center [1067, 570] width 107 height 34
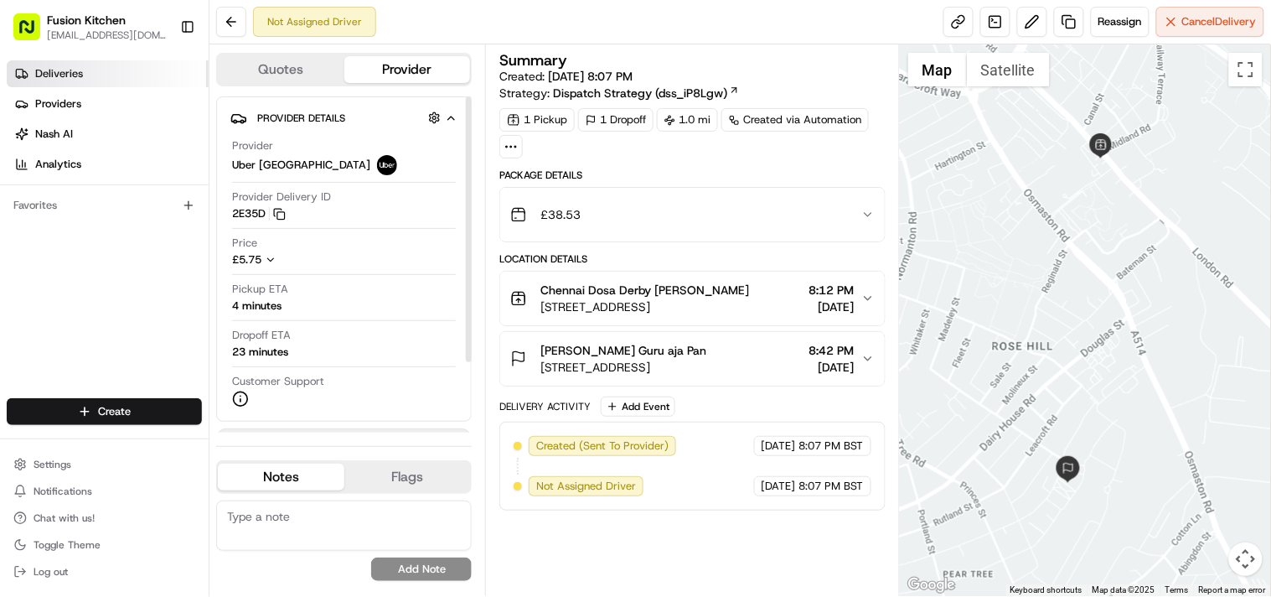
click at [88, 64] on link "Deliveries" at bounding box center [108, 73] width 202 height 27
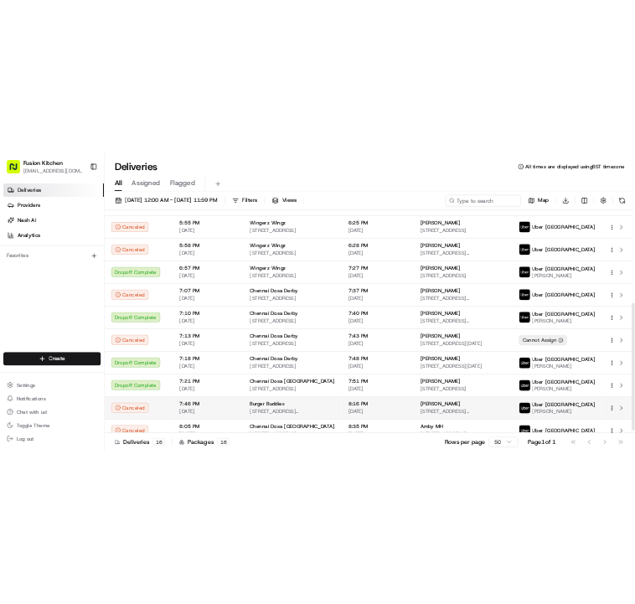
scroll to position [329, 0]
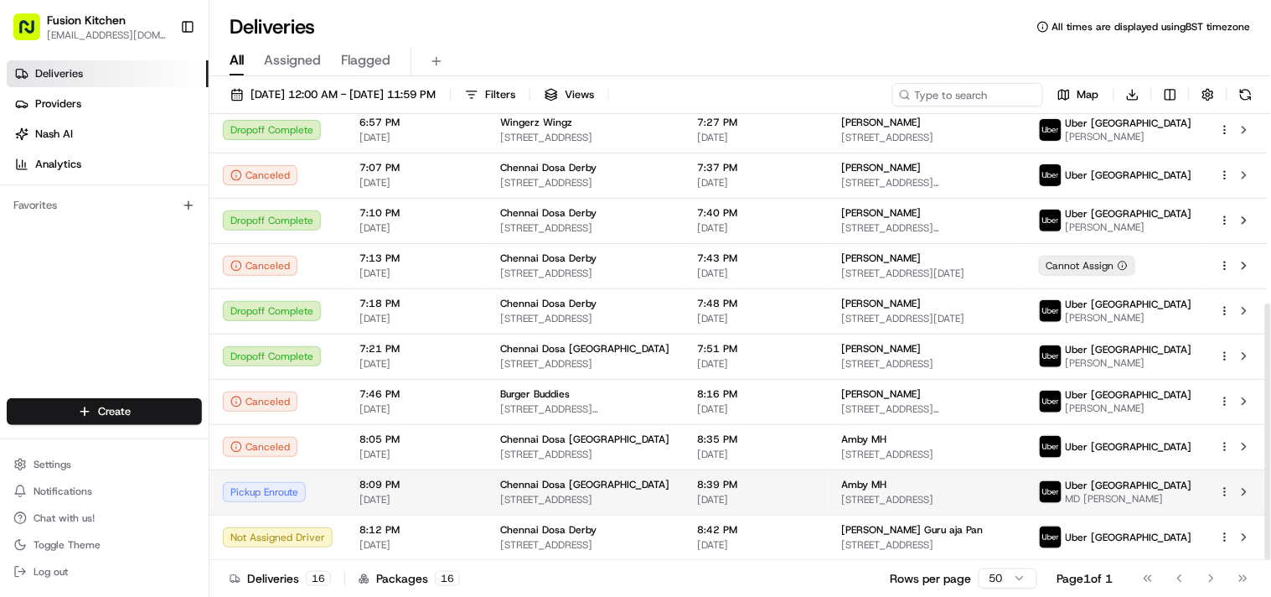
click at [520, 483] on span "Chennai Dosa [GEOGRAPHIC_DATA]" at bounding box center [584, 484] width 169 height 13
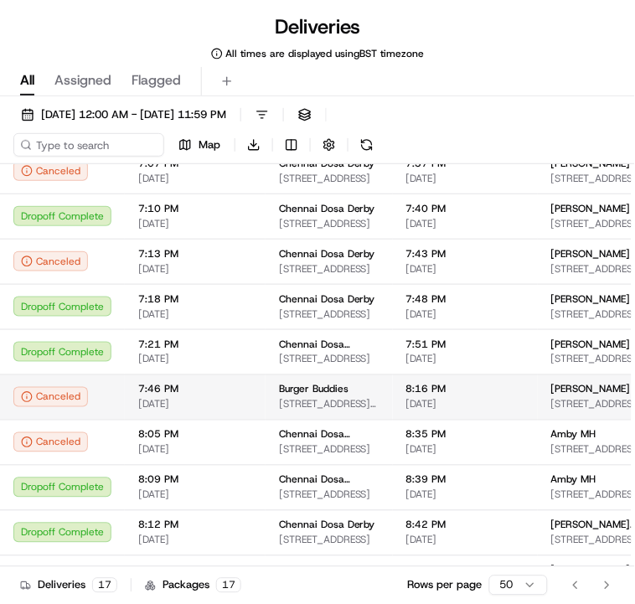
scroll to position [375, 0]
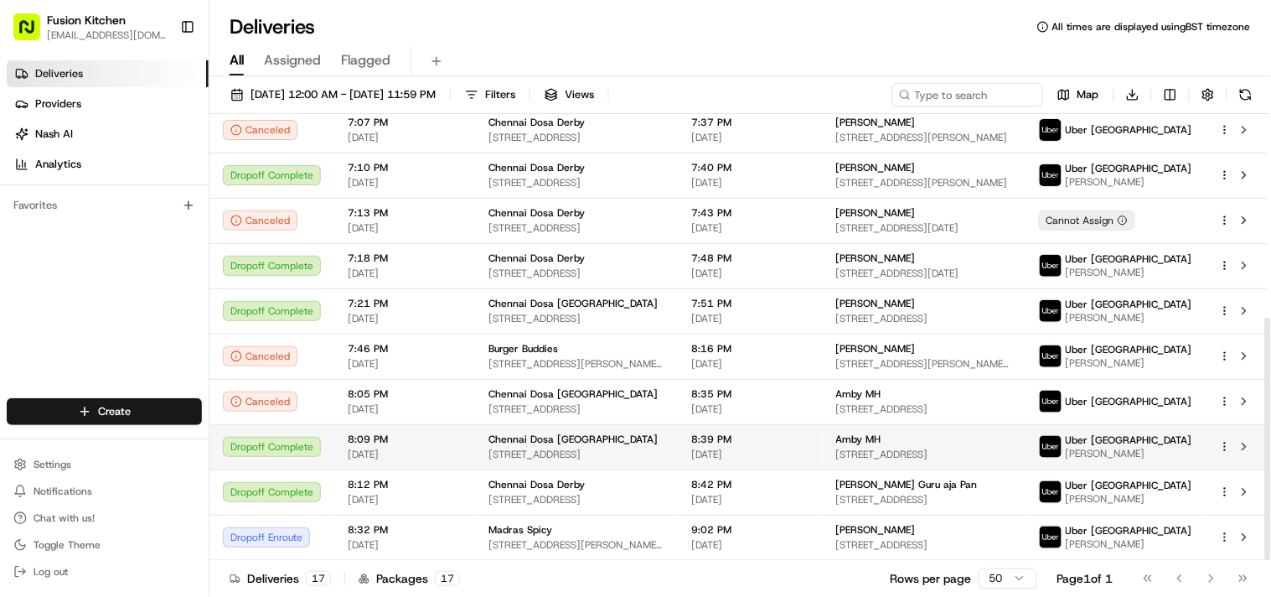
click at [591, 442] on div "Chennai Dosa [GEOGRAPHIC_DATA]" at bounding box center [577, 438] width 176 height 13
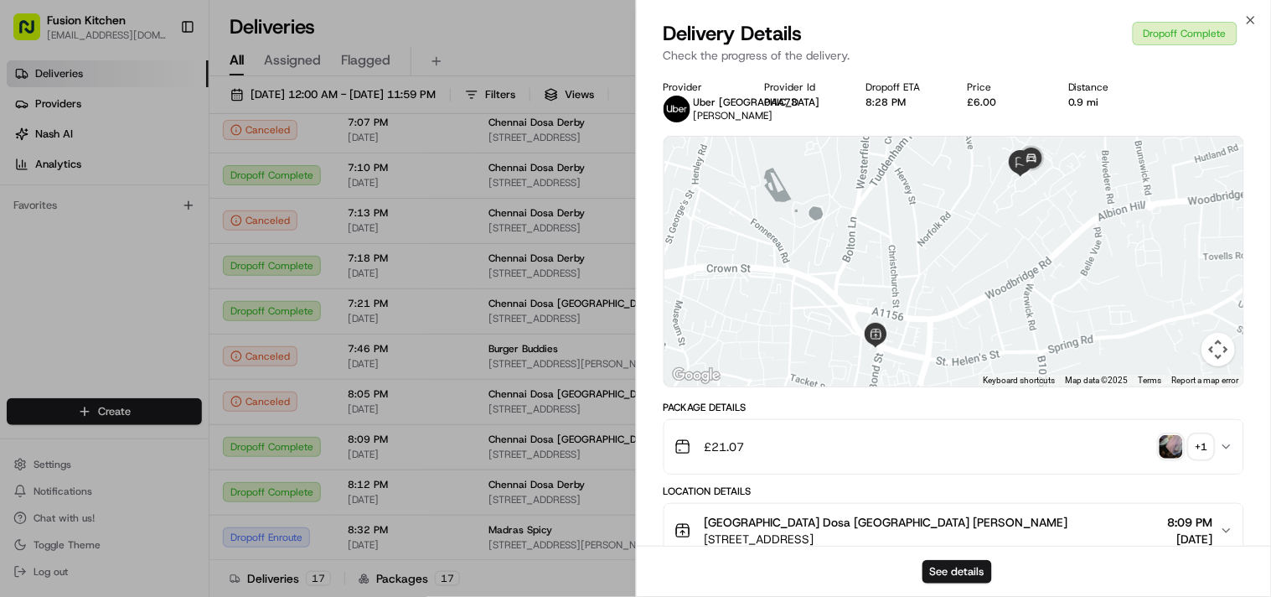
click at [1163, 458] on img "button" at bounding box center [1171, 446] width 23 height 23
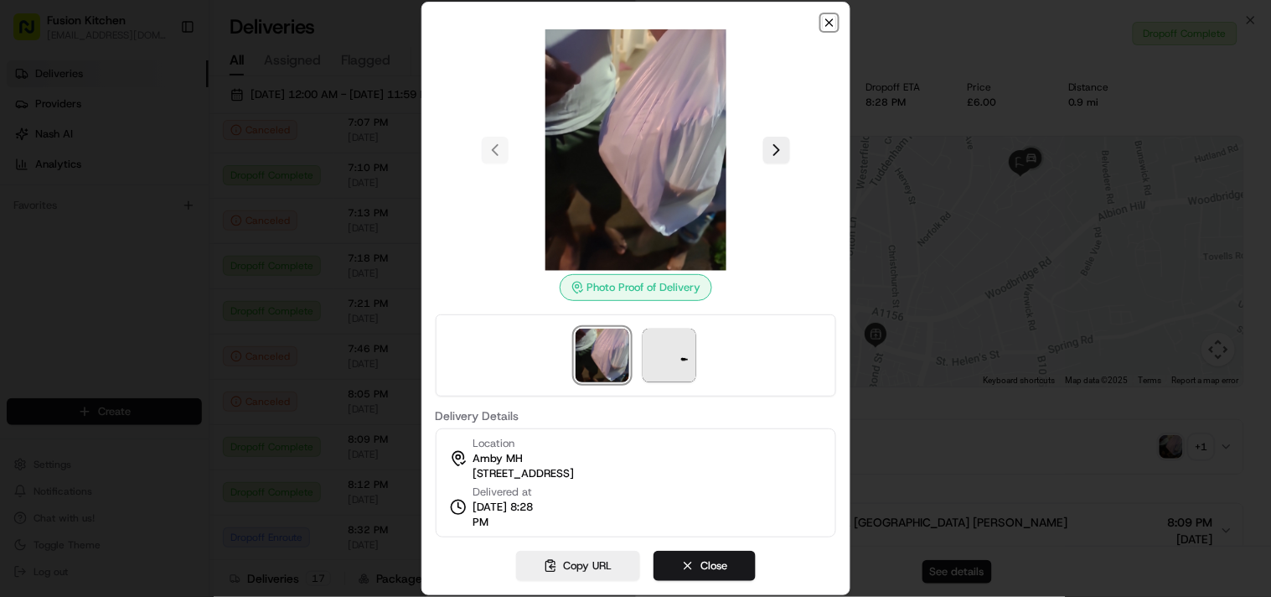
click at [826, 22] on icon "button" at bounding box center [829, 22] width 13 height 13
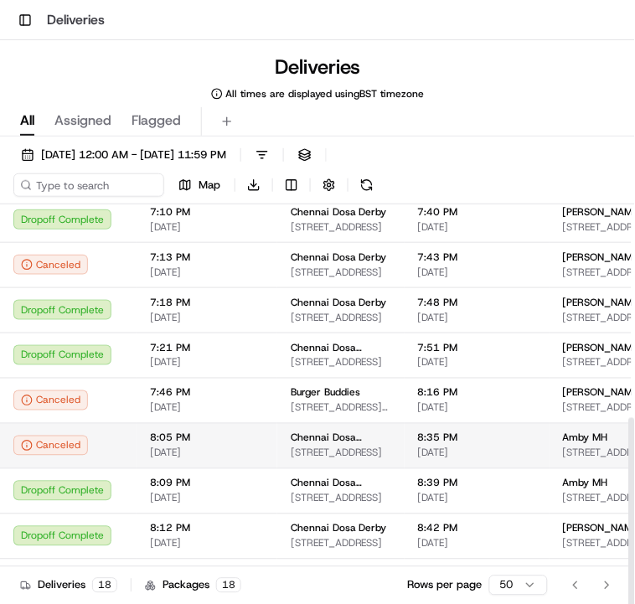
scroll to position [447, 0]
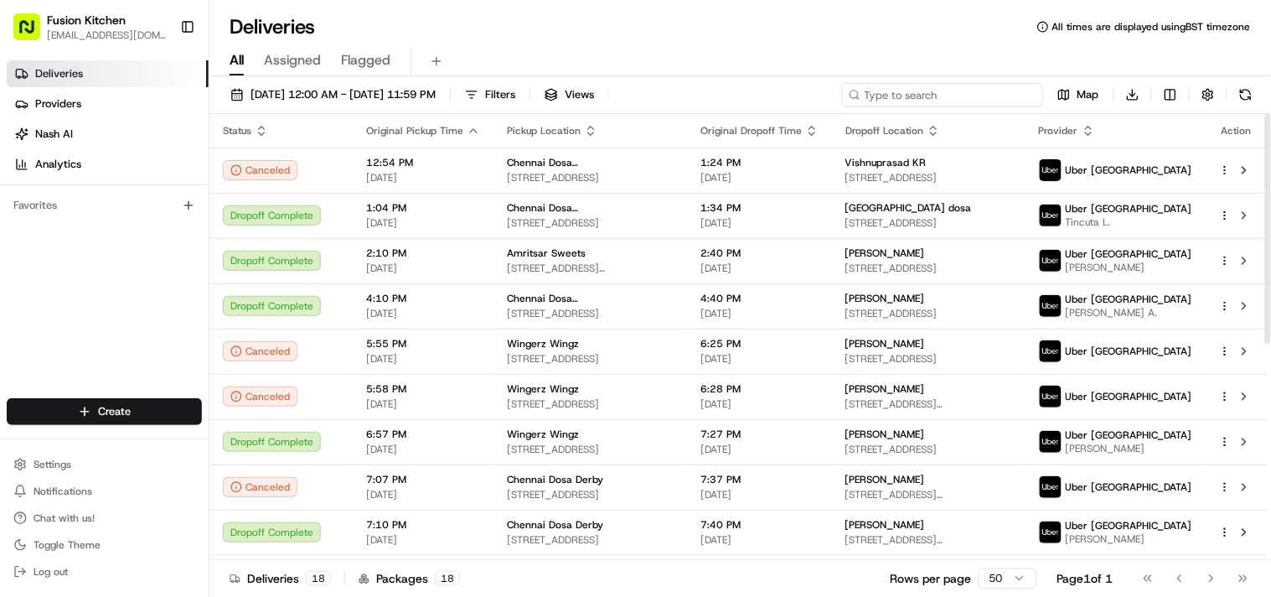
click at [634, 96] on input at bounding box center [942, 94] width 201 height 23
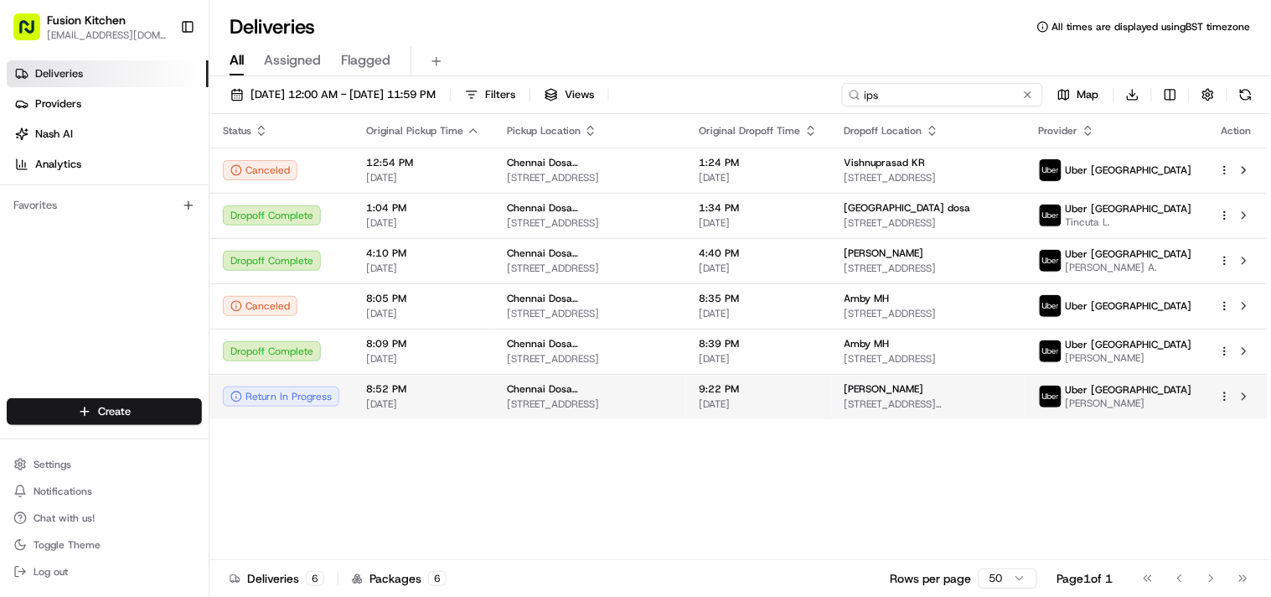
type input "ips"
click at [584, 407] on span "[STREET_ADDRESS]" at bounding box center [590, 403] width 166 height 13
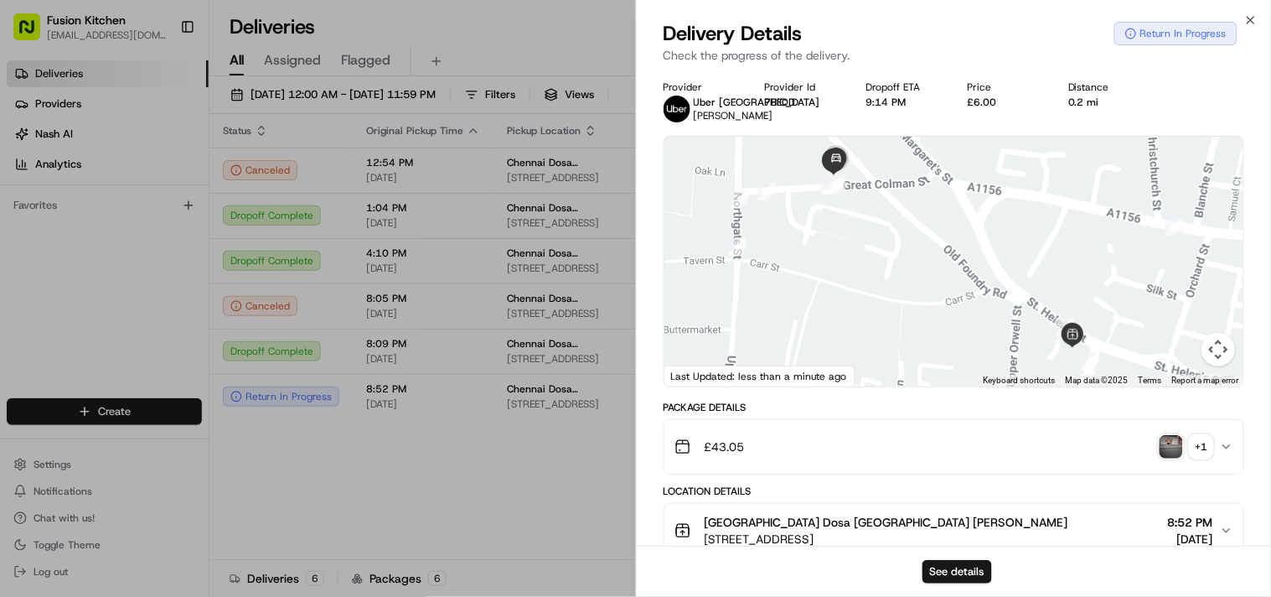
click at [634, 449] on img "button" at bounding box center [1171, 446] width 23 height 23
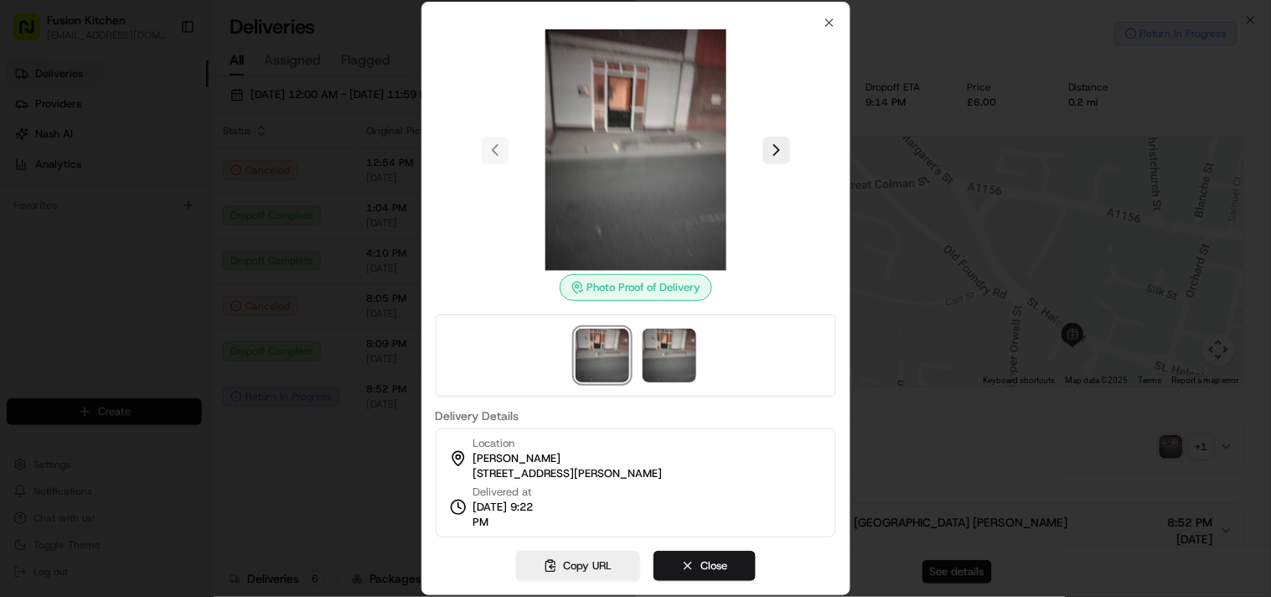
click at [634, 387] on div at bounding box center [635, 298] width 1271 height 597
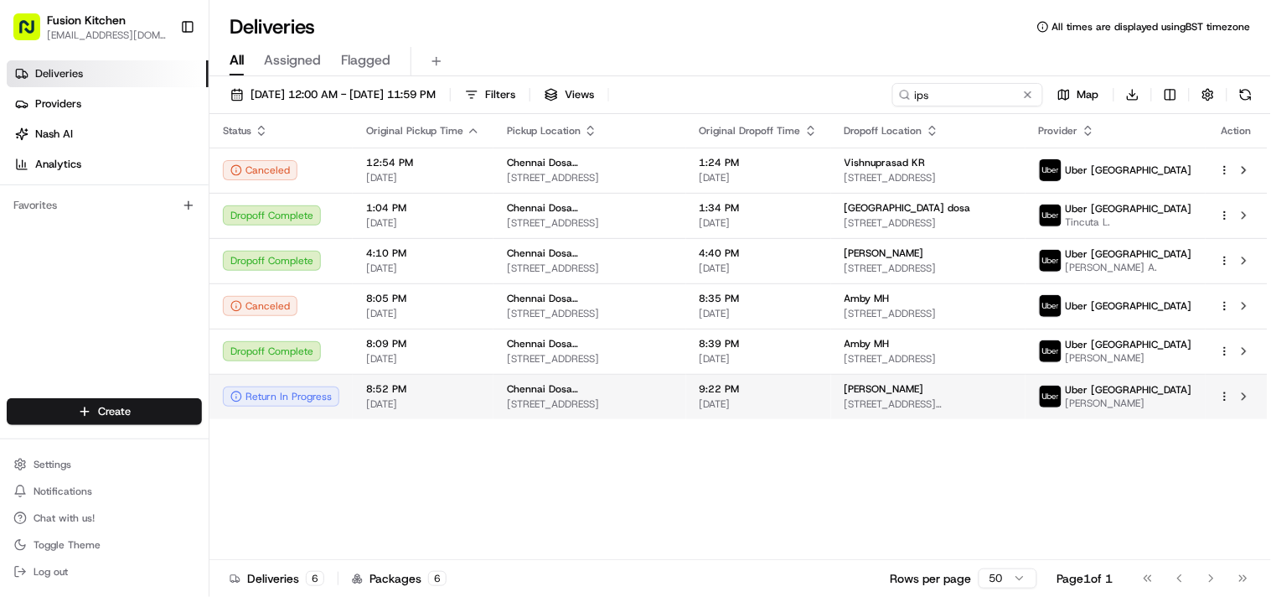
click at [634, 412] on td "[PERSON_NAME] [STREET_ADDRESS][PERSON_NAME]" at bounding box center [928, 396] width 194 height 45
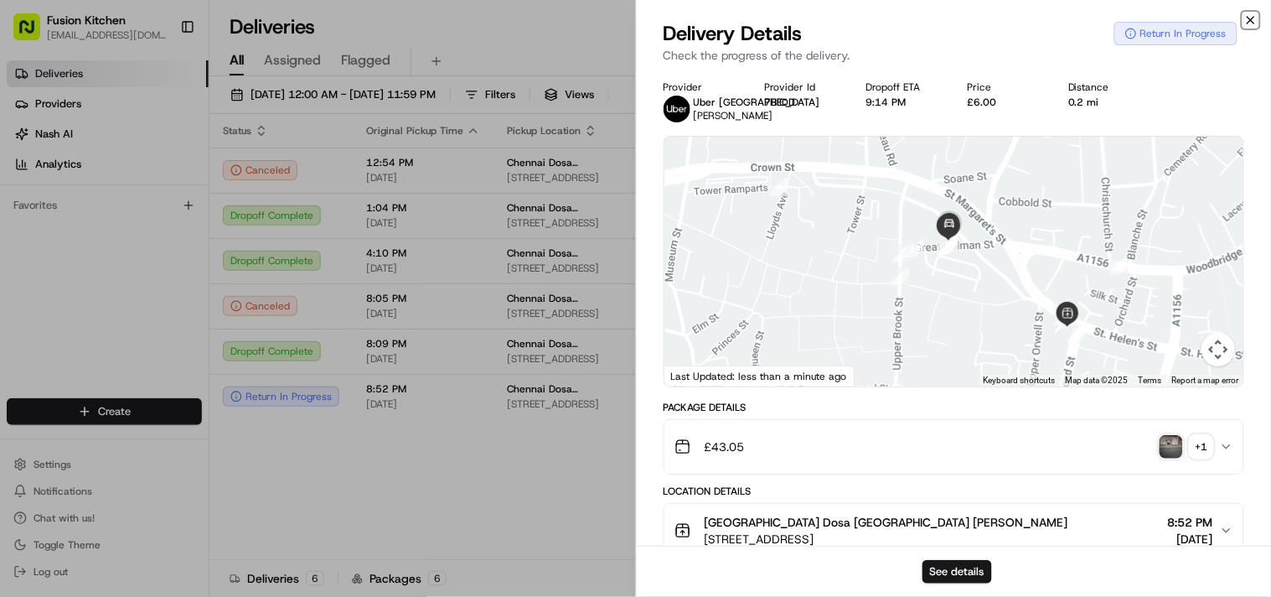
click at [634, 21] on icon "button" at bounding box center [1250, 19] width 13 height 13
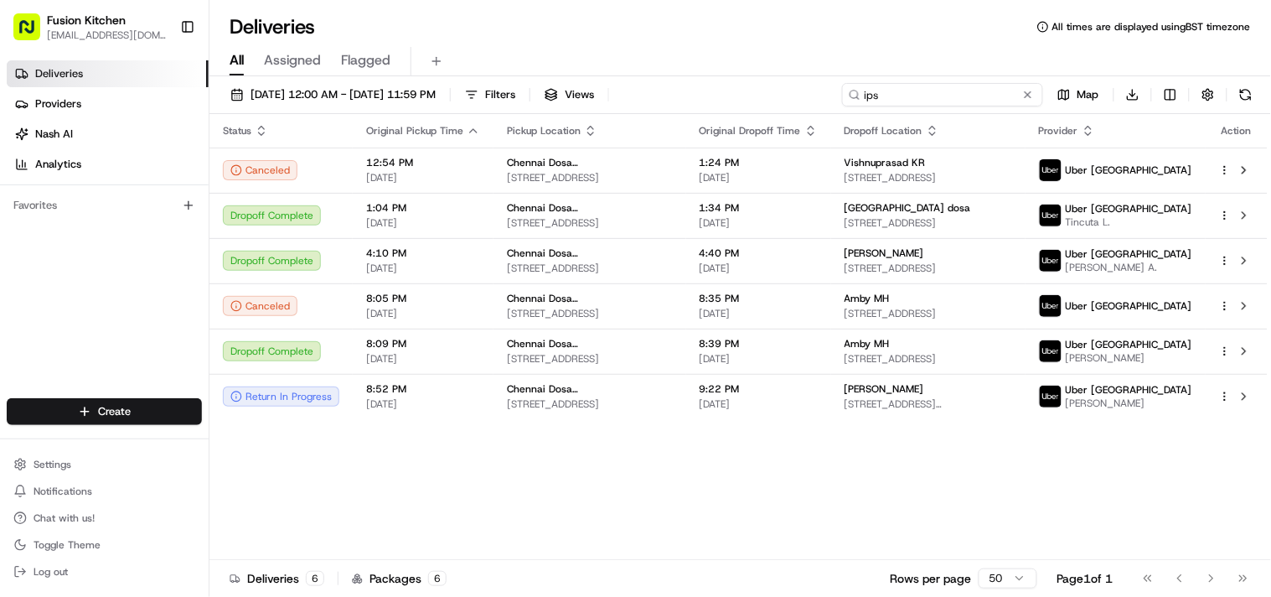
click at [634, 90] on input "ips" at bounding box center [942, 94] width 201 height 23
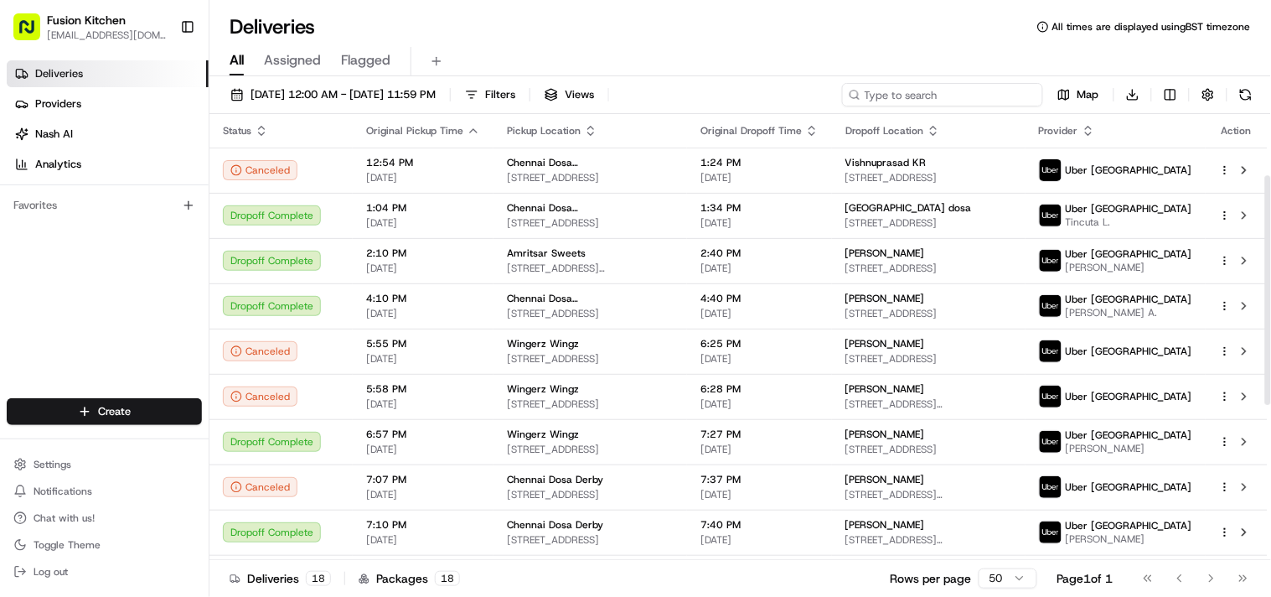
scroll to position [420, 0]
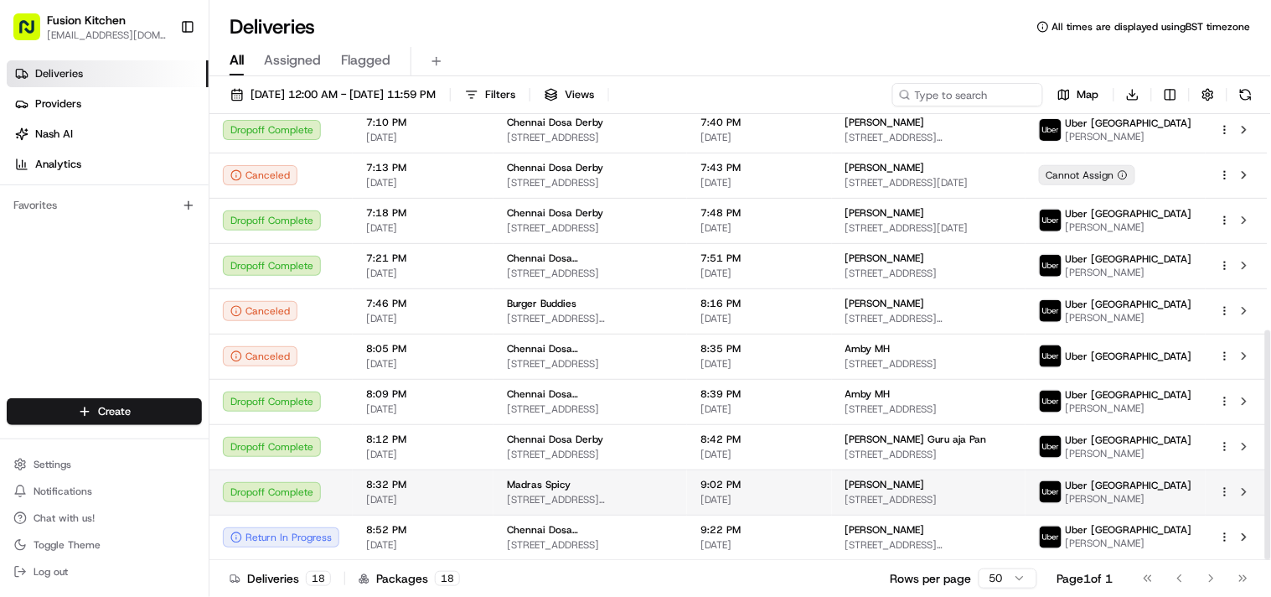
click at [520, 490] on span "Madras Spicy" at bounding box center [539, 484] width 64 height 13
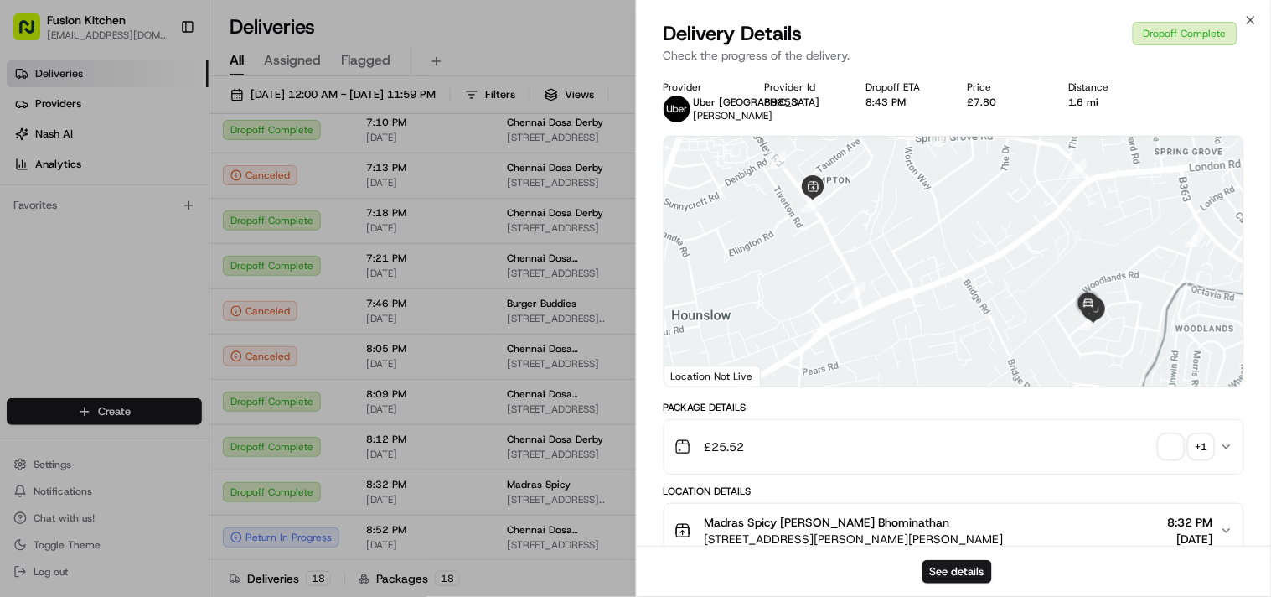
click at [634, 458] on span "button" at bounding box center [1171, 446] width 23 height 23
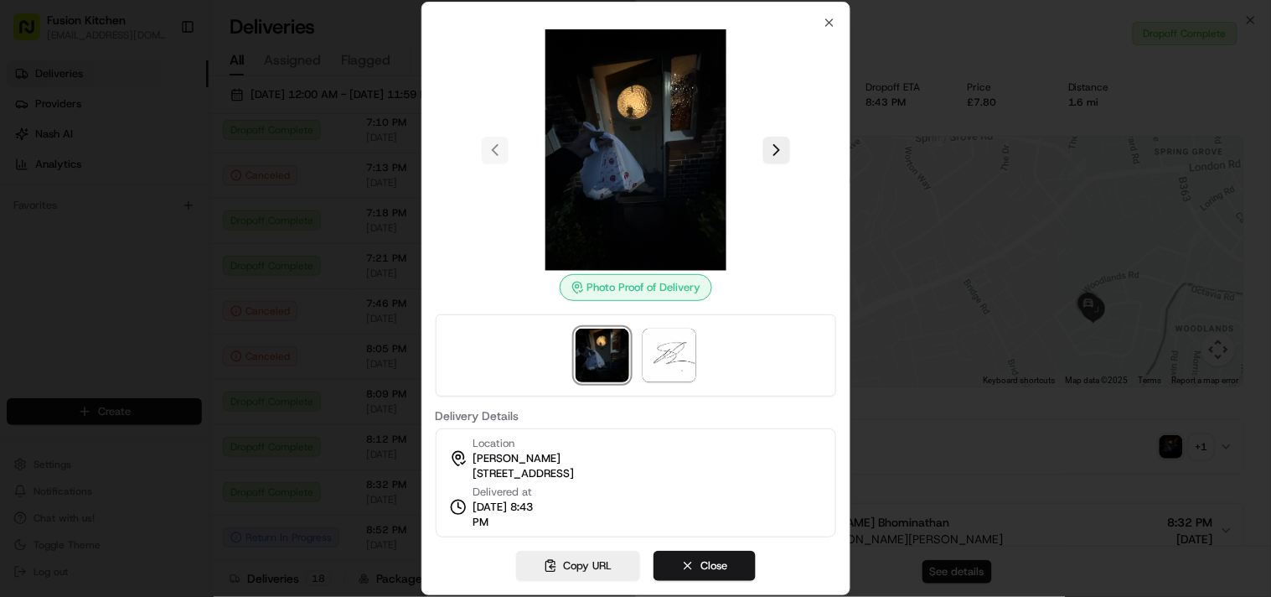
click at [634, 399] on div at bounding box center [635, 298] width 1271 height 597
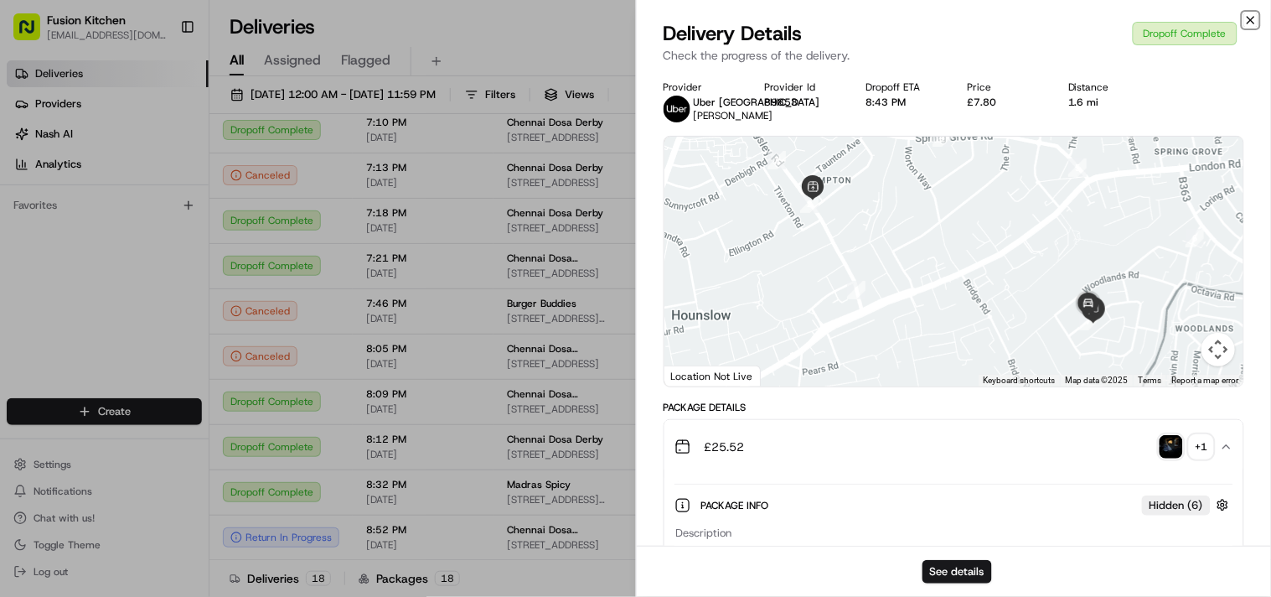
click at [634, 18] on icon "button" at bounding box center [1251, 20] width 7 height 7
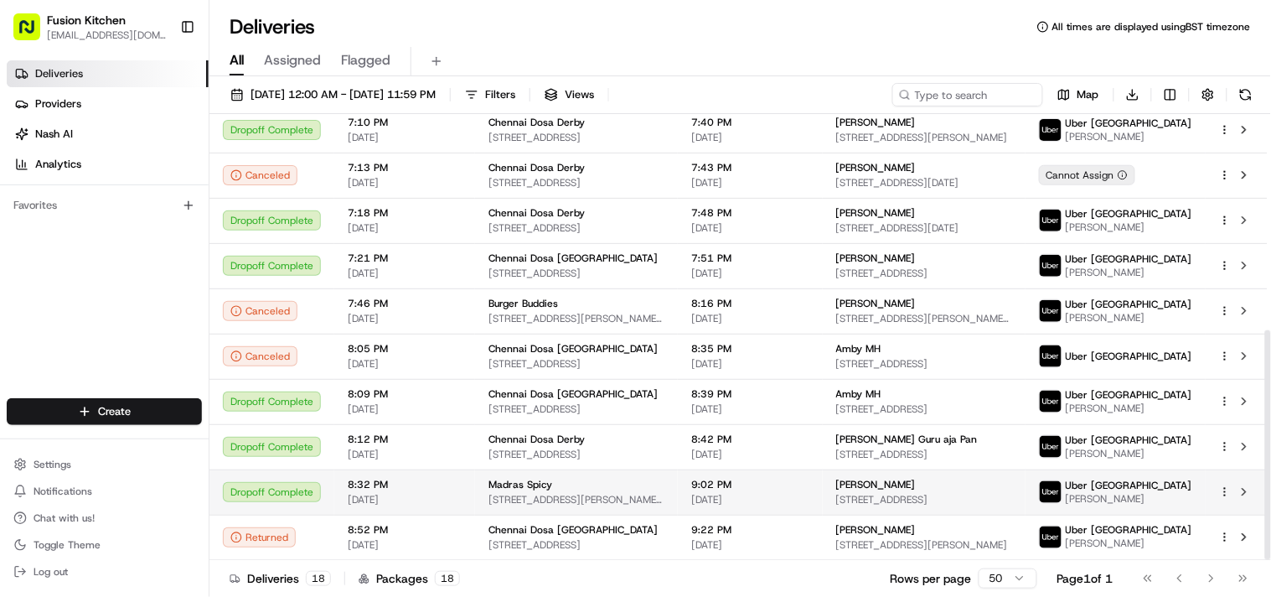
click at [559, 492] on div "Madras Spicy [STREET_ADDRESS][PERSON_NAME][PERSON_NAME]" at bounding box center [577, 492] width 176 height 28
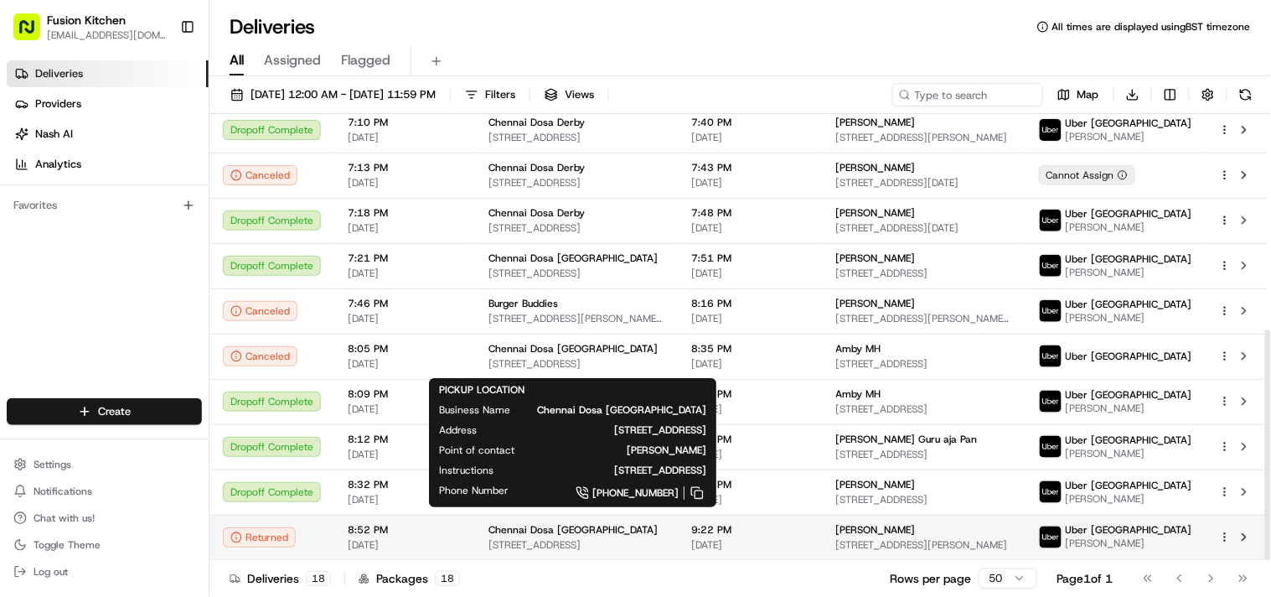
click at [512, 551] on span "[STREET_ADDRESS]" at bounding box center [577, 544] width 176 height 13
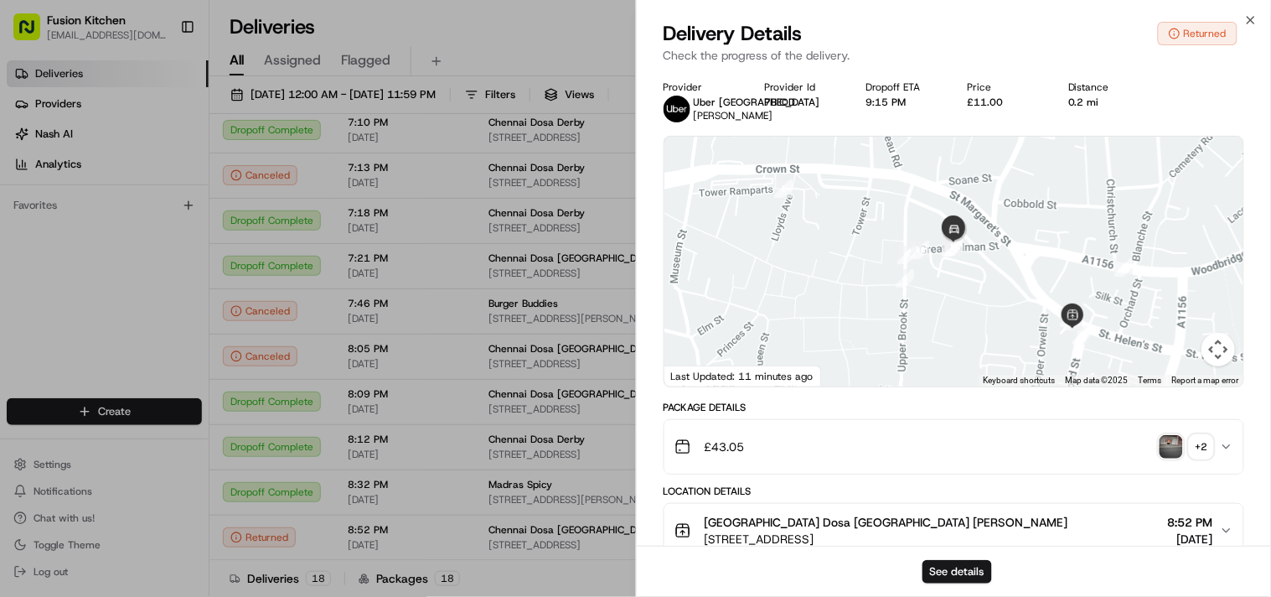
click at [634, 444] on img "button" at bounding box center [1171, 446] width 23 height 23
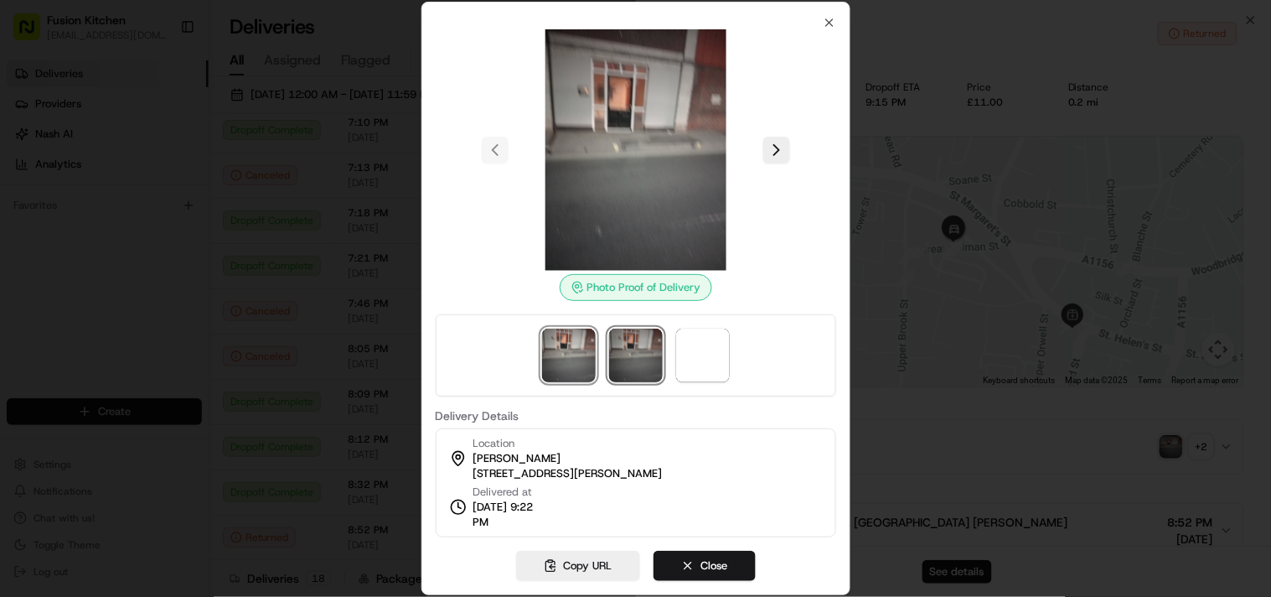
click at [616, 340] on img at bounding box center [636, 355] width 54 height 54
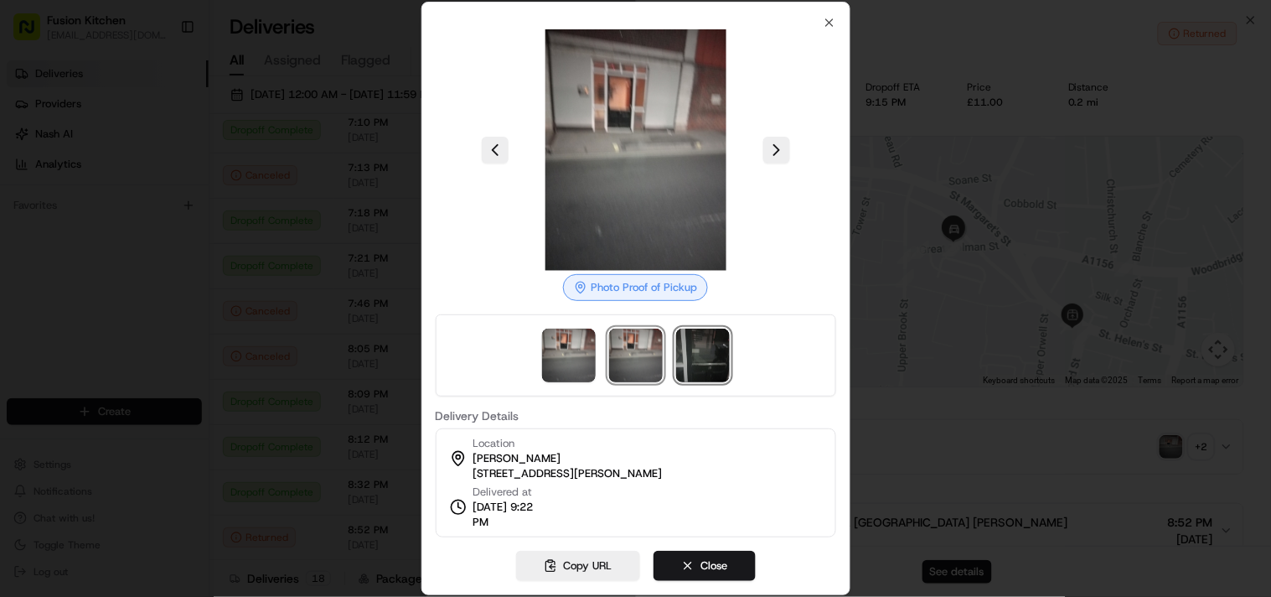
click at [634, 347] on img at bounding box center [703, 355] width 54 height 54
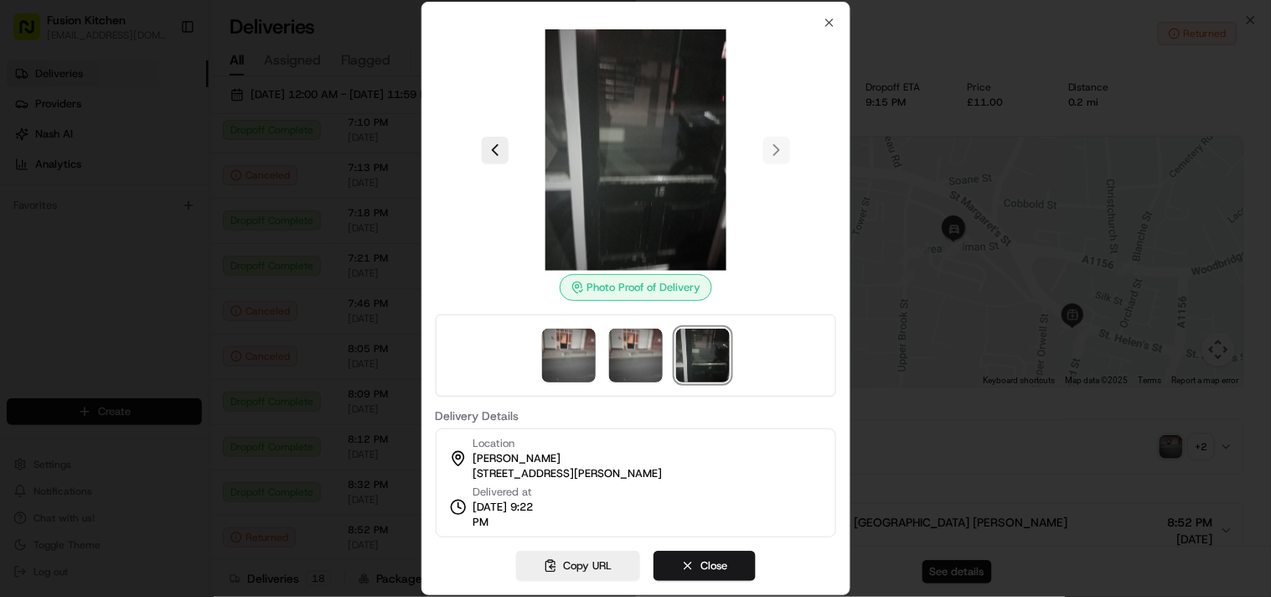
click at [604, 350] on div at bounding box center [636, 355] width 401 height 82
click at [617, 350] on img at bounding box center [636, 355] width 54 height 54
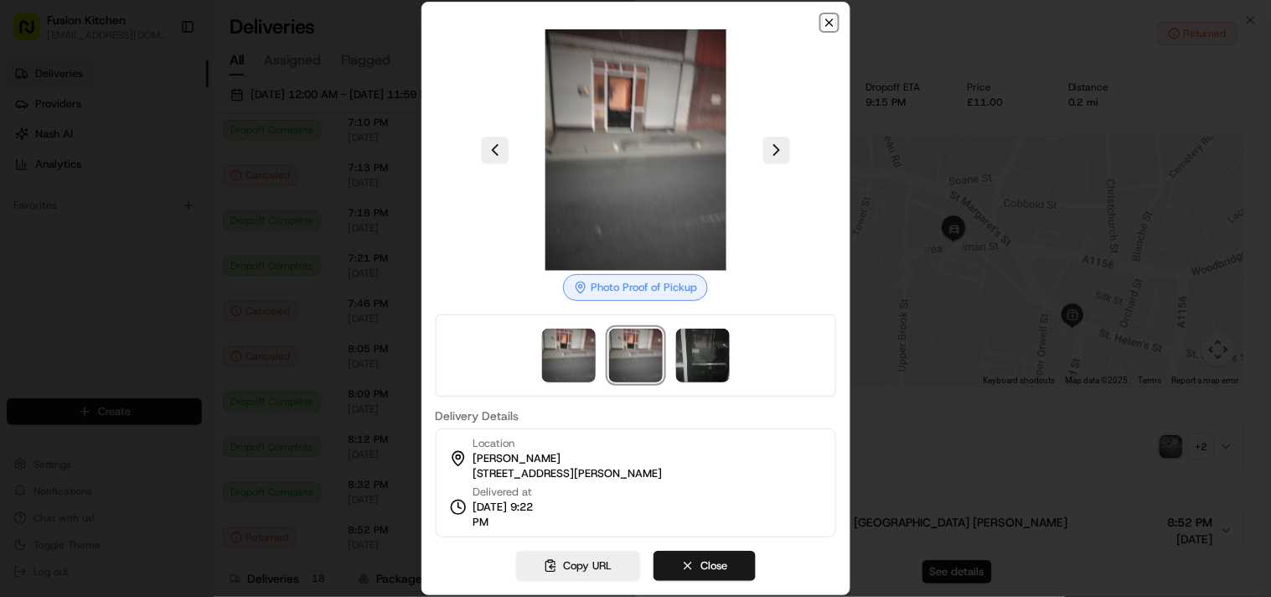
click at [634, 27] on icon "button" at bounding box center [829, 22] width 13 height 13
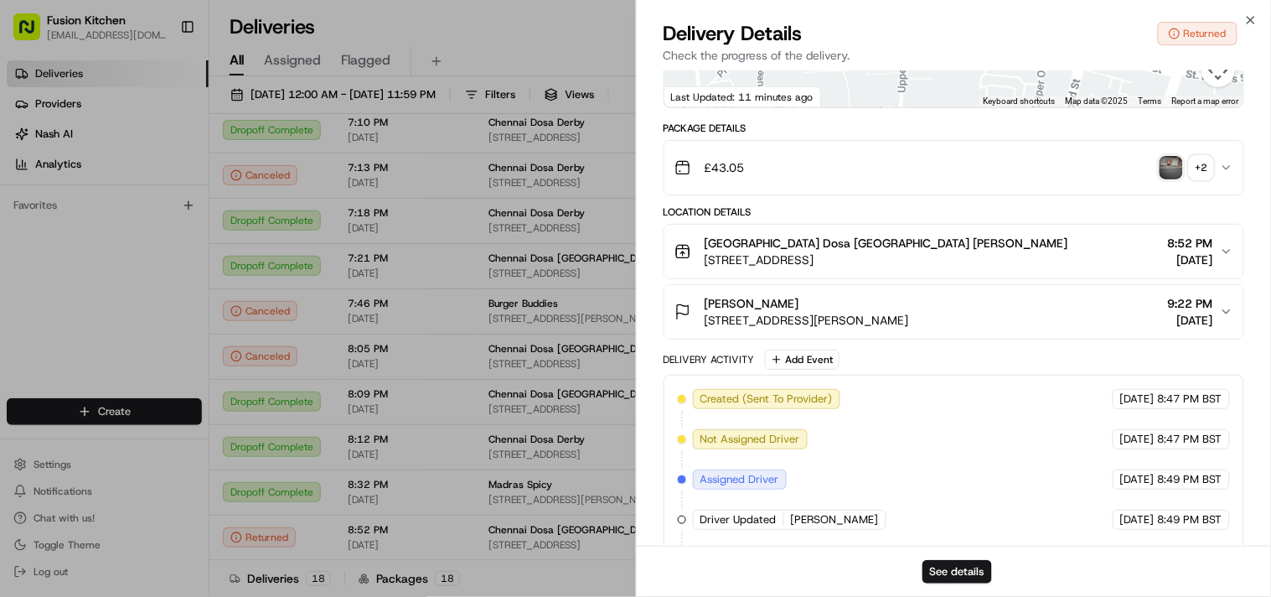
scroll to position [93, 0]
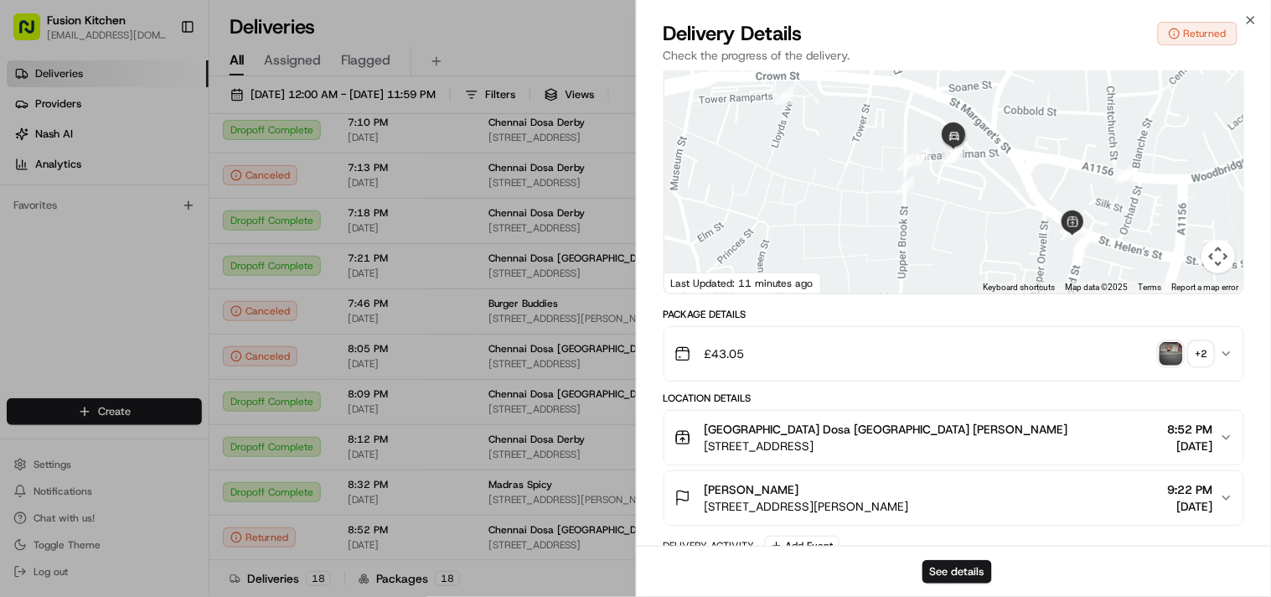
click at [634, 20] on div "Delivery Details Returned" at bounding box center [955, 33] width 582 height 27
click at [634, 19] on icon "button" at bounding box center [1250, 19] width 13 height 13
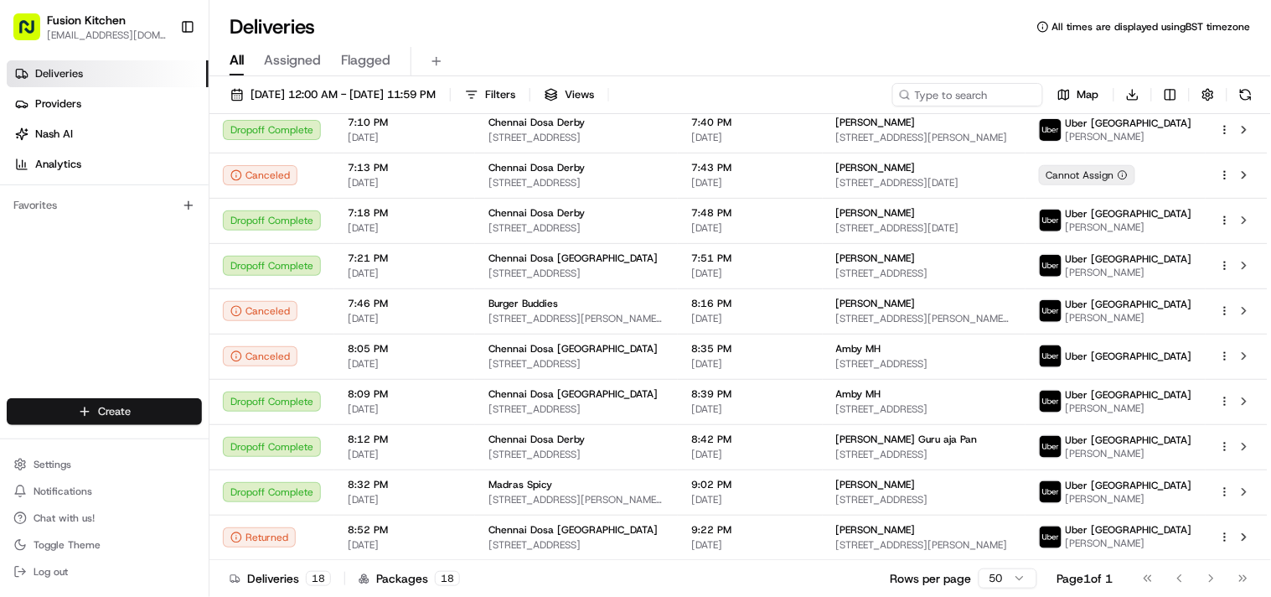
click at [121, 414] on html "Fusion Kitchen [EMAIL_ADDRESS][DOMAIN_NAME] Toggle Sidebar Deliveries Providers…" at bounding box center [635, 298] width 1271 height 597
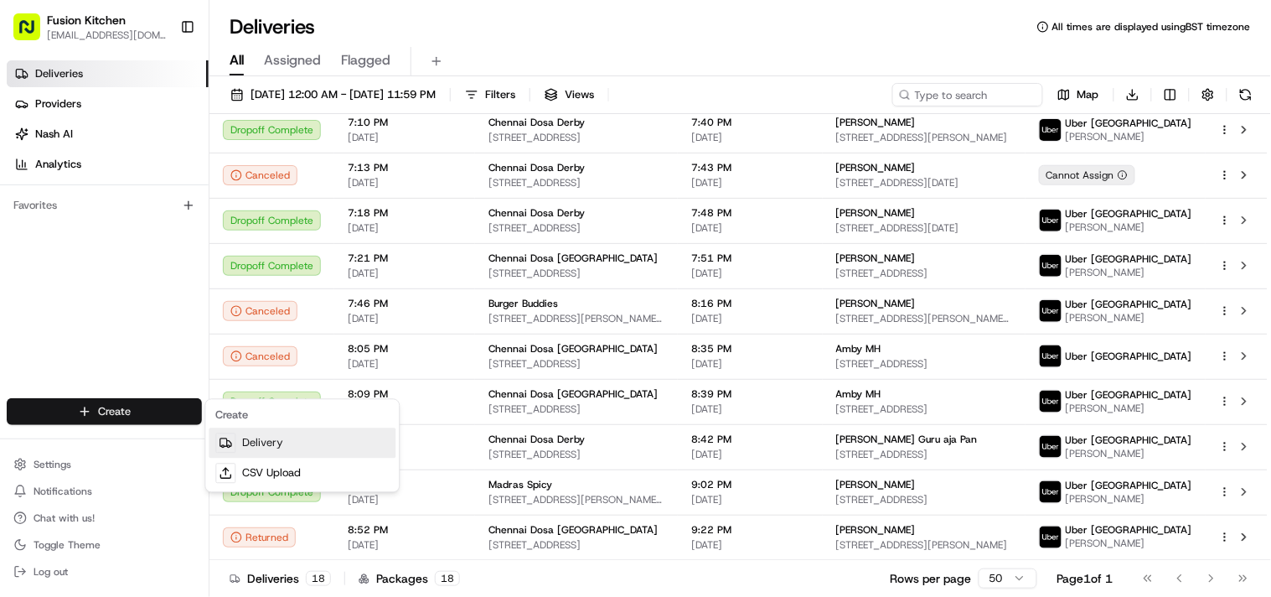
click at [266, 442] on link "Delivery" at bounding box center [302, 443] width 187 height 30
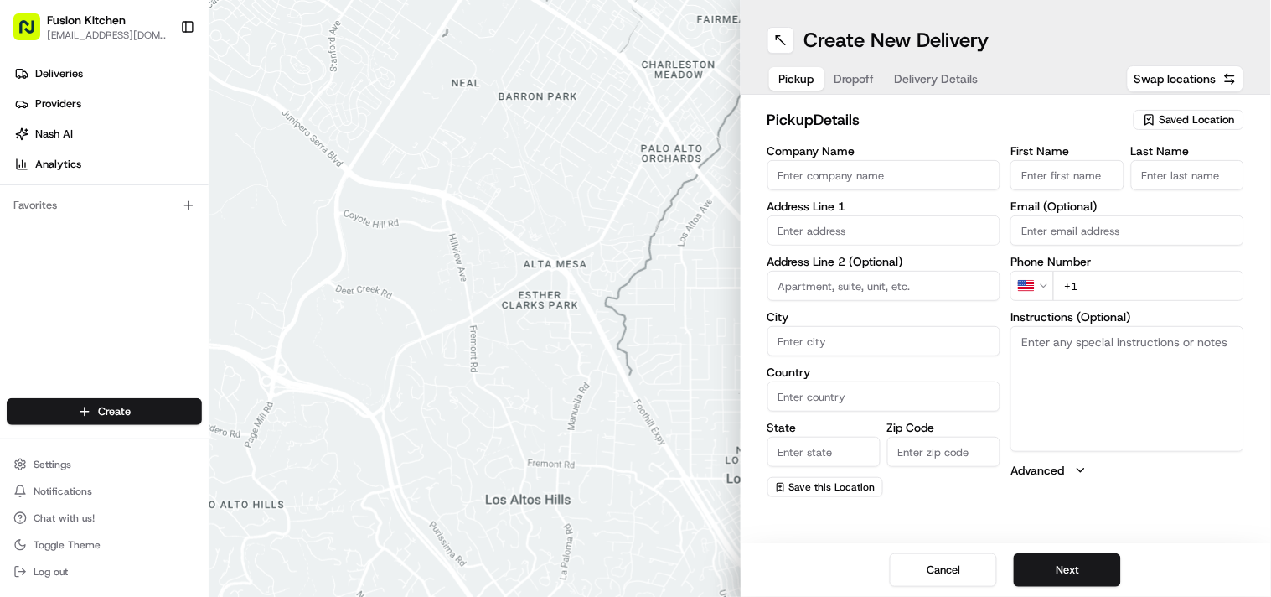
click at [634, 191] on div "Company Name Address Line 1 Address Line 2 (Optional) City Country State Zip Co…" at bounding box center [885, 321] width 234 height 352
click at [634, 177] on input "Company Name" at bounding box center [885, 175] width 234 height 30
paste input "Priya Restaurant - [GEOGRAPHIC_DATA]"
type input "Priya Restaurant - [GEOGRAPHIC_DATA]"
click at [634, 281] on input "+1" at bounding box center [1148, 286] width 191 height 30
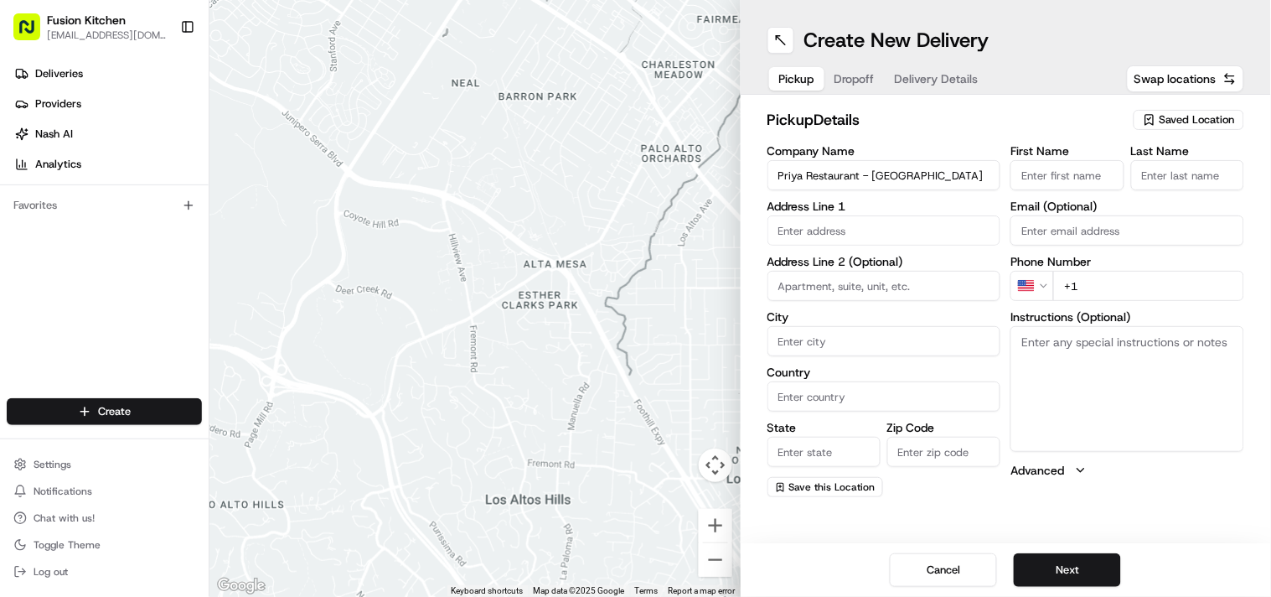
click at [634, 281] on input "+1" at bounding box center [1148, 286] width 191 height 30
paste input "44 20 8471 5552"
type input "[PHONE_NUMBER]"
click at [634, 416] on textarea "Instructions (Optional)" at bounding box center [1128, 389] width 234 height 126
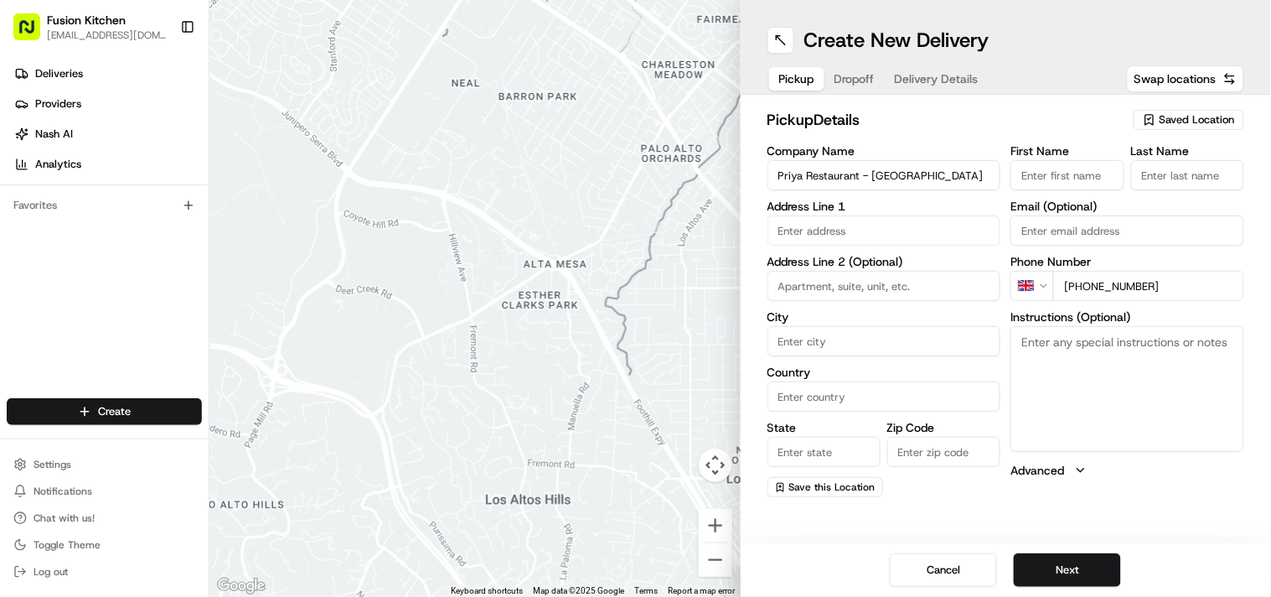
paste textarea "[PERSON_NAME]. [STREET_ADDRESS]"
click at [634, 344] on textarea "[PERSON_NAME]. [STREET_ADDRESS]" at bounding box center [1128, 389] width 234 height 126
drag, startPoint x: 1037, startPoint y: 344, endPoint x: 1124, endPoint y: 340, distance: 86.4
click at [634, 340] on textarea "[PERSON_NAME]. [STREET_ADDRESS]" at bounding box center [1128, 389] width 234 height 126
type textarea ". [STREET_ADDRESS]"
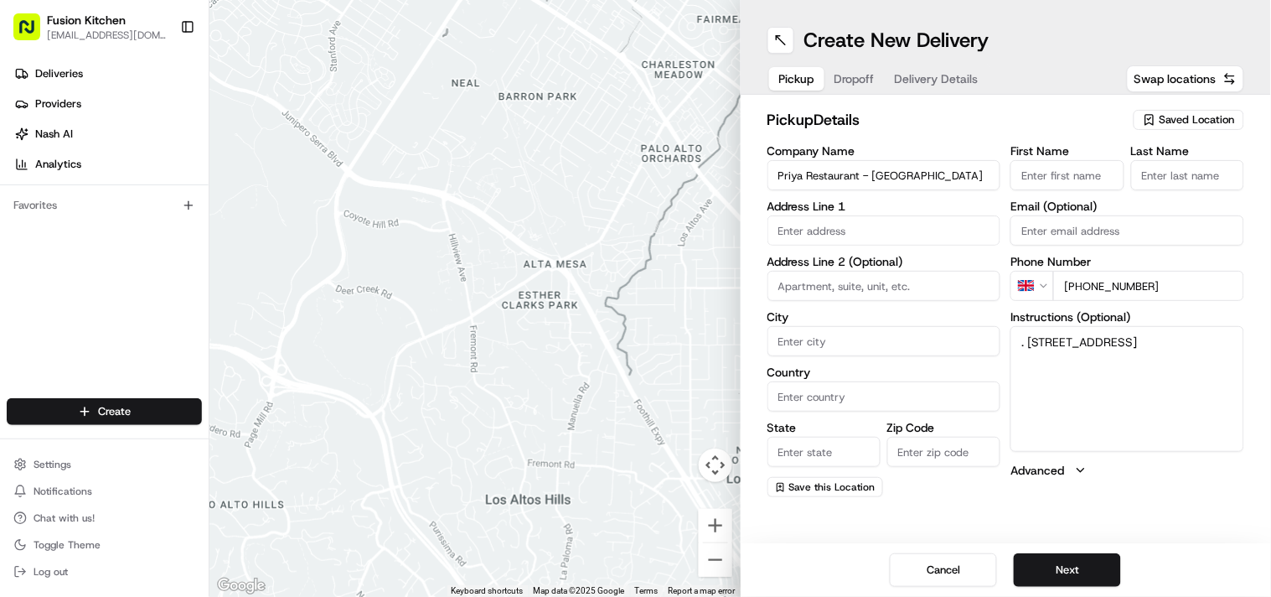
click at [634, 163] on input "First Name" at bounding box center [1067, 175] width 113 height 30
paste input "[PERSON_NAME]"
type input "[PERSON_NAME]"
click at [634, 181] on input "Last Name" at bounding box center [1187, 175] width 113 height 30
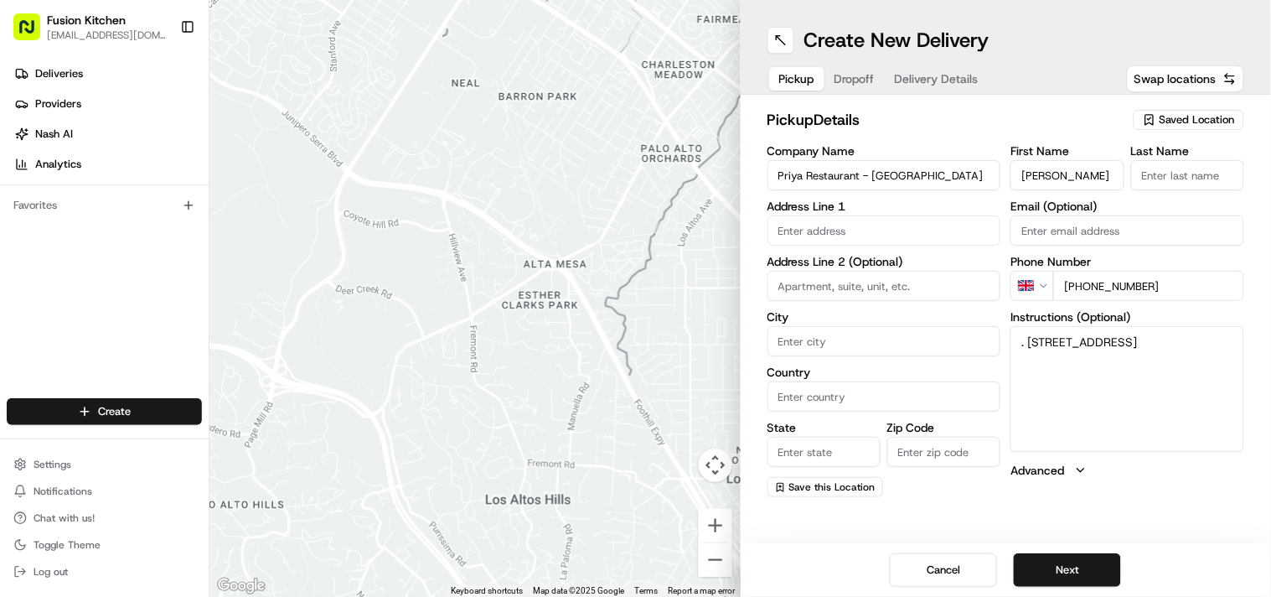
paste input "[PERSON_NAME]"
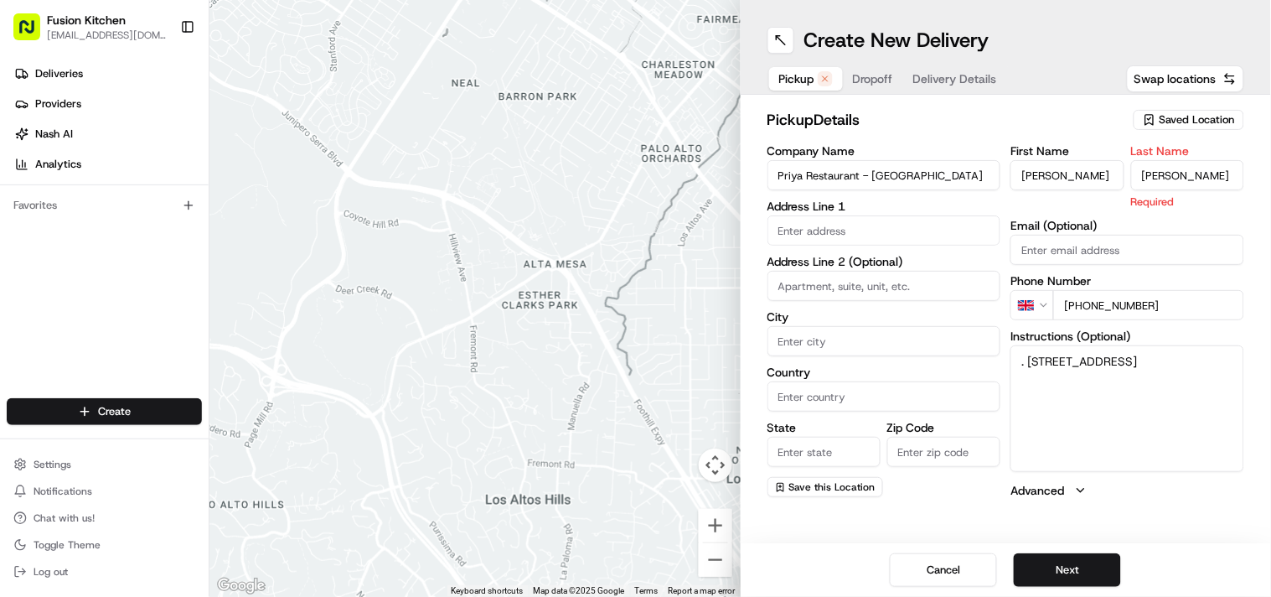
scroll to position [0, 26]
click at [634, 172] on input "[PERSON_NAME]" at bounding box center [1187, 175] width 113 height 30
type input "[PERSON_NAME]"
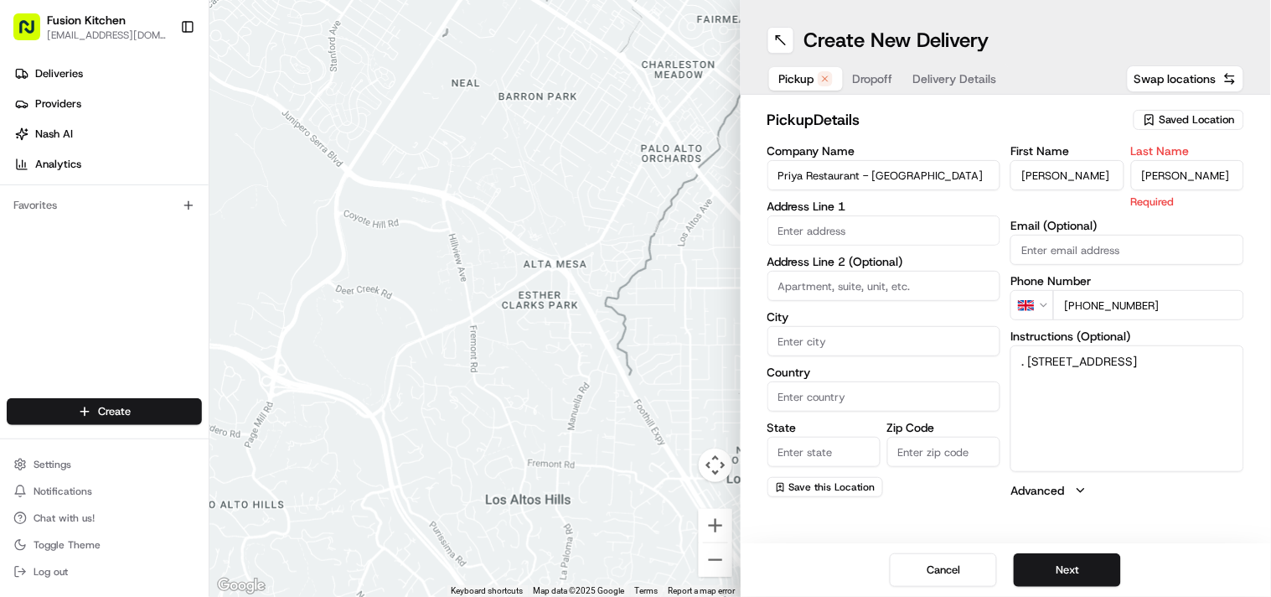
click at [634, 172] on input "[PERSON_NAME]" at bounding box center [1067, 175] width 113 height 30
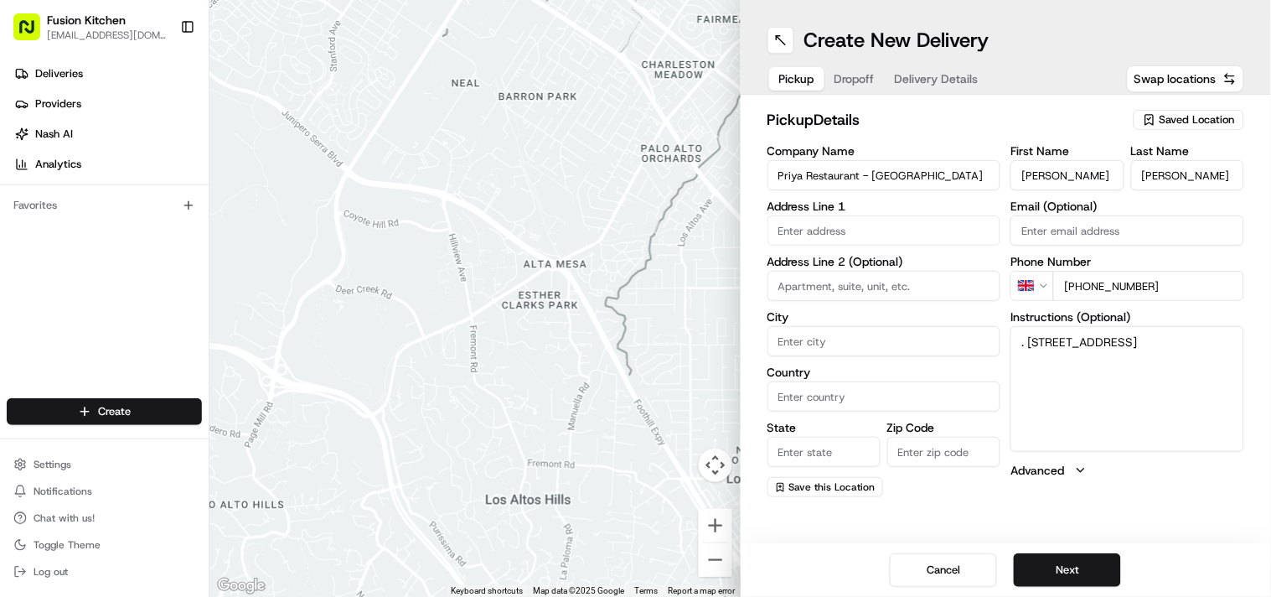
click at [634, 172] on input "[PERSON_NAME]" at bounding box center [1067, 175] width 113 height 30
type input "Sutharshan"
click at [634, 345] on textarea ". [STREET_ADDRESS]" at bounding box center [1128, 389] width 234 height 126
drag, startPoint x: 1039, startPoint y: 345, endPoint x: 1123, endPoint y: 365, distance: 86.2
click at [634, 365] on textarea ". [STREET_ADDRESS]" at bounding box center [1128, 389] width 234 height 126
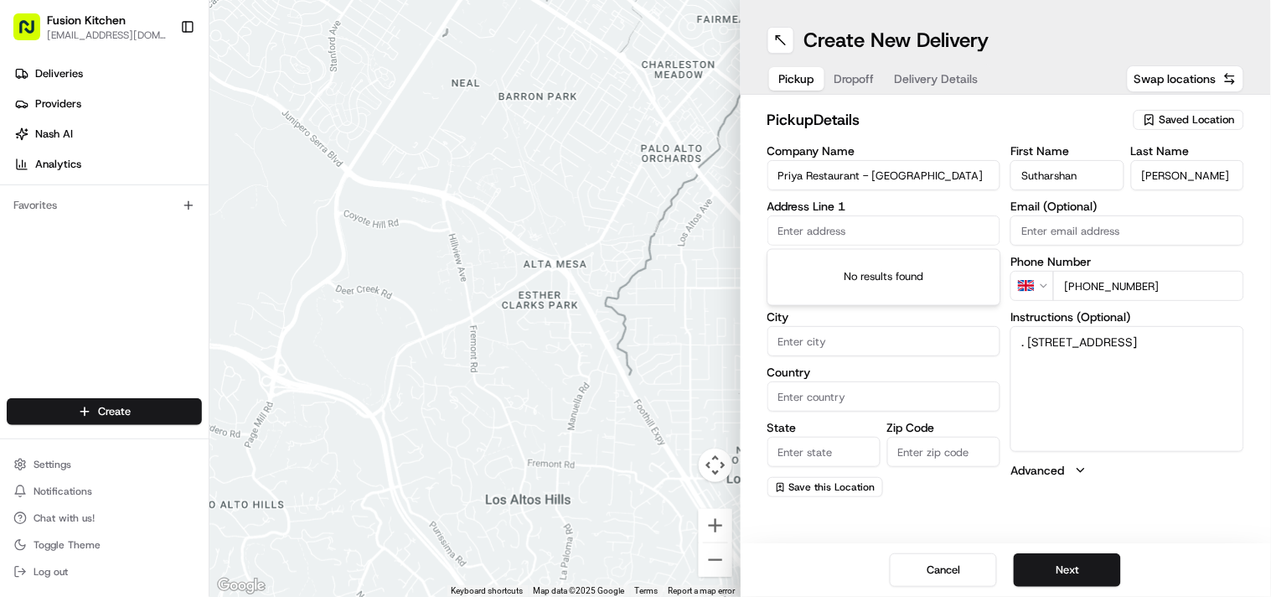
click at [634, 228] on input "text" at bounding box center [885, 230] width 234 height 30
paste input "[STREET_ADDRESS]"
click at [634, 269] on div "[STREET_ADDRESS]" at bounding box center [884, 265] width 225 height 25
type input "[STREET_ADDRESS]"
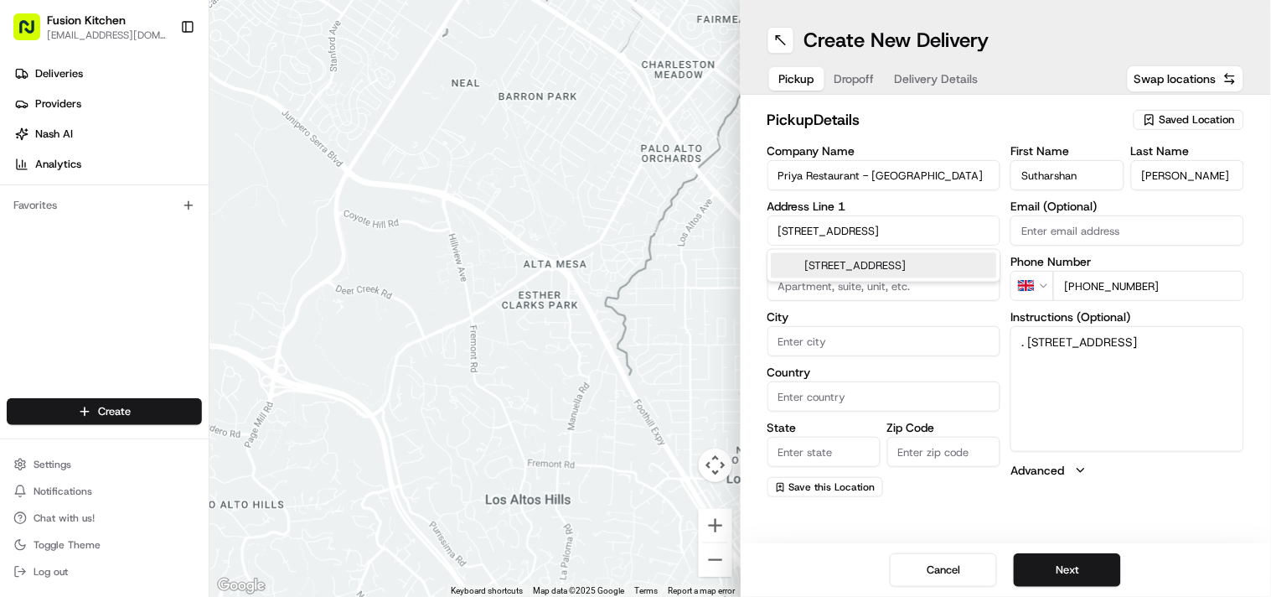
type input "[GEOGRAPHIC_DATA]"
type input "E6 1JG"
type input "[STREET_ADDRESS]"
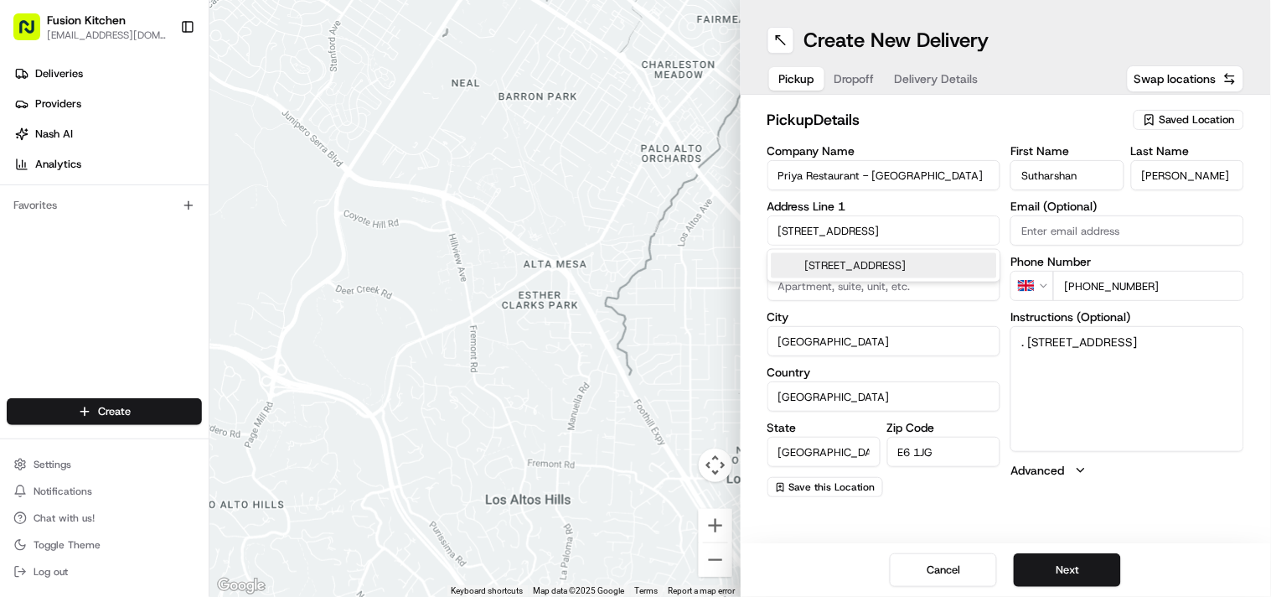
scroll to position [0, 0]
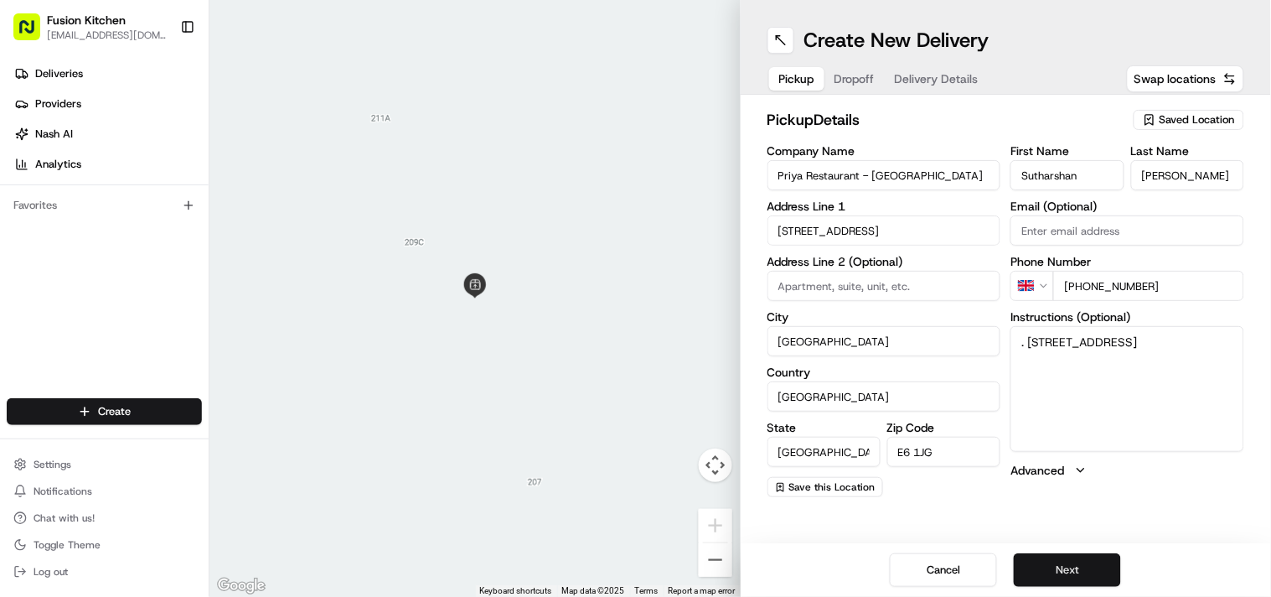
click at [634, 567] on button "Next" at bounding box center [1067, 570] width 107 height 34
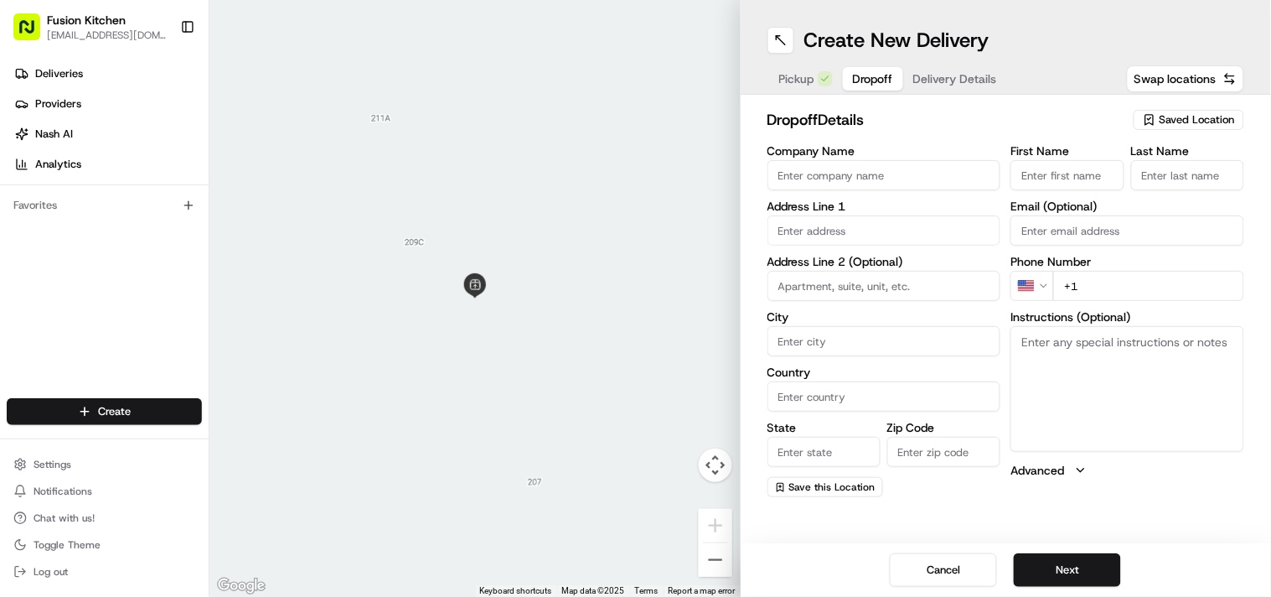
click at [634, 373] on textarea "Instructions (Optional)" at bounding box center [1128, 389] width 234 height 126
paste textarea "[PERSON_NAME] | 07527132884 [STREET_ADDRESS]"
click at [634, 342] on textarea "[PERSON_NAME] | 07527132884 [STREET_ADDRESS]" at bounding box center [1128, 389] width 234 height 126
drag, startPoint x: 1033, startPoint y: 342, endPoint x: 1068, endPoint y: 342, distance: 34.4
click at [634, 342] on textarea "[PERSON_NAME] | 07527132884 [STREET_ADDRESS]" at bounding box center [1128, 389] width 234 height 126
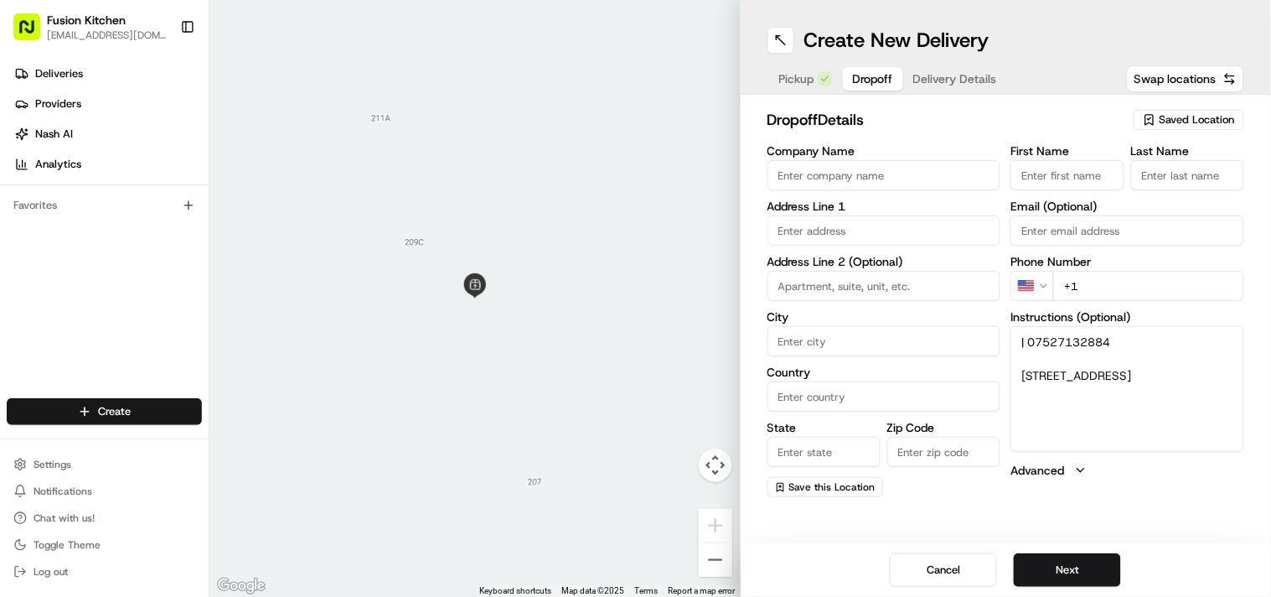
type textarea "| 07527132884 [STREET_ADDRESS]"
click at [634, 174] on input "First Name" at bounding box center [1067, 175] width 113 height 30
paste input "[PERSON_NAME]"
type input "[PERSON_NAME]"
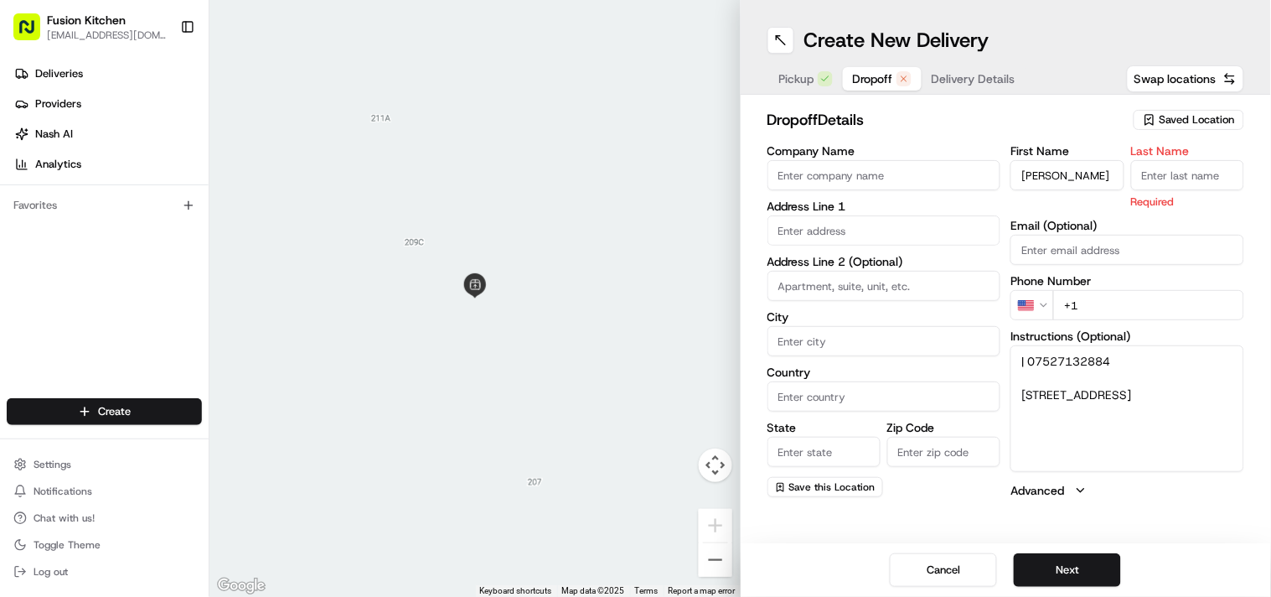
click at [634, 179] on input "Last Name" at bounding box center [1187, 175] width 113 height 30
paste input "[PERSON_NAME]"
click at [634, 170] on input "[PERSON_NAME]" at bounding box center [1187, 175] width 113 height 30
type input "[PERSON_NAME]"
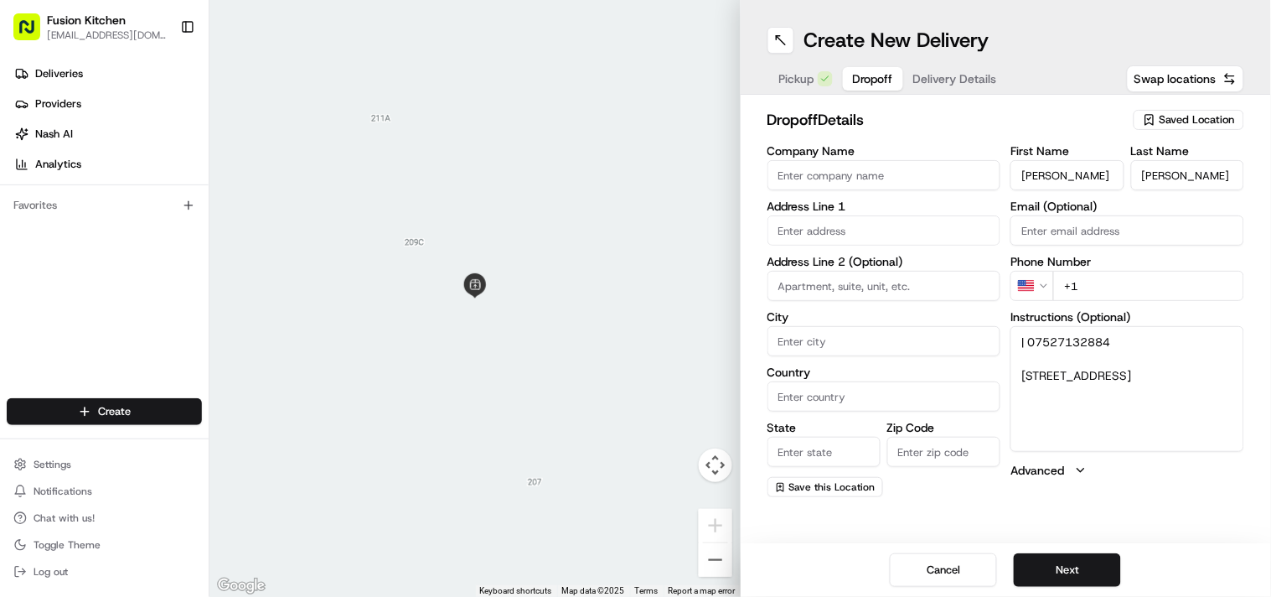
click at [634, 162] on input "[PERSON_NAME]" at bounding box center [1067, 175] width 113 height 30
type input "haran"
click at [634, 371] on textarea "| 07527132884 [STREET_ADDRESS]" at bounding box center [1128, 389] width 234 height 126
drag, startPoint x: 1033, startPoint y: 371, endPoint x: 1099, endPoint y: 397, distance: 71.1
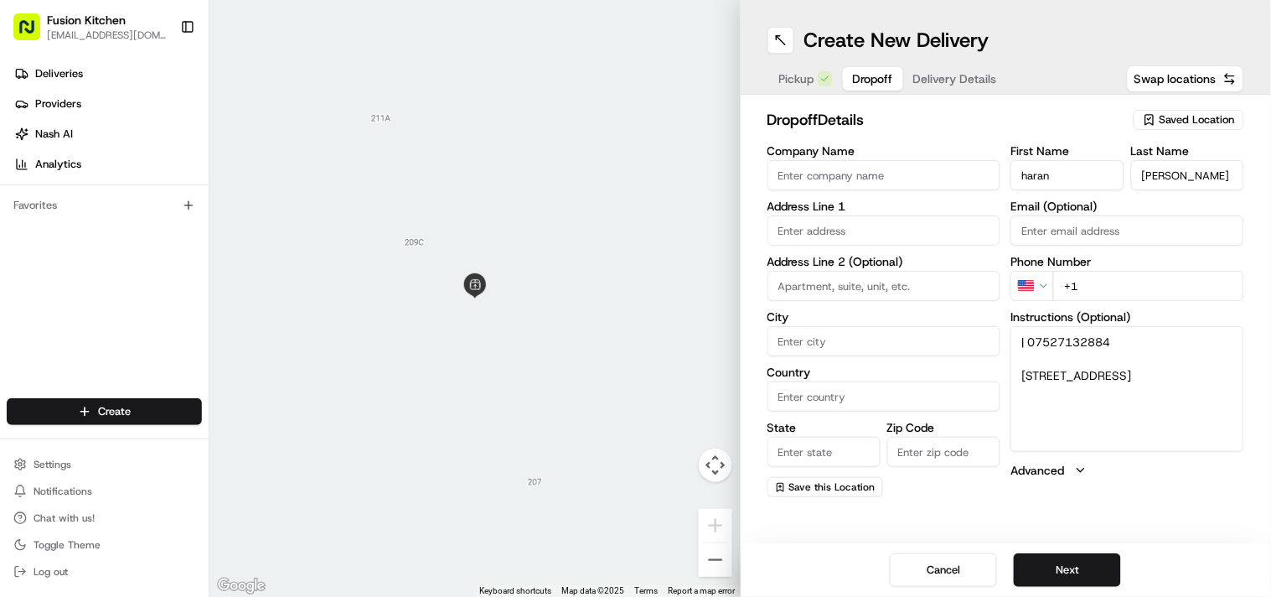
click at [634, 397] on textarea "| 07527132884 [STREET_ADDRESS]" at bounding box center [1128, 389] width 234 height 126
click at [634, 231] on input "text" at bounding box center [885, 230] width 234 height 30
paste input "[STREET_ADDRESS]"
click at [634, 260] on div "[STREET_ADDRESS]" at bounding box center [884, 265] width 225 height 25
type input "[STREET_ADDRESS]"
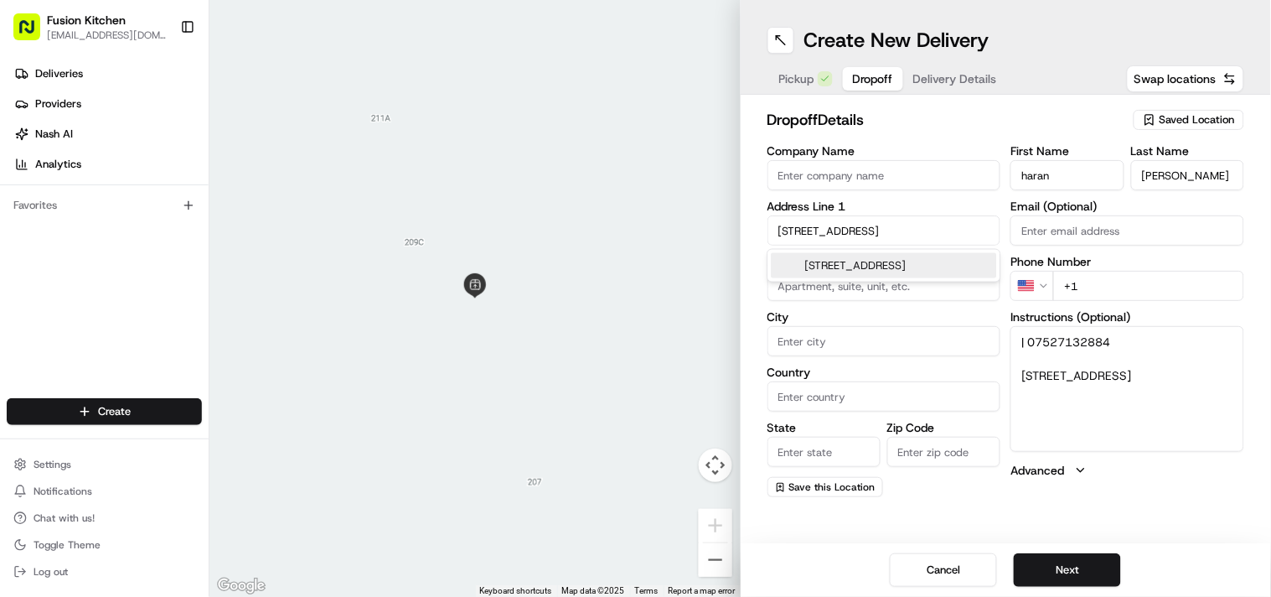
type input "[GEOGRAPHIC_DATA]"
type input "E6 3PD"
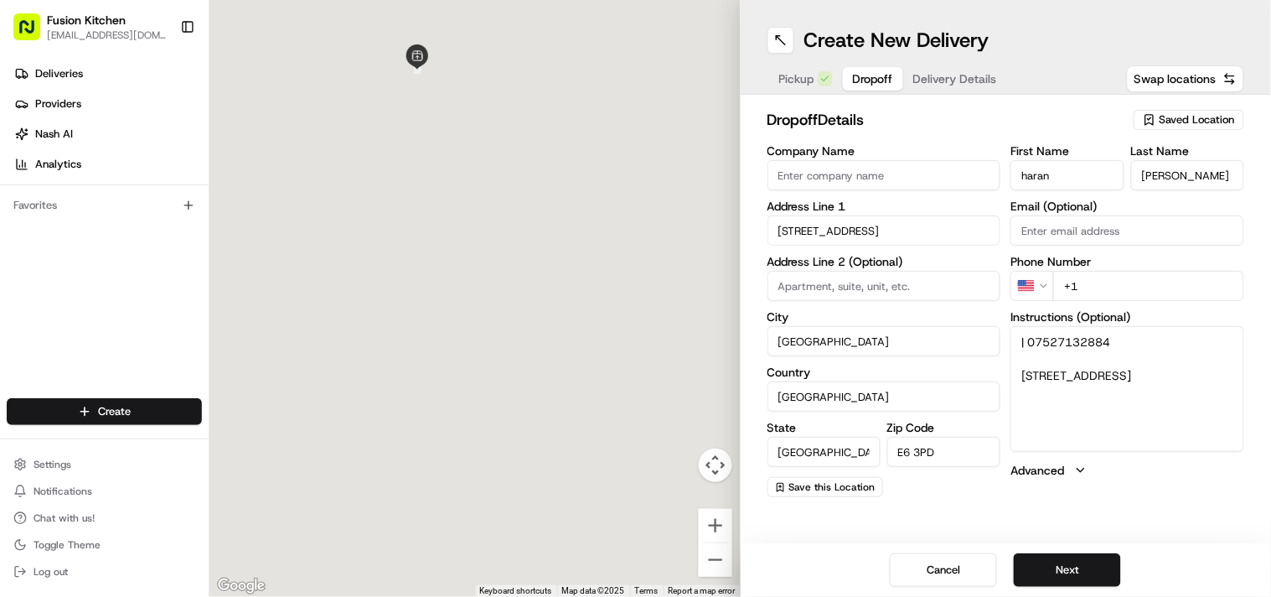
type input "[STREET_ADDRESS]"
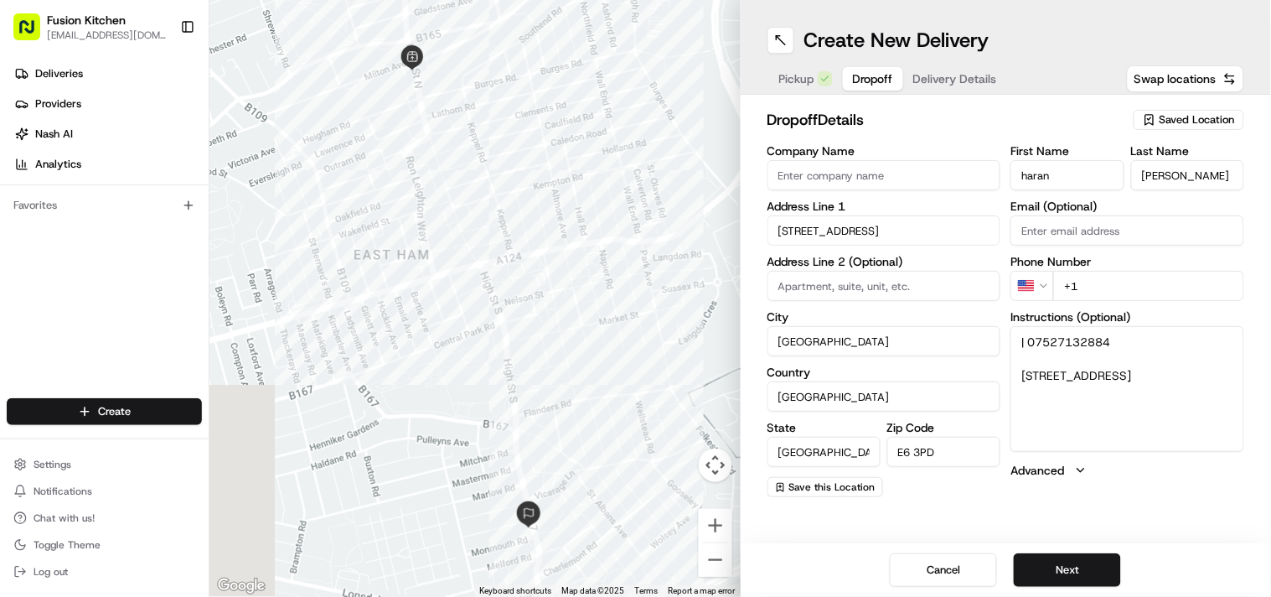
click at [634, 345] on textarea "| 07527132884 [STREET_ADDRESS]" at bounding box center [1128, 389] width 234 height 126
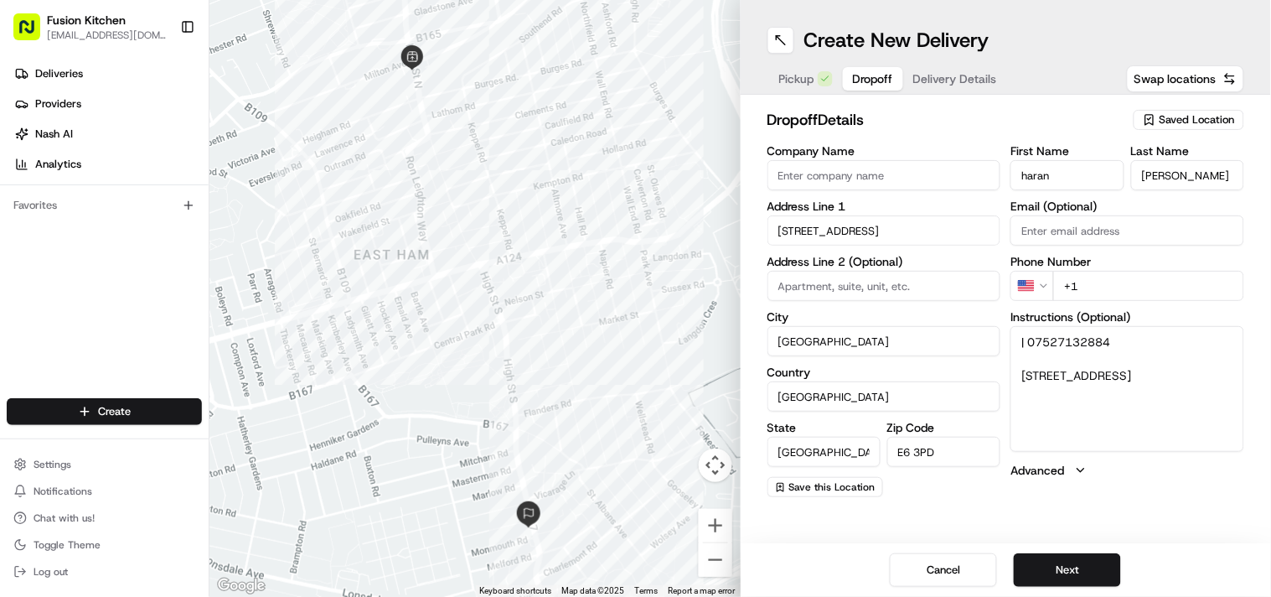
click at [634, 344] on textarea "| 07527132884 [STREET_ADDRESS]" at bounding box center [1128, 389] width 234 height 126
click at [634, 282] on html "Fusion Kitchen [EMAIL_ADDRESS][DOMAIN_NAME] Toggle Sidebar Deliveries Providers…" at bounding box center [635, 298] width 1271 height 597
click at [634, 293] on input "+44" at bounding box center [1148, 286] width 191 height 30
paste input "07527 132884"
type input "[PHONE_NUMBER]"
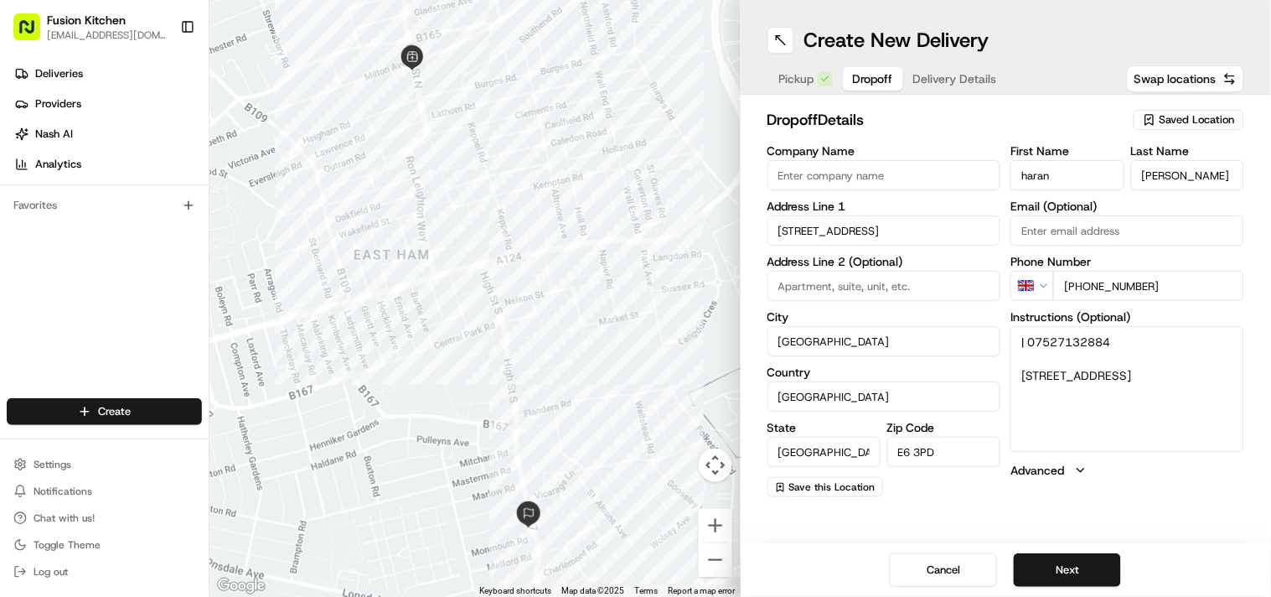
click at [634, 390] on textarea "| 07527132884 [STREET_ADDRESS]" at bounding box center [1128, 389] width 234 height 126
drag, startPoint x: 1077, startPoint y: 390, endPoint x: 1093, endPoint y: 390, distance: 16.8
click at [634, 390] on textarea "| 07527132884 [STREET_ADDRESS]" at bounding box center [1128, 389] width 234 height 126
click at [634, 445] on input "E6 3PD" at bounding box center [943, 452] width 113 height 30
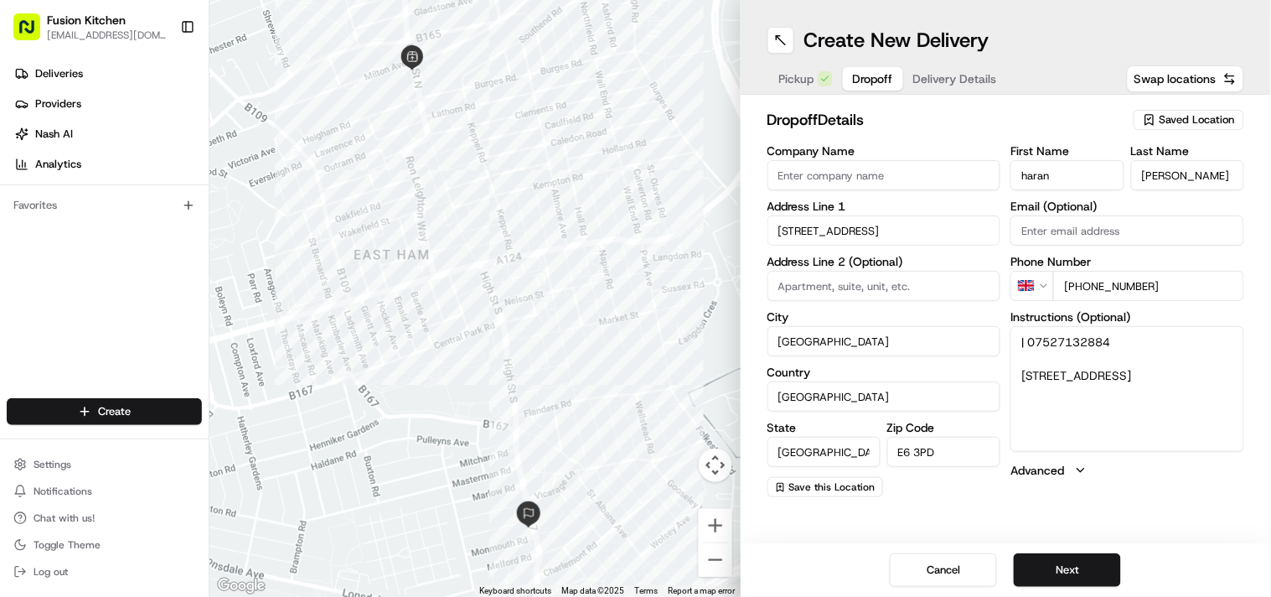
click at [634, 445] on input "E6 3PD" at bounding box center [943, 452] width 113 height 30
paste input "RR"
type input "E6 3RR"
click at [634, 566] on button "Next" at bounding box center [1067, 570] width 107 height 34
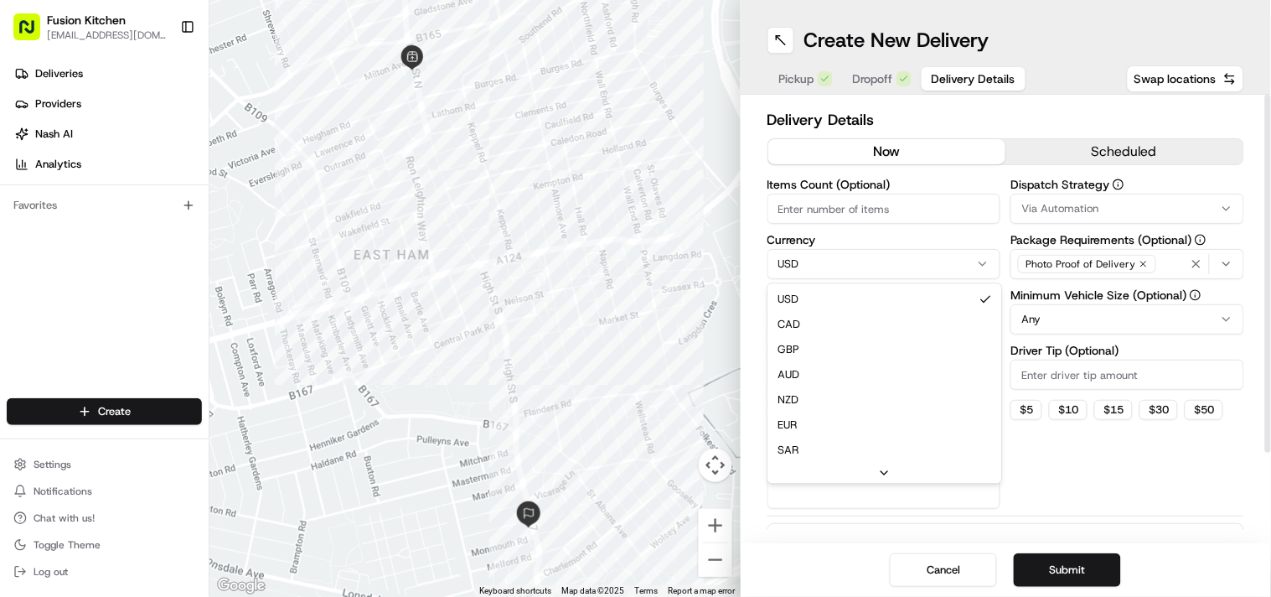
click at [634, 254] on html "Fusion Kitchen [EMAIL_ADDRESS][DOMAIN_NAME] Toggle Sidebar Deliveries Providers…" at bounding box center [635, 298] width 1271 height 597
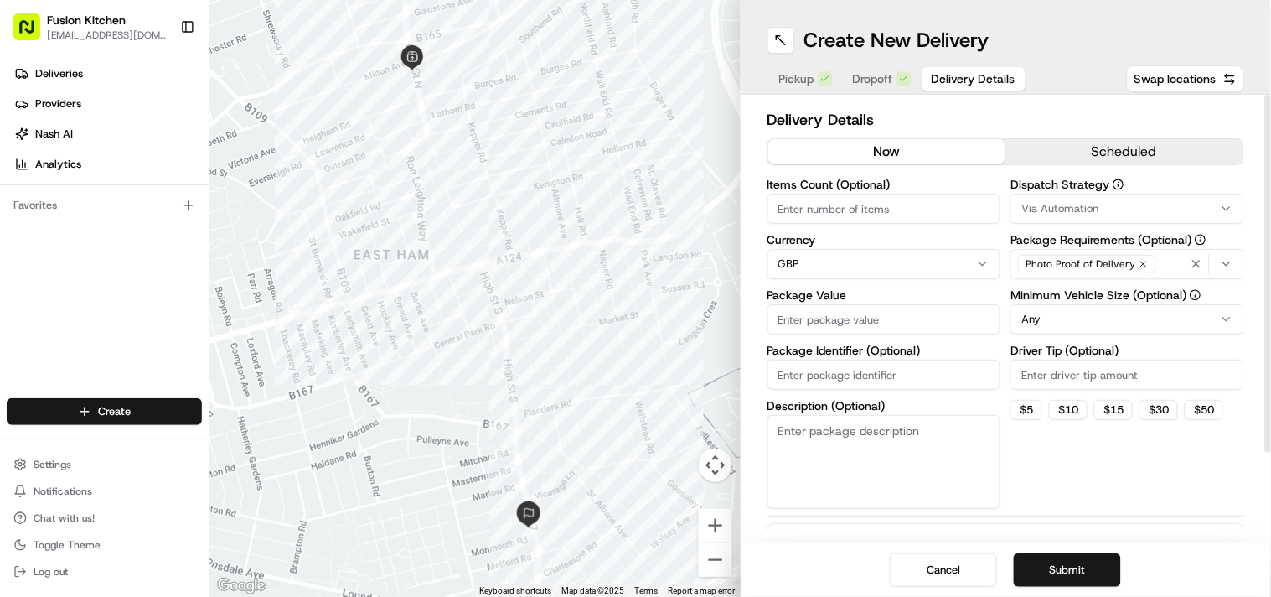
click at [634, 344] on label "Package Identifier (Optional)" at bounding box center [885, 350] width 234 height 12
click at [634, 359] on input "Package Identifier (Optional)" at bounding box center [885, 374] width 234 height 30
click at [634, 320] on input "Package Value" at bounding box center [885, 319] width 234 height 30
paste input "24.83"
type input "24.83"
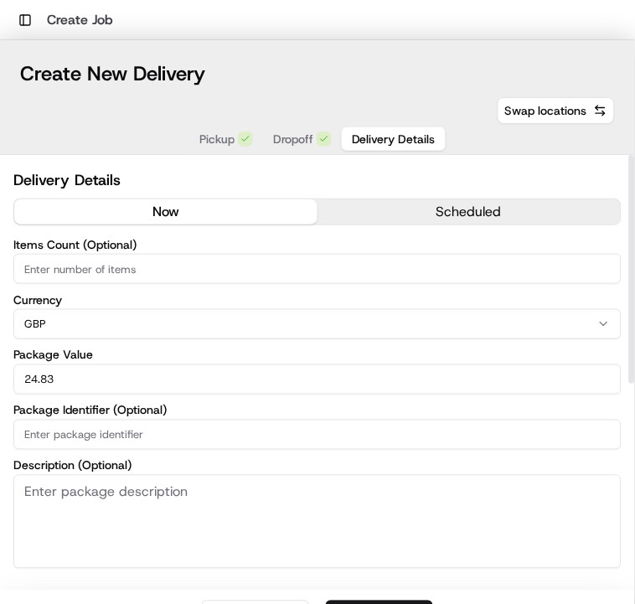
click at [67, 13] on h1 "Create Job" at bounding box center [80, 20] width 66 height 20
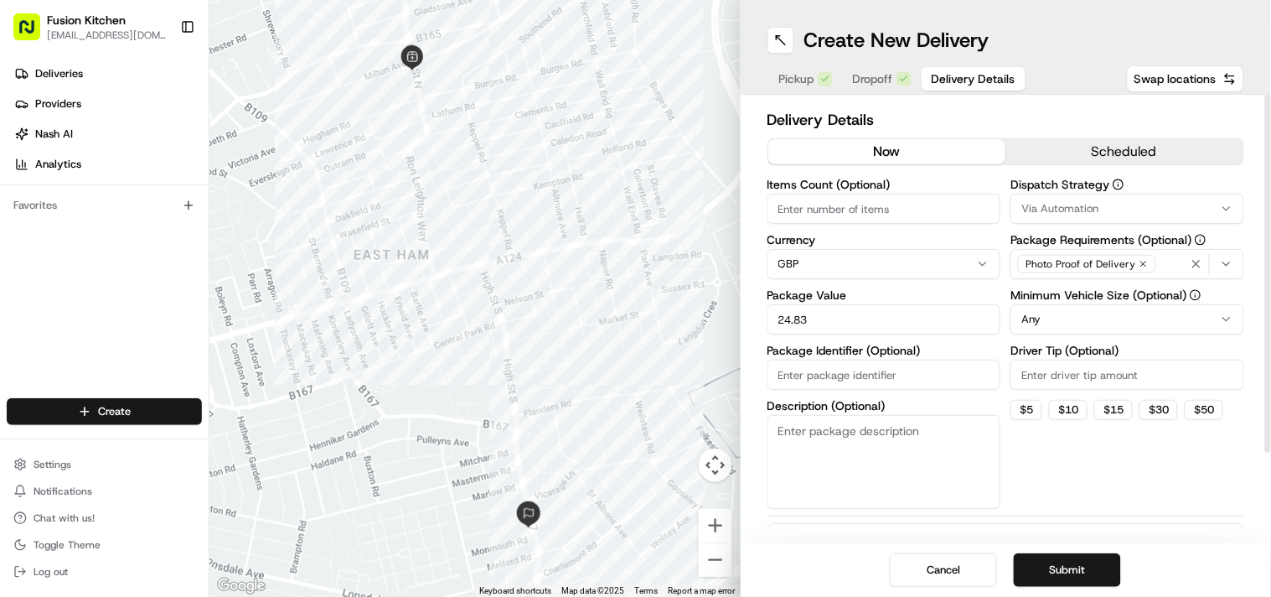
drag, startPoint x: 73, startPoint y: 77, endPoint x: 202, endPoint y: 409, distance: 356.0
click at [73, 77] on span "Deliveries" at bounding box center [59, 73] width 48 height 15
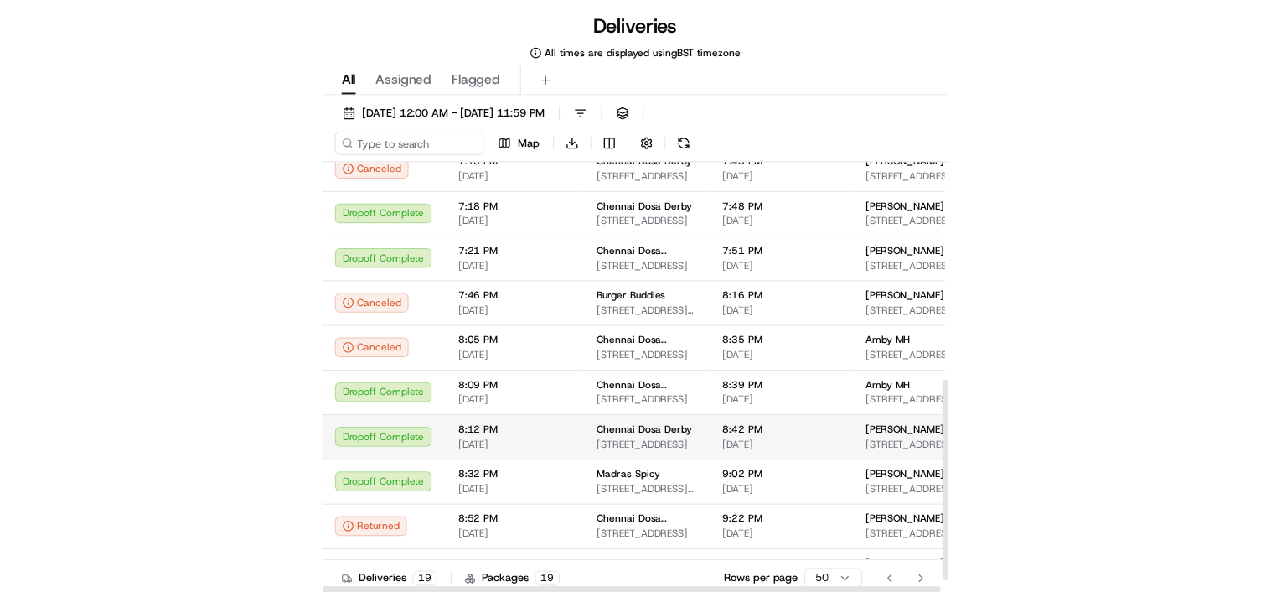
scroll to position [473, 0]
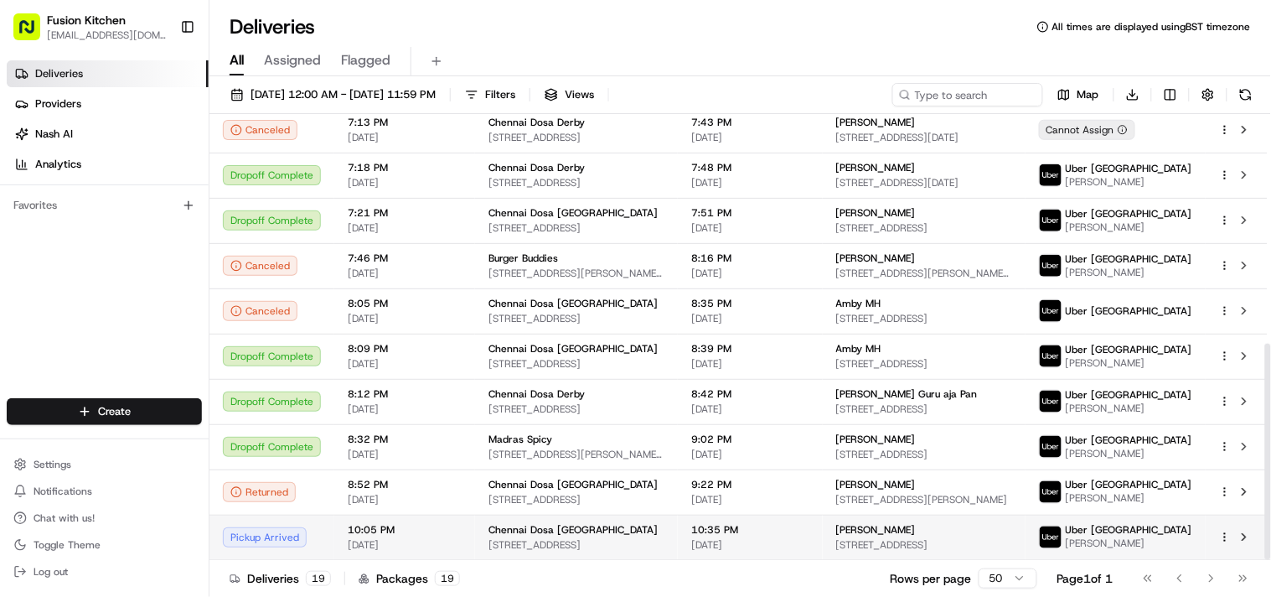
click at [551, 545] on span "[STREET_ADDRESS]" at bounding box center [577, 544] width 176 height 13
